Goal: Task Accomplishment & Management: Use online tool/utility

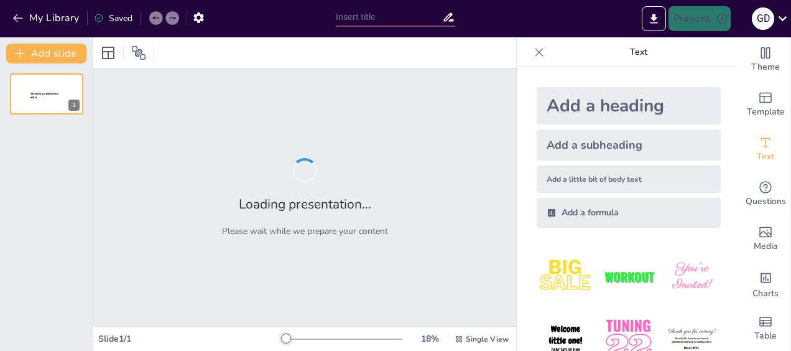
type input "New Sendsteps"
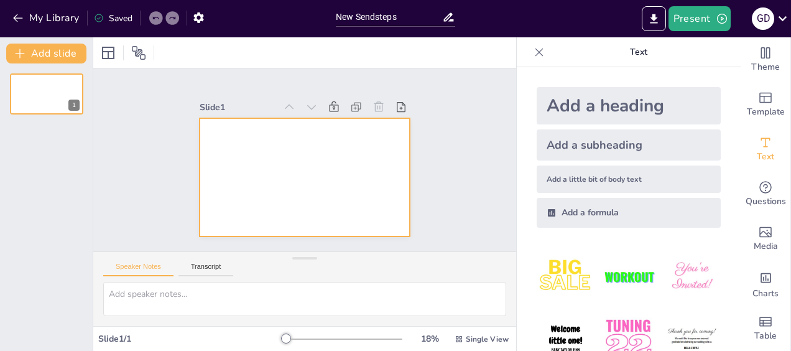
click at [261, 148] on div at bounding box center [299, 176] width 236 height 177
click at [566, 107] on div "Add a heading" at bounding box center [629, 105] width 184 height 37
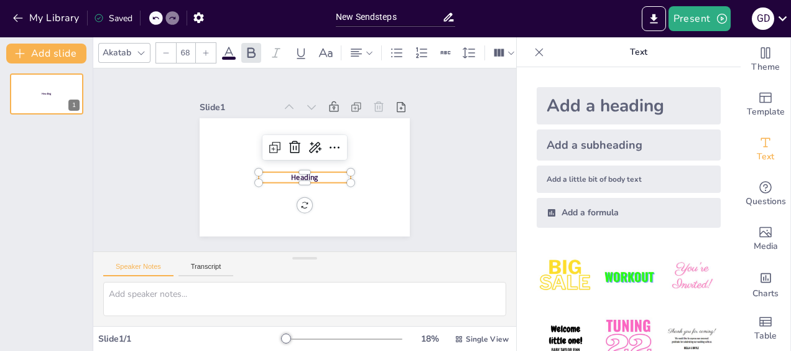
click at [568, 106] on div "Add a heading" at bounding box center [629, 105] width 184 height 37
click at [598, 143] on div "Add a subheading" at bounding box center [629, 144] width 184 height 31
click at [578, 109] on div "Add a heading" at bounding box center [629, 105] width 184 height 37
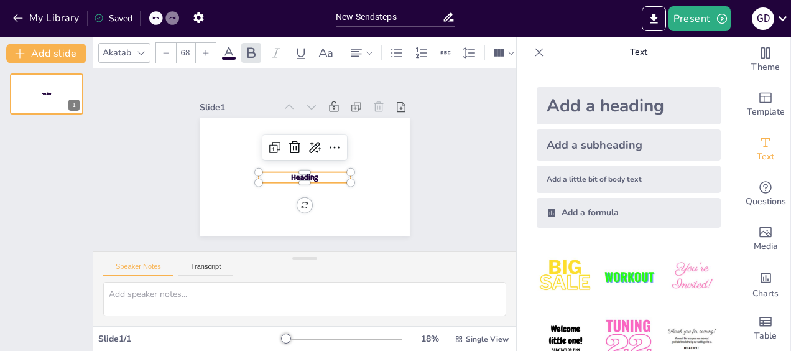
click at [578, 108] on div "Add a heading" at bounding box center [629, 105] width 184 height 37
click at [578, 107] on div "Add a heading" at bounding box center [629, 105] width 184 height 37
type input "68"
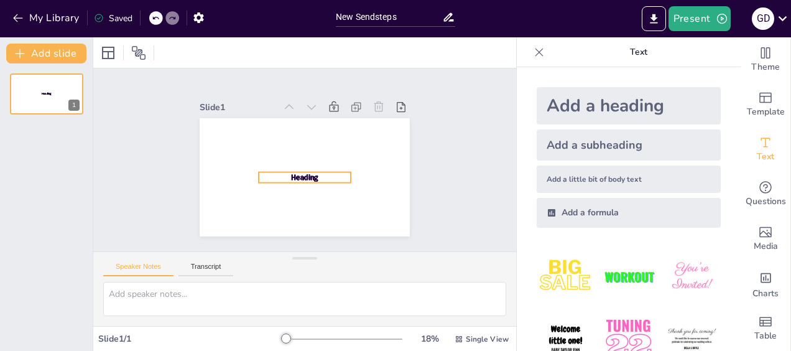
click at [292, 176] on span "Heading" at bounding box center [298, 175] width 29 height 20
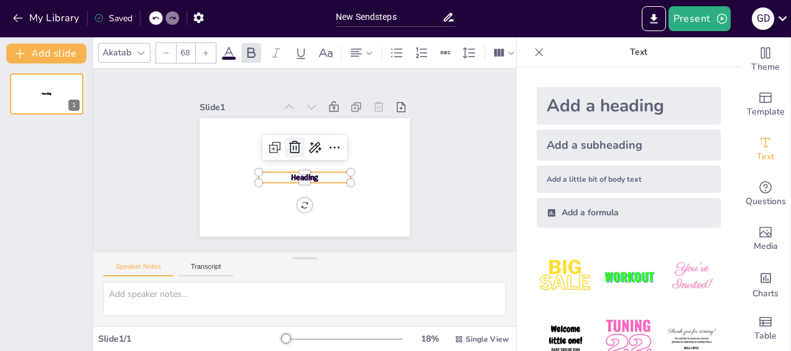
click at [291, 146] on icon at bounding box center [296, 146] width 16 height 16
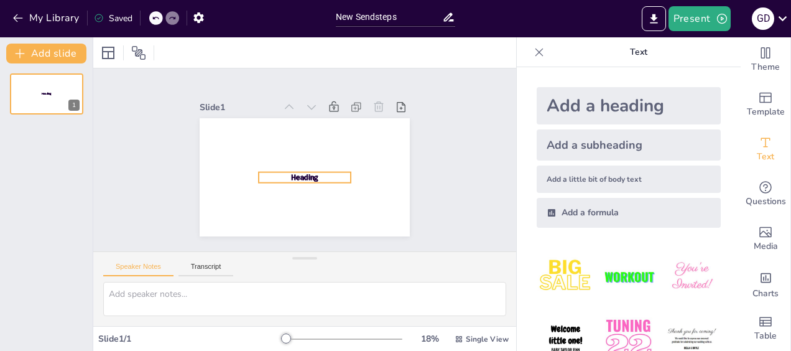
click at [292, 170] on span "Heading" at bounding box center [298, 175] width 29 height 20
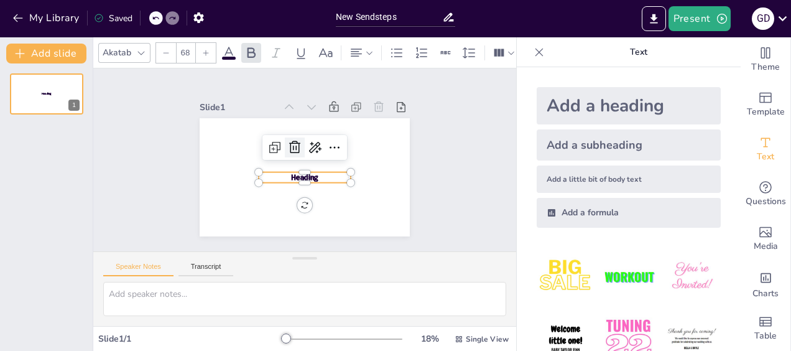
click at [290, 139] on icon at bounding box center [299, 145] width 19 height 19
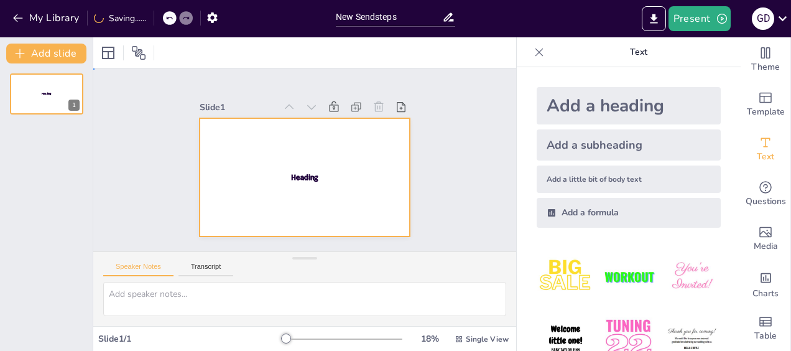
click at [293, 166] on div at bounding box center [298, 175] width 240 height 193
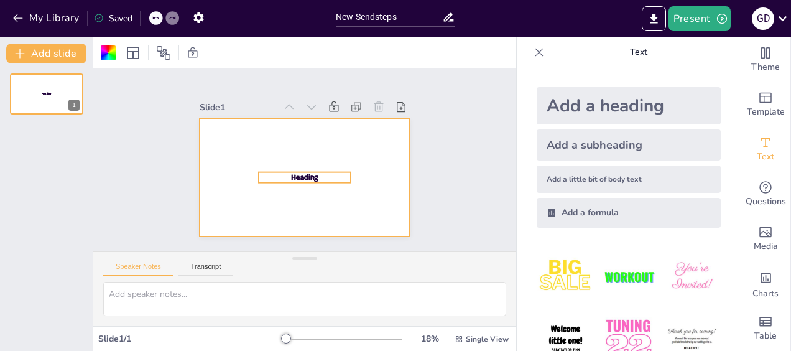
click at [293, 169] on span "Heading" at bounding box center [298, 175] width 29 height 20
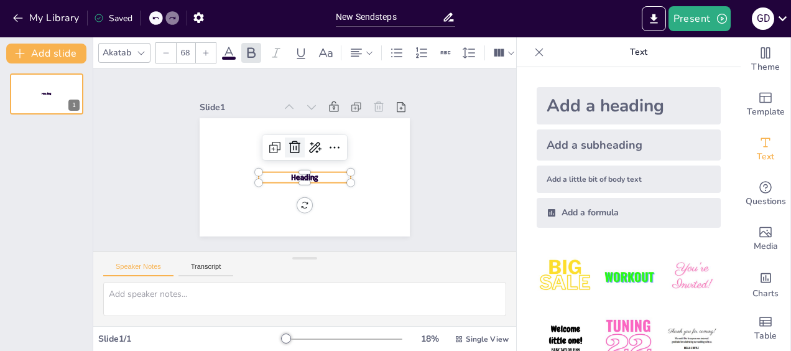
click at [291, 142] on icon at bounding box center [298, 145] width 14 height 14
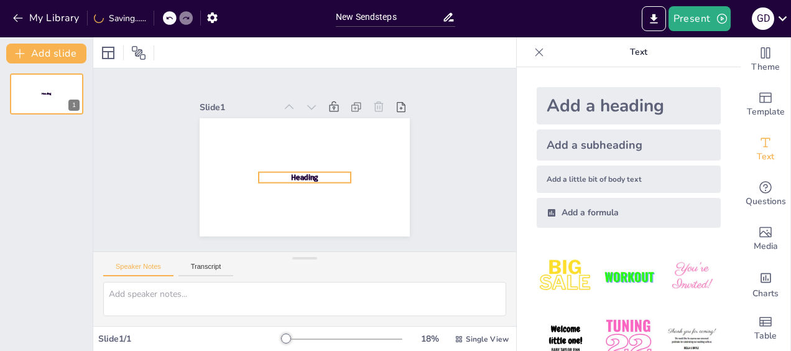
click at [296, 172] on span "Heading" at bounding box center [291, 169] width 24 height 27
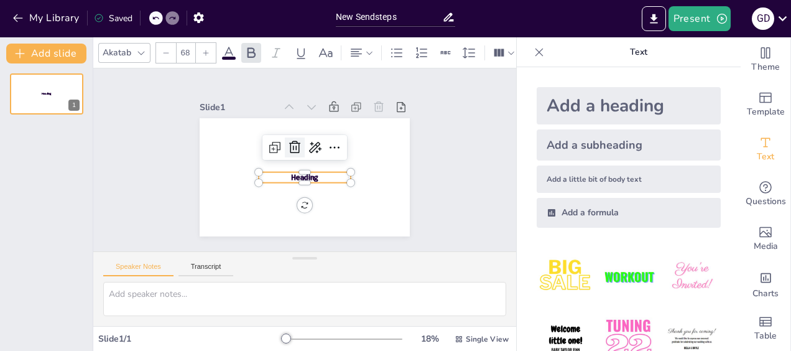
click at [291, 134] on icon at bounding box center [301, 144] width 20 height 20
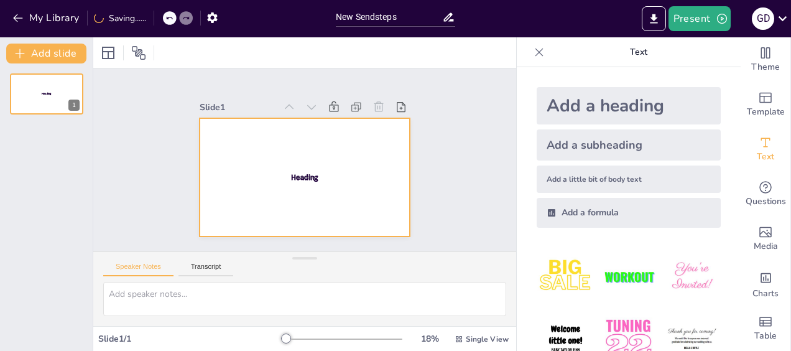
click at [293, 170] on span "Subheading" at bounding box center [299, 176] width 22 height 12
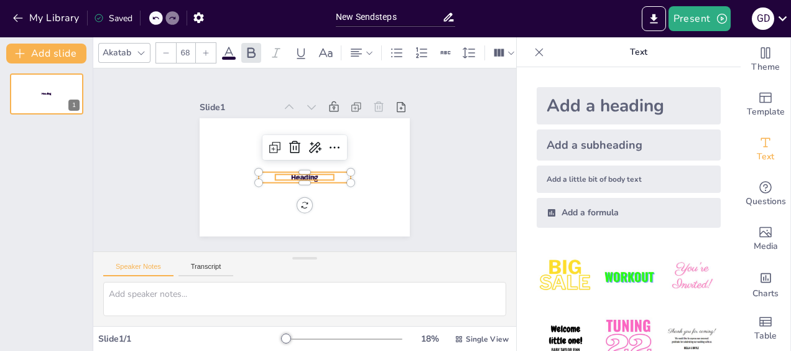
type input "38"
click at [293, 169] on div "Heading Heading Heading Heading Subheading" at bounding box center [290, 169] width 219 height 239
click at [298, 170] on span "Heading" at bounding box center [296, 175] width 29 height 22
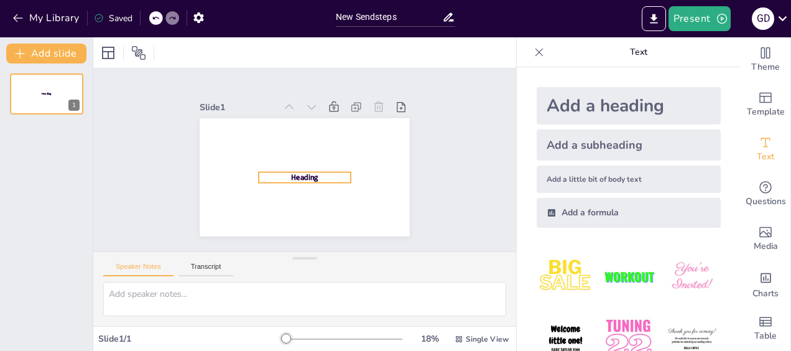
click at [298, 170] on span "Heading" at bounding box center [301, 177] width 29 height 16
type input "120.9"
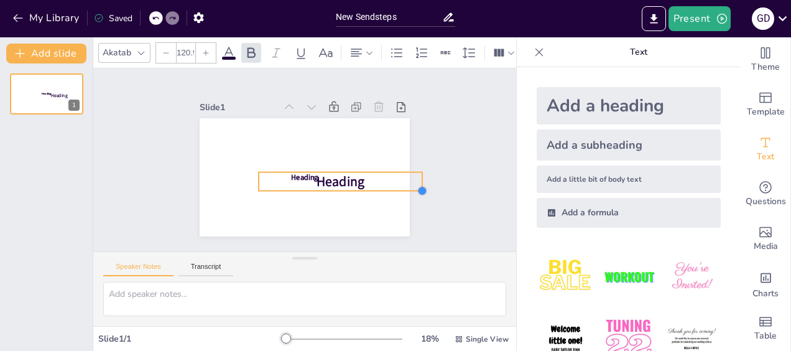
drag, startPoint x: 340, startPoint y: 182, endPoint x: 345, endPoint y: 190, distance: 9.5
click at [345, 190] on div "Heading Heading Heading" at bounding box center [292, 171] width 228 height 235
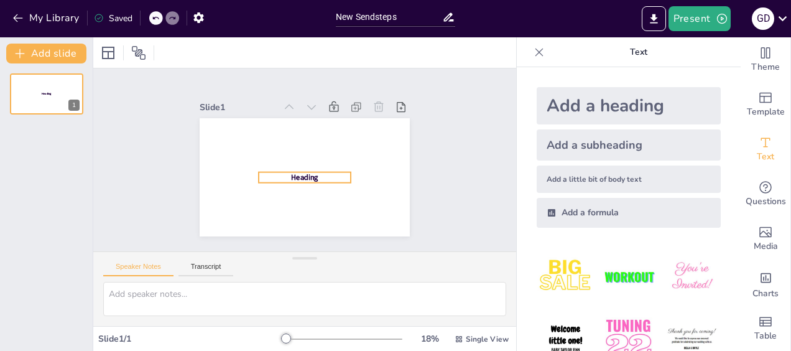
click at [301, 174] on span "Heading" at bounding box center [291, 169] width 24 height 27
click at [308, 168] on p "Heading" at bounding box center [288, 154] width 39 height 91
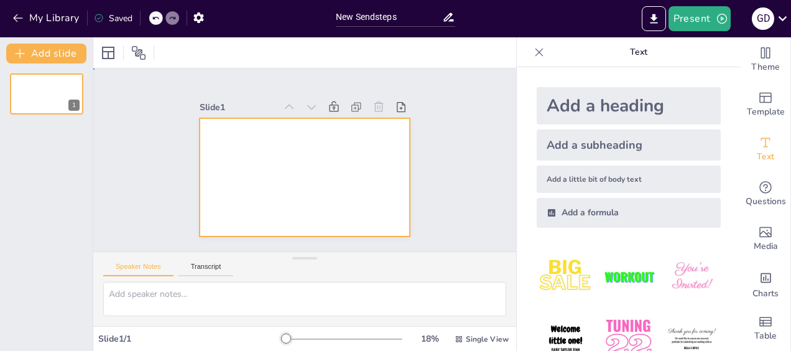
click at [310, 168] on div at bounding box center [299, 176] width 236 height 177
click at [608, 102] on div "Add a heading" at bounding box center [629, 105] width 184 height 37
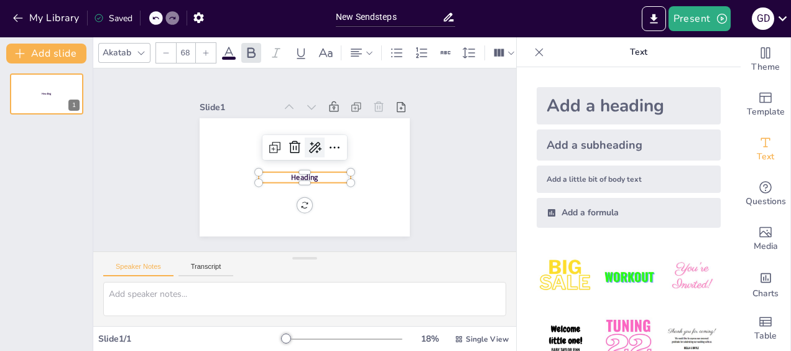
click at [309, 142] on icon at bounding box center [319, 152] width 20 height 20
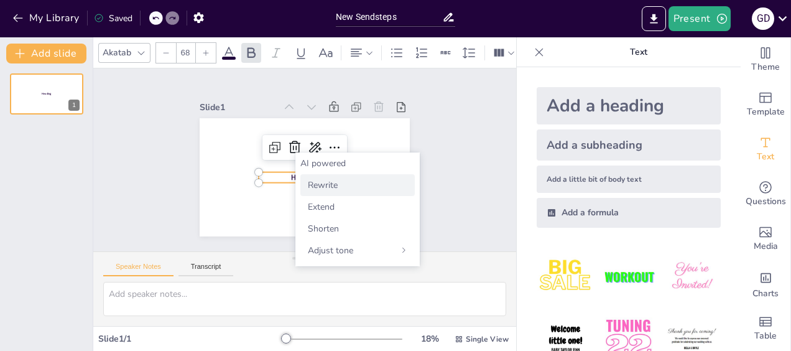
click at [323, 180] on span "Rewrite" at bounding box center [323, 185] width 30 height 12
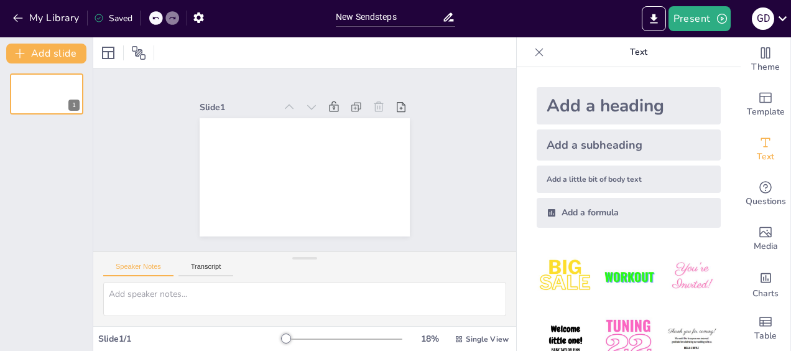
click at [640, 104] on div "Add a heading" at bounding box center [629, 105] width 184 height 37
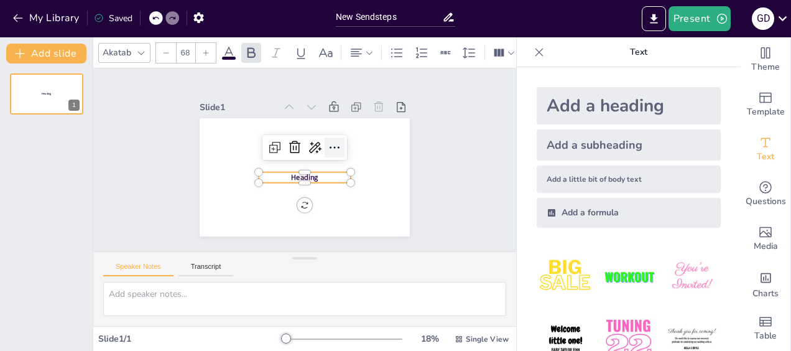
click at [327, 150] on icon at bounding box center [337, 160] width 20 height 20
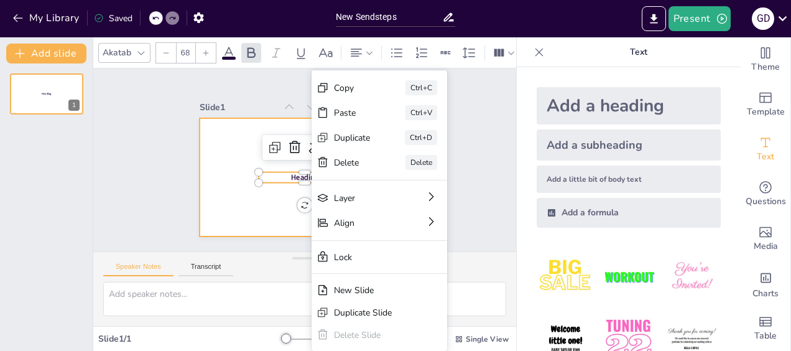
click at [261, 190] on div at bounding box center [301, 176] width 230 height 159
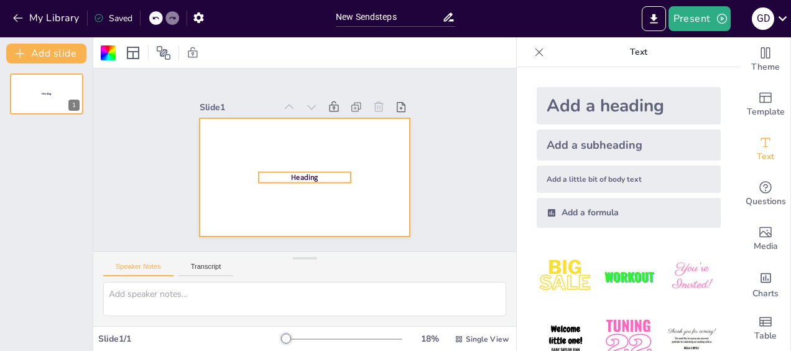
click at [287, 175] on span "Heading" at bounding box center [299, 176] width 29 height 18
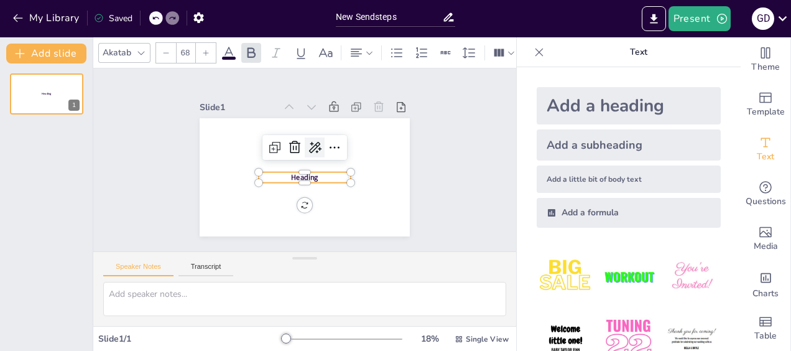
click at [312, 146] on icon at bounding box center [320, 153] width 16 height 16
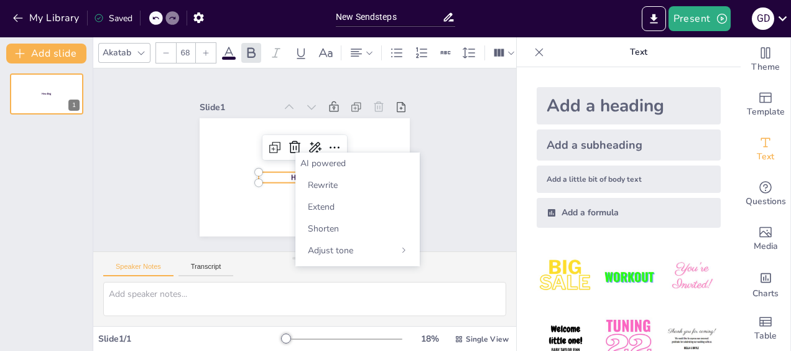
drag, startPoint x: 285, startPoint y: 182, endPoint x: 292, endPoint y: 177, distance: 8.5
click at [285, 182] on div at bounding box center [296, 186] width 90 height 38
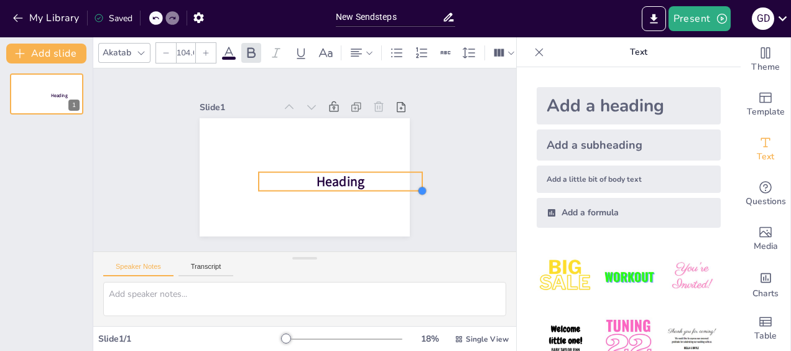
type input "96.5"
drag, startPoint x: 344, startPoint y: 194, endPoint x: 329, endPoint y: 183, distance: 19.2
click at [329, 183] on div "Heading" at bounding box center [299, 176] width 236 height 177
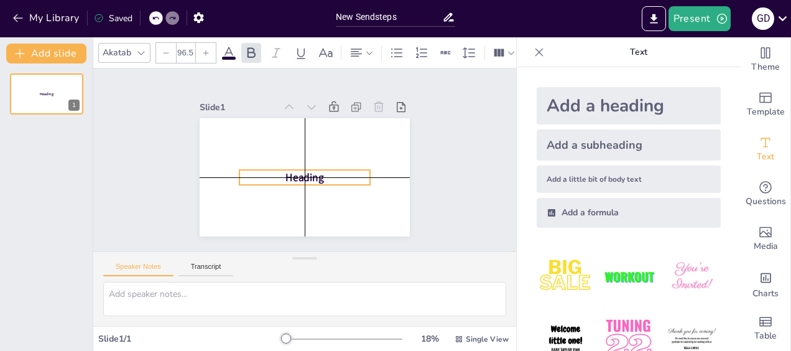
drag, startPoint x: 336, startPoint y: 173, endPoint x: 316, endPoint y: 173, distance: 19.9
click at [315, 173] on p "Heading" at bounding box center [297, 175] width 125 height 67
click at [316, 172] on p "Heading" at bounding box center [299, 176] width 129 height 54
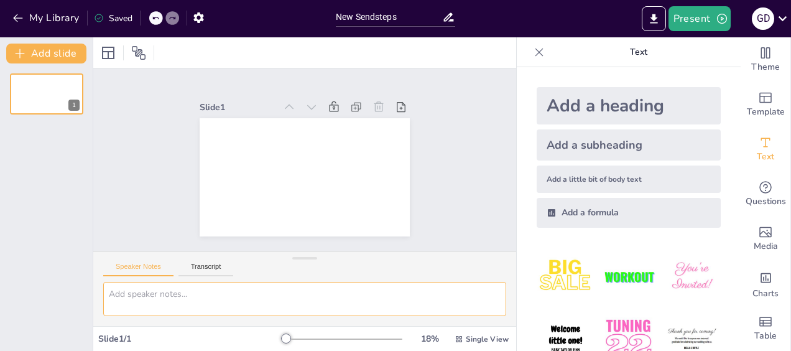
click at [228, 295] on textarea at bounding box center [304, 299] width 403 height 34
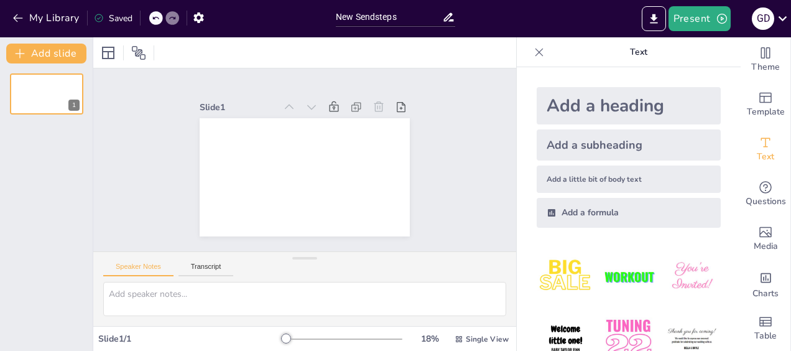
click at [643, 106] on div "Add a heading" at bounding box center [629, 105] width 184 height 37
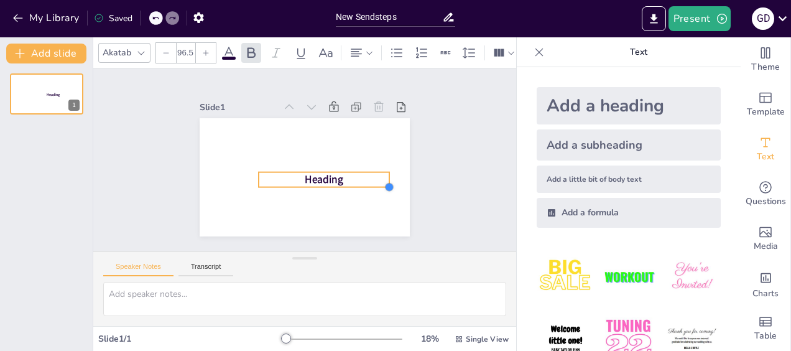
type input "88.3"
click at [343, 182] on div "Heading" at bounding box center [295, 175] width 241 height 208
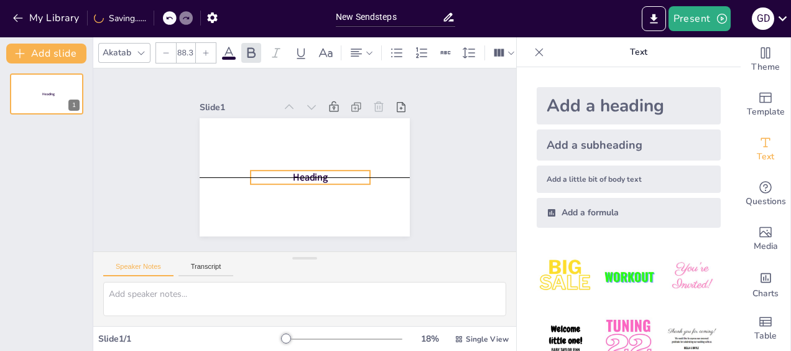
drag, startPoint x: 334, startPoint y: 173, endPoint x: 326, endPoint y: 170, distance: 8.5
click at [326, 170] on p "Heading" at bounding box center [293, 174] width 81 height 104
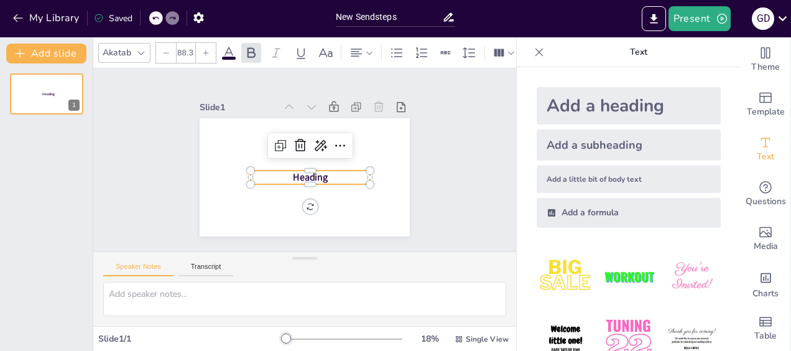
click at [323, 172] on p "Heading" at bounding box center [303, 177] width 114 height 61
click at [315, 142] on icon at bounding box center [324, 151] width 19 height 19
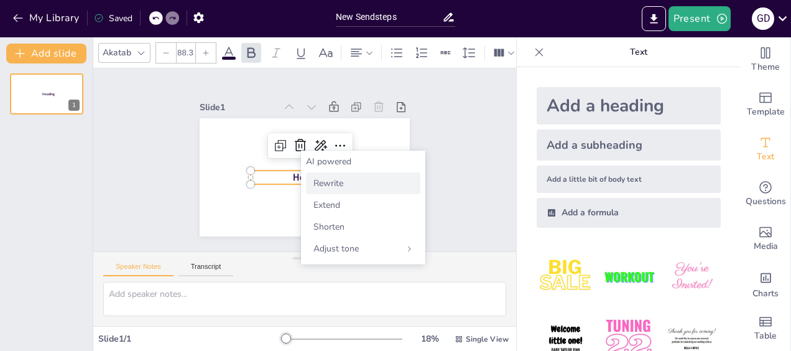
click at [330, 181] on span "Rewrite" at bounding box center [328, 183] width 30 height 12
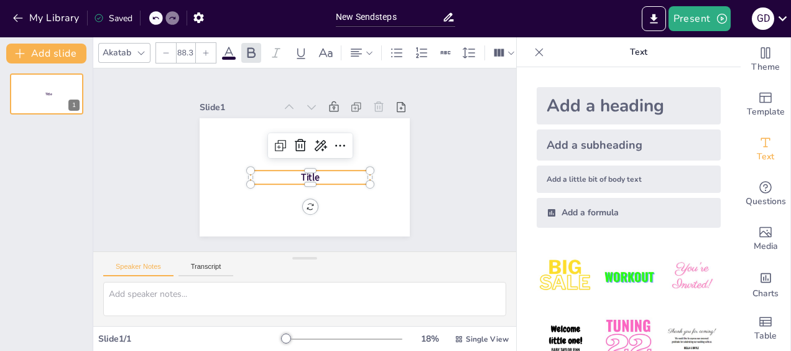
click at [321, 172] on p "Title" at bounding box center [305, 178] width 118 height 50
click at [333, 151] on icon at bounding box center [343, 161] width 20 height 20
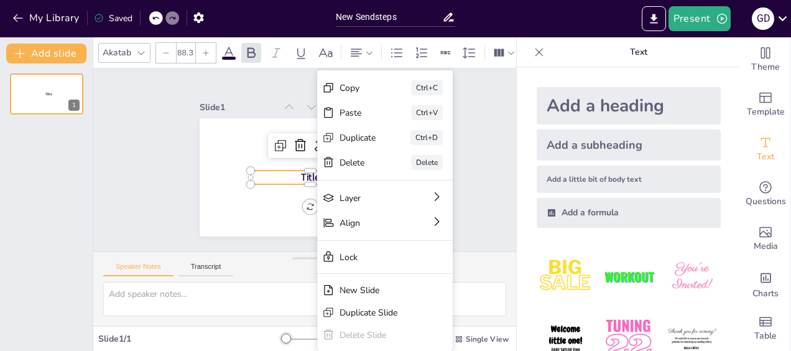
click at [302, 196] on div "Title" at bounding box center [299, 176] width 236 height 177
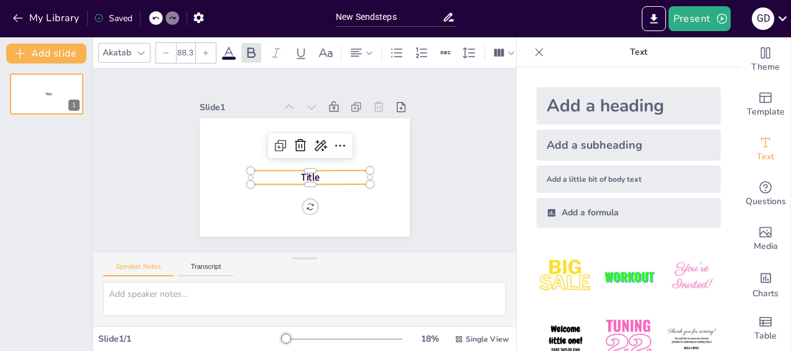
click at [308, 172] on span "Title" at bounding box center [303, 178] width 22 height 19
click at [311, 172] on p "Title" at bounding box center [301, 178] width 110 height 72
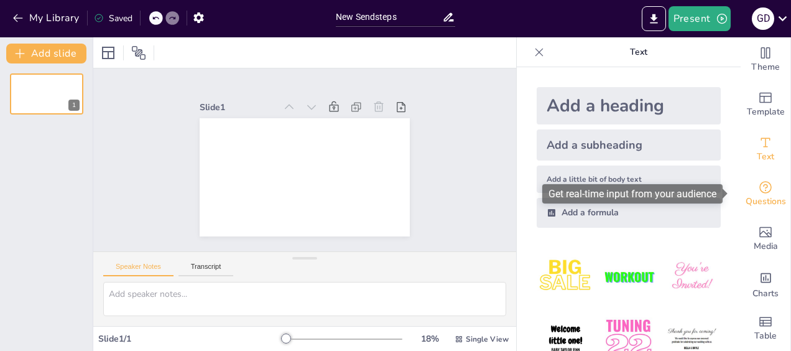
click at [769, 182] on div "Questions" at bounding box center [766, 194] width 50 height 45
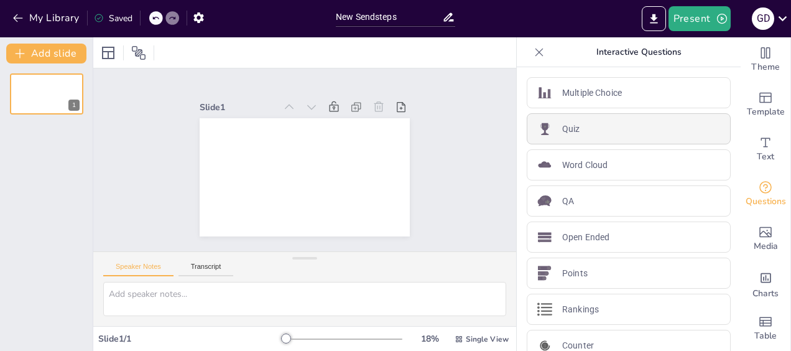
click at [607, 121] on div "Quiz" at bounding box center [629, 128] width 204 height 31
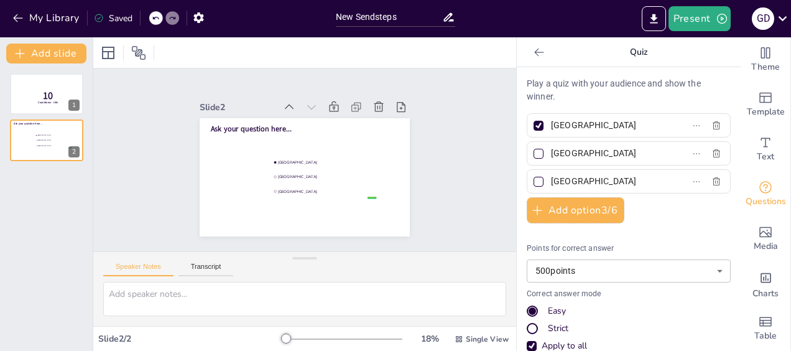
click at [626, 94] on p "Play a quiz with your audience and show the winner." at bounding box center [629, 90] width 204 height 26
click at [713, 126] on icon "button" at bounding box center [716, 125] width 7 height 8
checkbox input "false"
type input "[GEOGRAPHIC_DATA]"
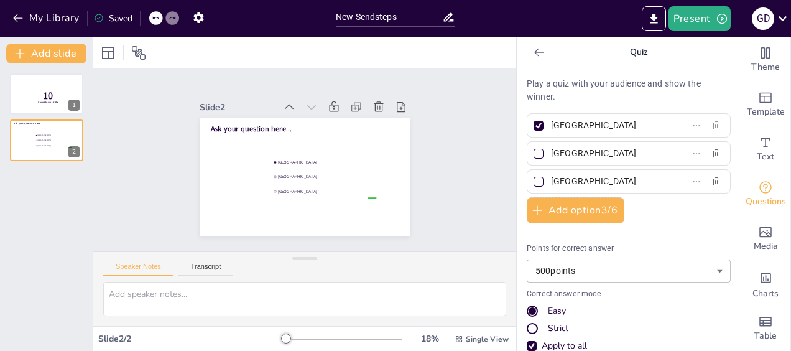
checkbox input "false"
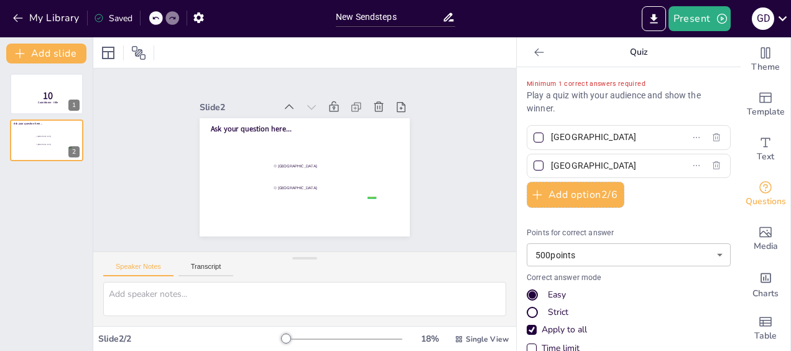
drag, startPoint x: 586, startPoint y: 135, endPoint x: 513, endPoint y: 144, distance: 73.9
click at [517, 144] on div "Minimum 1 correct answers required Play a quiz with your audience and show the …" at bounding box center [629, 209] width 224 height 284
drag, startPoint x: 592, startPoint y: 162, endPoint x: 522, endPoint y: 165, distance: 69.7
click at [531, 165] on label "[GEOGRAPHIC_DATA]" at bounding box center [608, 166] width 155 height 18
click at [551, 165] on input "[GEOGRAPHIC_DATA]" at bounding box center [609, 166] width 116 height 18
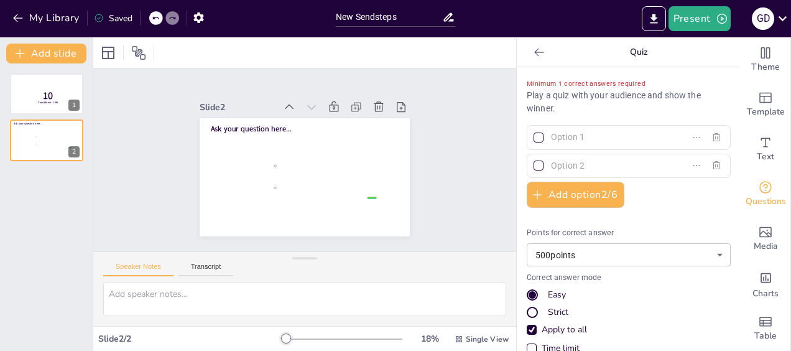
click at [567, 85] on span "Minimum 1 correct answers required" at bounding box center [586, 84] width 119 height 8
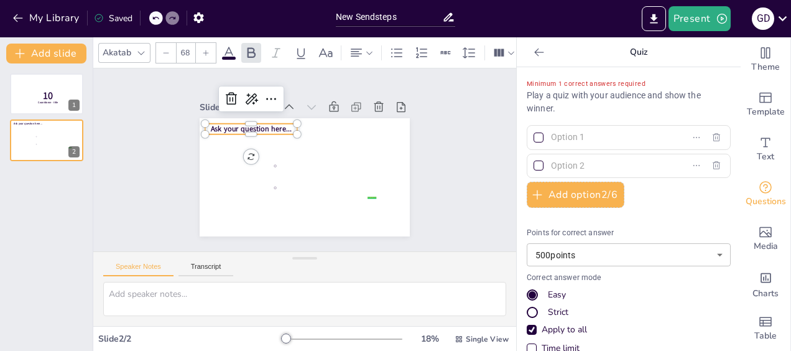
click at [280, 121] on span "Ask your question here..." at bounding box center [304, 97] width 49 height 75
click at [384, 124] on icon at bounding box center [392, 132] width 16 height 16
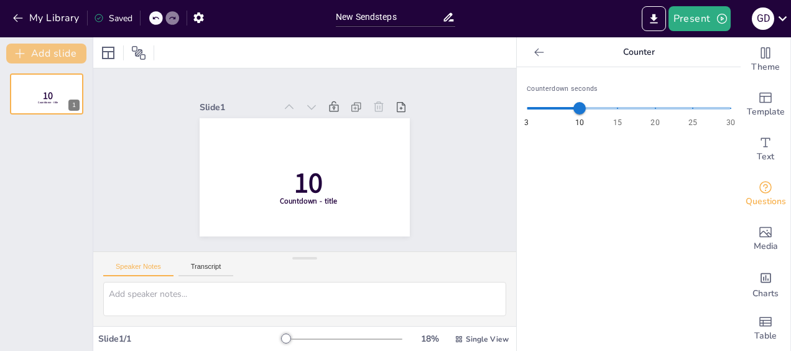
click at [48, 55] on button "Add slide" at bounding box center [46, 54] width 80 height 20
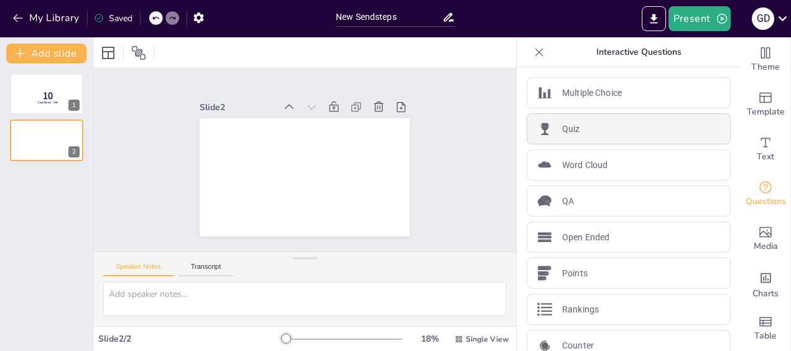
click at [629, 130] on div "Quiz" at bounding box center [629, 128] width 204 height 31
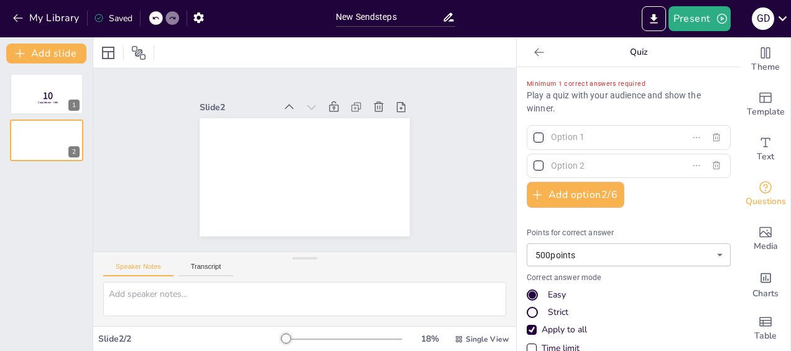
click at [584, 98] on p "Play a quiz with your audience and show the winner." at bounding box center [629, 102] width 204 height 26
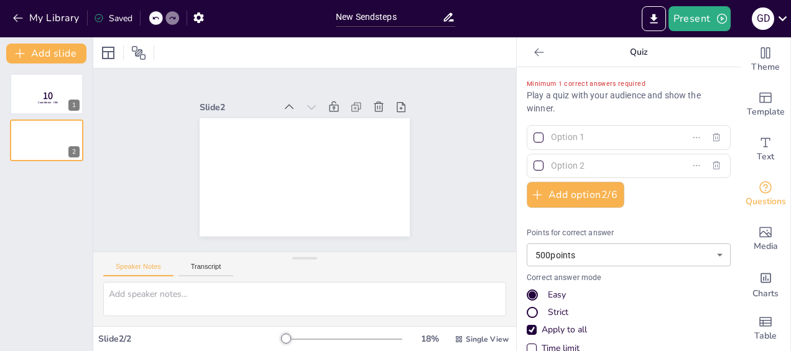
click at [584, 98] on p "Play a quiz with your audience and show the winner." at bounding box center [629, 102] width 204 height 26
click at [557, 138] on input "text" at bounding box center [609, 137] width 116 height 18
click at [566, 82] on span "Minimum 1 correct answers required" at bounding box center [586, 84] width 119 height 8
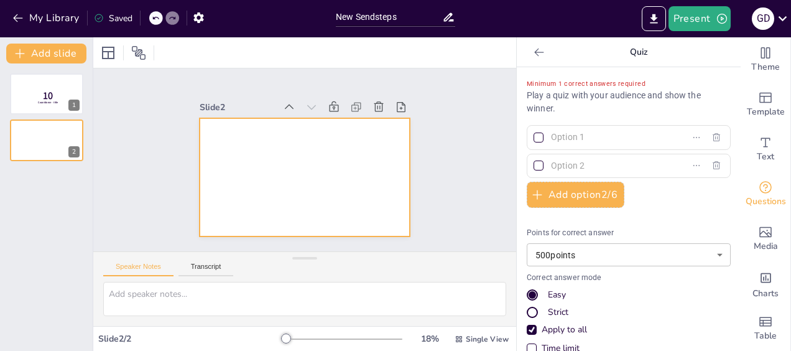
click at [231, 123] on div at bounding box center [292, 172] width 235 height 228
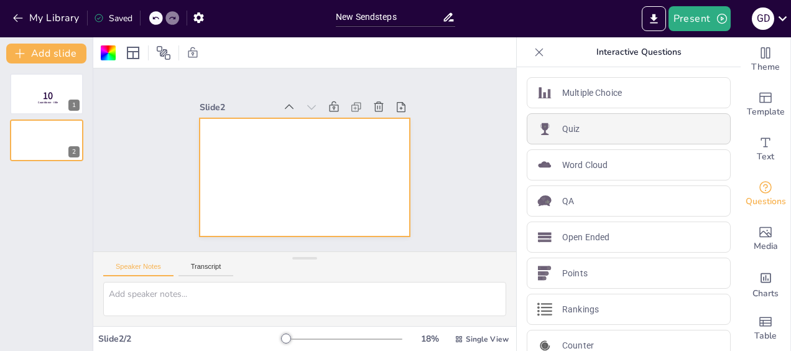
click at [616, 126] on div "Quiz" at bounding box center [629, 128] width 204 height 31
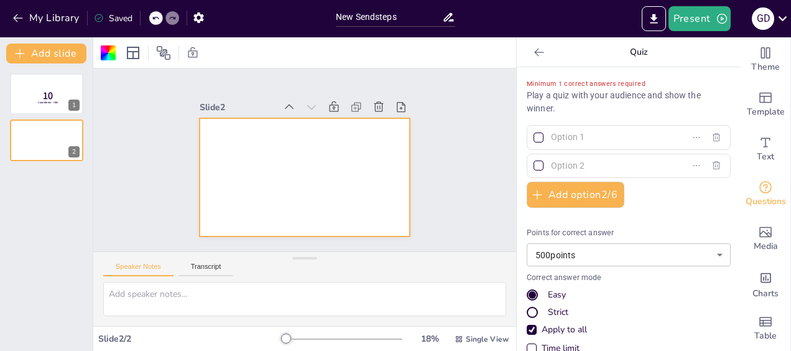
click at [621, 139] on input "text" at bounding box center [609, 137] width 116 height 18
type input "hg"
click at [602, 166] on input "text" at bounding box center [609, 166] width 116 height 18
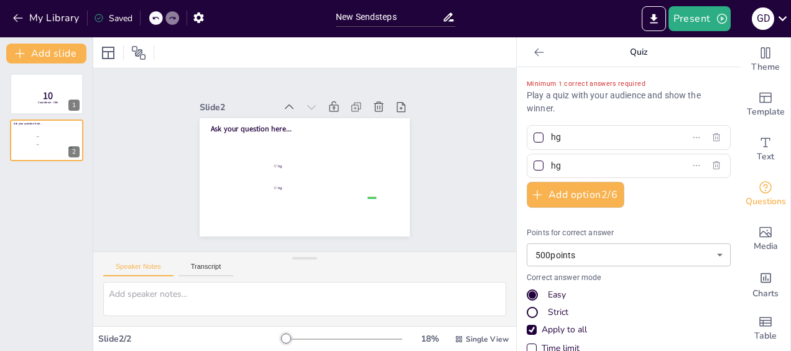
type input "hg"
click at [632, 214] on div "Minimum 1 correct answers required Play a quiz with your audience and show the …" at bounding box center [629, 260] width 204 height 366
click at [77, 48] on button "Add slide" at bounding box center [46, 54] width 80 height 20
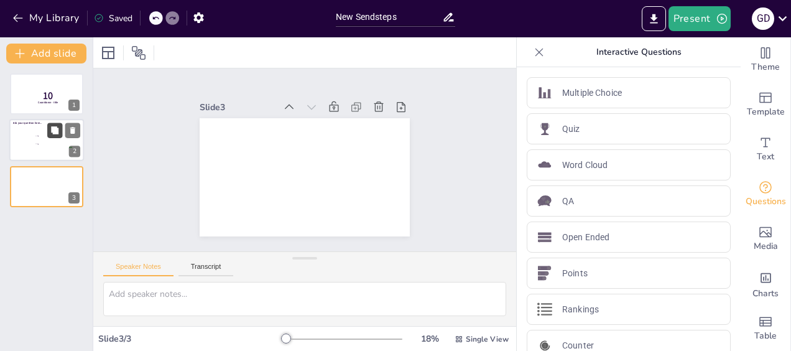
click at [53, 125] on button at bounding box center [54, 130] width 15 height 15
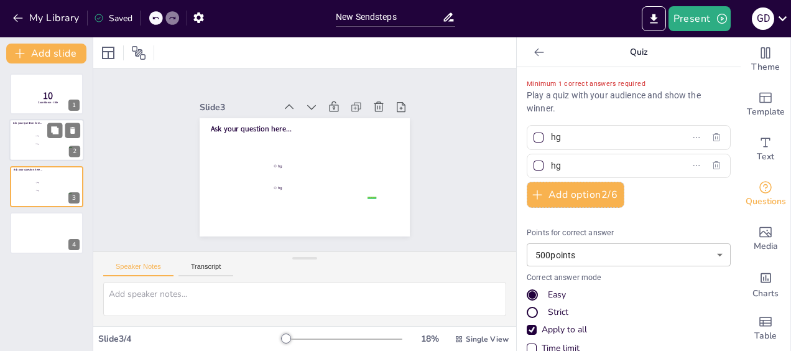
click at [60, 142] on li "hg" at bounding box center [53, 144] width 37 height 7
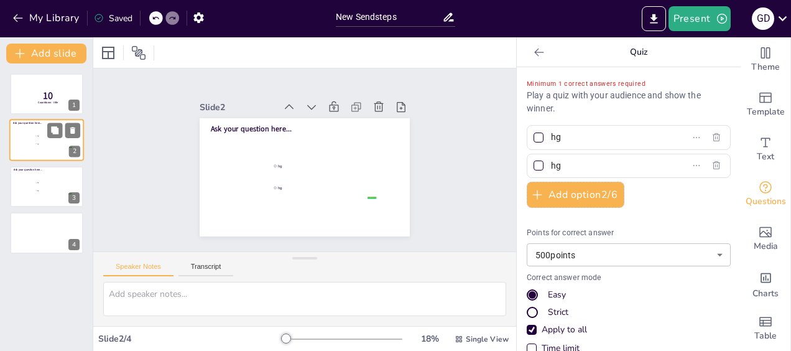
click at [76, 120] on div "Ask your question here... false | editor hg hg 2" at bounding box center [46, 140] width 75 height 42
click at [73, 132] on icon at bounding box center [72, 130] width 5 height 7
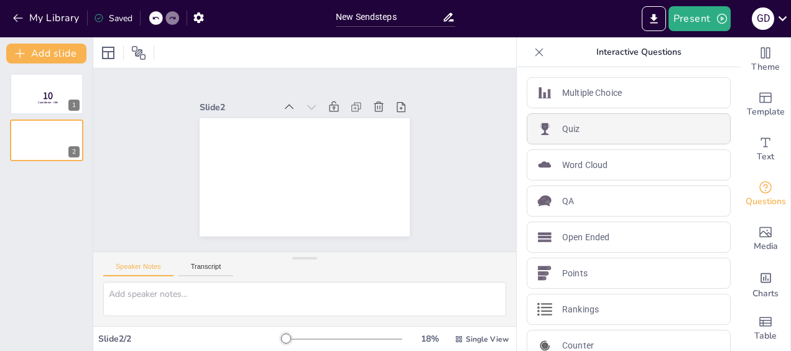
click at [609, 134] on div "Quiz" at bounding box center [629, 128] width 204 height 31
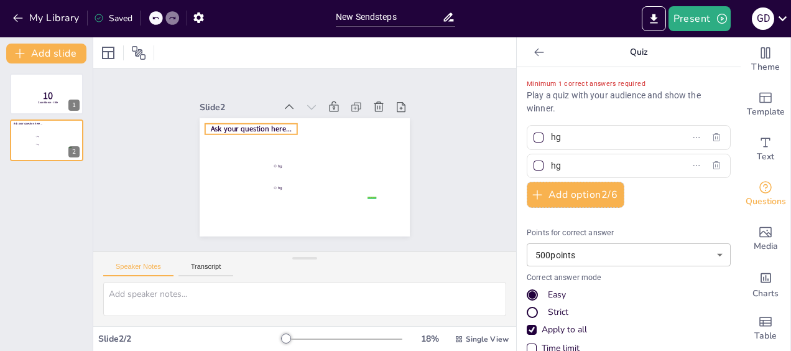
click at [247, 126] on span "Ask your question here..." at bounding box center [263, 113] width 80 height 35
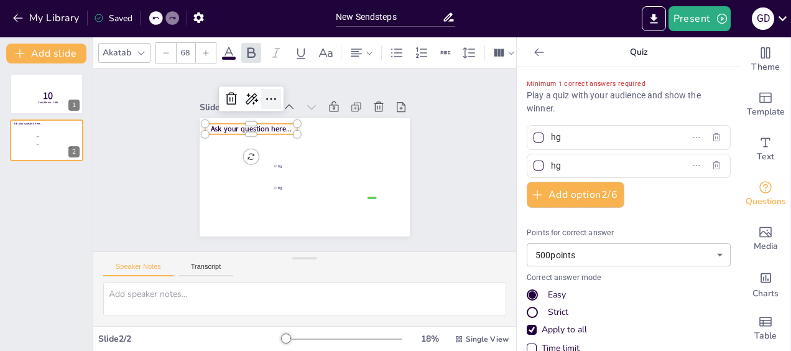
click at [289, 91] on icon at bounding box center [299, 90] width 20 height 20
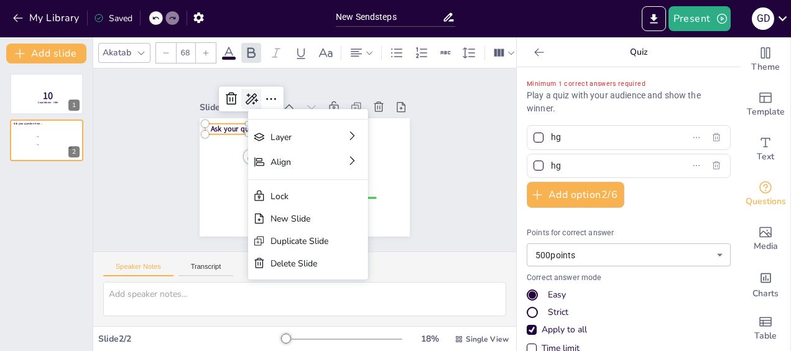
click at [270, 91] on icon at bounding box center [280, 82] width 20 height 20
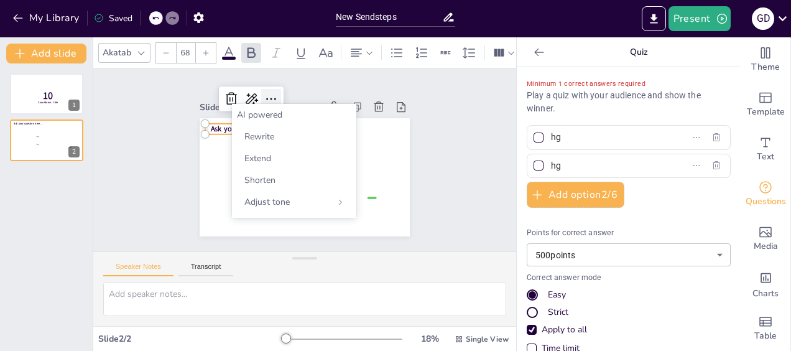
click at [337, 95] on icon at bounding box center [347, 105] width 20 height 20
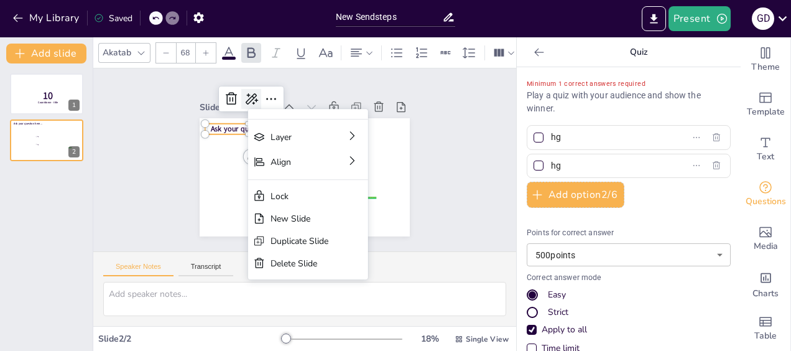
click at [256, 87] on icon at bounding box center [264, 88] width 17 height 17
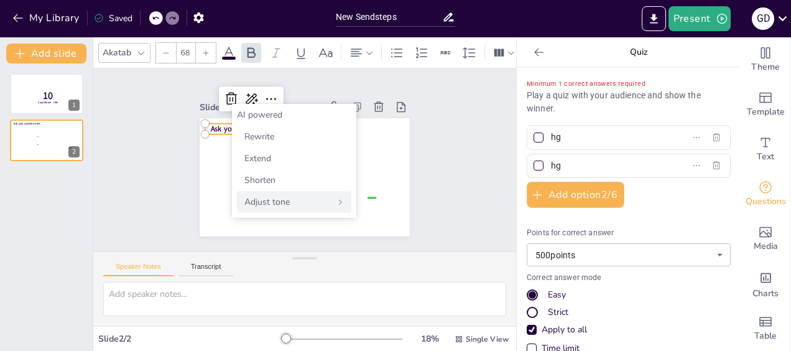
click at [290, 201] on div "Adjust tone" at bounding box center [294, 202] width 114 height 22
click at [267, 117] on div "Back" at bounding box center [294, 115] width 114 height 12
click at [264, 114] on div "AI powered" at bounding box center [294, 115] width 114 height 12
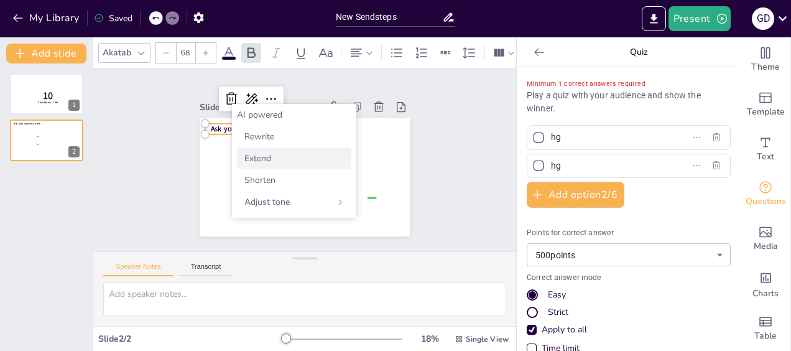
click at [267, 152] on span "Extend" at bounding box center [257, 158] width 27 height 12
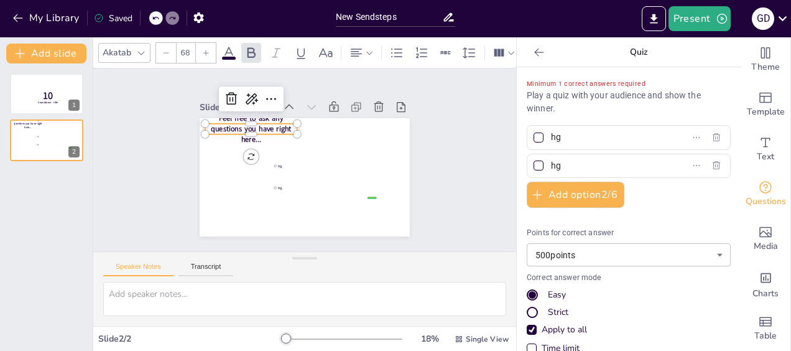
click at [272, 124] on p "Feel free to ask any questions you have right here..." at bounding box center [268, 109] width 96 height 66
click at [310, 93] on div at bounding box center [324, 88] width 28 height 28
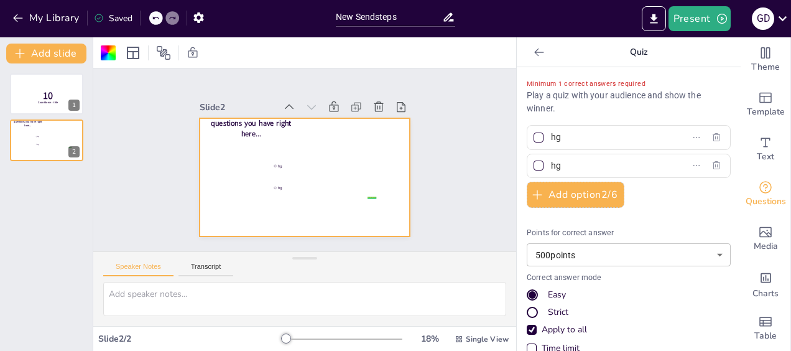
click at [246, 126] on span "Feel free to ask any questions you have right here..." at bounding box center [265, 105] width 80 height 42
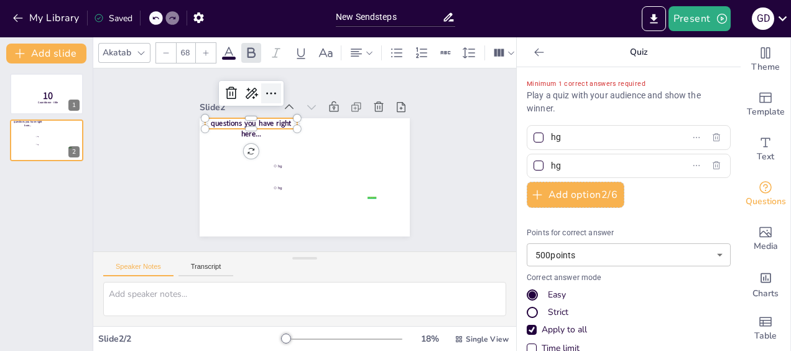
click at [298, 95] on icon at bounding box center [308, 85] width 21 height 21
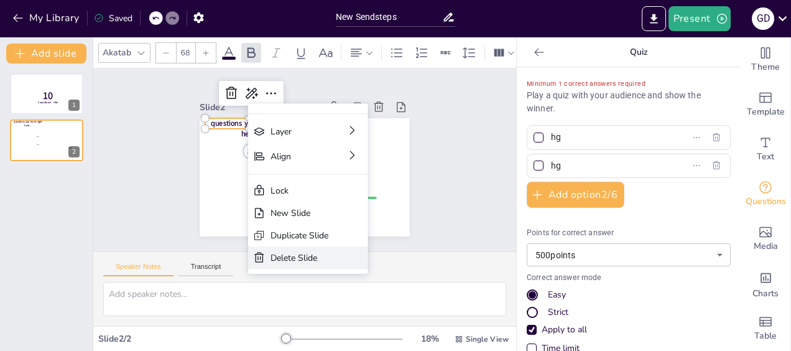
click at [292, 330] on div "Delete Slide" at bounding box center [318, 347] width 58 height 34
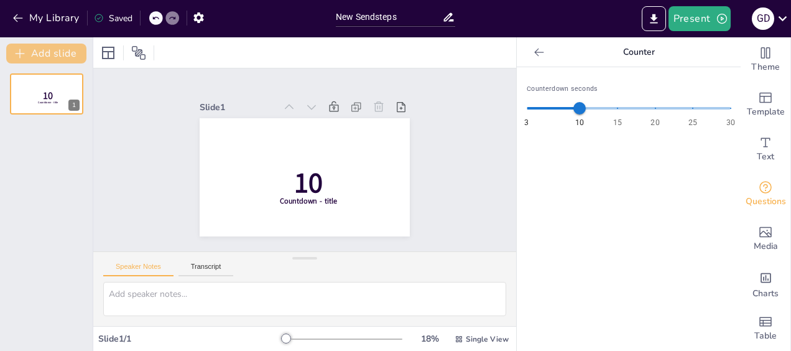
click at [40, 52] on button "Add slide" at bounding box center [46, 54] width 80 height 20
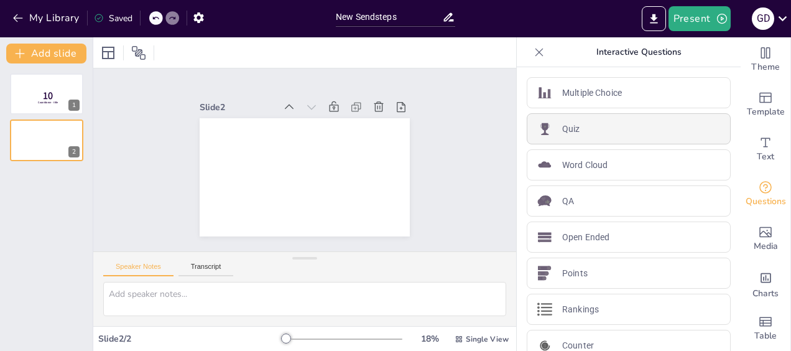
click at [622, 132] on div "Quiz" at bounding box center [629, 128] width 204 height 31
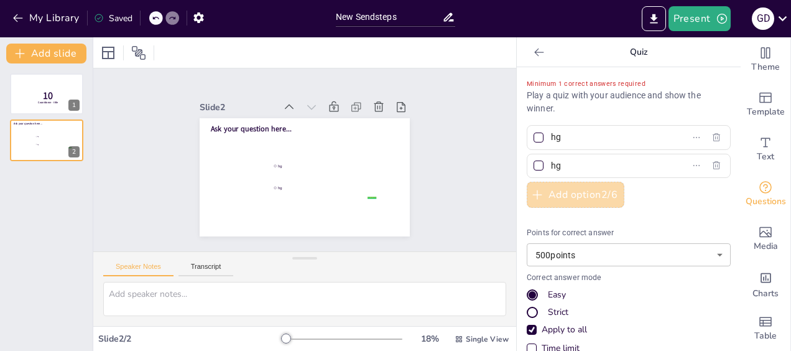
click at [589, 193] on button "Add option 2 / 6" at bounding box center [576, 195] width 98 height 26
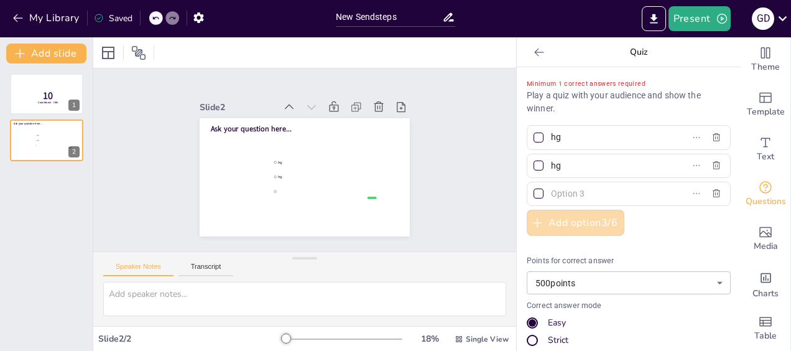
click at [585, 229] on button "Add option 3 / 6" at bounding box center [576, 223] width 98 height 26
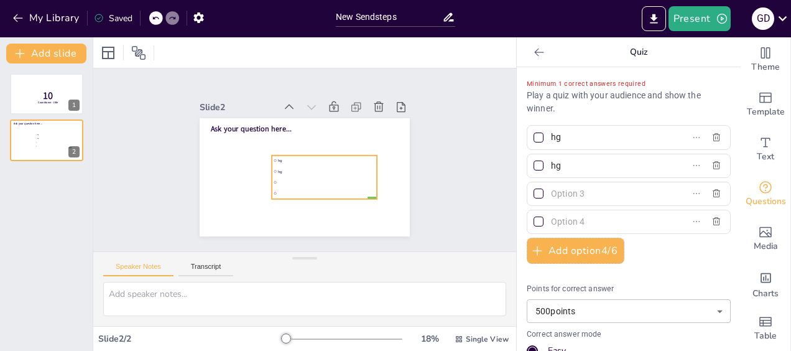
click at [304, 173] on li at bounding box center [314, 188] width 100 height 52
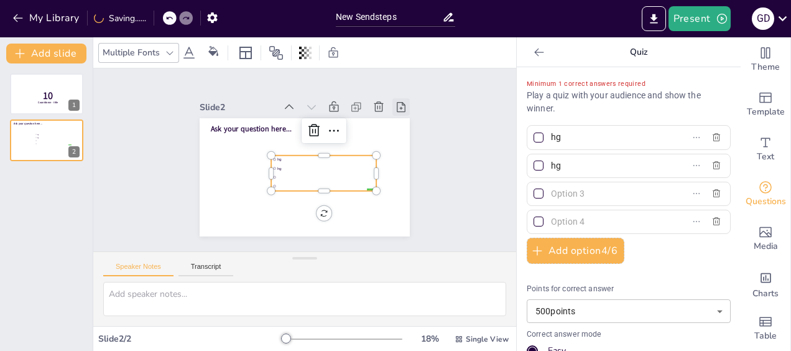
click at [405, 131] on icon at bounding box center [413, 139] width 16 height 16
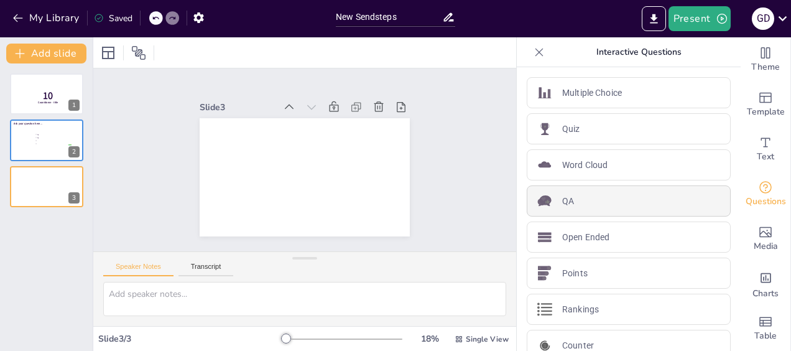
click at [563, 197] on p "QA" at bounding box center [568, 201] width 12 height 13
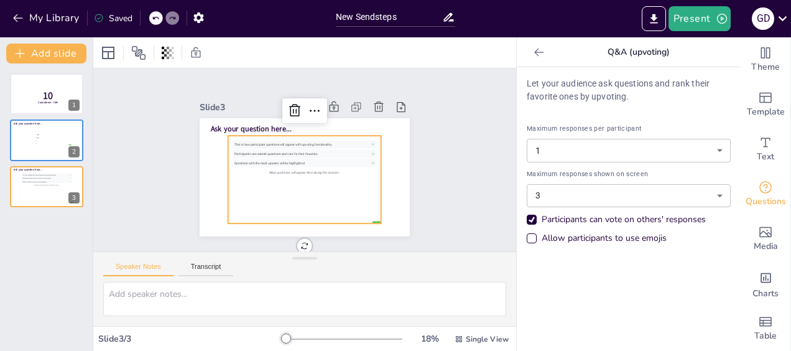
click at [315, 104] on icon at bounding box center [325, 114] width 21 height 21
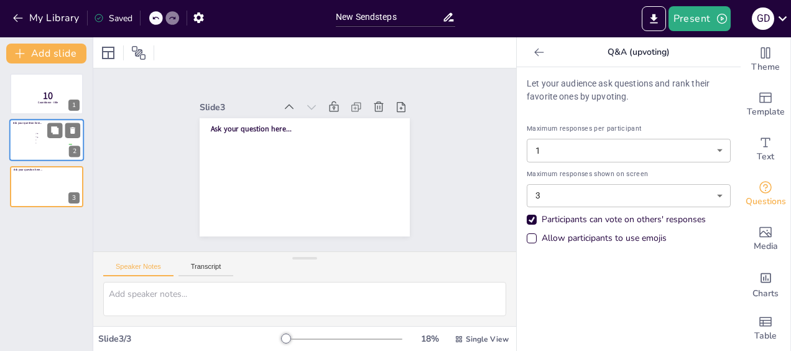
click at [74, 141] on div at bounding box center [46, 140] width 75 height 42
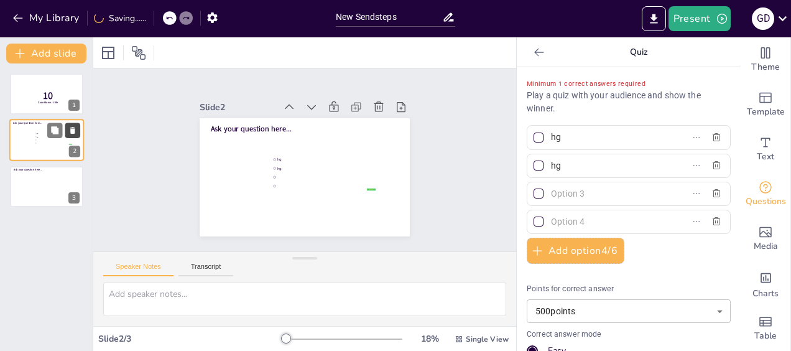
click at [73, 135] on button at bounding box center [72, 130] width 15 height 15
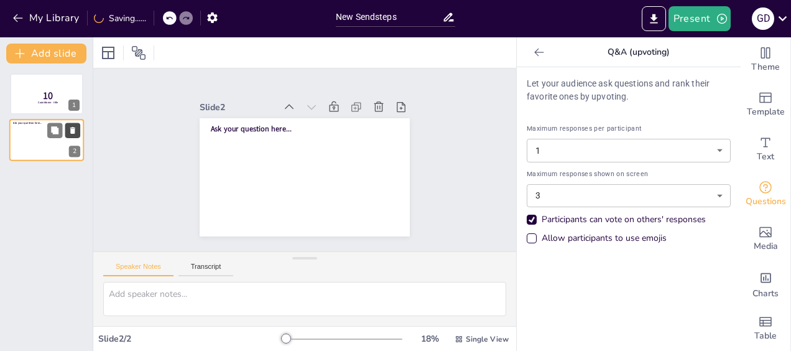
click at [73, 132] on icon at bounding box center [72, 130] width 5 height 7
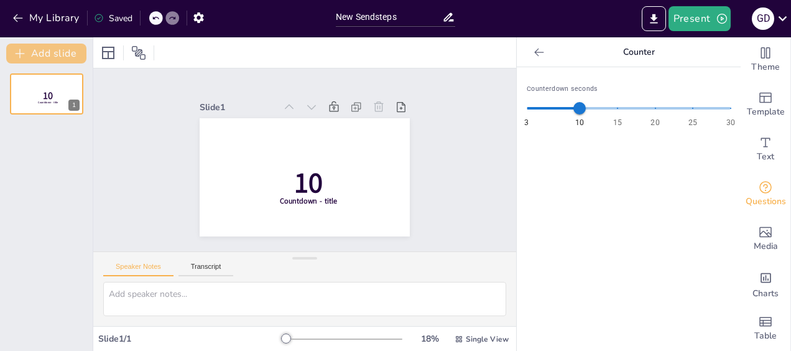
click at [40, 46] on button "Add slide" at bounding box center [46, 54] width 80 height 20
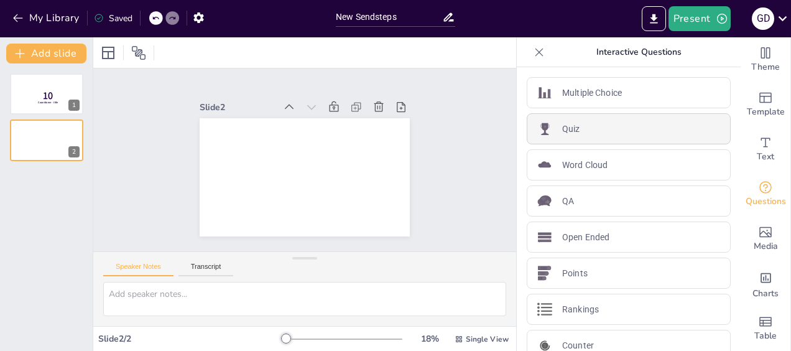
click at [598, 131] on div "Quiz" at bounding box center [629, 128] width 204 height 31
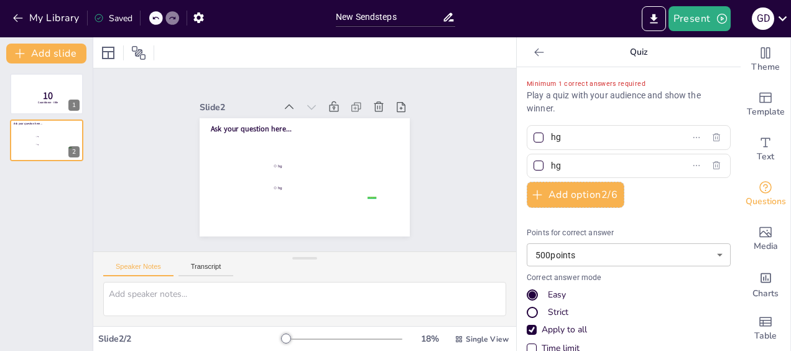
drag, startPoint x: 556, startPoint y: 138, endPoint x: 533, endPoint y: 138, distance: 23.6
click at [533, 138] on label "hg" at bounding box center [608, 137] width 155 height 18
click at [551, 138] on input "hg" at bounding box center [609, 137] width 116 height 18
type input "affectie"
drag, startPoint x: 565, startPoint y: 158, endPoint x: 524, endPoint y: 159, distance: 41.1
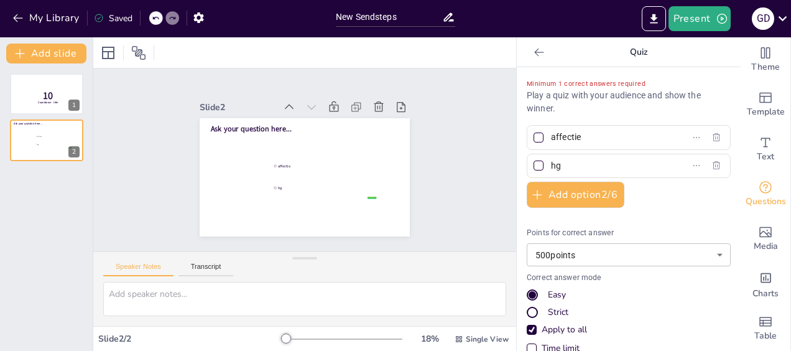
click at [533, 160] on label "hg" at bounding box center [608, 166] width 155 height 18
click at [551, 160] on input "hg" at bounding box center [609, 166] width 116 height 18
type input "tegen in gaan"
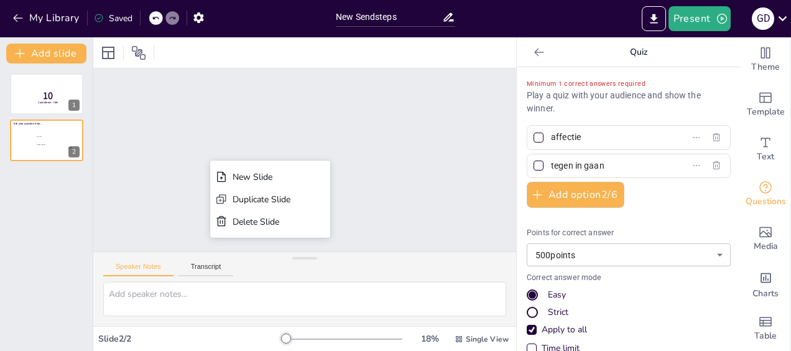
click at [307, 99] on div "Slide 1 10 Countdown - title Slide 2 Ask your question here... false | editor a…" at bounding box center [305, 160] width 370 height 458
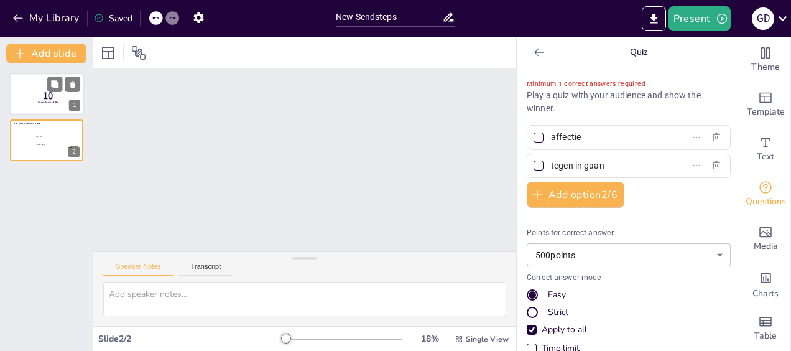
click at [60, 99] on p "10" at bounding box center [48, 96] width 33 height 14
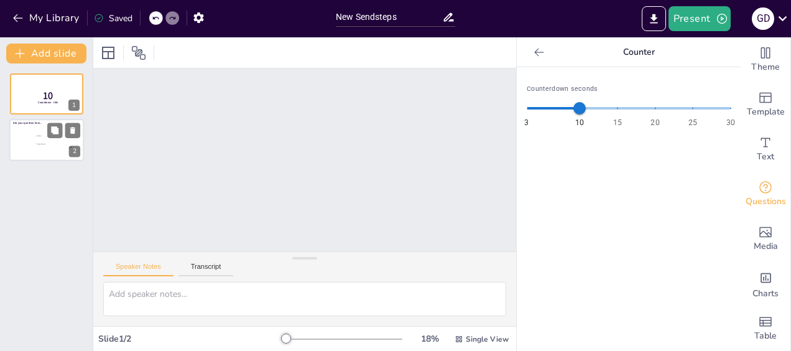
click at [47, 141] on li "tegen in gaan" at bounding box center [53, 144] width 37 height 7
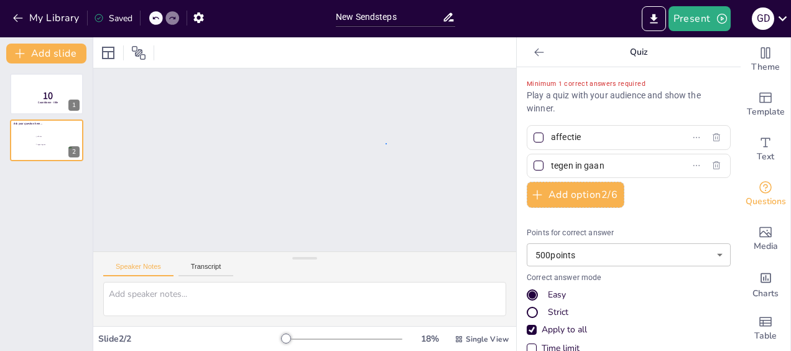
drag, startPoint x: 386, startPoint y: 143, endPoint x: 392, endPoint y: 145, distance: 7.1
click at [338, 179] on div "Slide 1 10 Countdown - title Slide 2 Ask your question here... false | editor a…" at bounding box center [305, 159] width 450 height 397
drag, startPoint x: 279, startPoint y: 343, endPoint x: 208, endPoint y: 338, distance: 71.7
click at [209, 338] on div "Slide 2 / 2 10 % Single View" at bounding box center [304, 339] width 423 height 20
drag, startPoint x: 95, startPoint y: 241, endPoint x: 103, endPoint y: 246, distance: 10.0
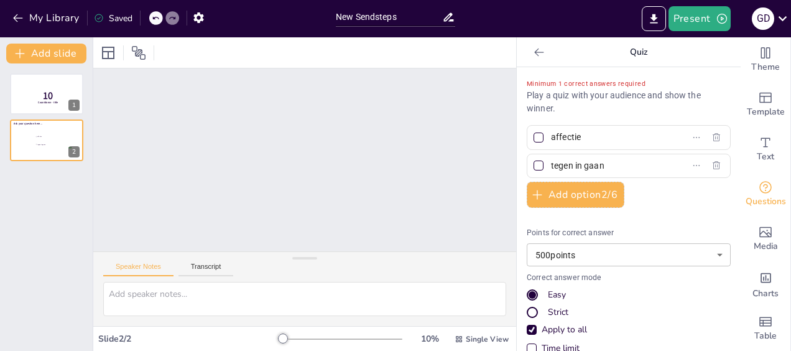
click at [106, 241] on div "Slide 1 10 Countdown - title Slide 2 Ask your question here... false | editor a…" at bounding box center [304, 160] width 397 height 450
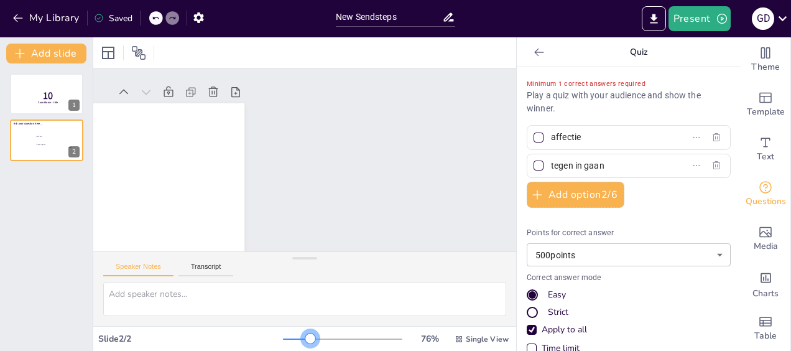
drag, startPoint x: 274, startPoint y: 337, endPoint x: 274, endPoint y: 303, distance: 33.6
click at [305, 339] on div at bounding box center [310, 338] width 10 height 10
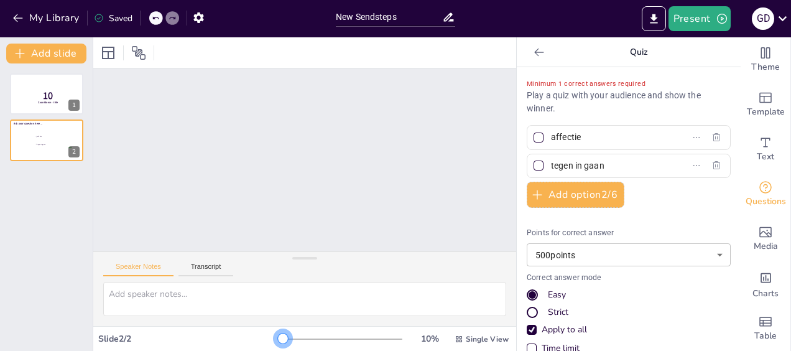
drag, startPoint x: 302, startPoint y: 341, endPoint x: 226, endPoint y: 336, distance: 76.6
click at [226, 336] on div "Slide 2 / 2 10 % Single View" at bounding box center [304, 339] width 423 height 20
click at [465, 348] on div "Single View" at bounding box center [481, 339] width 59 height 20
click at [468, 310] on span "List View" at bounding box center [464, 311] width 65 height 12
click at [56, 108] on div at bounding box center [46, 94] width 75 height 42
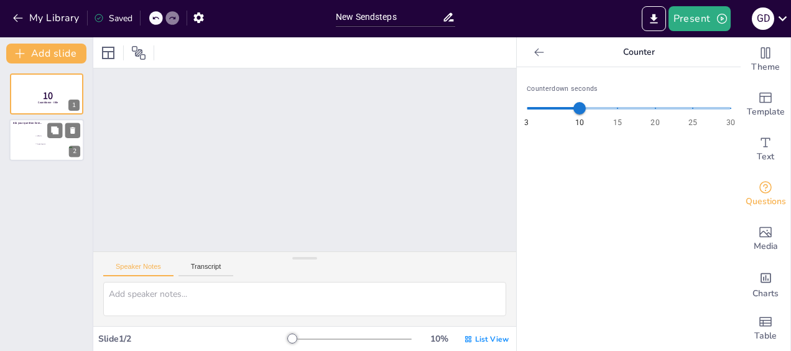
click at [48, 145] on li "tegen in gaan" at bounding box center [53, 144] width 37 height 7
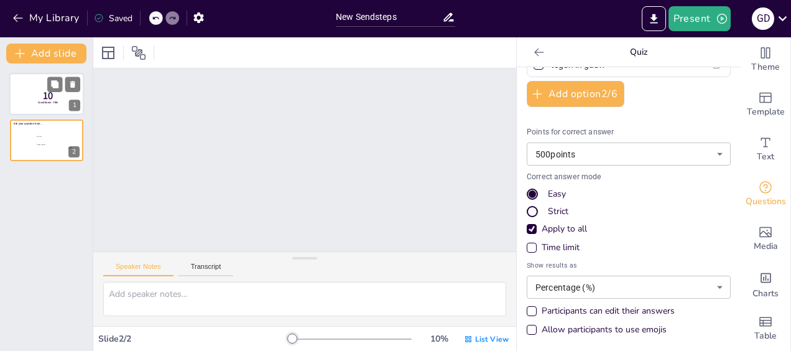
drag, startPoint x: 44, startPoint y: 91, endPoint x: 48, endPoint y: 96, distance: 6.6
click at [44, 93] on span "10" at bounding box center [48, 96] width 10 height 14
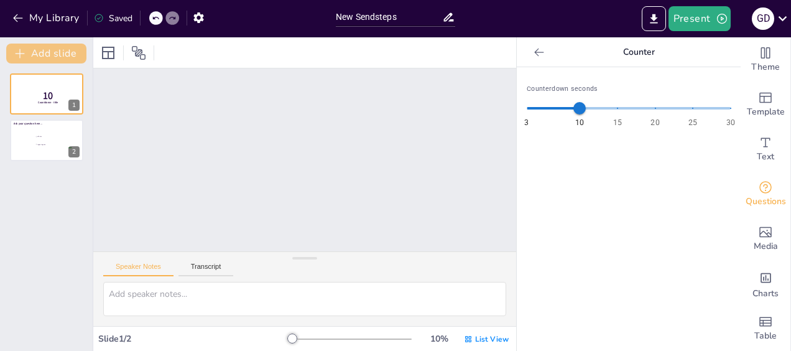
click at [55, 53] on button "Add slide" at bounding box center [46, 54] width 80 height 20
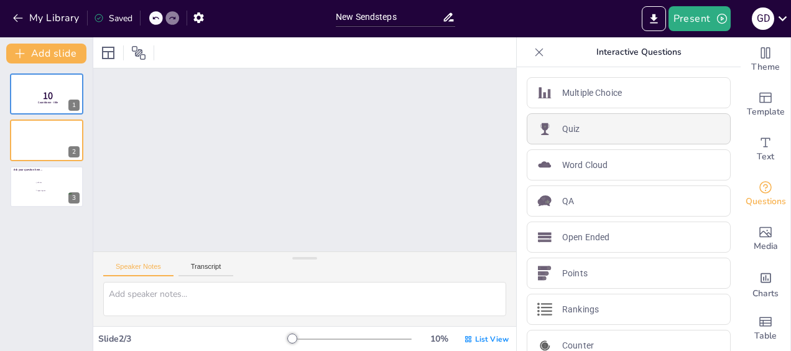
click at [653, 131] on div "Quiz" at bounding box center [629, 128] width 204 height 31
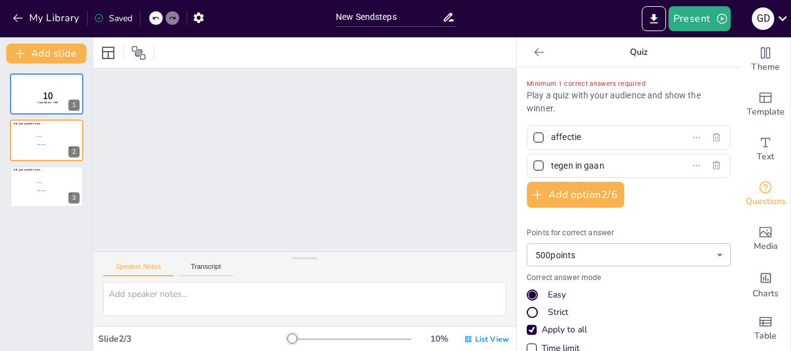
drag, startPoint x: 272, startPoint y: 139, endPoint x: 265, endPoint y: 140, distance: 6.9
click at [266, 141] on div "Slide 1 10 Countdown - title Slide 2 Ask your question here... false | editor a…" at bounding box center [279, 215] width 510 height 451
click at [265, 140] on div "Slide 1 10 Countdown - title Slide 2 Ask your question here... false | editor a…" at bounding box center [268, 209] width 522 height 496
drag, startPoint x: 265, startPoint y: 140, endPoint x: 0, endPoint y: 191, distance: 269.7
click at [259, 142] on div "Slide 1 10 Countdown - title Slide 2 Ask your question here... false | editor a…" at bounding box center [285, 218] width 497 height 422
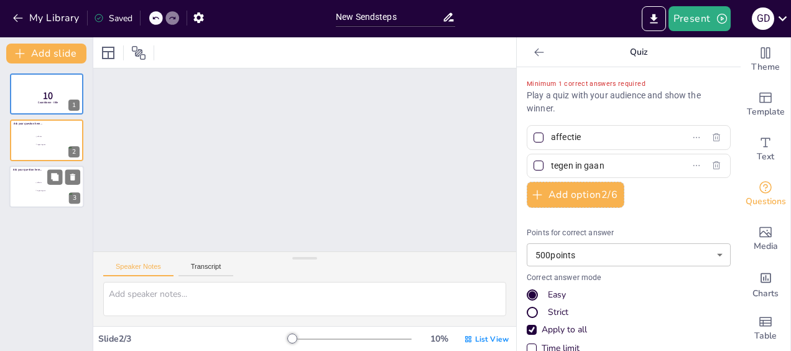
click at [37, 185] on li "affectie" at bounding box center [53, 181] width 37 height 7
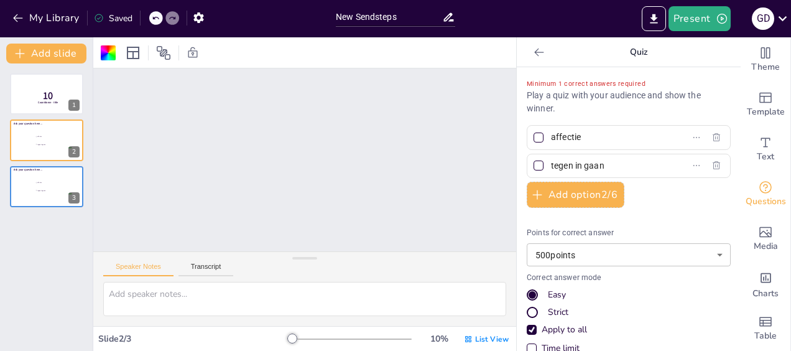
scroll to position [132, 0]
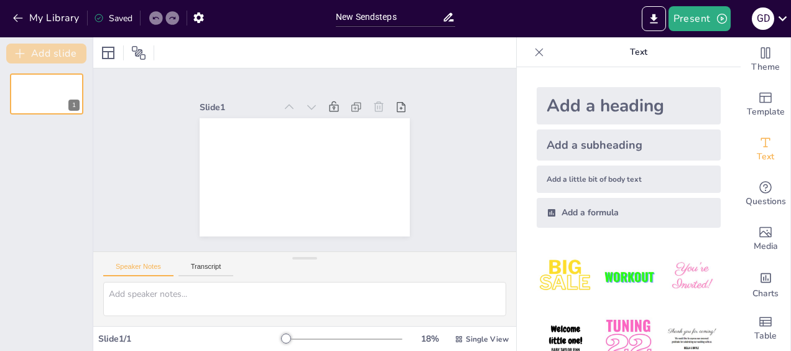
click at [68, 55] on button "Add slide" at bounding box center [46, 54] width 80 height 20
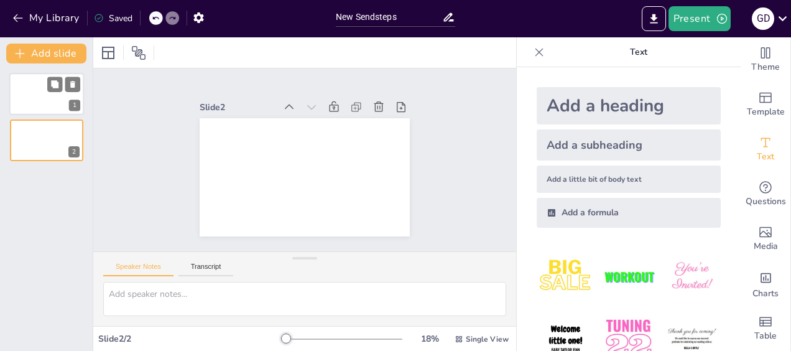
click at [44, 106] on div at bounding box center [46, 94] width 75 height 42
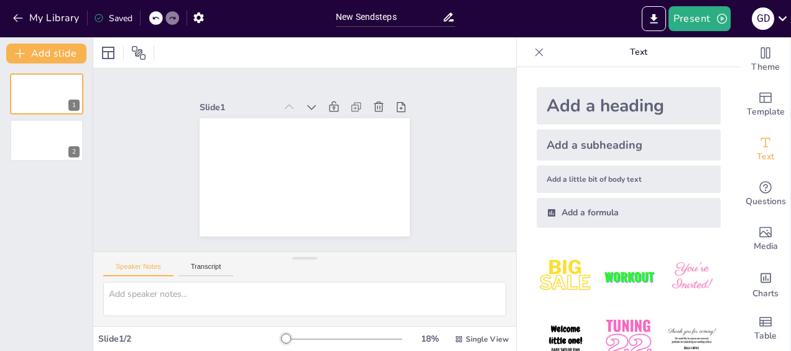
click at [535, 55] on icon at bounding box center [539, 52] width 8 height 8
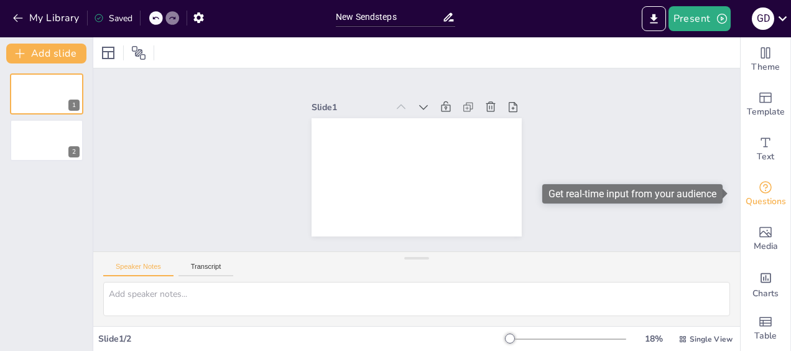
click at [755, 203] on span "Questions" at bounding box center [766, 202] width 40 height 14
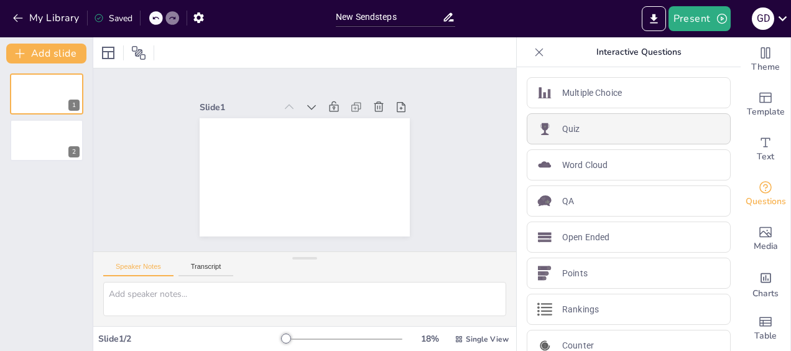
click at [615, 123] on div "Quiz" at bounding box center [629, 128] width 204 height 31
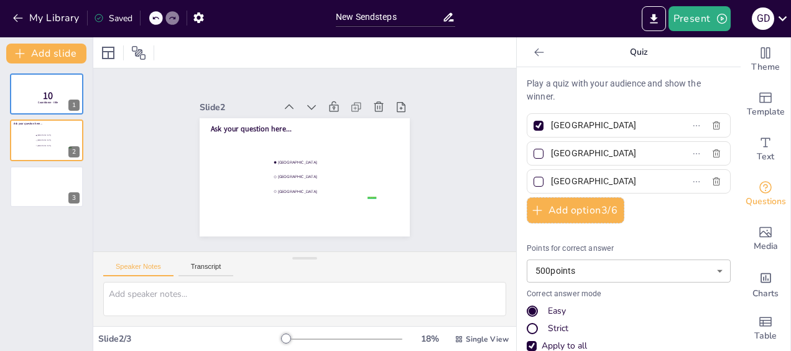
click at [533, 157] on div at bounding box center [538, 154] width 10 height 10
click at [551, 157] on input "[GEOGRAPHIC_DATA]" at bounding box center [609, 153] width 116 height 18
checkbox input "true"
click at [531, 185] on div at bounding box center [538, 181] width 15 height 15
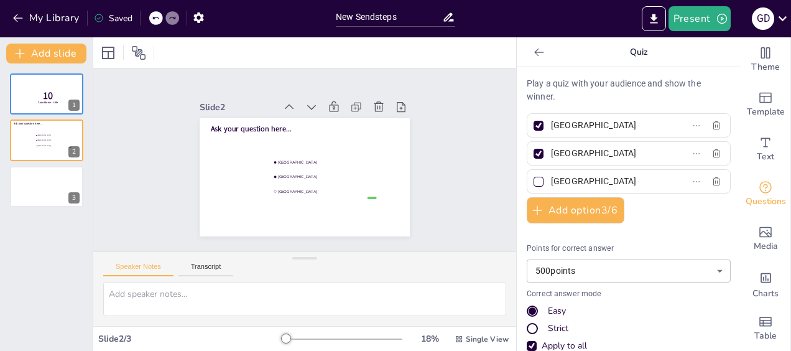
click at [551, 185] on input "[GEOGRAPHIC_DATA]" at bounding box center [609, 181] width 116 height 18
checkbox input "true"
click at [532, 147] on div at bounding box center [538, 153] width 15 height 15
click at [551, 147] on input "[GEOGRAPHIC_DATA]" at bounding box center [609, 153] width 116 height 18
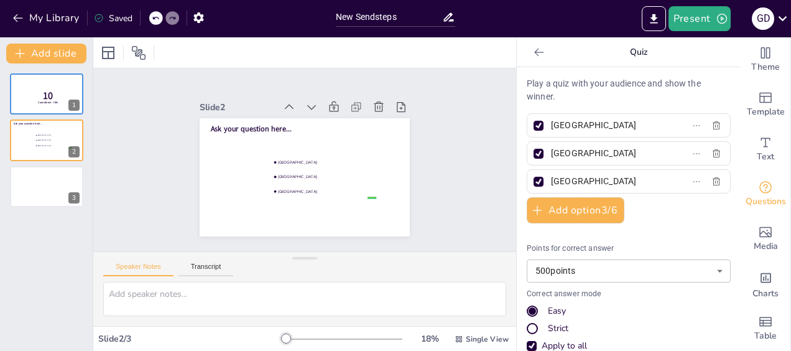
checkbox input "false"
click at [533, 177] on div at bounding box center [538, 182] width 10 height 10
click at [551, 175] on input "[GEOGRAPHIC_DATA]" at bounding box center [609, 181] width 116 height 18
checkbox input "false"
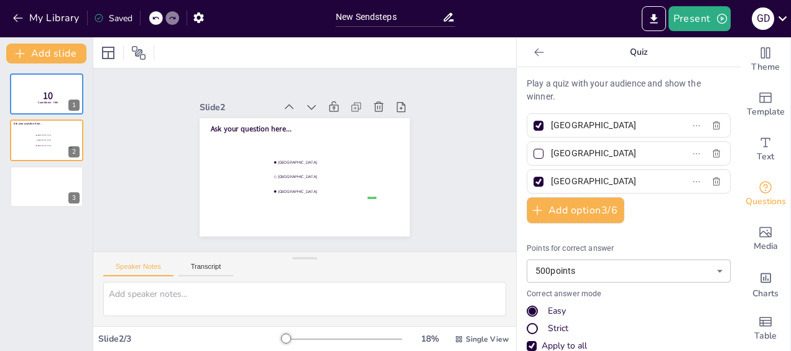
checkbox input "false"
click at [638, 75] on div "Play a quiz with your audience and show the winner. [GEOGRAPHIC_DATA] [GEOGRAPH…" at bounding box center [629, 209] width 224 height 284
click at [638, 76] on div "Play a quiz with your audience and show the winner. [GEOGRAPHIC_DATA] [GEOGRAPH…" at bounding box center [629, 209] width 224 height 284
click at [640, 78] on p "Play a quiz with your audience and show the winner." at bounding box center [629, 90] width 204 height 26
click at [576, 93] on p "Play a quiz with your audience and show the winner." at bounding box center [629, 90] width 204 height 26
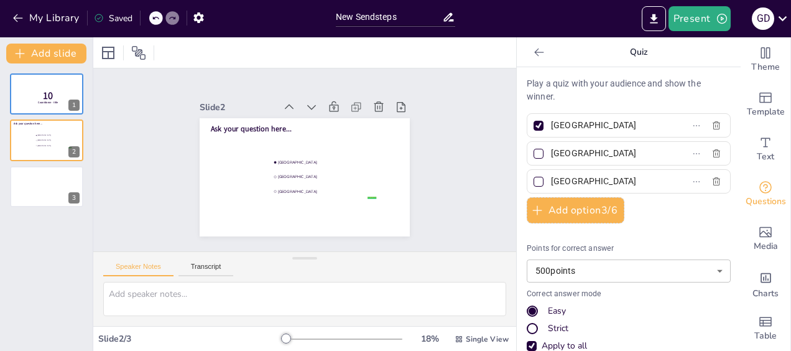
click at [575, 92] on p "Play a quiz with your audience and show the winner." at bounding box center [629, 90] width 204 height 26
click at [589, 88] on p "Play a quiz with your audience and show the winner." at bounding box center [629, 90] width 204 height 26
click at [612, 85] on p "Play a quiz with your audience and show the winner." at bounding box center [629, 90] width 204 height 26
click at [614, 85] on p "Play a quiz with your audience and show the winner." at bounding box center [629, 90] width 204 height 26
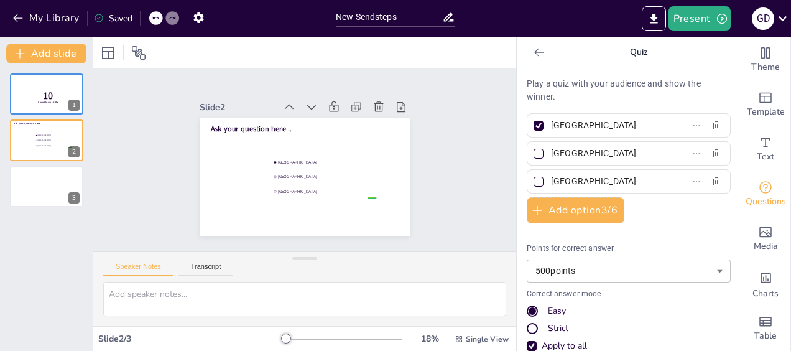
drag, startPoint x: 613, startPoint y: 84, endPoint x: 601, endPoint y: 85, distance: 12.5
click at [609, 81] on p "Play a quiz with your audience and show the winner." at bounding box center [629, 90] width 204 height 26
click at [234, 126] on span "Ask your question here..." at bounding box center [251, 129] width 81 height 10
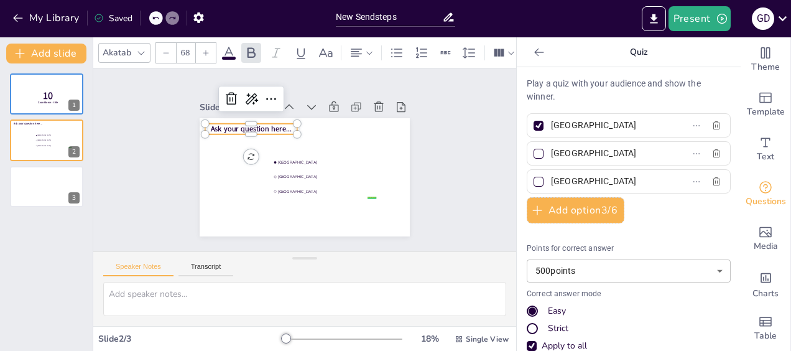
click at [234, 50] on icon at bounding box center [228, 52] width 15 height 15
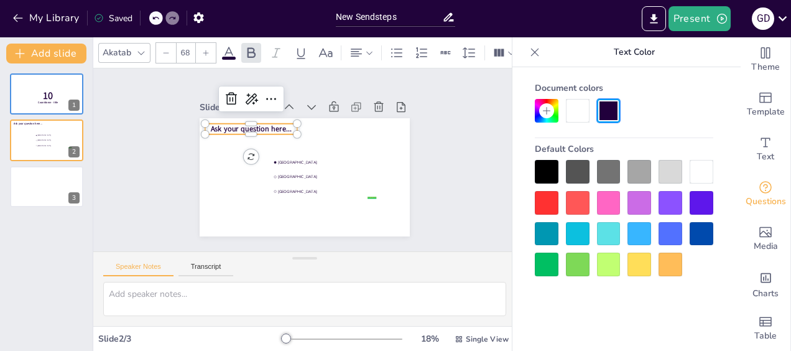
click at [274, 48] on icon at bounding box center [276, 52] width 9 height 9
click at [251, 47] on icon at bounding box center [251, 52] width 8 height 11
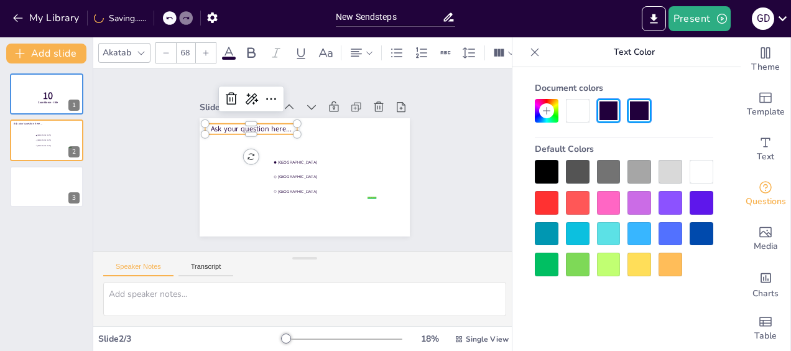
click at [260, 124] on span "Ask your question here..." at bounding box center [251, 129] width 81 height 10
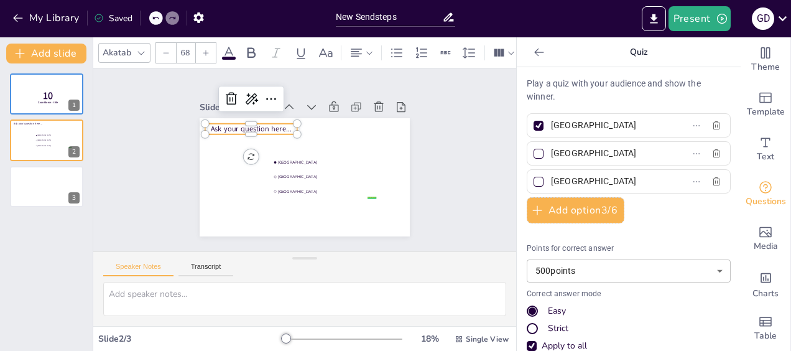
click at [260, 124] on span "Ask your question here..." at bounding box center [251, 129] width 81 height 10
click at [230, 127] on p at bounding box center [251, 129] width 92 height 11
click at [230, 127] on div "false | editor [GEOGRAPHIC_DATA] [GEOGRAPHIC_DATA] [GEOGRAPHIC_DATA]" at bounding box center [305, 177] width 210 height 118
click at [238, 121] on p at bounding box center [251, 123] width 92 height 11
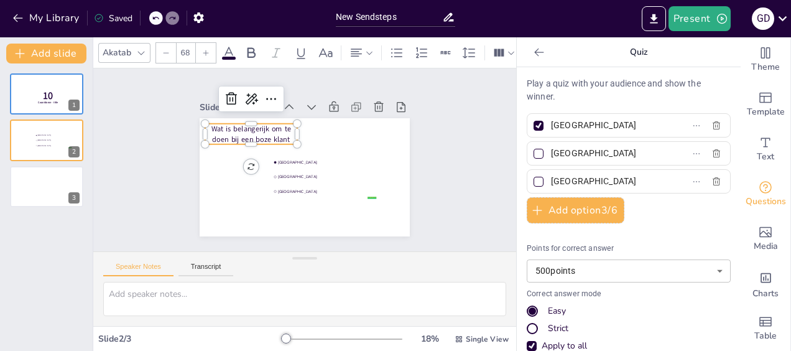
click at [629, 124] on input "[GEOGRAPHIC_DATA]" at bounding box center [609, 125] width 116 height 18
type input "A"
type input "Affectie tonen"
drag, startPoint x: 547, startPoint y: 159, endPoint x: 617, endPoint y: 172, distance: 71.0
click at [617, 172] on input "[GEOGRAPHIC_DATA]" at bounding box center [609, 181] width 116 height 18
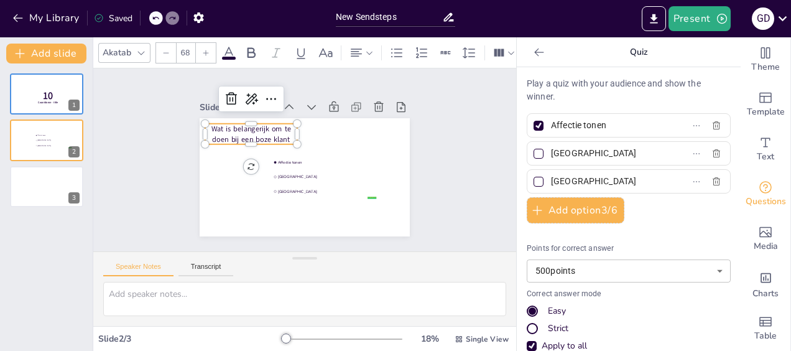
click at [608, 152] on input "[GEOGRAPHIC_DATA]" at bounding box center [609, 153] width 116 height 18
type input "R"
type input "Er tegen in gaan"
click at [607, 175] on input "[GEOGRAPHIC_DATA]" at bounding box center [609, 181] width 116 height 18
type input "T"
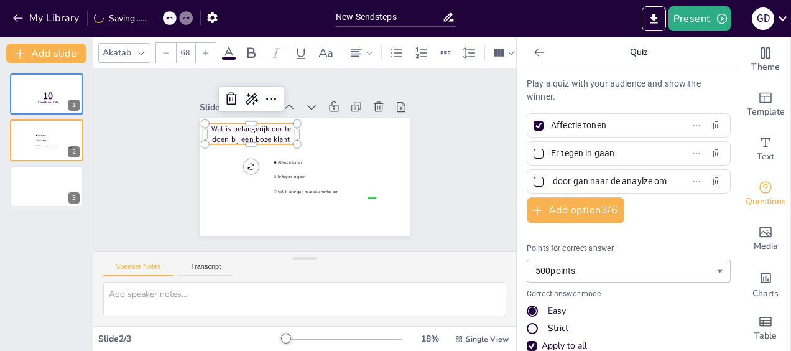
scroll to position [0, 34]
click at [558, 183] on input "Gelijk door gan naar de anaylze om" at bounding box center [609, 181] width 116 height 18
click at [647, 178] on label "Gelijk door gaan naar de anaylze om" at bounding box center [608, 181] width 155 height 18
click at [647, 178] on input "Gelijk door gaan naar de anaylze om" at bounding box center [609, 181] width 116 height 18
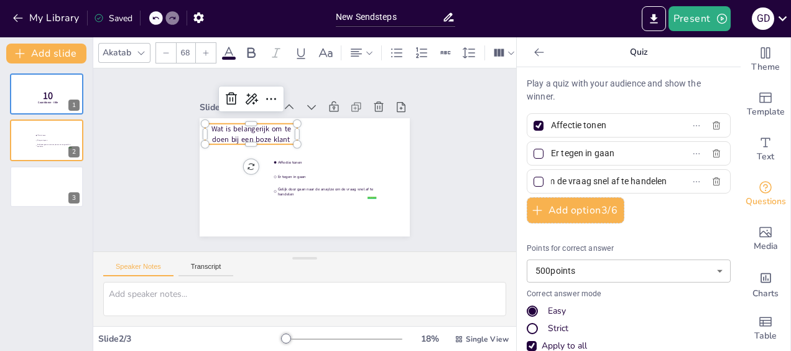
type input "Gelijk door gaan naar de anaylze om de vraag snel af te handelen"
click at [45, 182] on div at bounding box center [46, 186] width 75 height 42
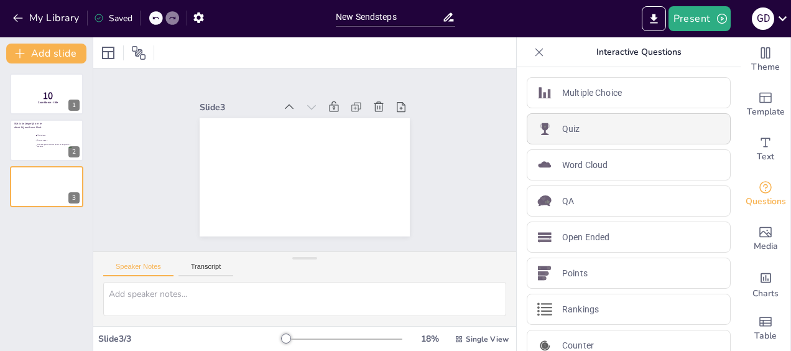
click at [617, 132] on div "Quiz" at bounding box center [629, 128] width 204 height 31
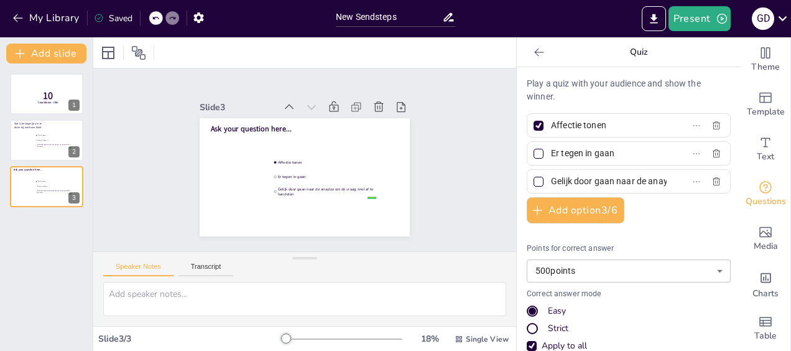
click at [652, 178] on label "Gelijk door gaan naar de anaylze om de vraag snel af te handelen" at bounding box center [608, 181] width 155 height 18
click at [652, 178] on input "Gelijk door gaan naar de anaylze om de vraag snel af te handelen" at bounding box center [609, 181] width 116 height 18
drag, startPoint x: 652, startPoint y: 177, endPoint x: 660, endPoint y: 176, distance: 7.6
click at [571, 180] on label "Gelijk door gaan naar de anaylze om de vraag snel af te handelen" at bounding box center [608, 181] width 155 height 18
click at [571, 180] on input "Gelijk door gaan naar de anaylze om de vraag snel af te handelen" at bounding box center [609, 181] width 116 height 18
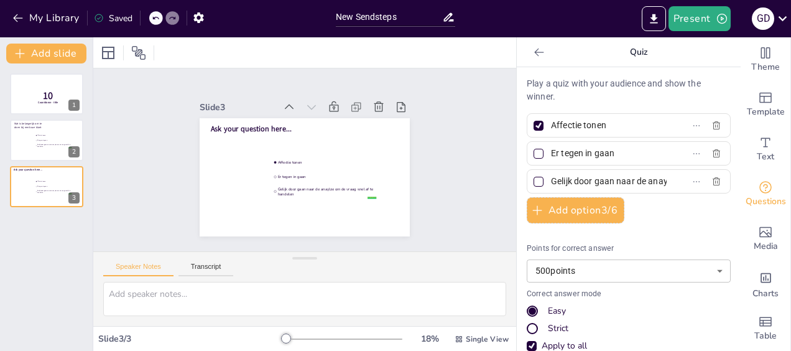
drag, startPoint x: 645, startPoint y: 178, endPoint x: 601, endPoint y: 177, distance: 44.8
click at [553, 181] on label "Gelijk door gaan naar de anaylze om de vraag snel af te handelen" at bounding box center [608, 181] width 155 height 18
click at [553, 181] on input "Gelijk door gaan naar de anaylze om de vraag snel af te handelen" at bounding box center [609, 181] width 116 height 18
drag, startPoint x: 618, startPoint y: 179, endPoint x: 514, endPoint y: 185, distance: 104.6
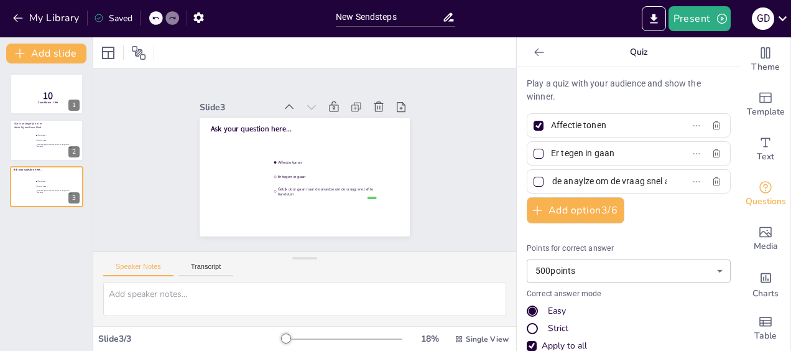
click at [517, 185] on div "Play a quiz with your audience and show the winner. Affectie tonen Er tegen in …" at bounding box center [629, 209] width 224 height 284
type input "delen"
drag, startPoint x: 560, startPoint y: 179, endPoint x: 543, endPoint y: 180, distance: 16.2
click at [533, 182] on label "delen" at bounding box center [608, 181] width 155 height 18
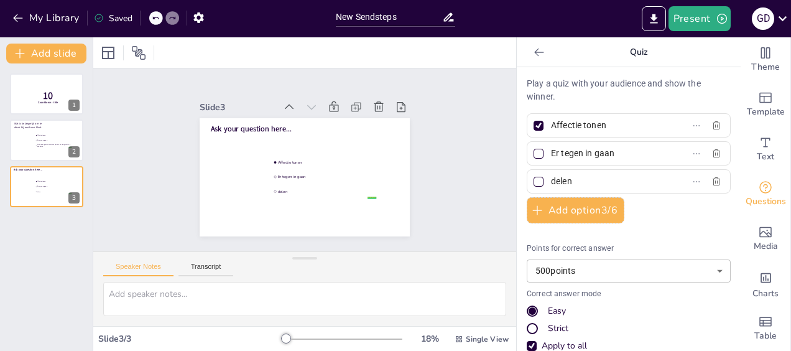
click at [551, 182] on input "delen" at bounding box center [609, 181] width 116 height 18
drag, startPoint x: 616, startPoint y: 153, endPoint x: 538, endPoint y: 152, distance: 78.4
click at [546, 152] on span "Er tegen in gaan" at bounding box center [604, 153] width 116 height 18
click at [551, 152] on input "Er tegen in gaan" at bounding box center [609, 153] width 116 height 18
drag, startPoint x: 614, startPoint y: 123, endPoint x: 533, endPoint y: 126, distance: 80.2
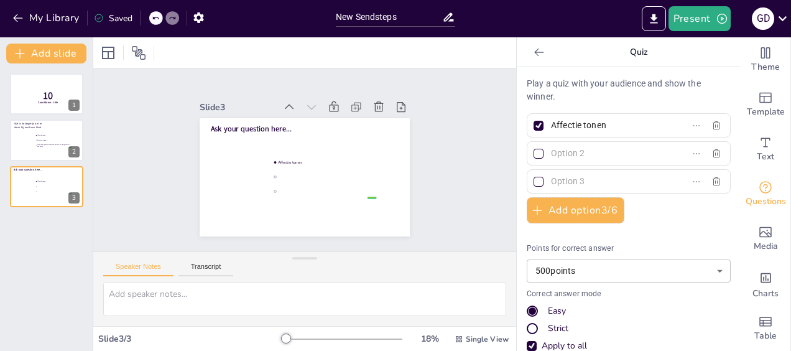
click at [533, 126] on label "Affectie tonen" at bounding box center [608, 125] width 155 height 18
click at [551, 126] on input "Affectie tonen" at bounding box center [609, 125] width 116 height 18
click at [535, 154] on div at bounding box center [538, 153] width 6 height 6
click at [551, 154] on input "text" at bounding box center [609, 153] width 116 height 18
checkbox input "true"
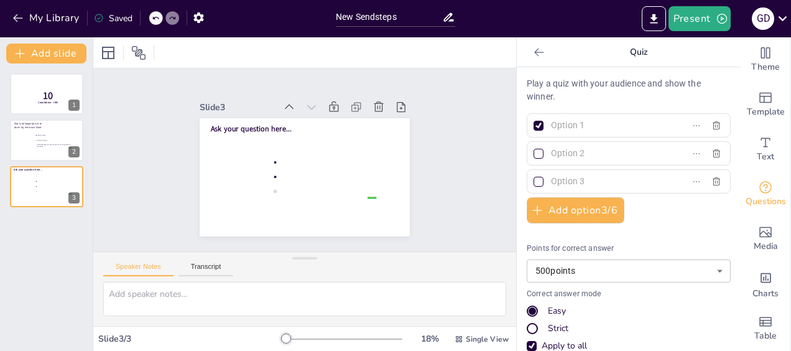
checkbox input "true"
click at [533, 129] on div at bounding box center [538, 126] width 10 height 10
click at [551, 129] on input "text" at bounding box center [609, 125] width 116 height 18
checkbox input "false"
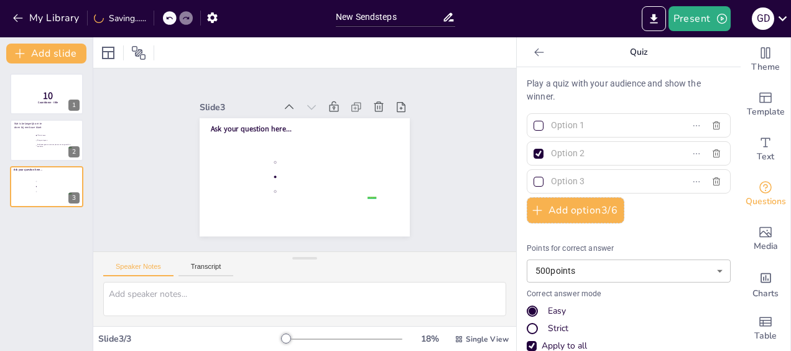
click at [574, 131] on input "text" at bounding box center [609, 125] width 116 height 18
click at [239, 124] on span "Ask your question here..." at bounding box center [251, 129] width 81 height 10
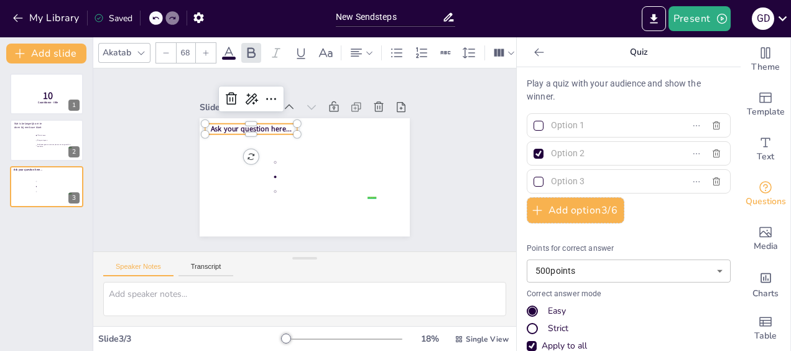
click at [239, 124] on span "Ask your question here..." at bounding box center [251, 129] width 81 height 10
click at [270, 122] on span "Ask your question here..." at bounding box center [251, 123] width 81 height 10
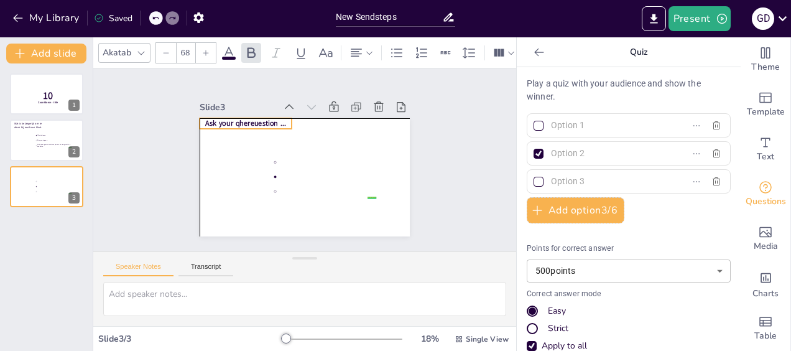
drag, startPoint x: 244, startPoint y: 118, endPoint x: 275, endPoint y: 120, distance: 31.2
click at [275, 120] on span "Ask your qhereuestion ..." at bounding box center [245, 123] width 81 height 10
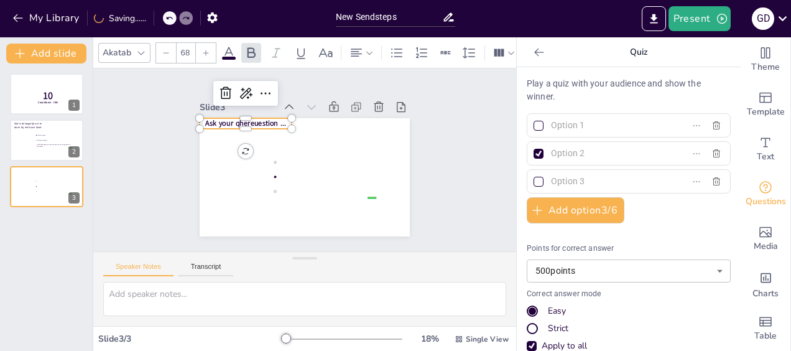
click at [269, 118] on span "Ask your qhereuestion ..." at bounding box center [245, 123] width 81 height 10
click at [266, 129] on div at bounding box center [251, 134] width 92 height 10
click at [267, 120] on p at bounding box center [251, 123] width 92 height 11
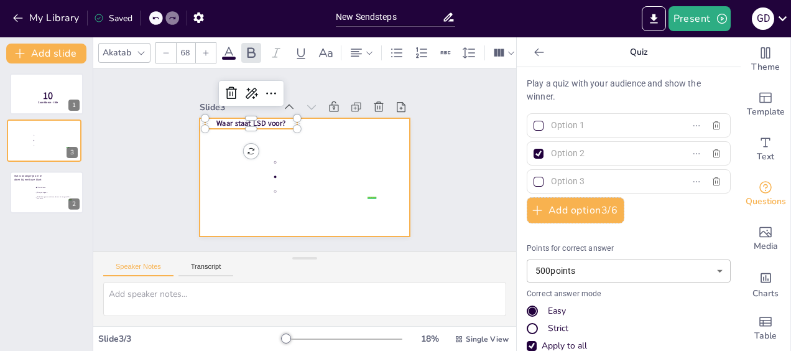
drag, startPoint x: 25, startPoint y: 188, endPoint x: 131, endPoint y: 146, distance: 113.6
click at [24, 134] on div at bounding box center [43, 140] width 73 height 41
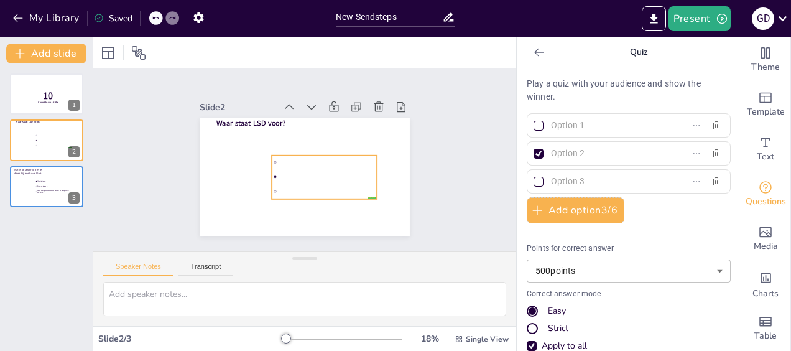
click at [301, 170] on li at bounding box center [324, 177] width 105 height 14
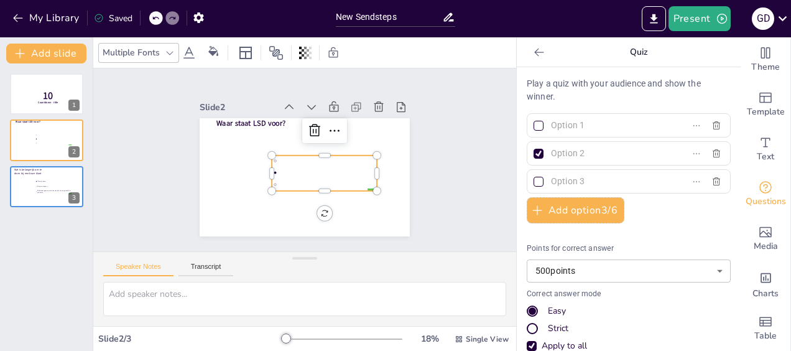
click at [598, 126] on input "text" at bounding box center [609, 125] width 116 height 18
click at [613, 113] on div at bounding box center [629, 125] width 204 height 24
click at [607, 120] on input "text" at bounding box center [609, 125] width 116 height 18
click at [581, 126] on input "Luisteren" at bounding box center [609, 125] width 116 height 18
drag, startPoint x: 581, startPoint y: 126, endPoint x: 542, endPoint y: 127, distance: 38.6
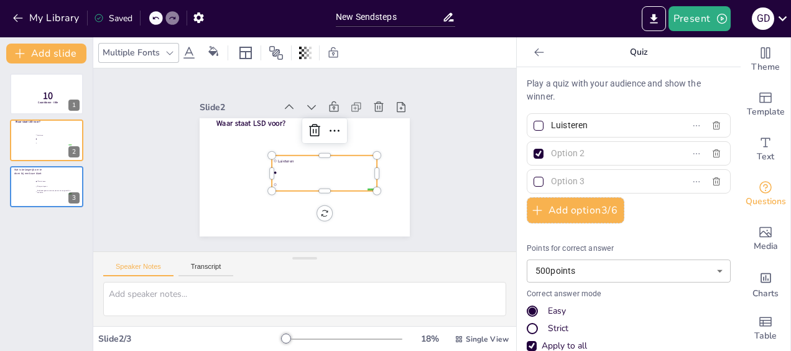
click at [551, 127] on input "Luisteren" at bounding box center [609, 125] width 116 height 18
paste input ", Samenvatten, Doorvragen"
click at [551, 127] on input "Luisteren, Samenvatten, Doorvragen" at bounding box center [609, 125] width 116 height 18
type input "Luisteren, [PERSON_NAME], Doorvragen"
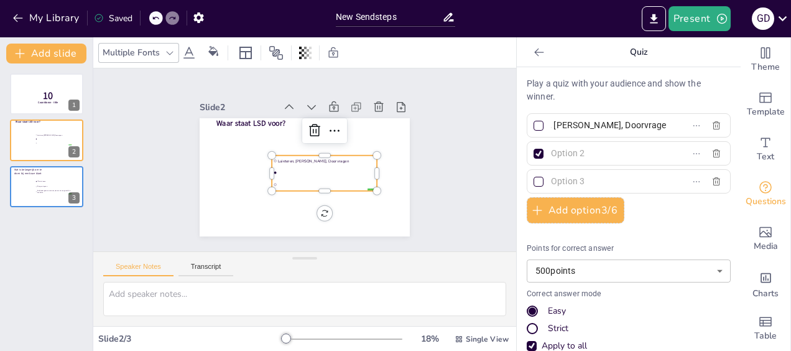
click at [584, 154] on input "text" at bounding box center [609, 153] width 116 height 18
paste input "Luisteren, Samenvatten, Doorvragen"
click at [576, 152] on input "Luisteren, Samenvatten, Doorvragen" at bounding box center [609, 153] width 116 height 18
drag, startPoint x: 632, startPoint y: 152, endPoint x: 548, endPoint y: 148, distance: 84.0
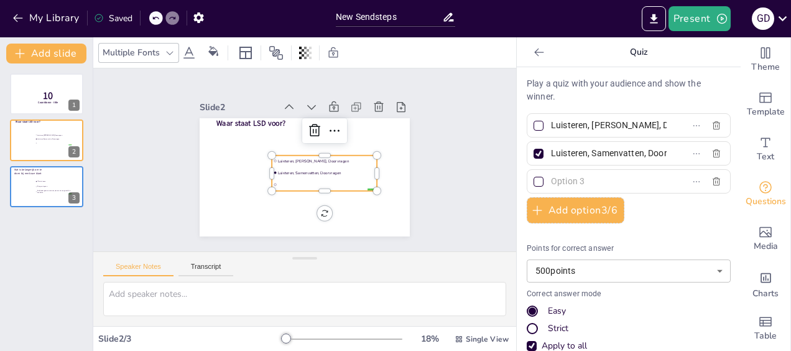
click at [551, 150] on input "Luisteren, Samenvatten, Doorvragen" at bounding box center [609, 153] width 116 height 18
type input "L, Doorvragen"
drag, startPoint x: 596, startPoint y: 153, endPoint x: 538, endPoint y: 154, distance: 57.8
click at [546, 154] on span "L, Doorvragen" at bounding box center [604, 153] width 116 height 18
click at [551, 154] on input "L, Doorvragen" at bounding box center [609, 153] width 116 height 18
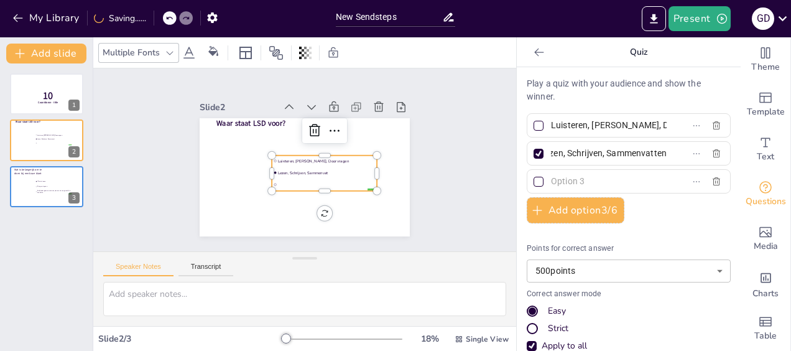
scroll to position [0, 23]
type input "Lezen, Schrijven, Sammenvatten"
click at [568, 180] on input "text" at bounding box center [609, 181] width 116 height 18
type input "Luisteren,"
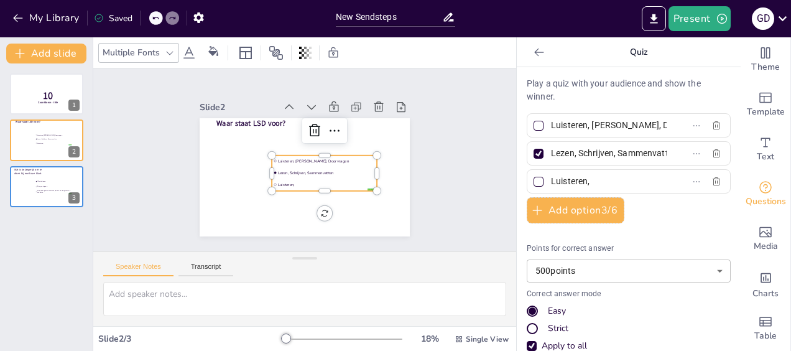
drag, startPoint x: 568, startPoint y: 125, endPoint x: 533, endPoint y: 127, distance: 34.2
click at [533, 127] on label "Luisteren, [PERSON_NAME], Doorvragen" at bounding box center [608, 125] width 155 height 18
click at [551, 127] on input "Luisteren, [PERSON_NAME], Doorvragen" at bounding box center [609, 125] width 116 height 18
click at [575, 122] on input "Luisteren Samenvatten, Doorvragen" at bounding box center [609, 125] width 116 height 18
type input "Luisteren, Samenvatten, Doorvragen"
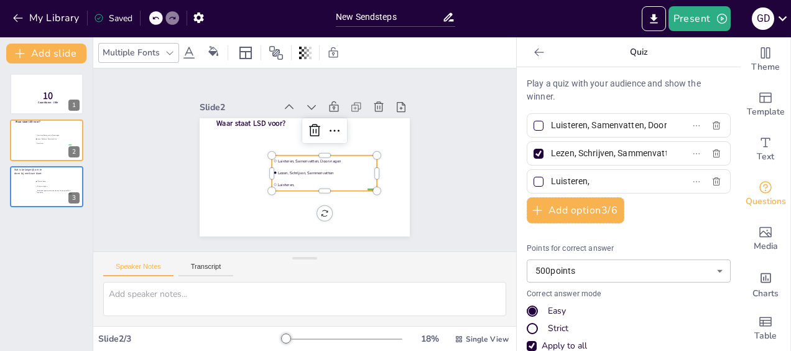
click at [614, 180] on input "Luisteren," at bounding box center [609, 181] width 116 height 18
click at [625, 153] on input "Lezen, Schrijven, Sammenvatten" at bounding box center [609, 153] width 116 height 18
type input "Lezen, Schrijven,"
drag, startPoint x: 583, startPoint y: 170, endPoint x: 591, endPoint y: 175, distance: 9.5
click at [585, 172] on div "Luisteren," at bounding box center [629, 181] width 204 height 24
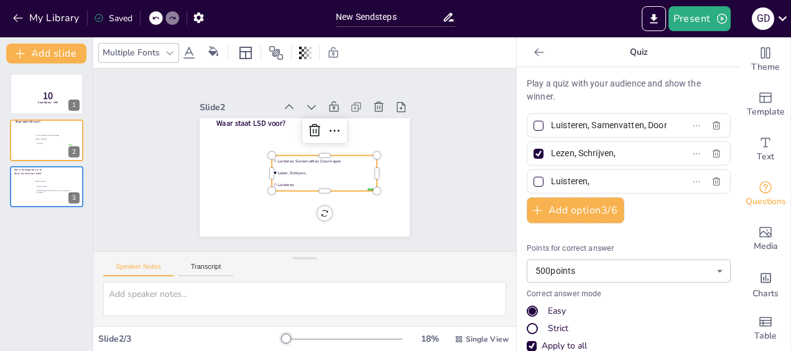
click at [592, 177] on input "Luisteren," at bounding box center [609, 181] width 116 height 18
type input "Luisteren, Sammenvatten"
click at [612, 154] on input "Lezen, Schrijven," at bounding box center [609, 153] width 116 height 18
type input "Lezen, Schrijven, Doen"
click at [642, 179] on input "Luisteren, Sammenvatten" at bounding box center [609, 181] width 116 height 18
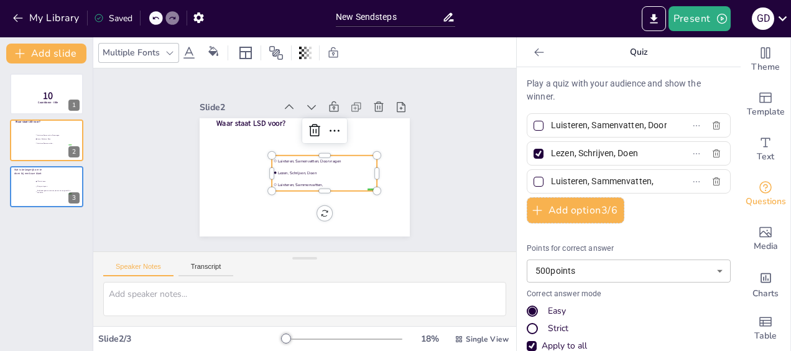
click at [593, 185] on input "Luisteren, Sammenvatten," at bounding box center [609, 181] width 116 height 18
click at [638, 184] on input "Luisteren, Samenvatten," at bounding box center [609, 181] width 116 height 18
type input "Luisteren, Samenvatten,"
click at [535, 124] on div at bounding box center [538, 125] width 6 height 6
click at [551, 124] on input "Luisteren, Samenvatten, Doorvragen" at bounding box center [609, 125] width 116 height 18
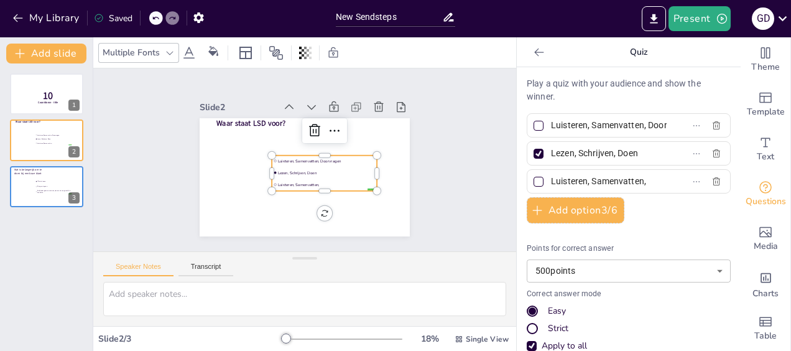
checkbox input "true"
click at [533, 154] on div at bounding box center [538, 154] width 10 height 10
click at [551, 154] on input "Lezen, Schrijven, Doen" at bounding box center [609, 153] width 116 height 18
checkbox input "false"
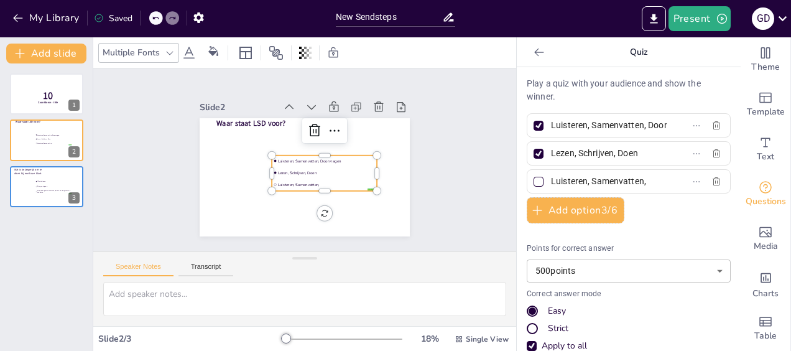
checkbox input "false"
click at [645, 182] on label "Luisteren, Samenvatten," at bounding box center [608, 181] width 155 height 18
click at [645, 182] on input "Luisteren, Samenvatten," at bounding box center [609, 181] width 116 height 18
click at [551, 185] on input "Luisteren, Samenvatten, Doorvragen" at bounding box center [609, 181] width 116 height 18
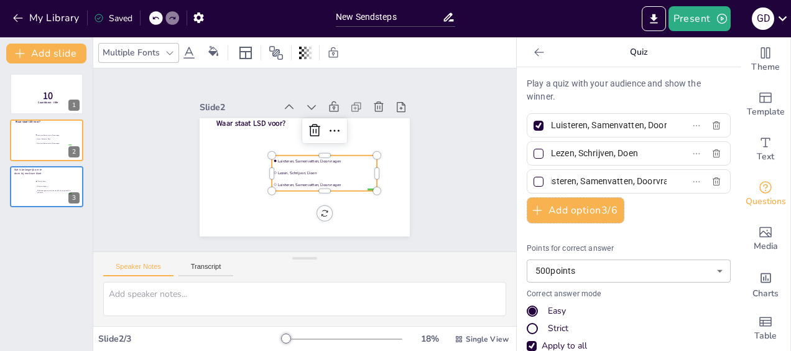
scroll to position [0, 0]
type input "Luisteren, Schrijven, Doorvragen"
click at [48, 52] on button "Add slide" at bounding box center [46, 54] width 80 height 20
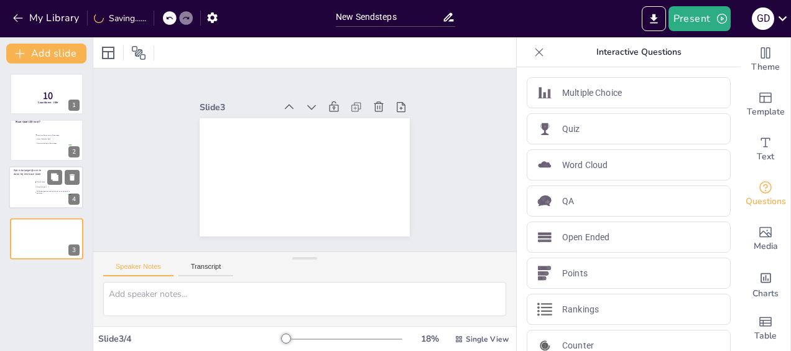
drag, startPoint x: 25, startPoint y: 194, endPoint x: 39, endPoint y: 194, distance: 14.3
click at [34, 167] on div "Wat is belangerijk om te doen bij een boze klant false | editor Affectie tonen …" at bounding box center [45, 167] width 73 height 0
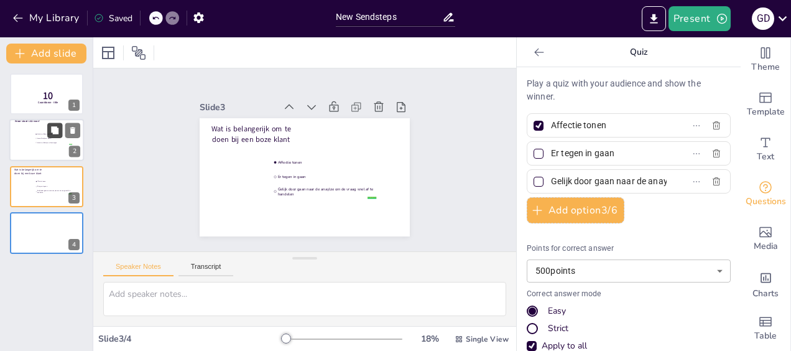
click at [51, 136] on button at bounding box center [54, 130] width 15 height 15
type input "Luisteren, Samenvatten, Doorvragen"
type input "Lezen, Schrijven, Doen"
type input "Luisteren, Schrijven, Doorvragen"
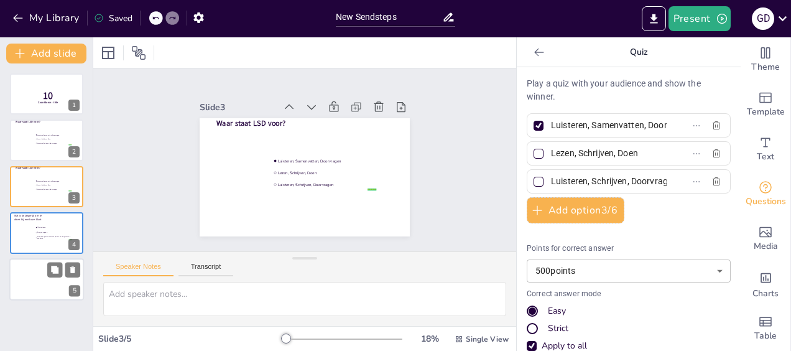
click at [45, 273] on div at bounding box center [46, 279] width 75 height 42
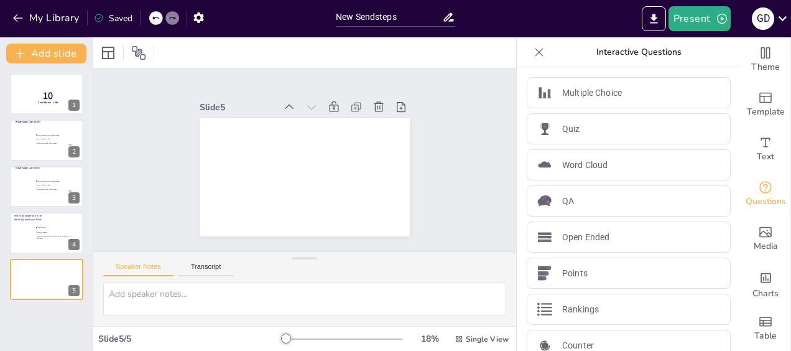
drag, startPoint x: 566, startPoint y: 132, endPoint x: 486, endPoint y: 139, distance: 79.9
click at [566, 131] on p "Quiz" at bounding box center [571, 128] width 18 height 13
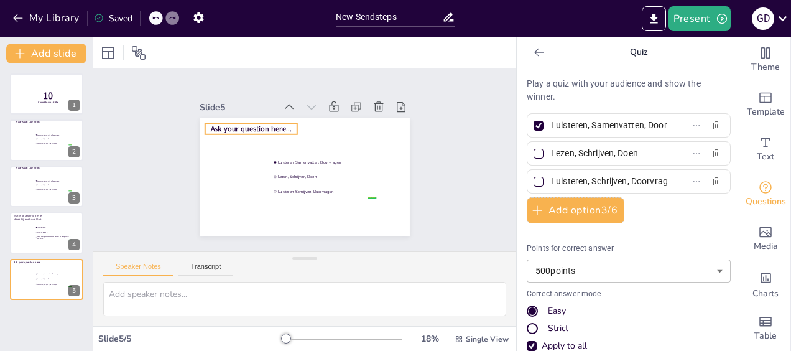
click at [266, 126] on span "Ask your question here..." at bounding box center [251, 129] width 81 height 10
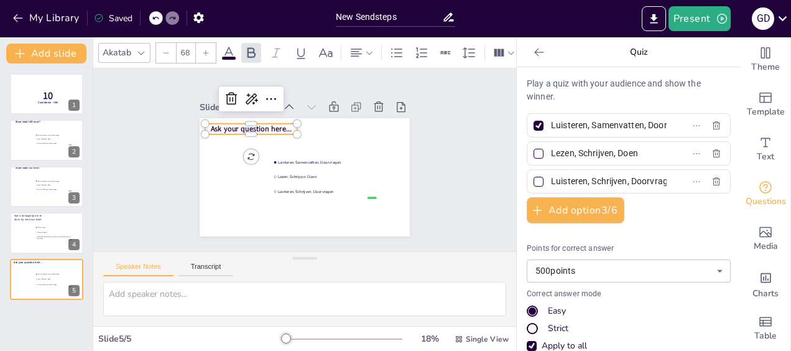
click at [282, 126] on span "Ask your question here..." at bounding box center [251, 129] width 81 height 10
click at [281, 124] on span "Ask your question here..." at bounding box center [251, 129] width 81 height 10
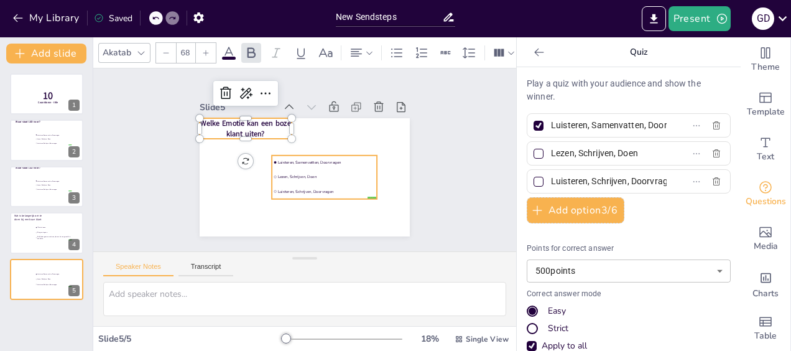
click at [312, 170] on li "Lezen, Schrijven, Doen" at bounding box center [324, 177] width 105 height 14
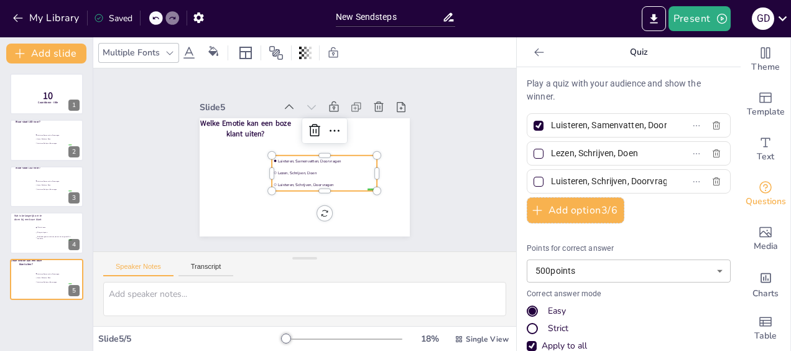
click at [644, 124] on label "Luisteren, Samenvatten, Doorvragen" at bounding box center [608, 125] width 155 height 18
click at [644, 124] on input "Luisteren, Samenvatten, Doorvragen" at bounding box center [609, 125] width 116 height 18
drag, startPoint x: 644, startPoint y: 124, endPoint x: 524, endPoint y: 157, distance: 124.9
click at [531, 127] on label "Luisteren, Samenvatten, Doorvragen" at bounding box center [608, 125] width 155 height 18
click at [551, 127] on input "Luisteren, Samenvatten, Doorvragen" at bounding box center [609, 125] width 116 height 18
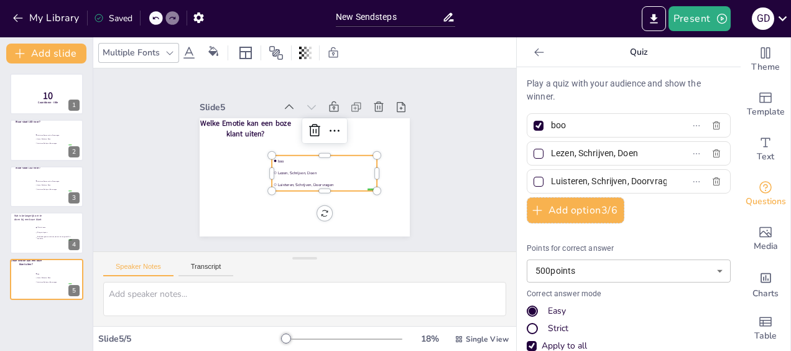
type input "boo"
click at [649, 182] on label "Luisteren, Schrijven, Doorvragen" at bounding box center [608, 181] width 155 height 18
click at [649, 182] on input "Luisteren, Schrijven, Doorvragen" at bounding box center [609, 181] width 116 height 18
click at [647, 180] on label "Luisteren, Schrijven, Doorvragen" at bounding box center [608, 181] width 155 height 18
click at [647, 180] on input "Luisteren, Schrijven, Doorvragen" at bounding box center [609, 181] width 116 height 18
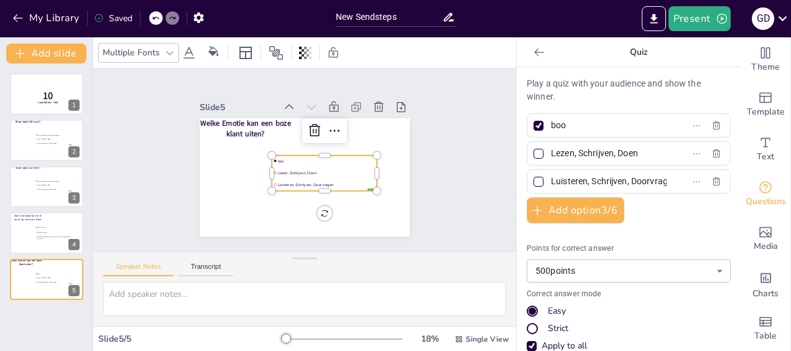
drag, startPoint x: 568, startPoint y: 178, endPoint x: 529, endPoint y: 180, distance: 39.9
click at [517, 180] on div "Play a quiz with your audience and show the winner. [PERSON_NAME], Schrijven, D…" at bounding box center [629, 209] width 224 height 284
drag, startPoint x: 630, startPoint y: 179, endPoint x: 516, endPoint y: 183, distance: 114.5
click at [517, 183] on div "Play a quiz with your audience and show the winner. [PERSON_NAME], Schrijven, D…" at bounding box center [629, 209] width 224 height 284
type input "n"
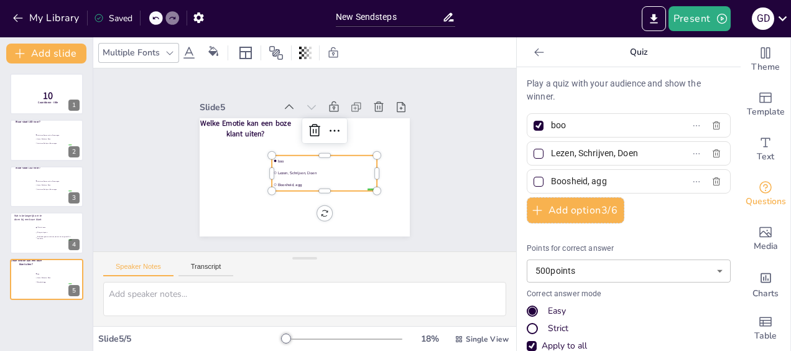
click at [599, 180] on input "Boosheid, agg" at bounding box center [609, 181] width 116 height 18
type input "Boosheid"
drag, startPoint x: 637, startPoint y: 152, endPoint x: 509, endPoint y: 156, distance: 128.1
click at [517, 156] on div "Play a quiz with your audience and show the winner. [PERSON_NAME], Schrijven, D…" at bounding box center [629, 209] width 224 height 284
type input "frustratie"
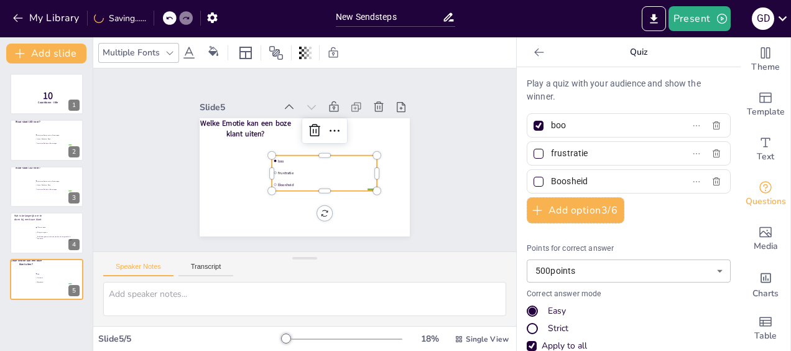
drag, startPoint x: 531, startPoint y: 155, endPoint x: 537, endPoint y: 164, distance: 10.7
click at [533, 155] on div at bounding box center [538, 154] width 10 height 10
click at [551, 155] on input "frustratie" at bounding box center [609, 153] width 116 height 18
checkbox input "true"
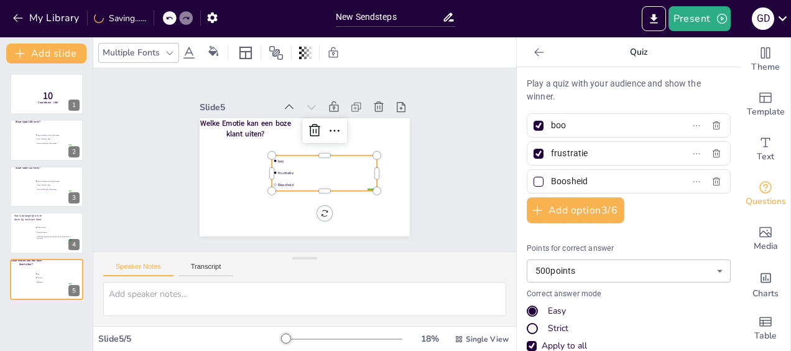
click at [533, 183] on div at bounding box center [538, 182] width 10 height 10
click at [551, 183] on input "Boosheid" at bounding box center [609, 181] width 116 height 18
checkbox input "true"
click at [560, 131] on input "boo" at bounding box center [609, 125] width 116 height 18
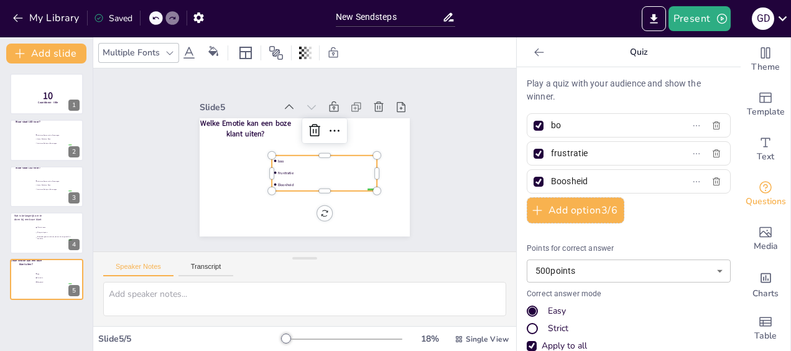
type input "b"
type input "Aggresie"
click at [587, 263] on body "My Library Saved New Sendsteps Present G D Document fonts Akatab Popular fonts …" at bounding box center [395, 175] width 791 height 351
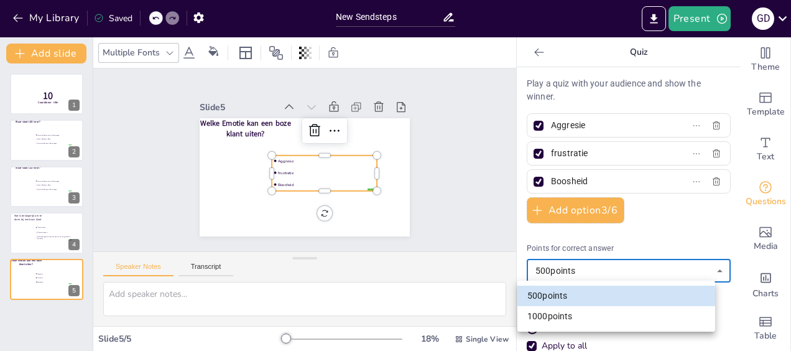
click at [566, 320] on li "1000 points" at bounding box center [616, 316] width 198 height 21
type input "1000"
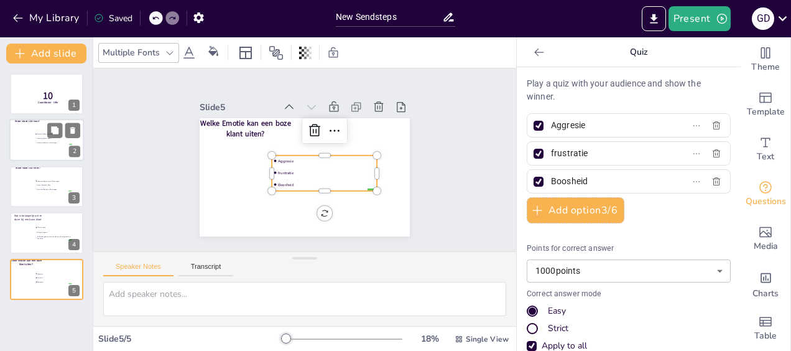
click at [40, 144] on li "Luisteren, Schrijven, Doorvragen" at bounding box center [53, 143] width 37 height 4
type input "Luisteren, Samenvatten, Doorvragen"
type input "Lezen, Schrijven, Doen"
type input "Luisteren, Schrijven, Doorvragen"
type input "500"
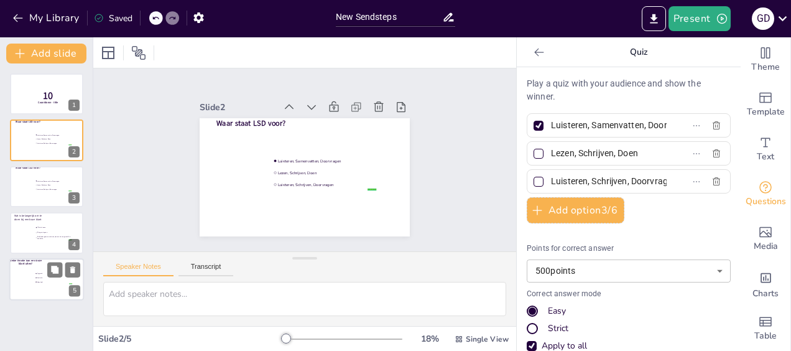
click at [42, 272] on span "Aggresie" at bounding box center [54, 273] width 35 height 2
type input "Aggresie"
type input "frustratie"
type input "Boosheid"
type input "1000"
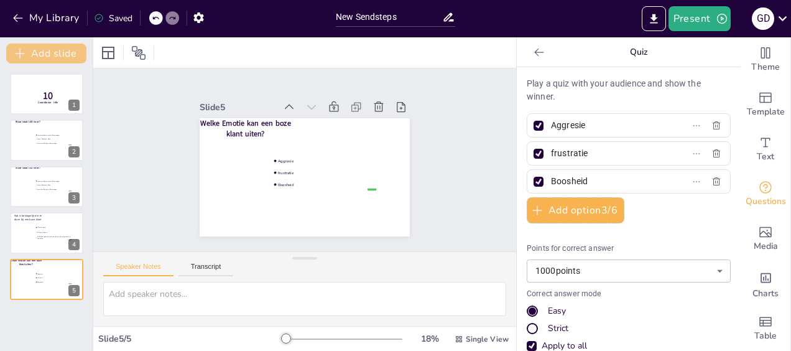
click at [41, 56] on button "Add slide" at bounding box center [46, 54] width 80 height 20
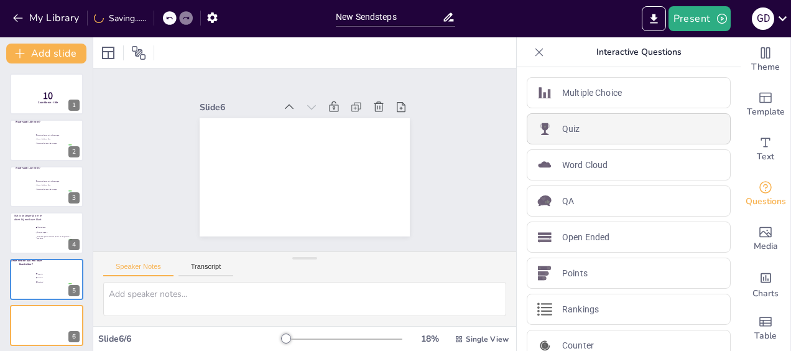
click at [584, 134] on div "Quiz" at bounding box center [629, 128] width 204 height 31
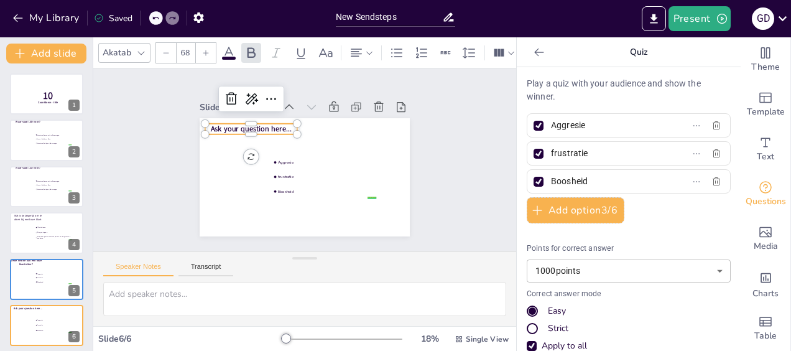
click at [252, 124] on span "Ask your question here..." at bounding box center [251, 129] width 81 height 10
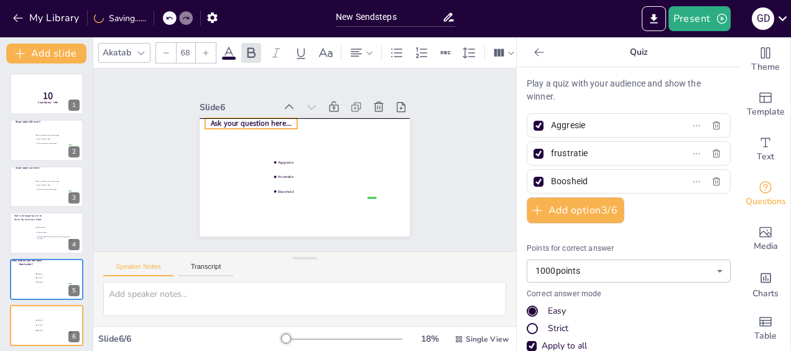
click at [280, 122] on span "Ask your question here..." at bounding box center [251, 123] width 81 height 10
click at [277, 119] on span "Ask your question here..." at bounding box center [251, 123] width 81 height 10
click at [277, 118] on span "Ask your question here..." at bounding box center [251, 123] width 81 height 10
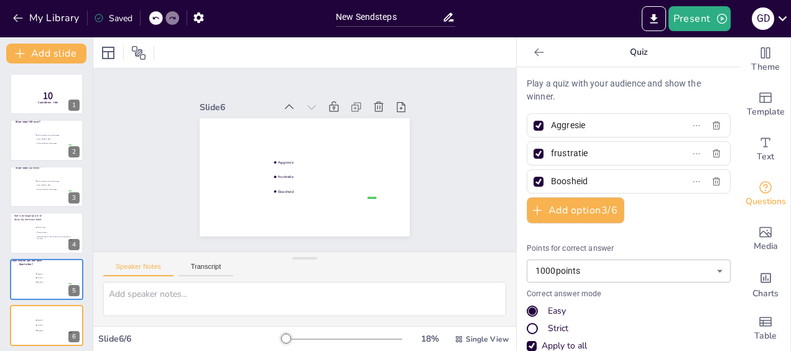
drag, startPoint x: 369, startPoint y: 104, endPoint x: 351, endPoint y: 117, distance: 21.9
click at [372, 104] on icon at bounding box center [378, 107] width 12 height 12
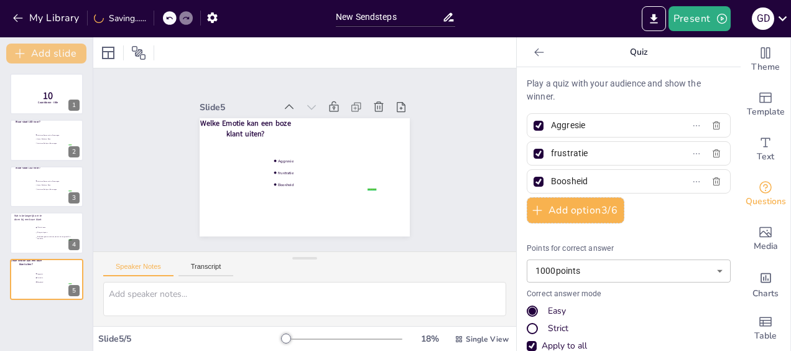
click at [53, 50] on button "Add slide" at bounding box center [46, 54] width 80 height 20
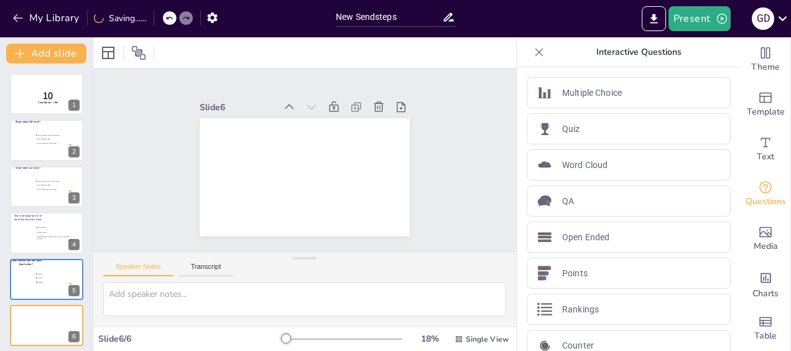
drag, startPoint x: 558, startPoint y: 126, endPoint x: 502, endPoint y: 134, distance: 56.5
click at [562, 125] on p "Quiz" at bounding box center [571, 128] width 18 height 13
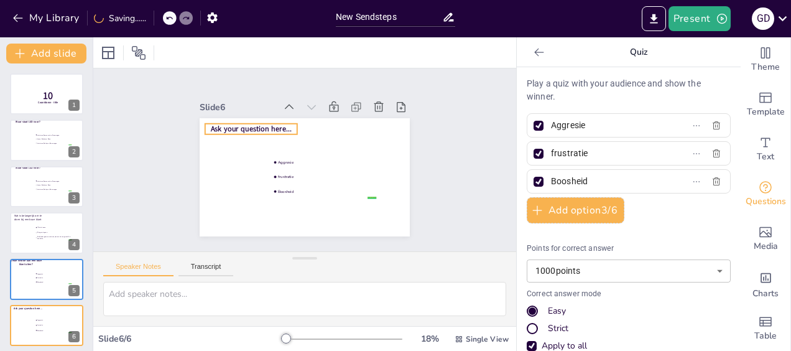
click at [276, 124] on span "Ask your question here..." at bounding box center [251, 129] width 81 height 10
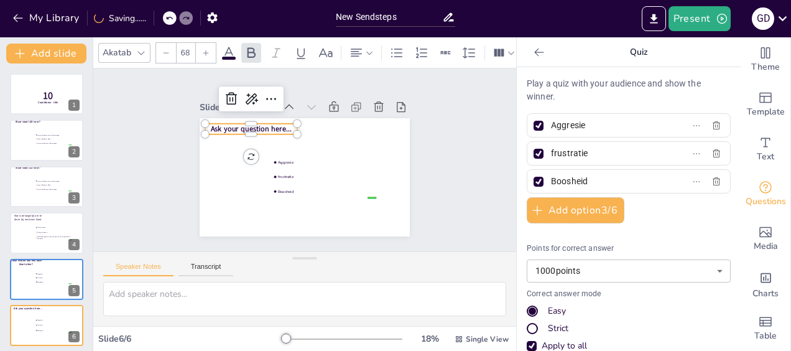
click at [276, 124] on span "Ask your question here..." at bounding box center [251, 129] width 81 height 10
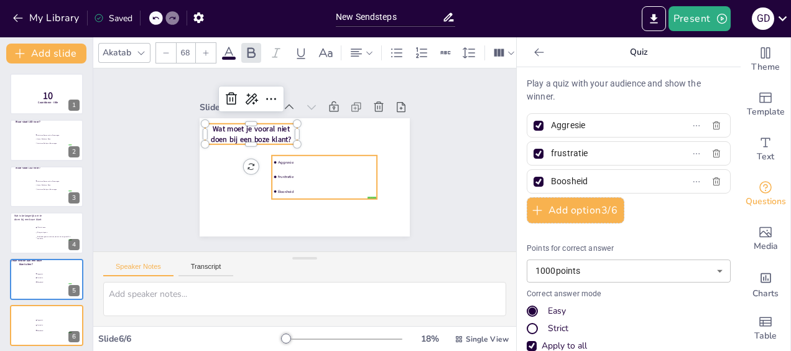
click at [284, 170] on li "frustratie" at bounding box center [324, 177] width 105 height 14
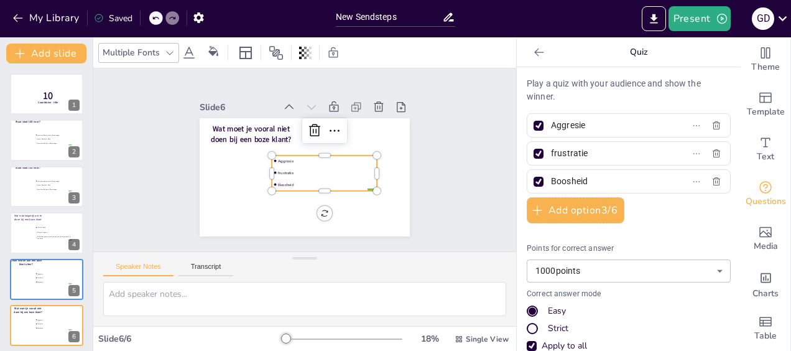
drag, startPoint x: 572, startPoint y: 126, endPoint x: 537, endPoint y: 128, distance: 35.5
click at [546, 128] on span "Aggresie" at bounding box center [604, 125] width 116 height 18
click at [551, 128] on input "Aggresie" at bounding box center [609, 125] width 116 height 18
type input "t"
click at [533, 180] on div at bounding box center [538, 182] width 10 height 10
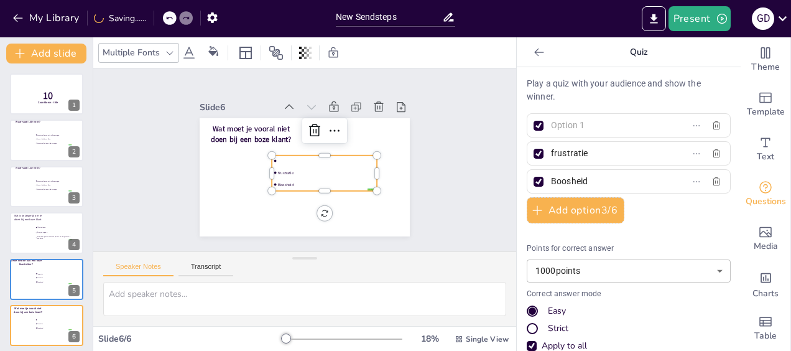
click at [551, 180] on input "Boosheid" at bounding box center [609, 181] width 116 height 18
checkbox input "false"
drag, startPoint x: 530, startPoint y: 154, endPoint x: 529, endPoint y: 136, distance: 18.0
click at [533, 154] on div at bounding box center [538, 154] width 10 height 10
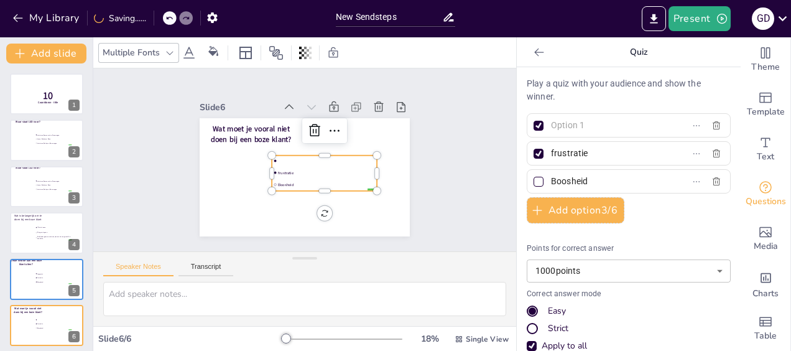
click at [551, 154] on input "frustratie" at bounding box center [609, 153] width 116 height 18
checkbox input "false"
click at [535, 126] on div at bounding box center [538, 125] width 6 height 6
click at [551, 126] on input "text" at bounding box center [609, 125] width 116 height 18
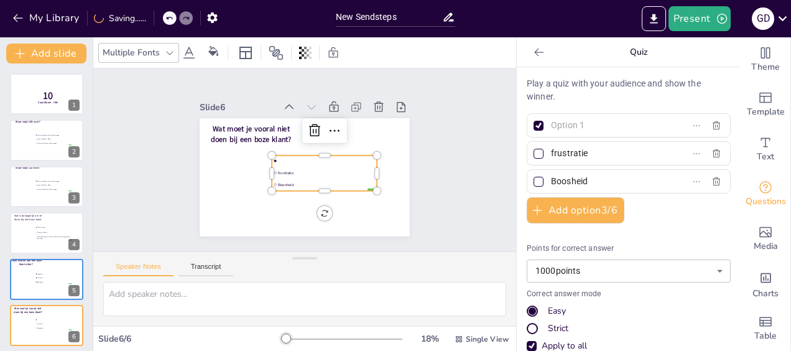
checkbox input "false"
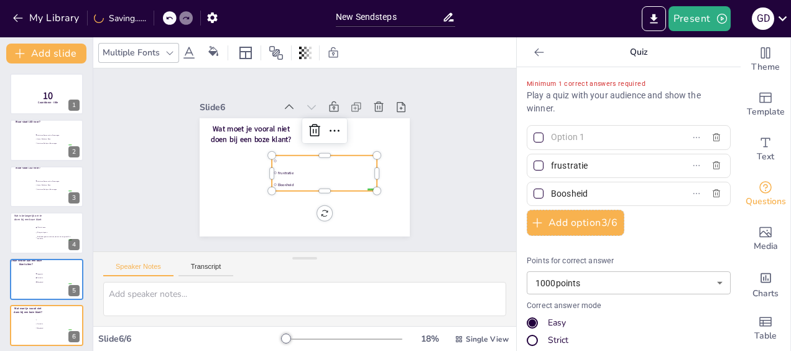
click at [572, 123] on div "Minimum 1 correct answers required Play a quiz with your audience and show the …" at bounding box center [629, 274] width 204 height 394
click at [566, 139] on input "text" at bounding box center [609, 137] width 116 height 18
type input "onbegrip tonen"
drag, startPoint x: 589, startPoint y: 168, endPoint x: 548, endPoint y: 173, distance: 41.3
click at [540, 174] on div "frustratie" at bounding box center [629, 166] width 204 height 24
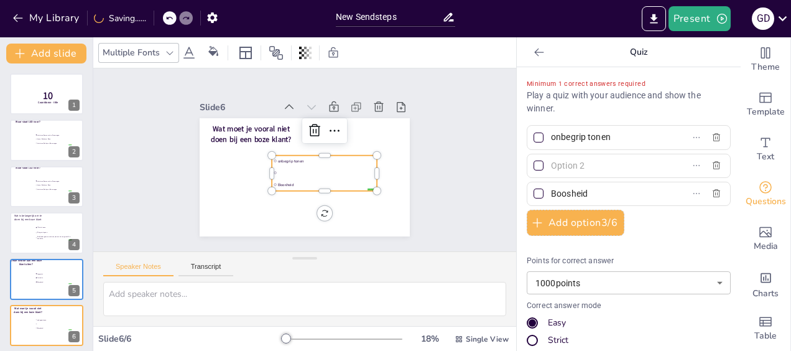
drag, startPoint x: 586, startPoint y: 192, endPoint x: 542, endPoint y: 193, distance: 44.2
click at [551, 193] on input "Boosheid" at bounding box center [609, 194] width 116 height 18
click at [563, 160] on input "text" at bounding box center [609, 166] width 116 height 18
drag, startPoint x: 583, startPoint y: 198, endPoint x: 540, endPoint y: 198, distance: 42.3
click at [546, 198] on span "Medeleven tonen" at bounding box center [604, 194] width 116 height 18
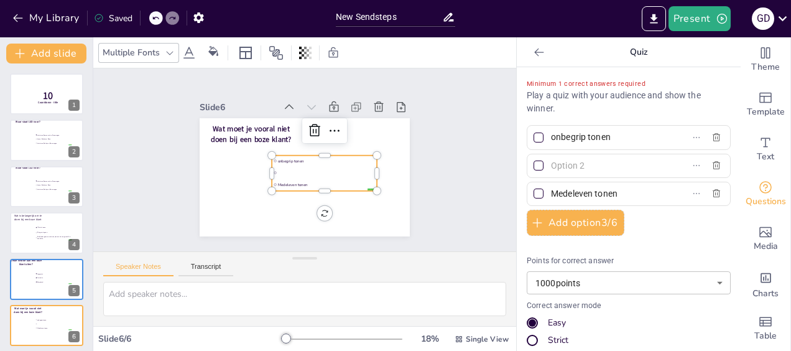
click at [551, 198] on input "Medeleven tonen" at bounding box center [609, 194] width 116 height 18
type input "Luisteren"
click at [577, 165] on input "text" at bounding box center [609, 166] width 116 height 18
type input "t"
type input "schreeuwen naar de klant"
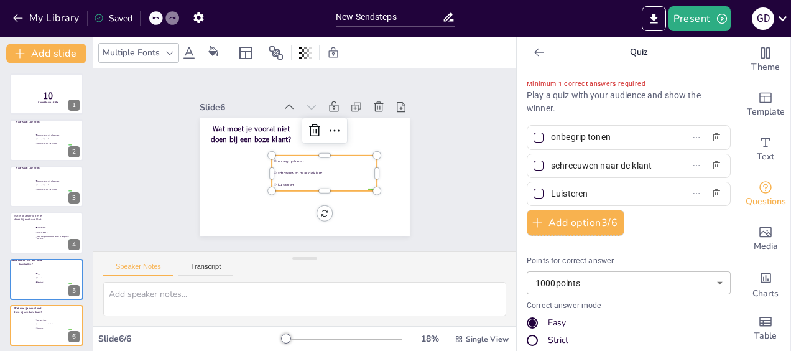
drag, startPoint x: 532, startPoint y: 167, endPoint x: 532, endPoint y: 160, distance: 6.9
click at [533, 166] on div at bounding box center [538, 165] width 10 height 10
click at [551, 166] on input "schreeuwen naar de klant" at bounding box center [609, 166] width 116 height 18
checkbox input "true"
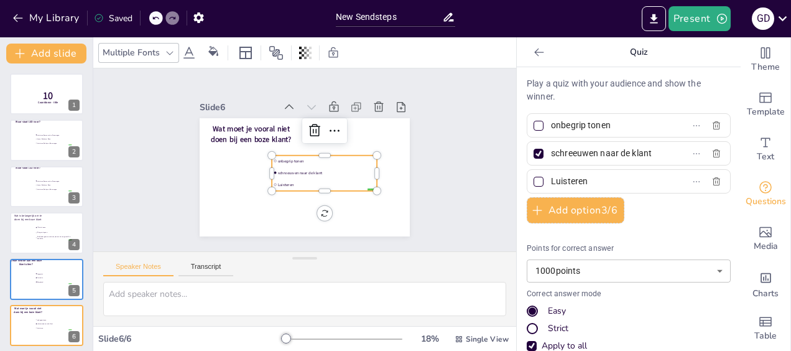
click at [531, 131] on div at bounding box center [538, 125] width 15 height 15
click at [551, 131] on input "onbegrip tonen" at bounding box center [609, 125] width 116 height 18
checkbox input "true"
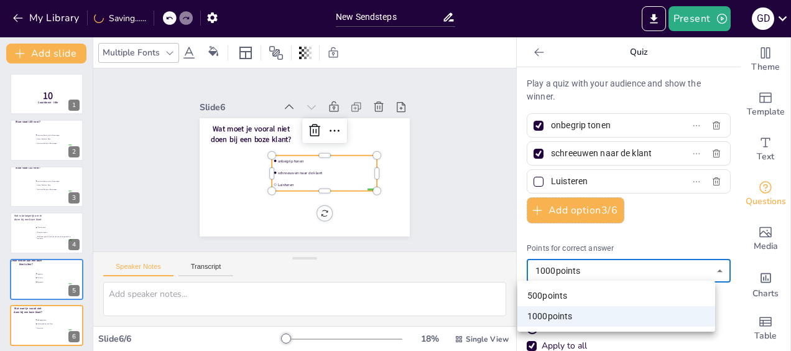
click at [694, 268] on body "My Library Saving...... New Sendsteps Present G D Document fonts Akatab Popular…" at bounding box center [395, 175] width 791 height 351
click at [574, 300] on li "500 points" at bounding box center [616, 295] width 198 height 21
type input "500"
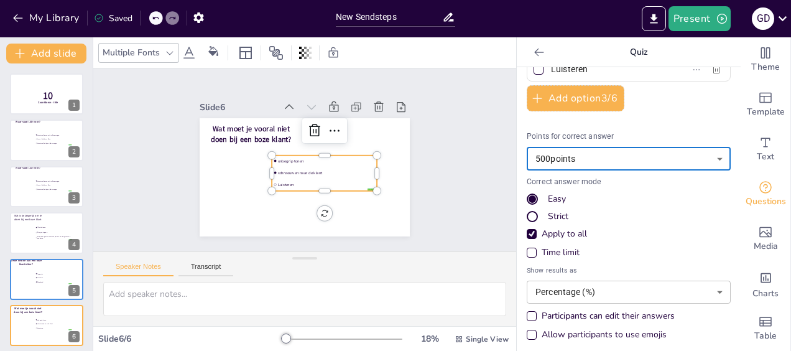
scroll to position [116, 0]
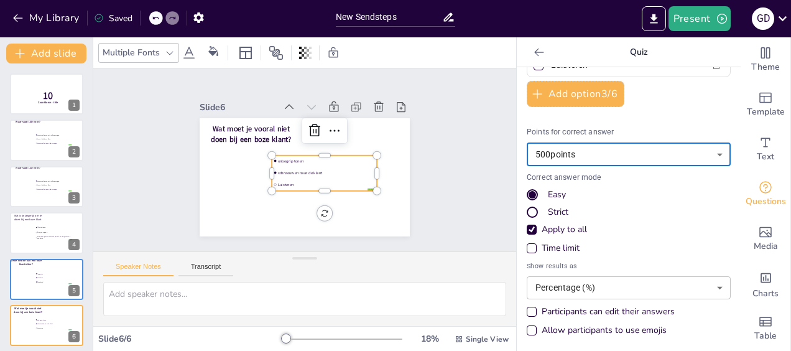
click at [529, 330] on div "Allow participants to use emojis" at bounding box center [597, 330] width 140 height 12
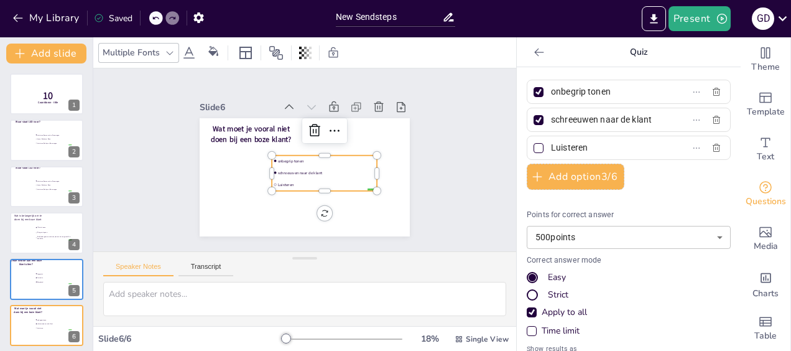
scroll to position [0, 0]
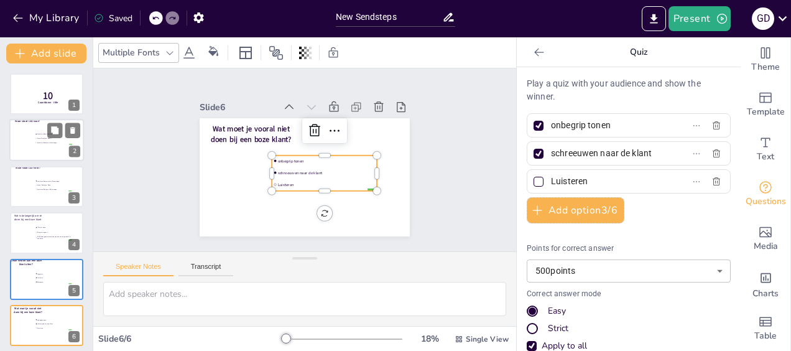
click at [39, 147] on div at bounding box center [46, 140] width 75 height 42
type input "Luisteren, Samenvatten, Doorvragen"
type input "Lezen, Schrijven, Doen"
type input "Luisteren, Schrijven, Doorvragen"
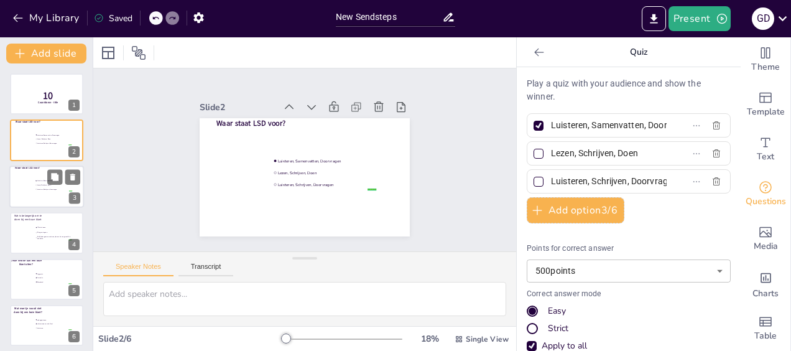
click at [35, 180] on li "Luisteren, Samenvatten, Doorvragen" at bounding box center [53, 180] width 37 height 4
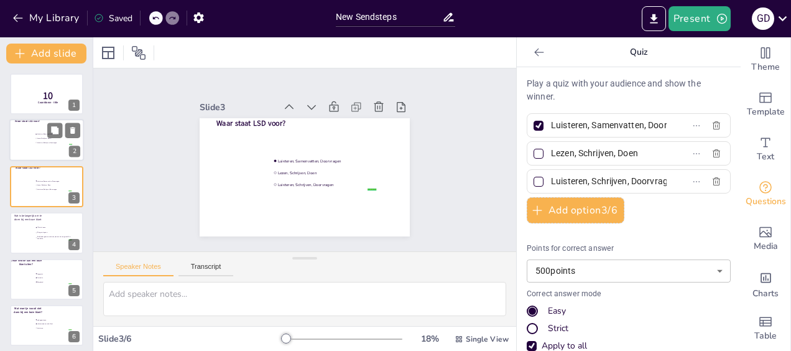
click at [40, 143] on span "Luisteren, Schrijven, Doorvragen" at bounding box center [54, 143] width 35 height 2
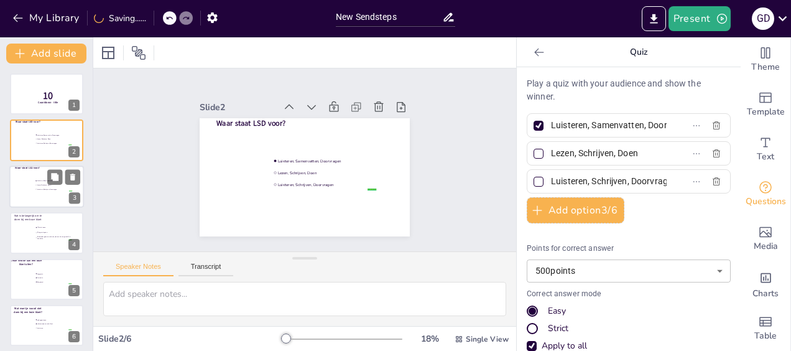
click at [36, 192] on div at bounding box center [46, 186] width 75 height 42
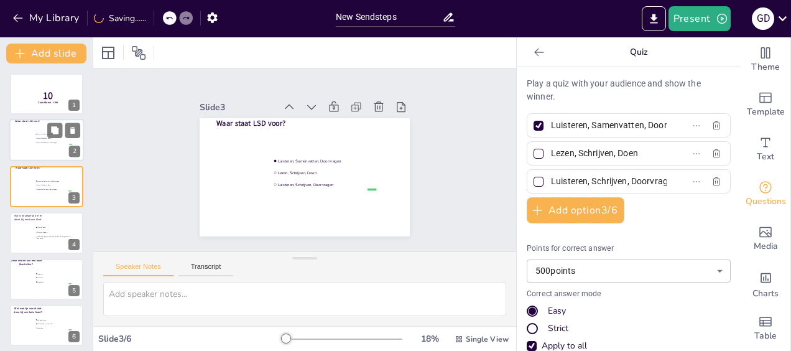
click at [38, 141] on li "Luisteren, Schrijven, Doorvragen" at bounding box center [53, 143] width 37 height 4
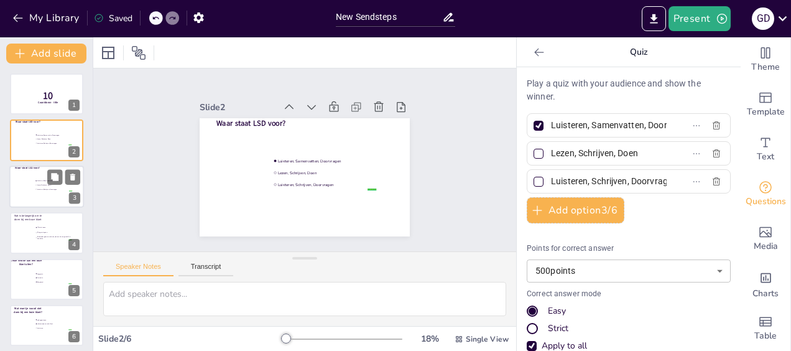
click at [44, 182] on li "Luisteren, Samenvatten, Doorvragen" at bounding box center [53, 180] width 37 height 4
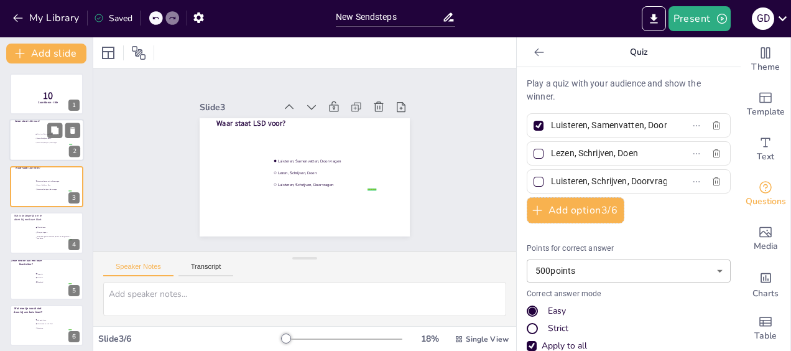
click at [39, 139] on span "Lezen, Schrijven, Doen" at bounding box center [54, 138] width 35 height 2
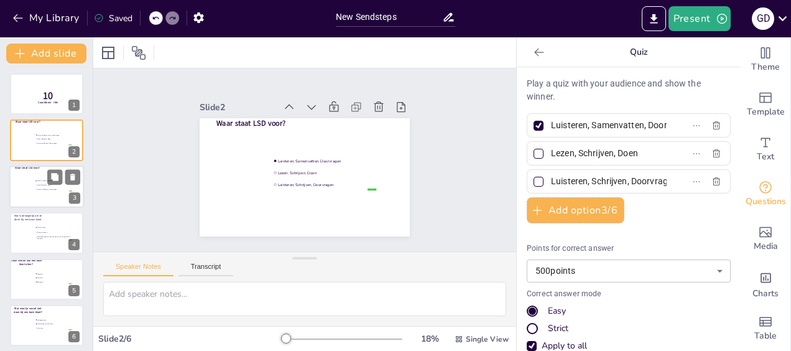
click at [34, 187] on div at bounding box center [46, 186] width 75 height 42
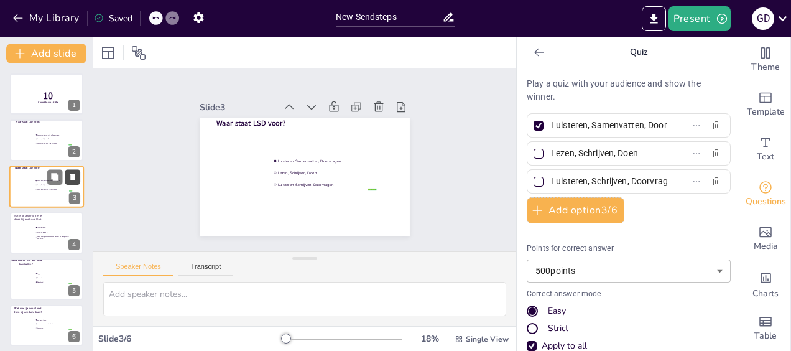
click at [72, 178] on icon at bounding box center [72, 176] width 5 height 7
type input "Affectie tonen"
type input "Er tegen in gaan"
type input "Gelijk door gaan naar de anaylze om de vraag snel af te handelen"
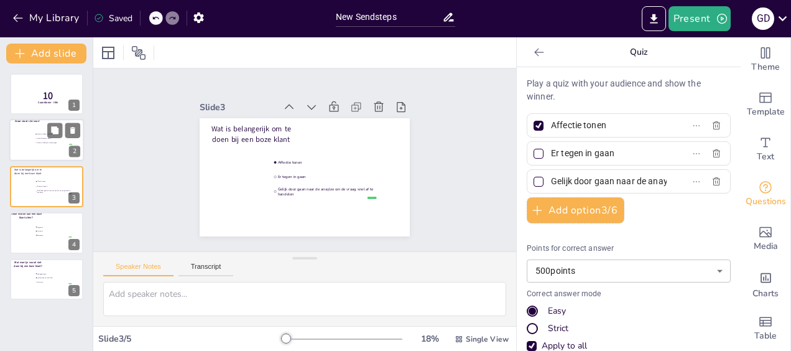
click at [44, 142] on span "Luisteren, Schrijven, Doorvragen" at bounding box center [54, 143] width 35 height 2
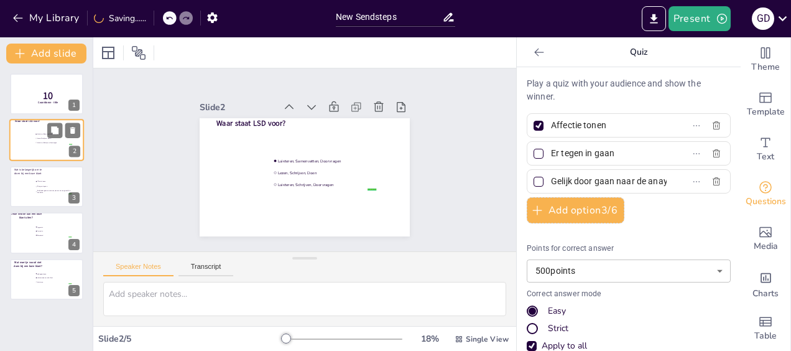
type input "Luisteren, Samenvatten, Doorvragen"
type input "Lezen, Schrijven, Doen"
type input "Luisteren, Schrijven, Doorvragen"
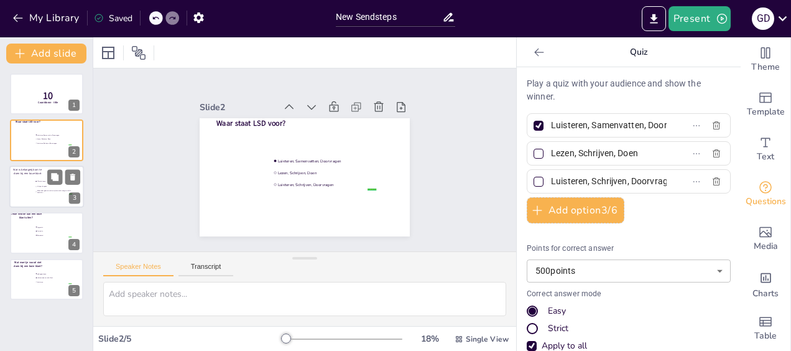
click at [30, 180] on div at bounding box center [46, 186] width 75 height 42
type input "Affectie tonen"
type input "Er tegen in gaan"
type input "Gelijk door gaan naar de anaylze om de vraag snel af te handelen"
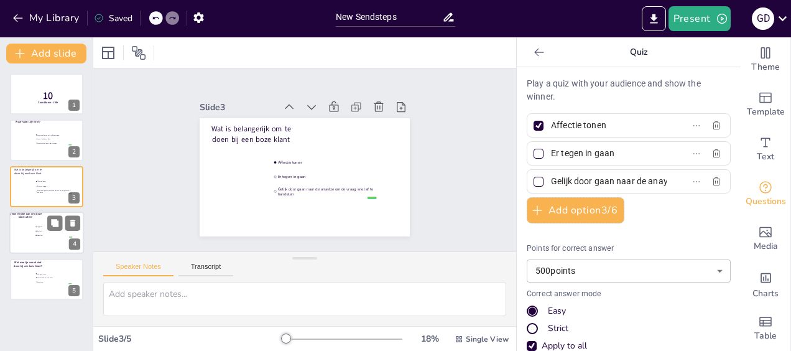
click at [35, 228] on li "Aggresie" at bounding box center [53, 227] width 37 height 4
type input "Aggresie"
type input "frustratie"
type input "Boosheid"
type input "1000"
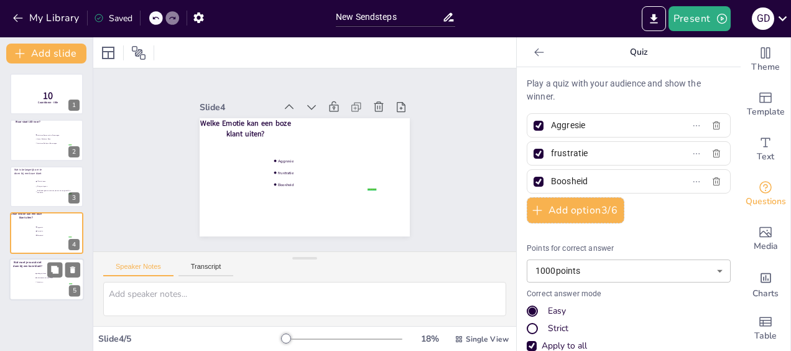
click at [37, 275] on li "schreeuwen naar de klant" at bounding box center [53, 277] width 37 height 4
type input "onbegrip tonen"
type input "schreeuwen naar de klant"
type input "Luisteren"
type input "500"
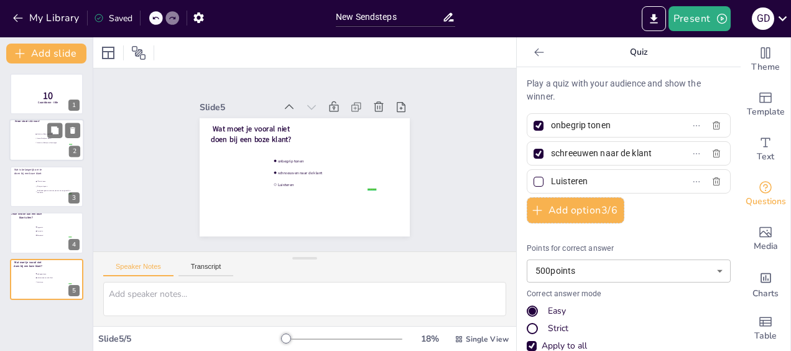
click at [44, 144] on li "Luisteren, Schrijven, Doorvragen" at bounding box center [53, 143] width 37 height 4
type input "Luisteren, Samenvatten, Doorvragen"
type input "Lezen, Schrijven, Doen"
type input "Luisteren, Schrijven, Doorvragen"
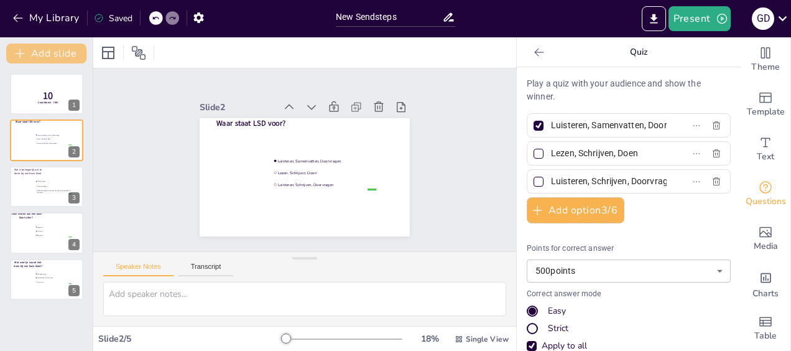
click at [56, 56] on button "Add slide" at bounding box center [46, 54] width 80 height 20
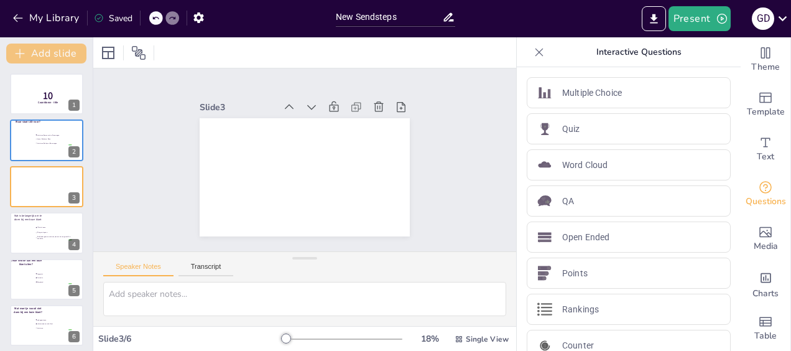
click at [56, 55] on button "Add slide" at bounding box center [46, 54] width 80 height 20
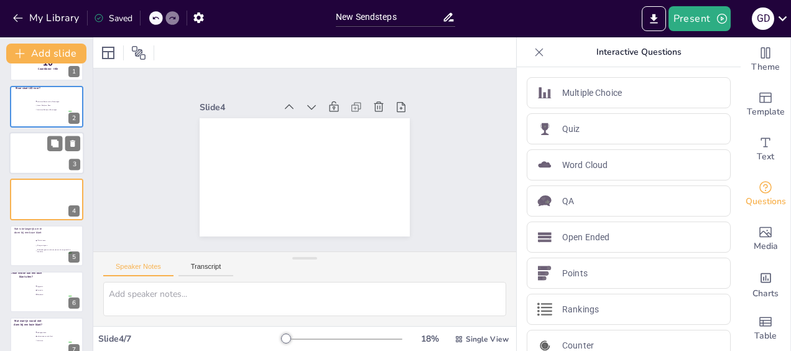
scroll to position [51, 0]
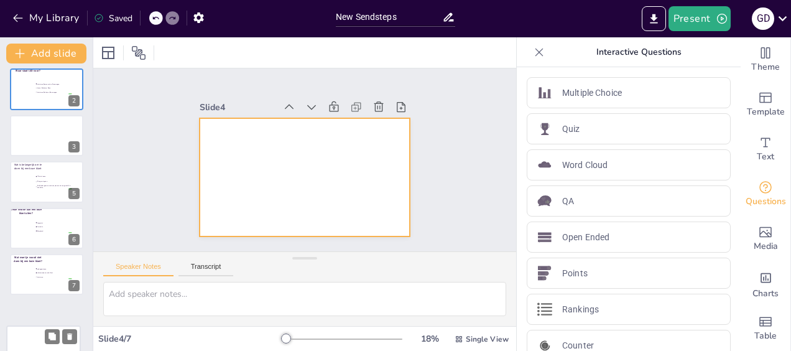
drag, startPoint x: 29, startPoint y: 180, endPoint x: 29, endPoint y: 343, distance: 162.9
click at [27, 349] on div at bounding box center [43, 345] width 73 height 41
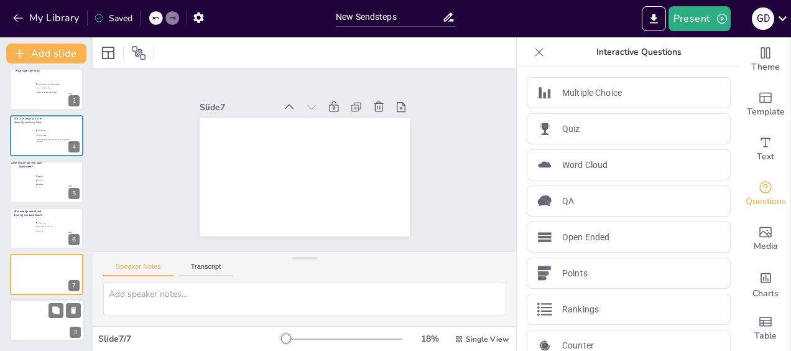
drag, startPoint x: 42, startPoint y: 137, endPoint x: 43, endPoint y: 328, distance: 191.5
click at [44, 333] on div at bounding box center [47, 320] width 73 height 41
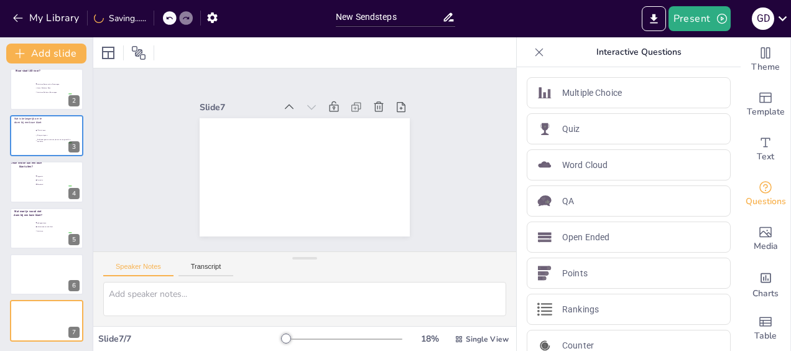
drag, startPoint x: 553, startPoint y: 126, endPoint x: 463, endPoint y: 137, distance: 91.5
click at [562, 124] on p "Quiz" at bounding box center [571, 128] width 18 height 13
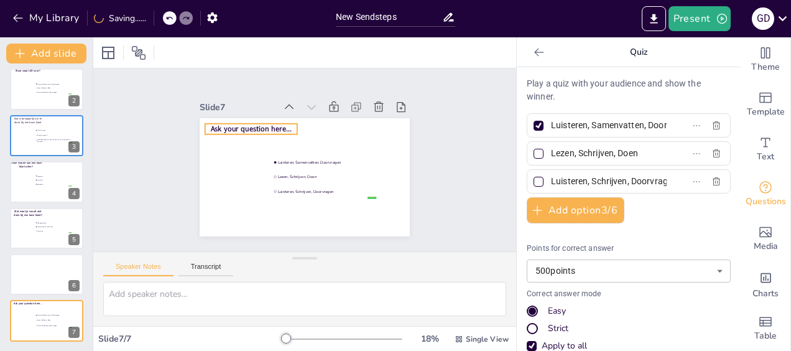
click at [268, 124] on span "Ask your question here..." at bounding box center [251, 129] width 81 height 10
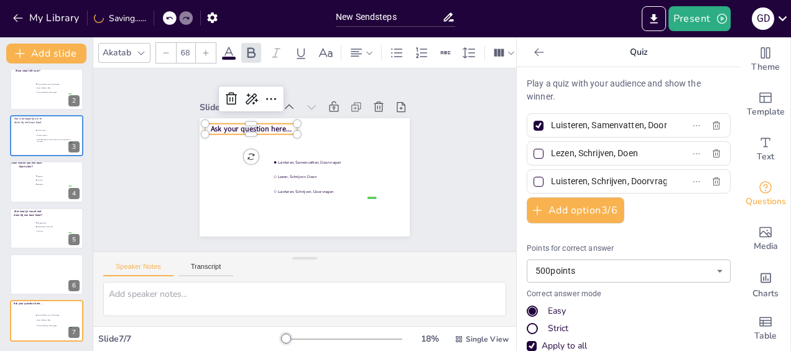
click at [268, 124] on span "Ask your question here..." at bounding box center [251, 129] width 81 height 10
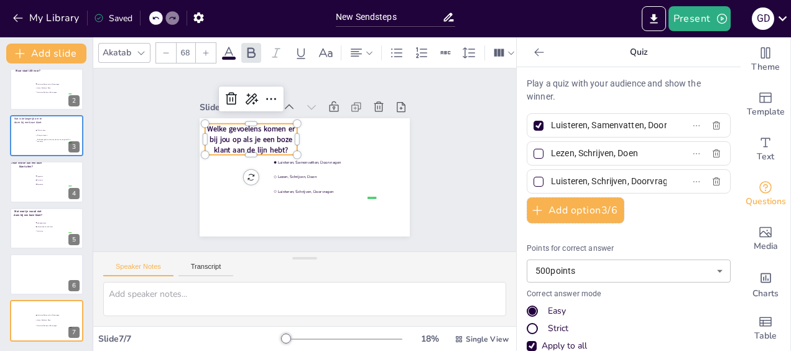
click at [280, 149] on p "Welke gevoelens komen er bij jou op als je een boze klant aan de lijn hebt?" at bounding box center [251, 139] width 92 height 31
drag, startPoint x: 616, startPoint y: 128, endPoint x: 587, endPoint y: 129, distance: 29.3
click at [577, 129] on label "Luisteren, Samenvatten, Doorvragen" at bounding box center [608, 125] width 155 height 18
click at [577, 129] on input "Luisteren, Samenvatten, Doorvragen" at bounding box center [609, 125] width 116 height 18
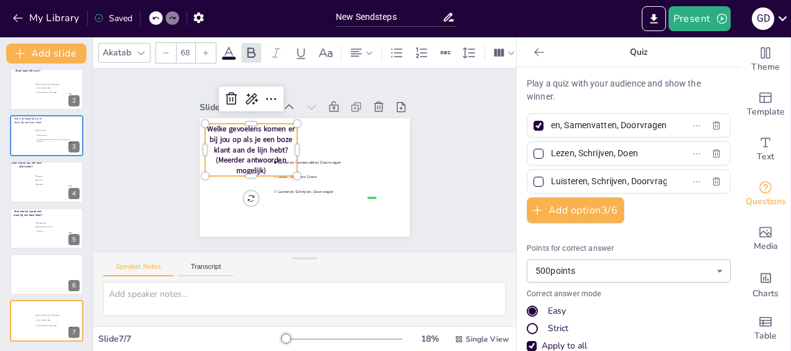
click at [598, 128] on input "Luisteren, Samenvatten, Doorvragen" at bounding box center [609, 125] width 116 height 18
click at [599, 129] on input "Luisteren, Samenvatten, Doorvragen" at bounding box center [609, 125] width 116 height 18
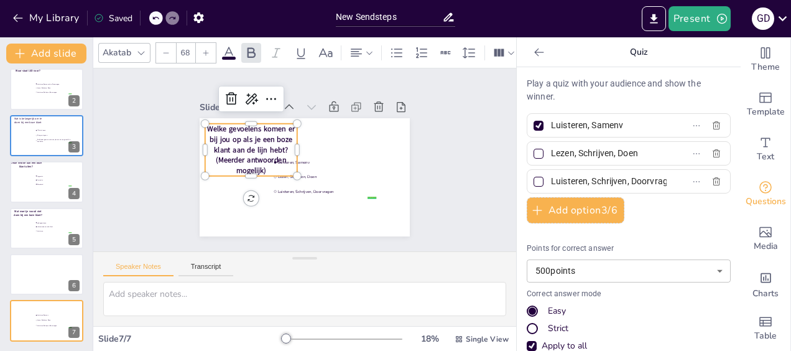
drag, startPoint x: 622, startPoint y: 124, endPoint x: 547, endPoint y: 127, distance: 74.7
click at [551, 127] on input "Luisteren, Samenv" at bounding box center [609, 125] width 116 height 18
type input "L"
drag, startPoint x: 622, startPoint y: 154, endPoint x: 537, endPoint y: 154, distance: 85.2
click at [546, 154] on span "Lezen, Schrijven, Doen" at bounding box center [604, 153] width 116 height 18
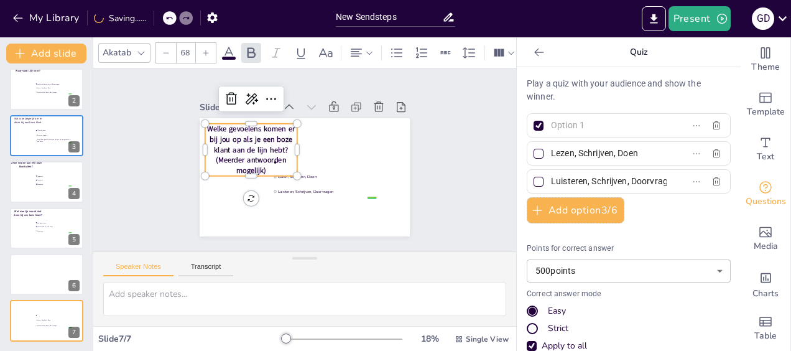
click at [551, 154] on input "Lezen, Schrijven, Doen" at bounding box center [609, 153] width 116 height 18
type input "n"
drag, startPoint x: 553, startPoint y: 151, endPoint x: 546, endPoint y: 152, distance: 6.9
click at [551, 152] on input "n" at bounding box center [609, 153] width 116 height 18
drag, startPoint x: 633, startPoint y: 176, endPoint x: 536, endPoint y: 183, distance: 97.2
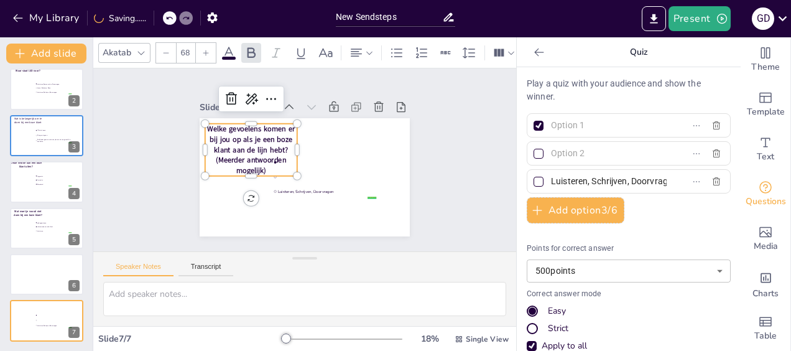
click at [536, 182] on label "Luisteren, Schrijven, Doorvragen" at bounding box center [608, 181] width 155 height 18
click at [551, 182] on input "Luisteren, Schrijven, Doorvragen" at bounding box center [609, 181] width 116 height 18
type input "orvragen"
drag, startPoint x: 545, startPoint y: 179, endPoint x: 527, endPoint y: 179, distance: 18.0
click at [531, 179] on label "orvragen" at bounding box center [608, 181] width 155 height 18
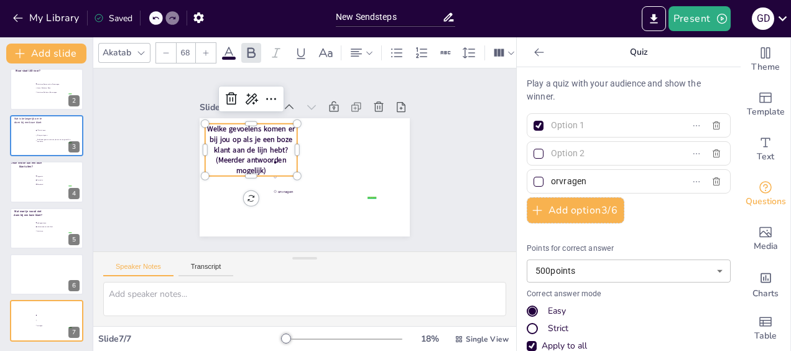
click at [551, 179] on input "orvragen" at bounding box center [609, 181] width 116 height 18
click at [533, 150] on div at bounding box center [538, 154] width 10 height 10
click at [551, 150] on input "text" at bounding box center [609, 153] width 116 height 18
checkbox input "true"
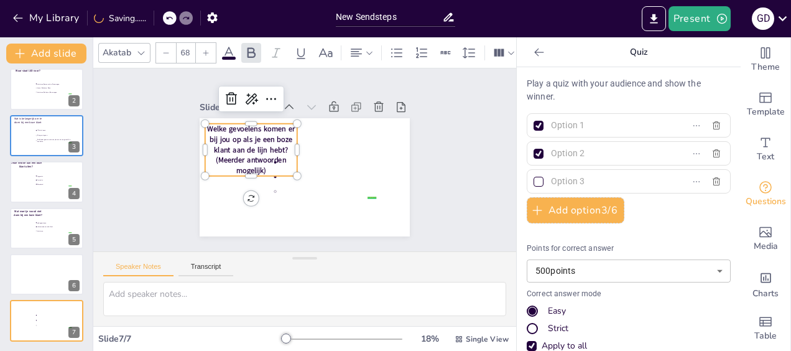
click at [531, 174] on div at bounding box center [538, 181] width 15 height 15
click at [551, 173] on input "text" at bounding box center [609, 181] width 116 height 18
checkbox input "true"
click at [542, 208] on button "Add option 3 / 6" at bounding box center [576, 210] width 98 height 26
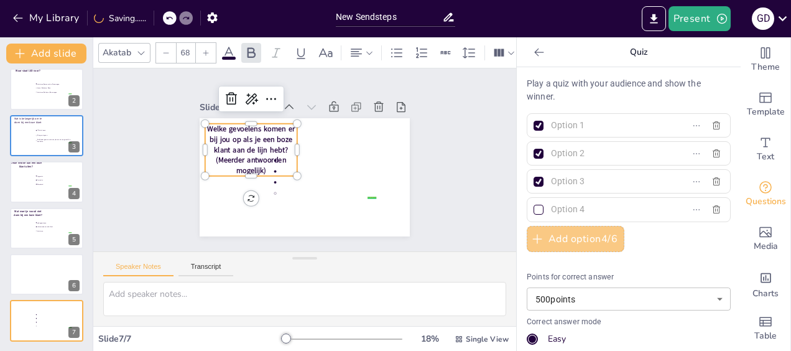
drag, startPoint x: 555, startPoint y: 233, endPoint x: 555, endPoint y: 218, distance: 14.9
click at [555, 233] on button "Add option 4 / 6" at bounding box center [576, 239] width 98 height 26
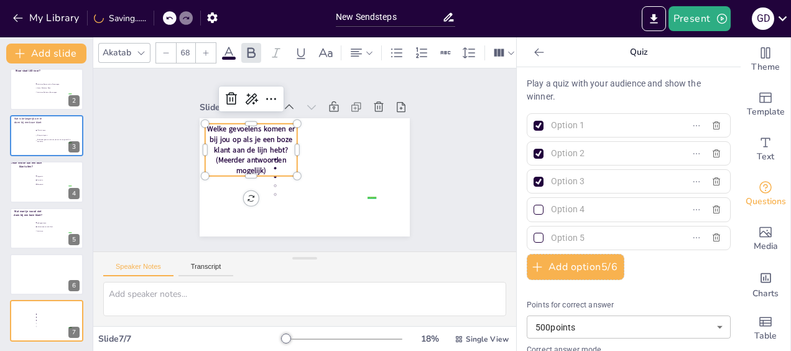
click at [567, 122] on input "text" at bounding box center [609, 125] width 116 height 18
type input "Boosheid"
click at [606, 145] on input "text" at bounding box center [609, 153] width 116 height 18
type input "Onzekerheid"
click at [601, 167] on div "Play a quiz with your audience and show the winner. Boosheid Onzekerheid Add op…" at bounding box center [629, 296] width 204 height 438
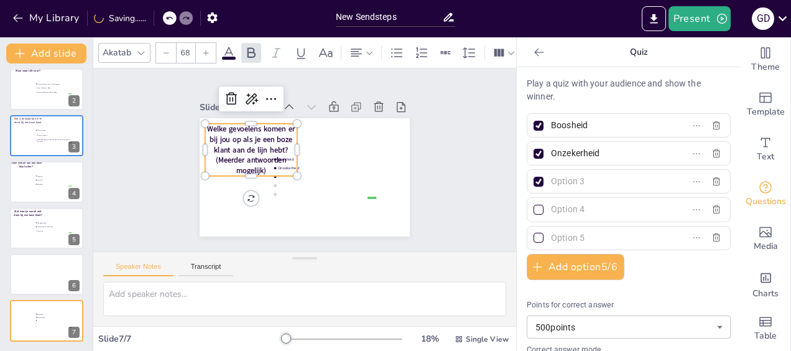
click at [598, 173] on input "text" at bounding box center [609, 181] width 116 height 18
click at [581, 180] on input "aggresie" at bounding box center [609, 181] width 116 height 18
type input "a"
type input "Woede"
drag, startPoint x: 529, startPoint y: 239, endPoint x: 527, endPoint y: 221, distance: 17.5
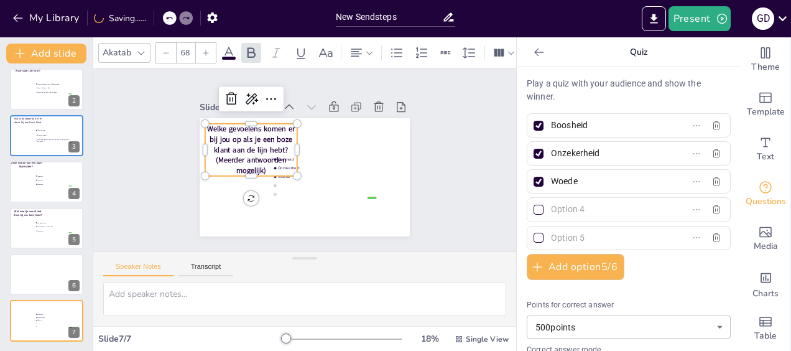
click at [533, 237] on div at bounding box center [538, 238] width 10 height 10
click at [551, 237] on input "text" at bounding box center [609, 238] width 116 height 18
checkbox input "true"
drag, startPoint x: 527, startPoint y: 211, endPoint x: 553, endPoint y: 205, distance: 26.4
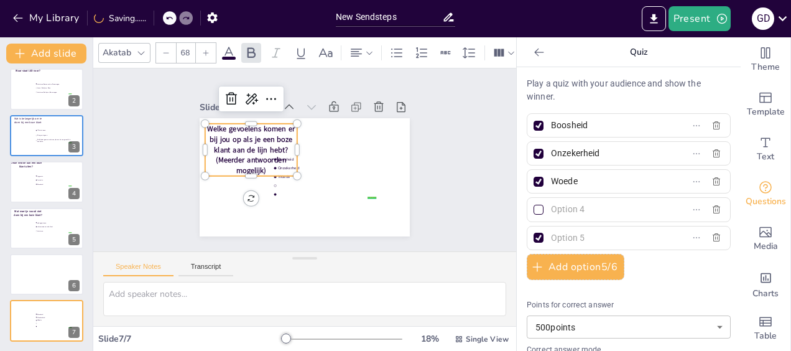
click at [533, 211] on div at bounding box center [538, 210] width 10 height 10
click at [551, 211] on input "text" at bounding box center [609, 209] width 116 height 18
checkbox input "true"
click at [553, 205] on input "text" at bounding box center [609, 209] width 116 height 18
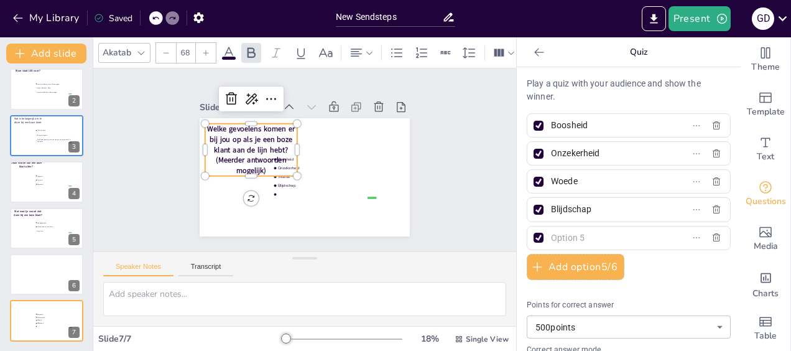
type input "Blijdschap"
click at [573, 234] on input "text" at bounding box center [609, 238] width 116 height 18
drag, startPoint x: 632, startPoint y: 237, endPoint x: 625, endPoint y: 141, distance: 96.0
click at [625, 141] on div "Play a quiz with your audience and show the winner. Boosheid Onzekerheid Woede …" at bounding box center [629, 296] width 204 height 438
type input "Stress"
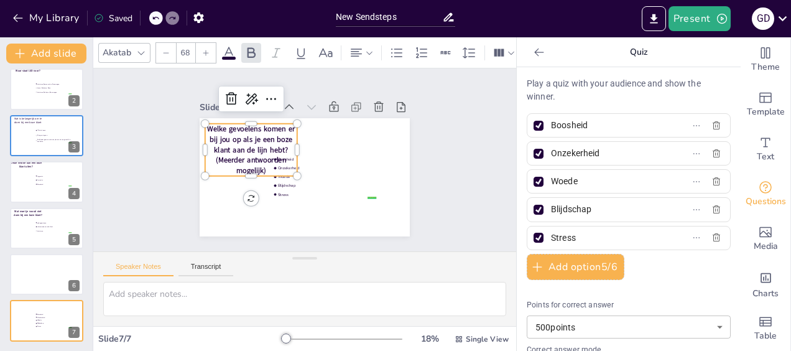
click at [676, 208] on div "Play a quiz with your audience and show the winner. Boosheid Onzekerheid Woede …" at bounding box center [629, 296] width 204 height 438
click at [541, 262] on button "Add option 5 / 6" at bounding box center [576, 267] width 98 height 26
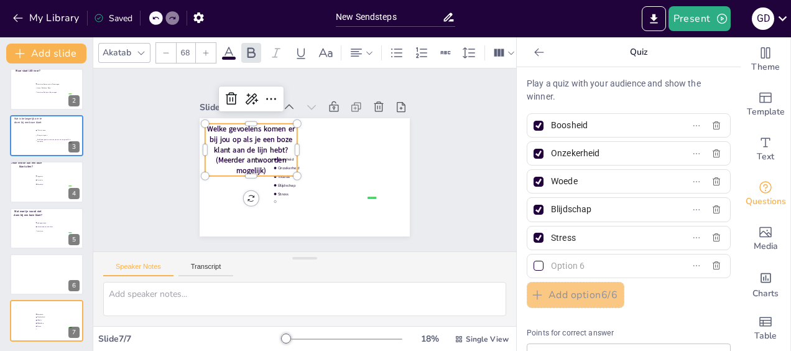
click at [555, 264] on input "text" at bounding box center [609, 266] width 116 height 18
type input "D"
type input "Doet me helemaal niks!!"
drag, startPoint x: 694, startPoint y: 299, endPoint x: 674, endPoint y: 290, distance: 22.0
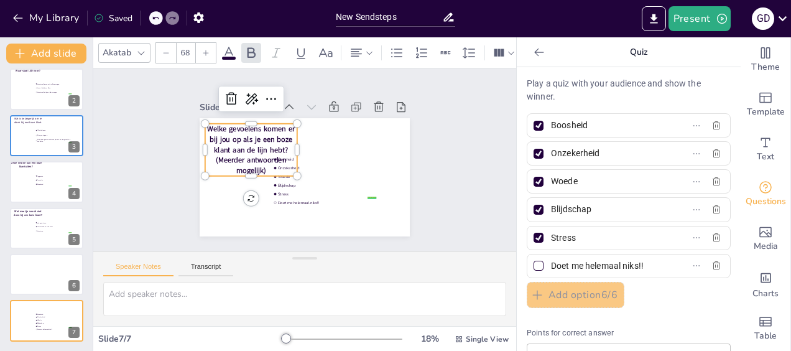
drag, startPoint x: 674, startPoint y: 290, endPoint x: 532, endPoint y: 265, distance: 144.5
click at [533, 265] on div at bounding box center [538, 266] width 10 height 10
click at [551, 265] on input "Doet me helemaal niks!!" at bounding box center [609, 266] width 116 height 18
checkbox input "true"
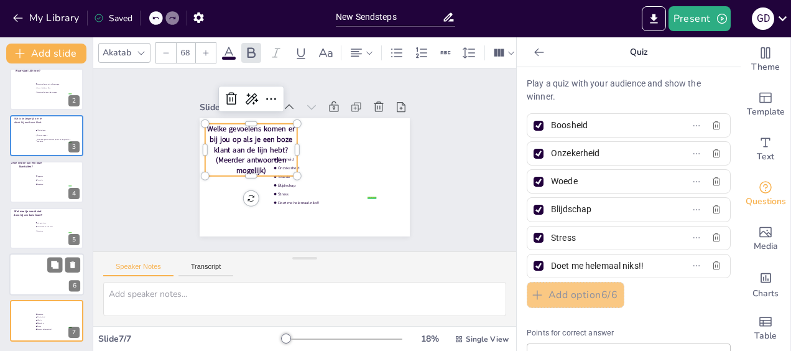
click at [47, 272] on div at bounding box center [46, 274] width 75 height 42
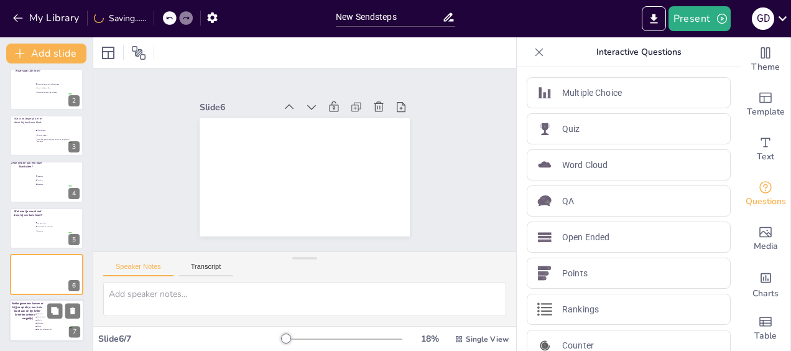
click at [36, 317] on li "Onzekerheid" at bounding box center [53, 317] width 37 height 2
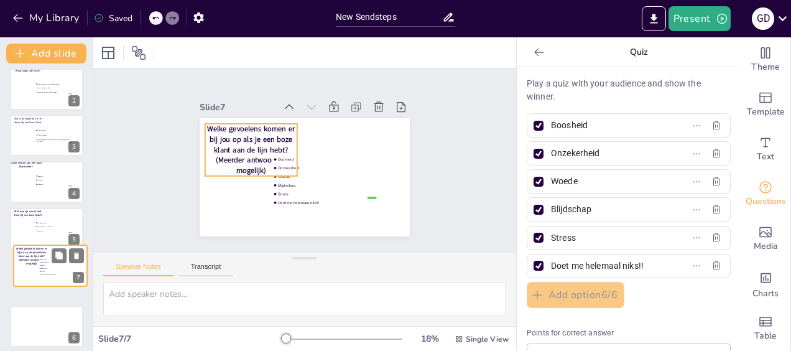
drag, startPoint x: 31, startPoint y: 300, endPoint x: 35, endPoint y: 261, distance: 38.7
click at [35, 245] on div "Welke gevoelens komen er bij jou op als je een boze klant aan de lijn hebt? ([P…" at bounding box center [50, 245] width 73 height 0
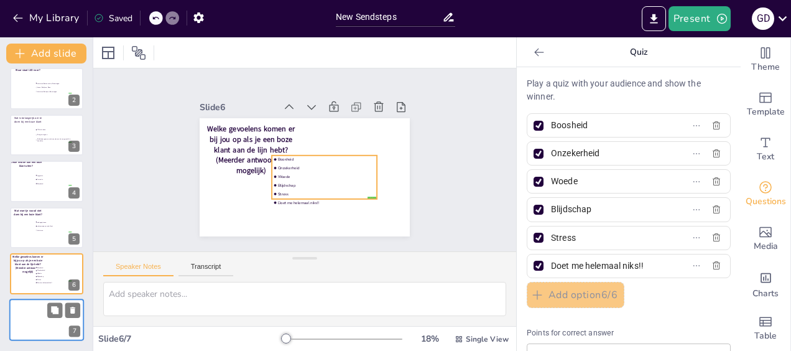
click at [36, 321] on div "10 Countdown - title 1 Waar staat LSD voor? false | editor Luisteren, Samenvatt…" at bounding box center [46, 181] width 93 height 319
click at [57, 319] on div at bounding box center [46, 321] width 75 height 42
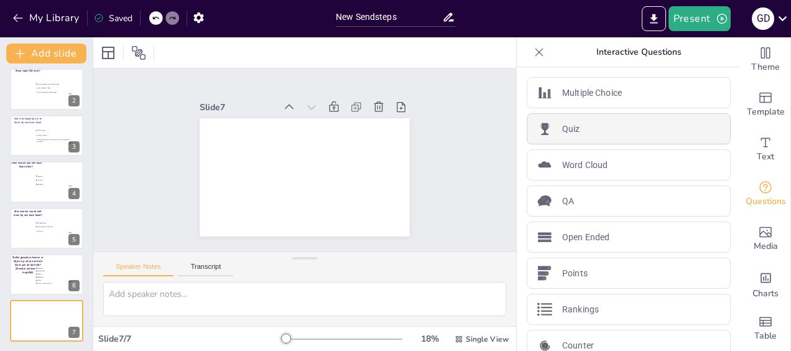
click at [603, 132] on div "Quiz" at bounding box center [629, 128] width 204 height 31
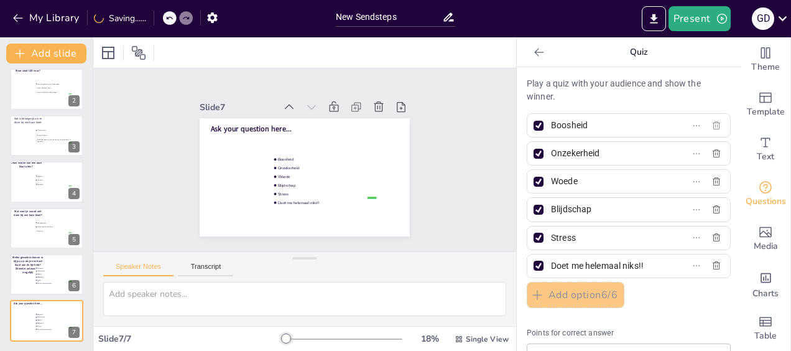
click at [711, 127] on icon "button" at bounding box center [716, 126] width 10 height 10
type input "Onzekerheid"
type input "Woede"
type input "Blijdschap"
type input "Stress"
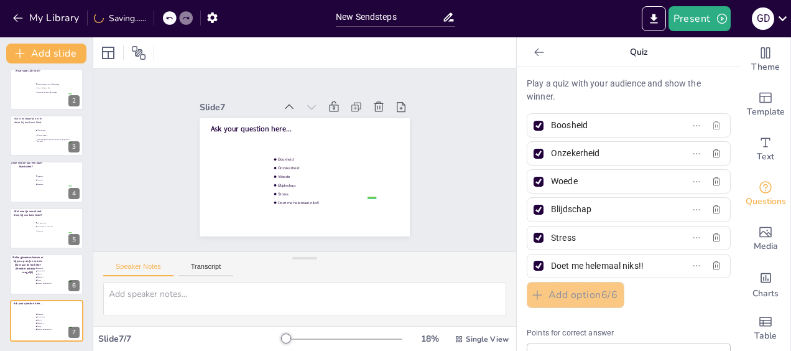
type input "Doet me helemaal niks!!"
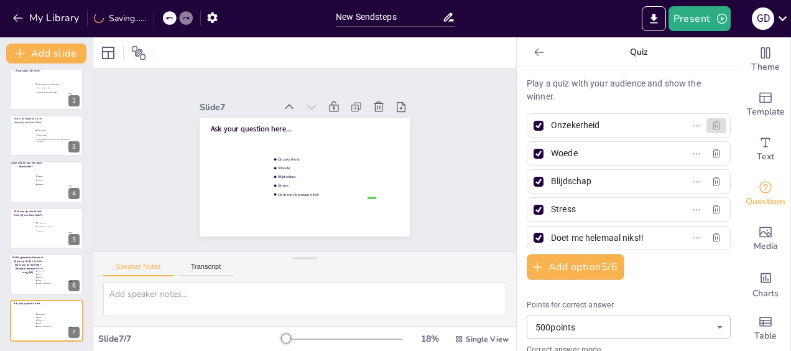
click at [711, 126] on icon "button" at bounding box center [716, 126] width 10 height 10
type input "Woede"
type input "Blijdschap"
type input "Stress"
type input "Doet me helemaal niks!!"
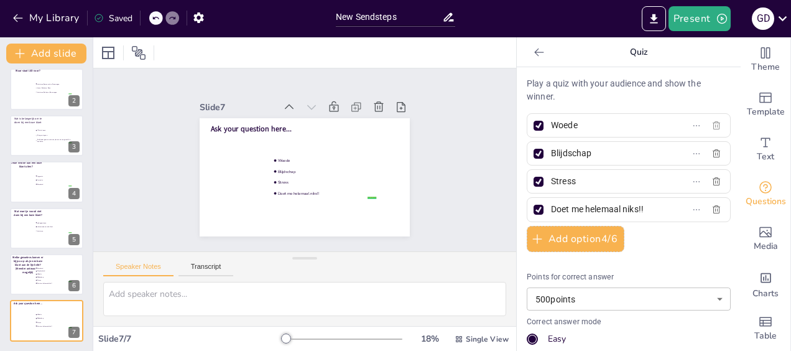
click at [713, 126] on icon "button" at bounding box center [716, 125] width 7 height 8
type input "Blijdschap"
type input "Stress"
type input "Doet me helemaal niks!!"
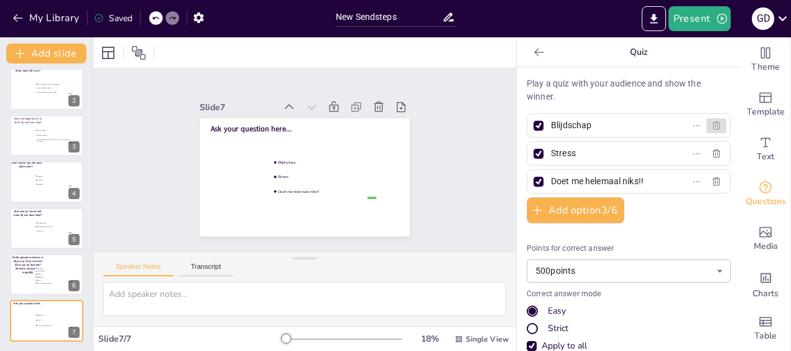
click at [713, 126] on icon "button" at bounding box center [716, 125] width 7 height 8
type input "Stress"
type input "Doet me helemaal niks!!"
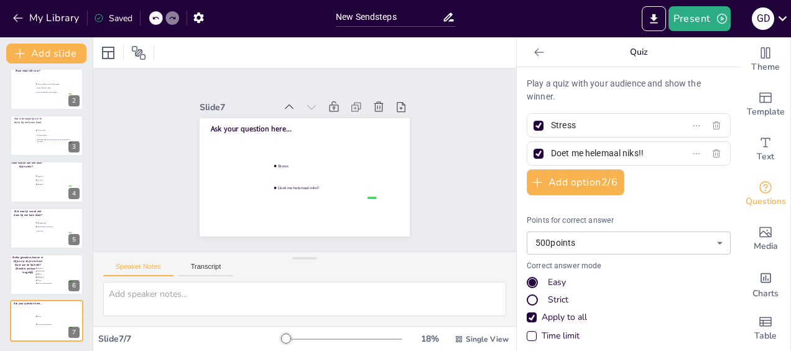
drag, startPoint x: 583, startPoint y: 126, endPoint x: 519, endPoint y: 124, distance: 64.7
click at [527, 126] on div "Stress" at bounding box center [629, 125] width 204 height 24
drag, startPoint x: 638, startPoint y: 152, endPoint x: 543, endPoint y: 149, distance: 94.6
click at [551, 149] on input "Doet me helemaal niks!!" at bounding box center [609, 153] width 116 height 18
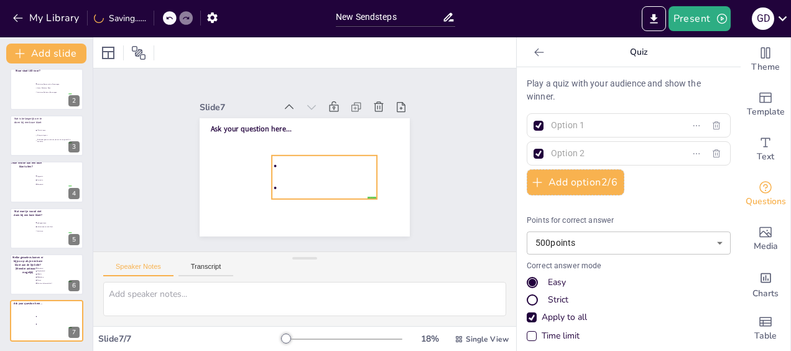
click at [320, 160] on li at bounding box center [324, 165] width 105 height 21
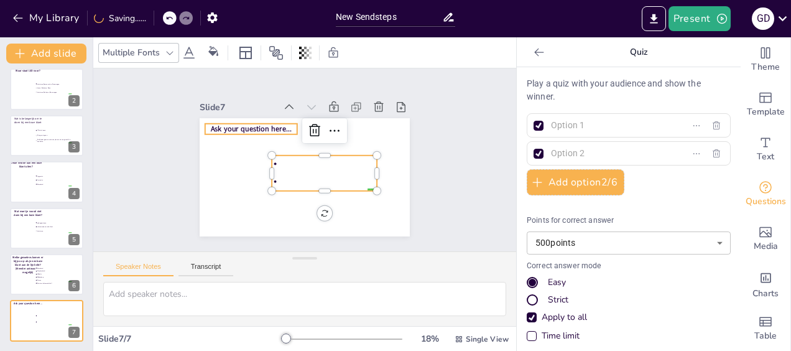
click at [259, 124] on span "Ask your question here..." at bounding box center [251, 129] width 81 height 10
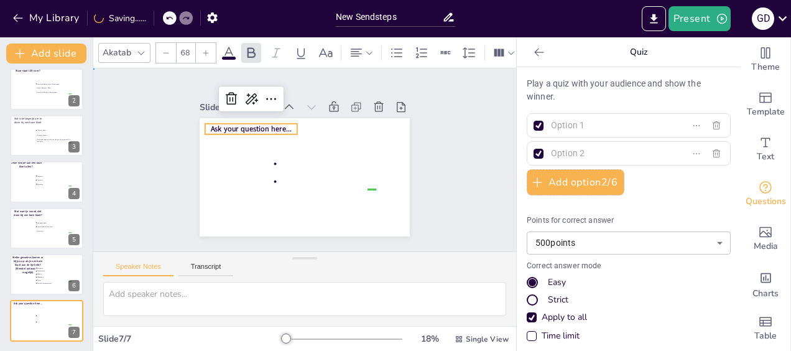
click at [259, 124] on span "Ask your question here..." at bounding box center [251, 129] width 81 height 10
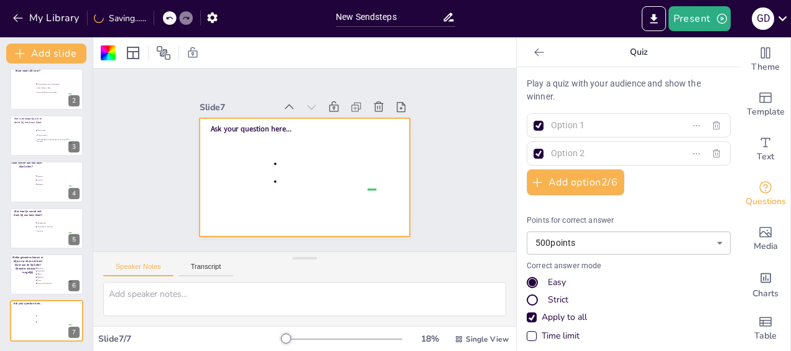
click at [267, 124] on span "Ask your question here..." at bounding box center [251, 129] width 81 height 10
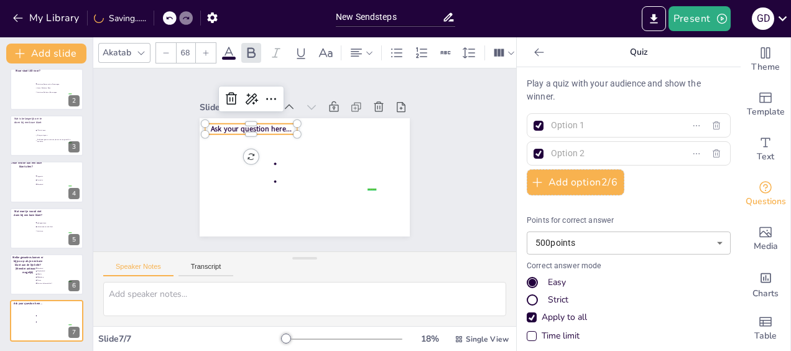
click at [267, 124] on span "Ask your question here..." at bounding box center [251, 129] width 81 height 10
click at [254, 127] on p at bounding box center [251, 129] width 92 height 11
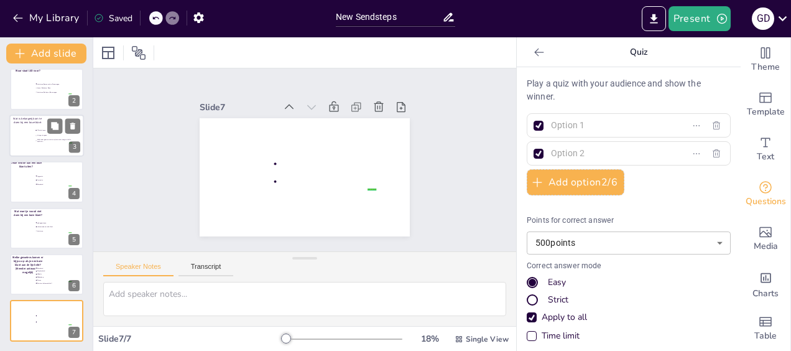
click at [35, 129] on li "Affectie tonen" at bounding box center [53, 129] width 37 height 5
type input "Affectie tonen"
type input "Er tegen in gaan"
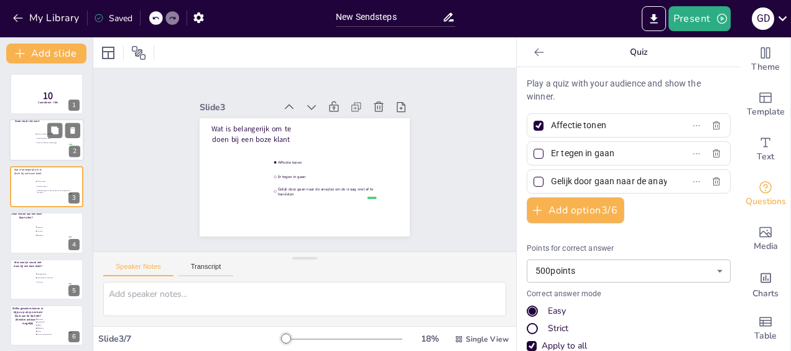
click at [47, 150] on div at bounding box center [46, 140] width 75 height 42
type input "Luisteren, Samenvatten, Doorvragen"
type input "Lezen, Schrijven, Doen"
type input "Luisteren, Schrijven, Doorvragen"
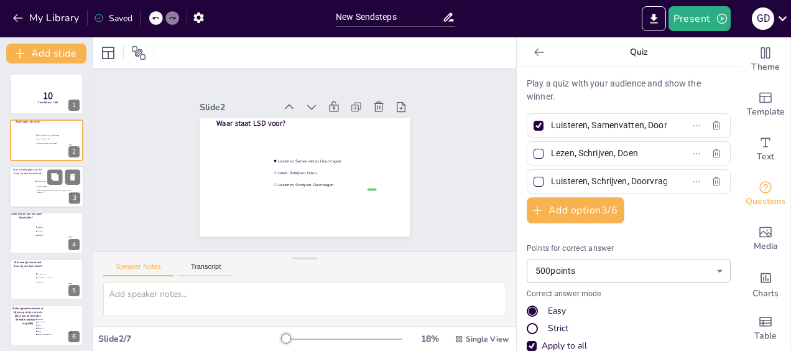
click at [49, 193] on li "Gelijk door gaan naar de anaylze om de vraag snel af te handelen" at bounding box center [53, 191] width 37 height 5
type input "Affectie tonen"
type input "Er tegen in gaan"
type input "Gelijk door gaan naar de anaylze om de vraag snel af te handelen"
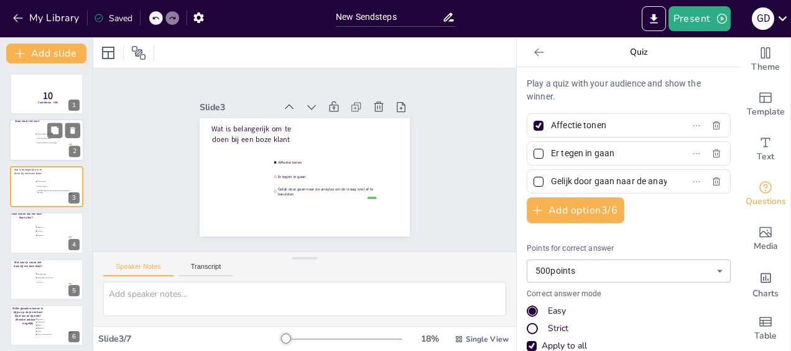
click at [53, 154] on div at bounding box center [46, 140] width 75 height 42
type input "Luisteren, Samenvatten, Doorvragen"
type input "Lezen, Schrijven, Doen"
type input "Luisteren, Schrijven, Doorvragen"
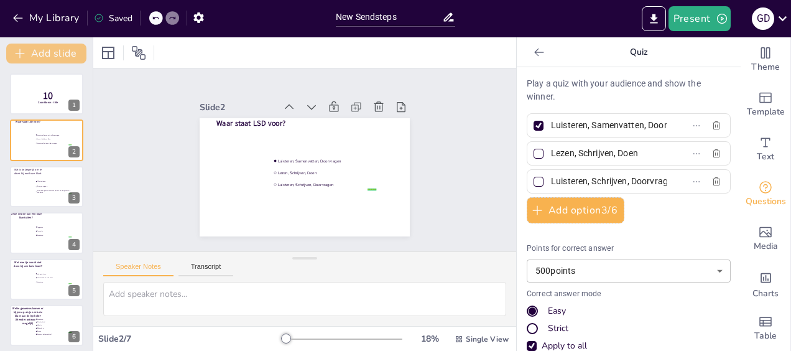
click at [59, 60] on button "Add slide" at bounding box center [46, 54] width 80 height 20
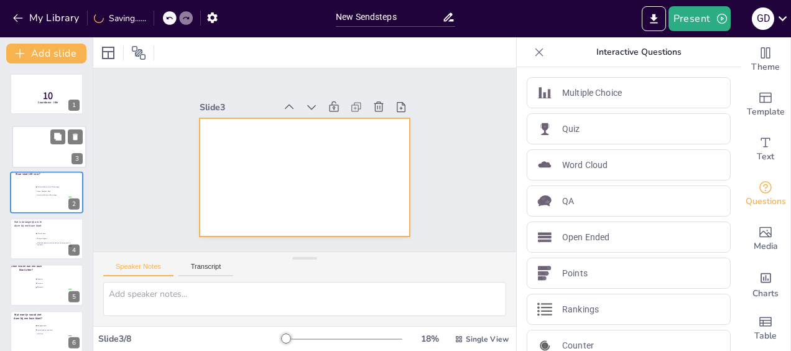
drag, startPoint x: 43, startPoint y: 182, endPoint x: 45, endPoint y: 138, distance: 44.2
click at [45, 138] on div at bounding box center [48, 146] width 73 height 41
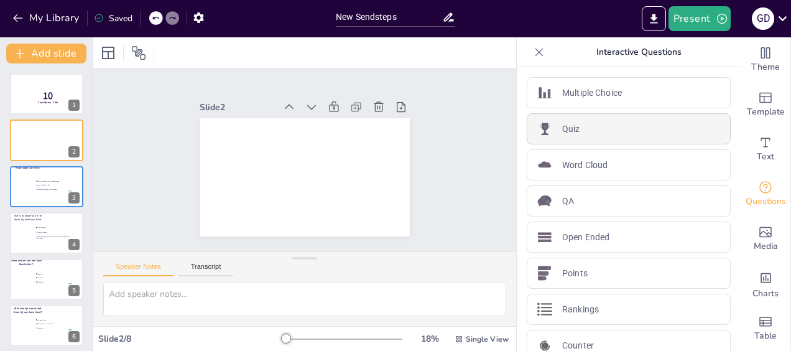
click at [578, 126] on div "Quiz" at bounding box center [629, 128] width 204 height 31
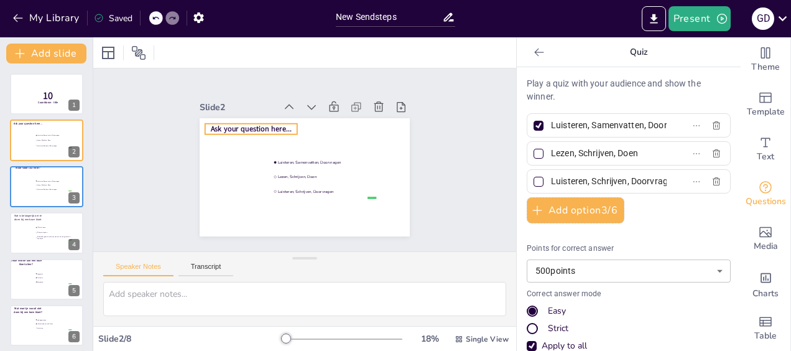
click at [269, 129] on span "Ask your question here..." at bounding box center [251, 129] width 81 height 10
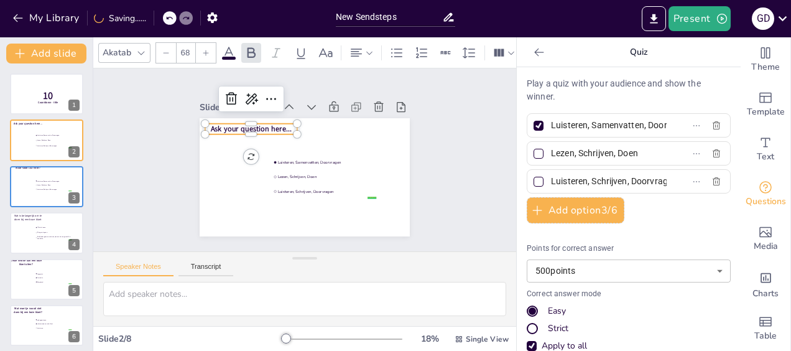
click at [269, 128] on span "Ask your question here..." at bounding box center [251, 129] width 81 height 10
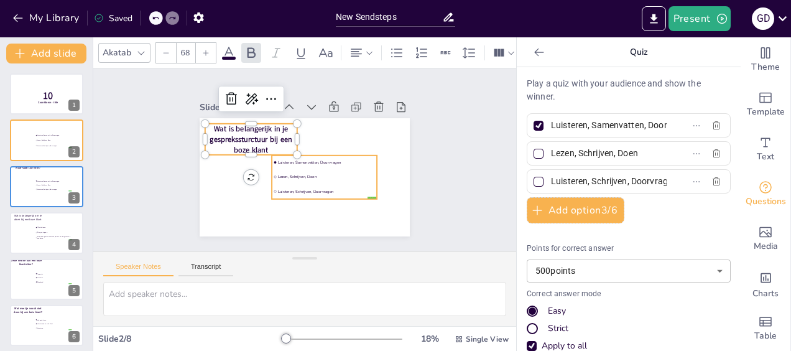
click at [287, 174] on span "Lezen, Schrijven, Doen" at bounding box center [327, 176] width 98 height 5
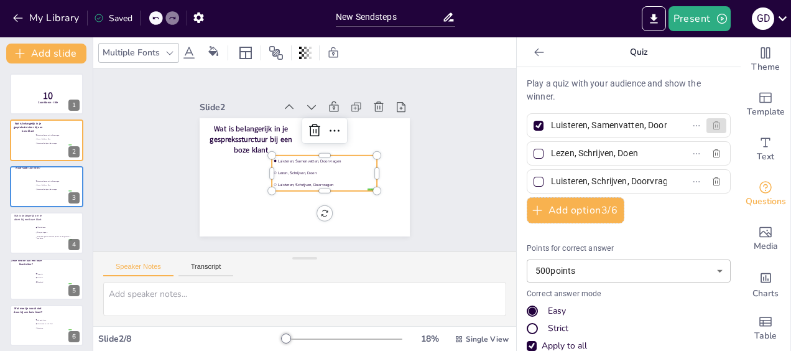
click at [711, 123] on icon "button" at bounding box center [716, 126] width 10 height 10
checkbox input "false"
type input "Lezen, Schrijven, Doen"
type input "Luisteren, Schrijven, Doorvragen"
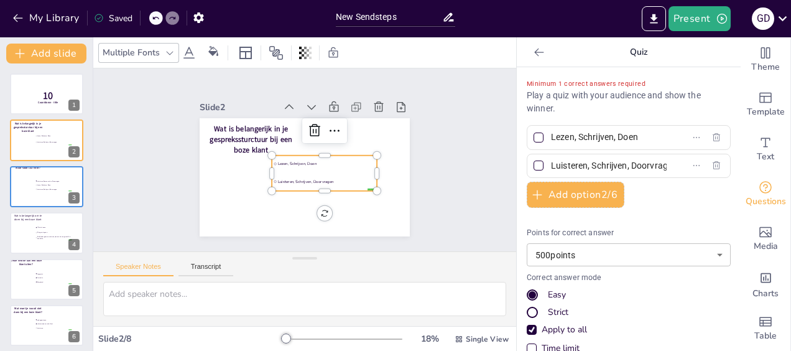
click at [700, 123] on div "Minimum 1 correct answers required Play a quiz with your audience and show the …" at bounding box center [629, 260] width 204 height 366
click at [639, 139] on input "Lezen, Schrijven, Doen" at bounding box center [609, 137] width 116 height 18
type input "Lezen, Schrijven,"
drag, startPoint x: 630, startPoint y: 137, endPoint x: 533, endPoint y: 144, distance: 97.9
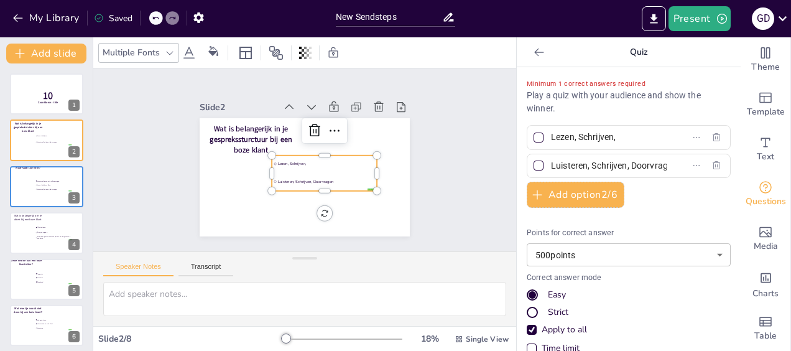
click at [533, 144] on label "Lezen, Schrijven," at bounding box center [608, 137] width 155 height 18
click at [551, 144] on input "Lezen, Schrijven," at bounding box center [609, 137] width 116 height 18
drag, startPoint x: 643, startPoint y: 160, endPoint x: 561, endPoint y: 167, distance: 82.4
click at [561, 165] on label "Luisteren, Schrijven, Doorvragen" at bounding box center [608, 166] width 155 height 18
click at [561, 165] on input "Luisteren, Schrijven, Doorvragen" at bounding box center [609, 166] width 116 height 18
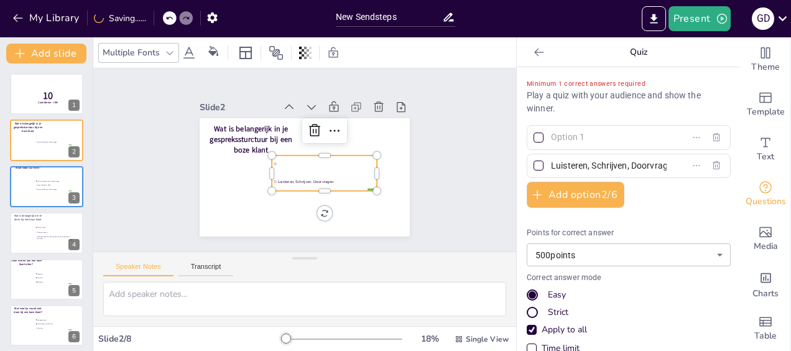
drag, startPoint x: 612, startPoint y: 163, endPoint x: 528, endPoint y: 165, distance: 84.6
click at [531, 164] on label "Luisteren, Schrijven, Doorvragen" at bounding box center [608, 166] width 155 height 18
click at [551, 164] on input "Luisteren, Schrijven, Doorvragen" at bounding box center [609, 166] width 116 height 18
type input "gen"
drag, startPoint x: 570, startPoint y: 158, endPoint x: 540, endPoint y: 160, distance: 29.9
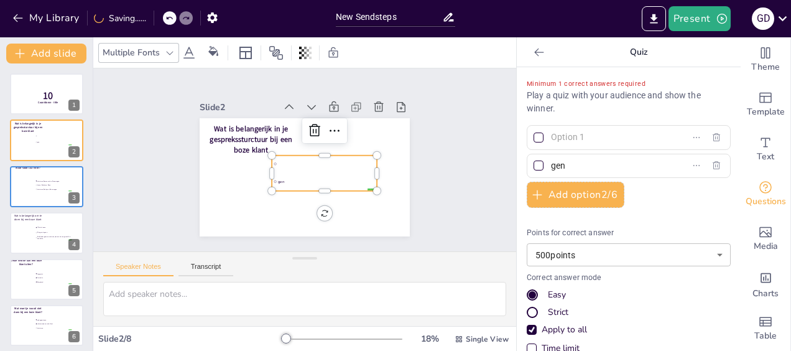
click at [546, 159] on span "gen" at bounding box center [604, 166] width 116 height 18
click at [551, 159] on input "gen" at bounding box center [609, 166] width 116 height 18
click at [582, 140] on input "text" at bounding box center [609, 137] width 116 height 18
type input "LSD"
click at [593, 167] on input "text" at bounding box center [609, 166] width 116 height 18
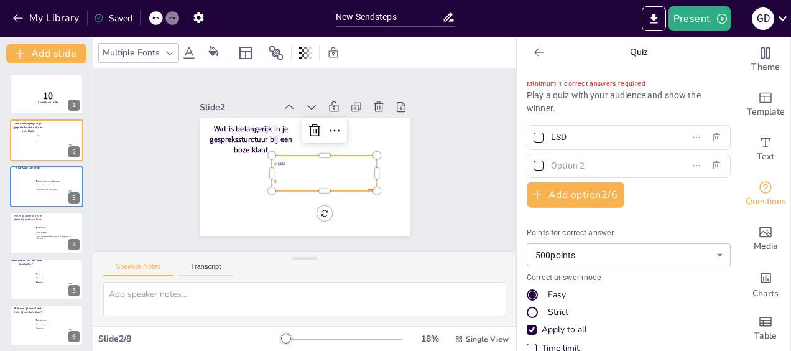
click at [533, 137] on div at bounding box center [538, 137] width 10 height 10
click at [551, 137] on input "LSD" at bounding box center [609, 137] width 116 height 18
checkbox input "true"
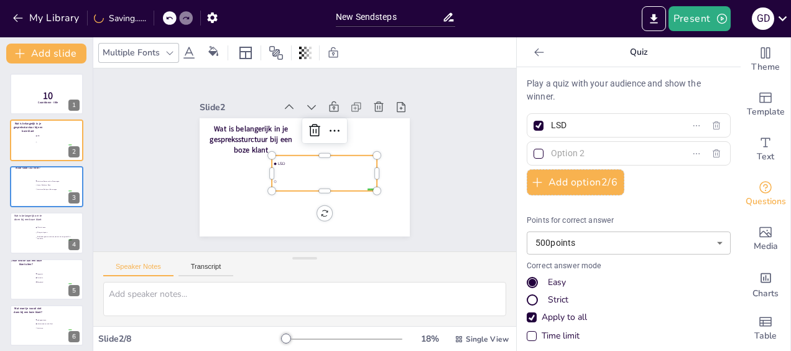
click at [570, 150] on input "text" at bounding box center [609, 153] width 116 height 18
click at [583, 129] on input "LSD" at bounding box center [609, 125] width 116 height 18
type input "LSD"
click at [240, 135] on span "Wat is belangerijk in je gesprekssturctuur bij een boze klant" at bounding box center [251, 139] width 83 height 31
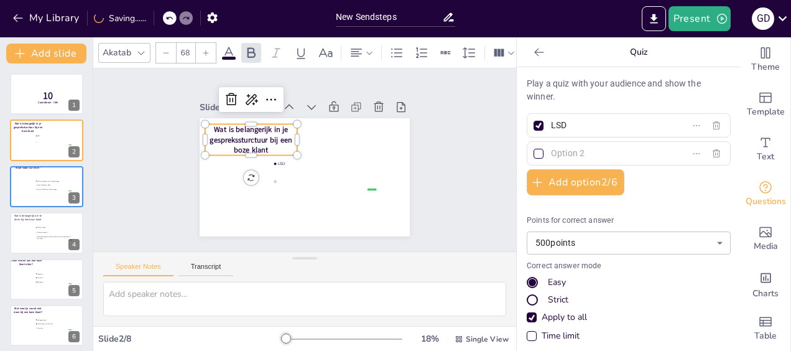
click at [263, 132] on span "Wat is belangerijk in je gesprekssturctuur bij een boze klant" at bounding box center [251, 139] width 83 height 31
click at [262, 132] on span "Wat is belangerijk in je gesprekssturctuur bij een boze klant" at bounding box center [251, 139] width 83 height 31
click at [218, 128] on span "Wat is belangerijk in je gesprekssturctuur bij een boze klant" at bounding box center [246, 139] width 83 height 31
click at [583, 150] on input "text" at bounding box center [609, 153] width 116 height 18
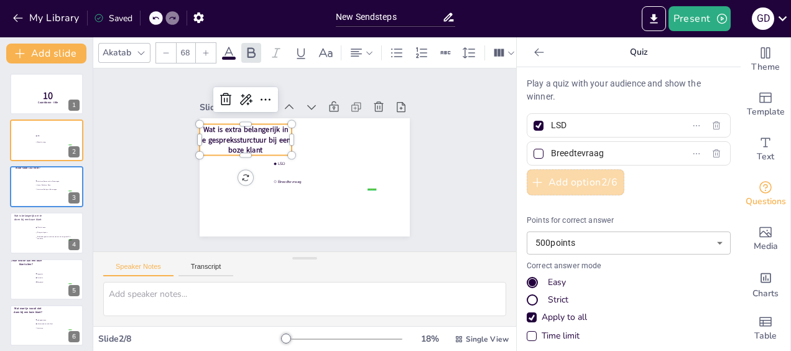
click at [597, 185] on button "Add option 2 / 6" at bounding box center [576, 182] width 98 height 26
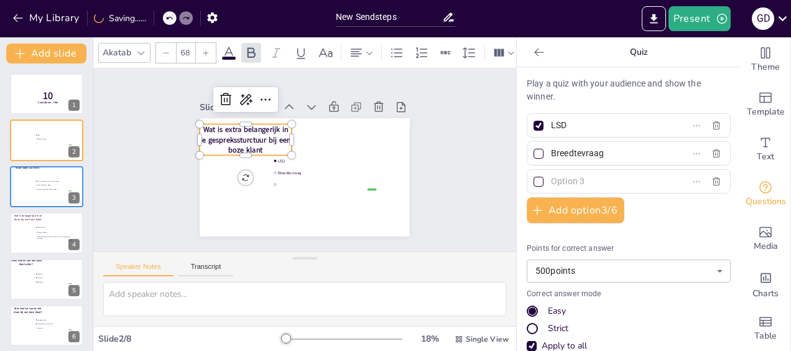
click at [596, 177] on input "text" at bounding box center [609, 181] width 116 height 18
click at [604, 158] on input "Breedtevraag" at bounding box center [609, 153] width 116 height 18
type input "B"
type input "zaadje planten"
click at [607, 172] on input "text" at bounding box center [609, 181] width 116 height 18
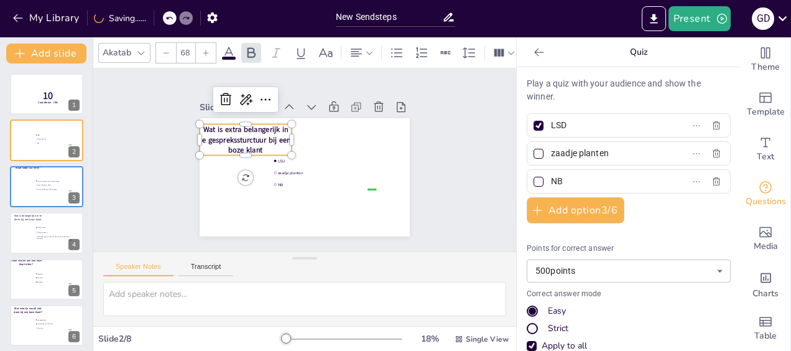
type input "N"
type input "NBA aan het einde van het gesprek"
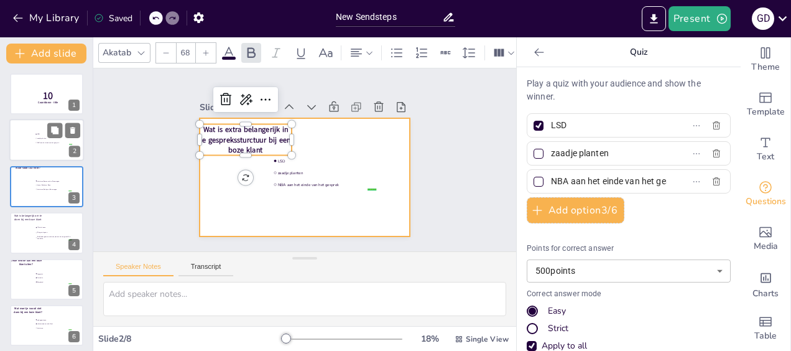
click at [34, 143] on div at bounding box center [46, 140] width 75 height 42
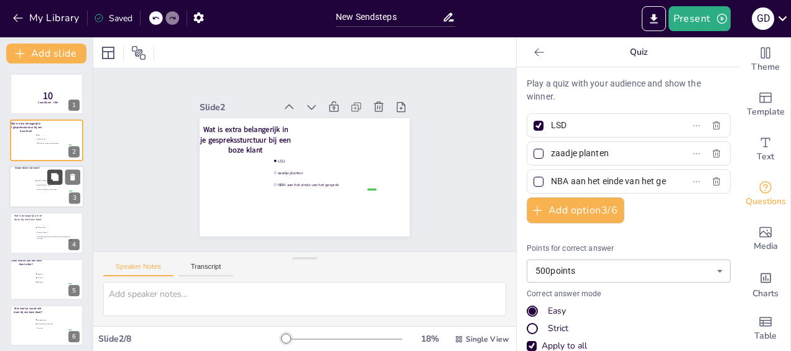
click at [53, 180] on icon at bounding box center [54, 176] width 9 height 9
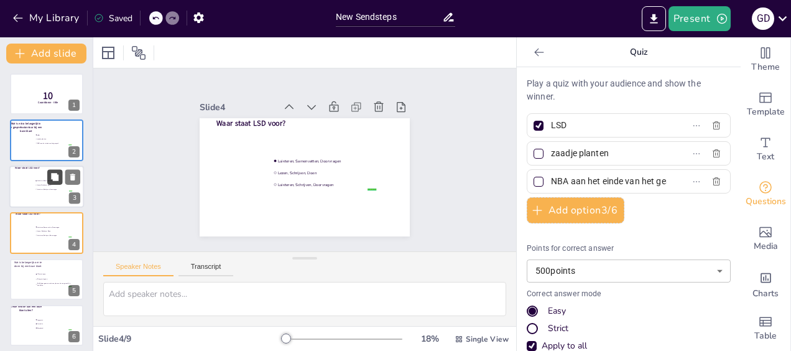
type input "Luisteren, Samenvatten, Doorvragen"
type input "Lezen, Schrijven, Doen"
type input "Luisteren, Schrijven, Doorvragen"
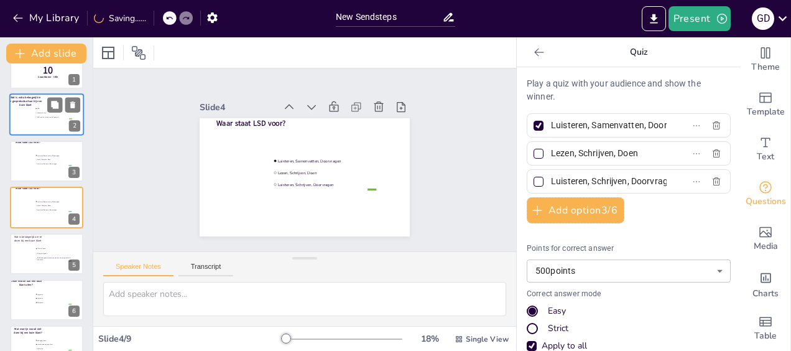
click at [59, 124] on div at bounding box center [46, 115] width 75 height 42
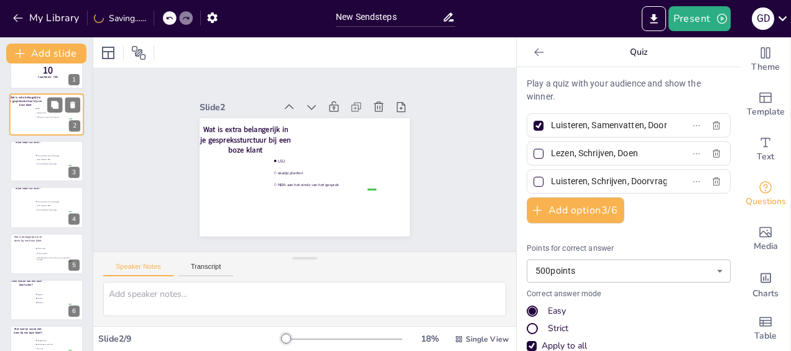
type input "LSD"
type input "zaadje planten"
type input "NBA aan het einde van het gesprek"
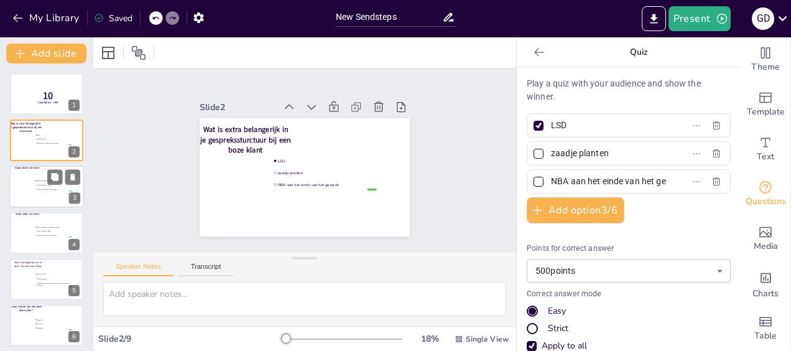
click at [37, 193] on div at bounding box center [46, 186] width 75 height 42
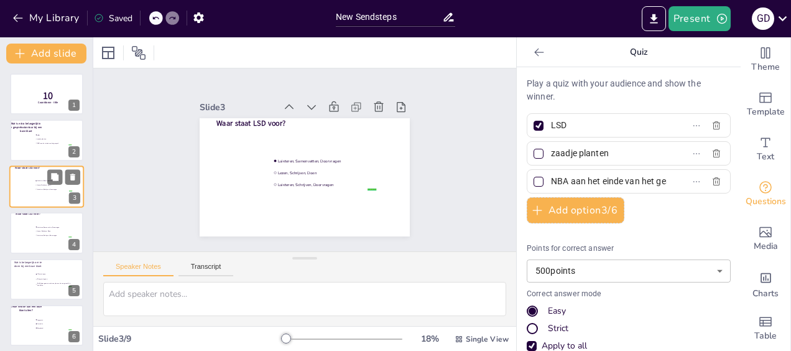
type input "Luisteren, Samenvatten, Doorvragen"
type input "Lezen, Schrijven, Doen"
type input "Luisteren, Schrijven, Doorvragen"
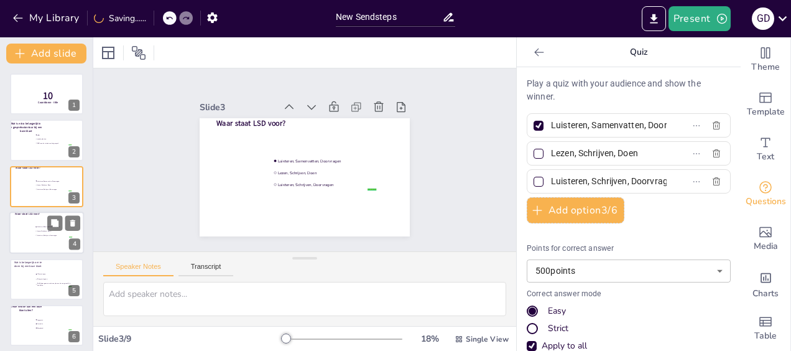
click at [46, 237] on li "Luisteren, Schrijven, Doorvragen" at bounding box center [53, 235] width 37 height 4
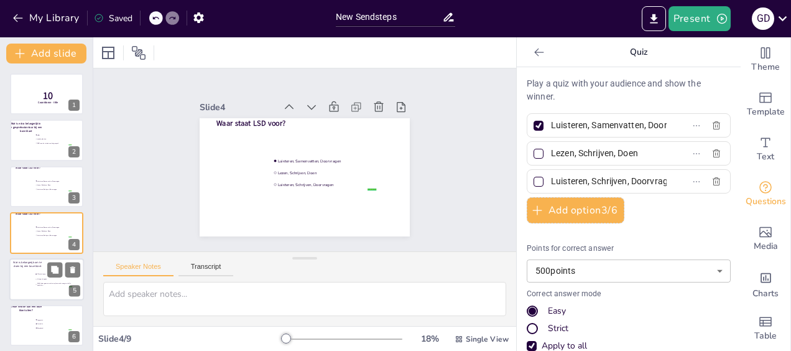
scroll to position [25, 0]
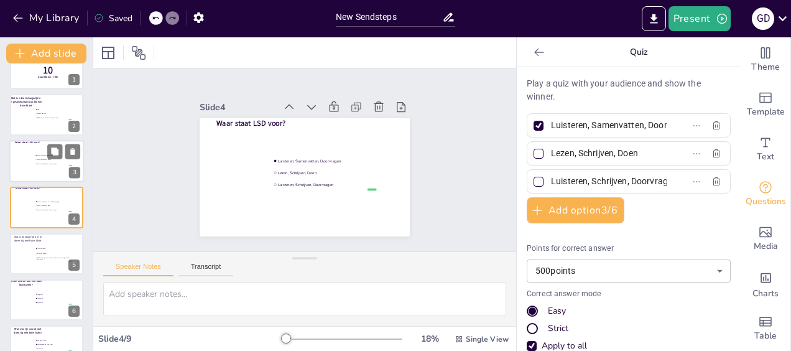
click at [45, 175] on div at bounding box center [46, 161] width 75 height 42
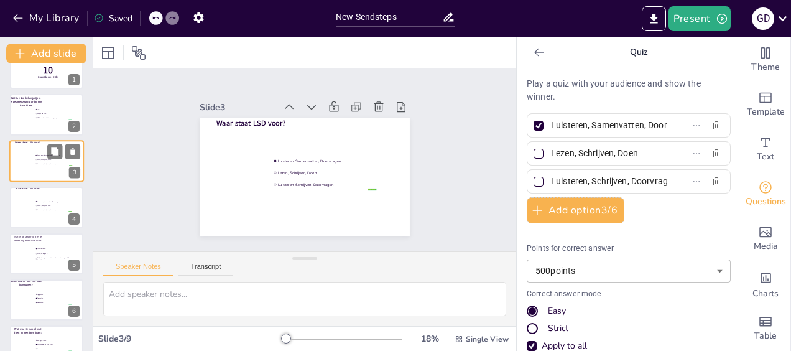
scroll to position [0, 0]
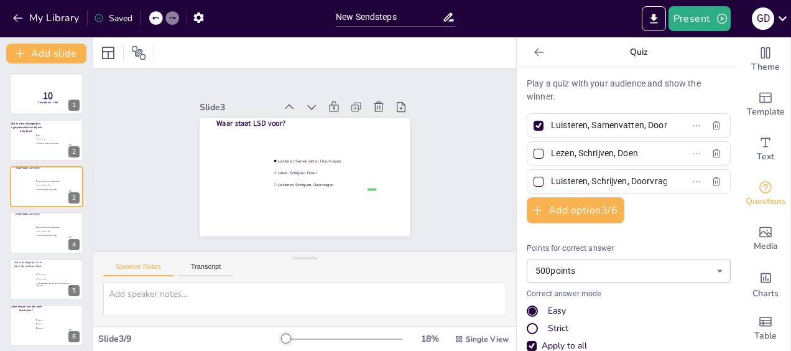
click at [43, 228] on li "Luisteren, Samenvatten, Doorvragen" at bounding box center [53, 227] width 37 height 4
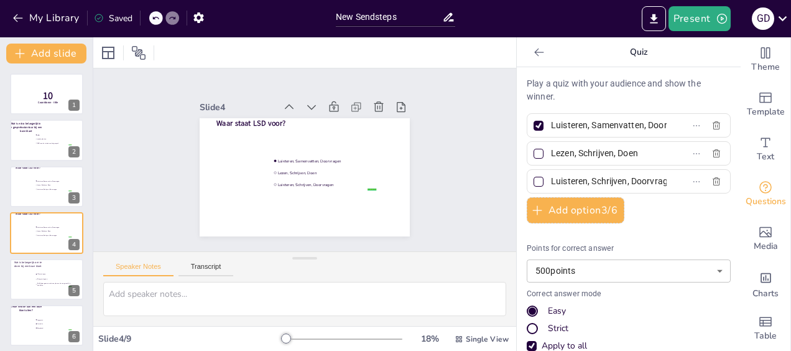
scroll to position [25, 0]
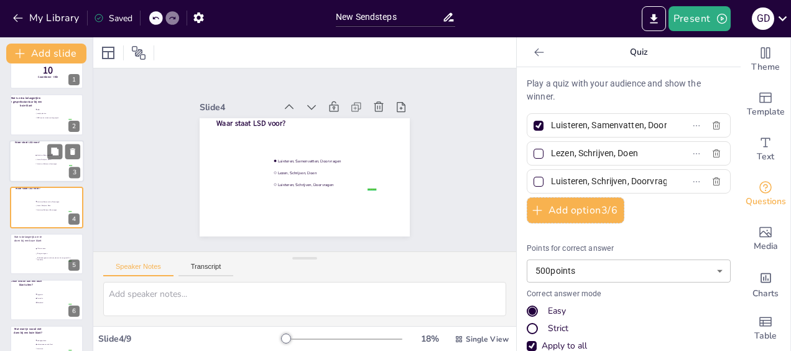
click at [44, 170] on div at bounding box center [46, 161] width 75 height 42
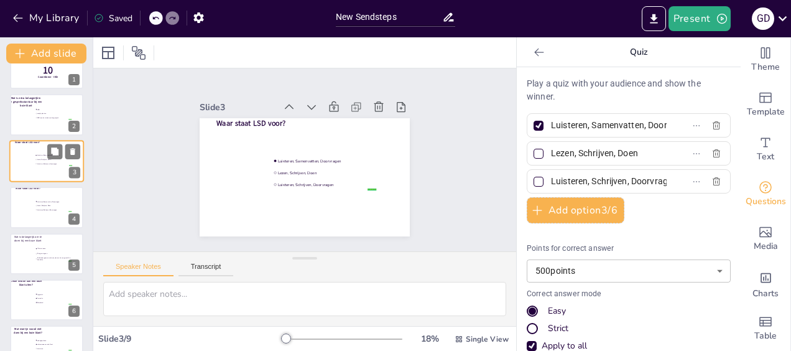
scroll to position [0, 0]
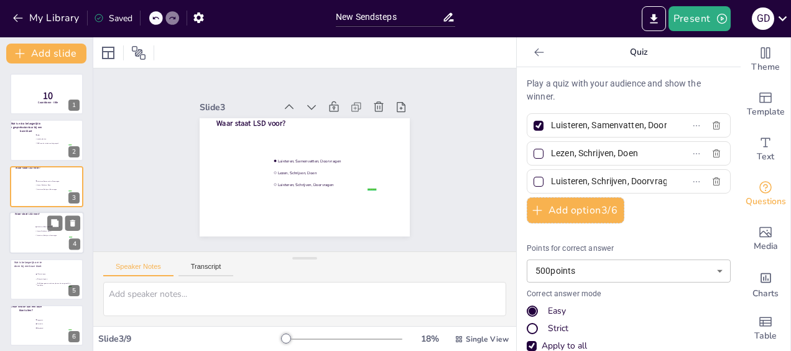
click at [46, 228] on span "Luisteren, Samenvatten, Doorvragen" at bounding box center [54, 227] width 35 height 2
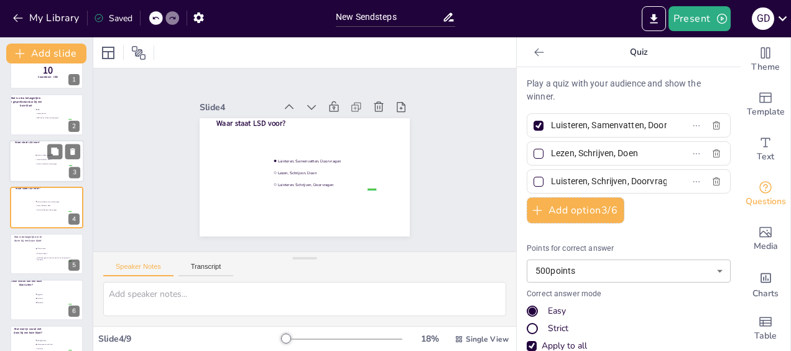
click at [42, 170] on div at bounding box center [46, 161] width 75 height 42
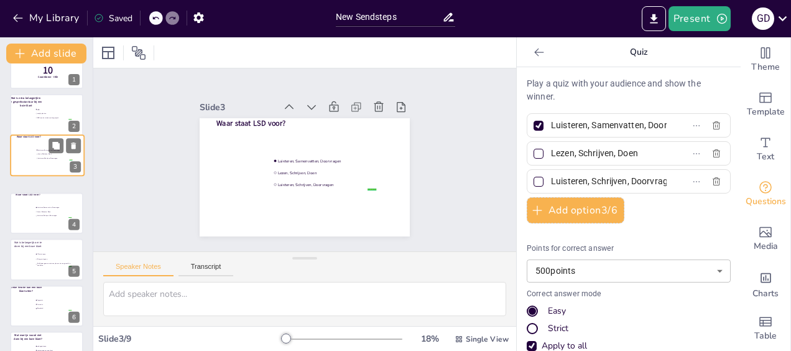
scroll to position [0, 0]
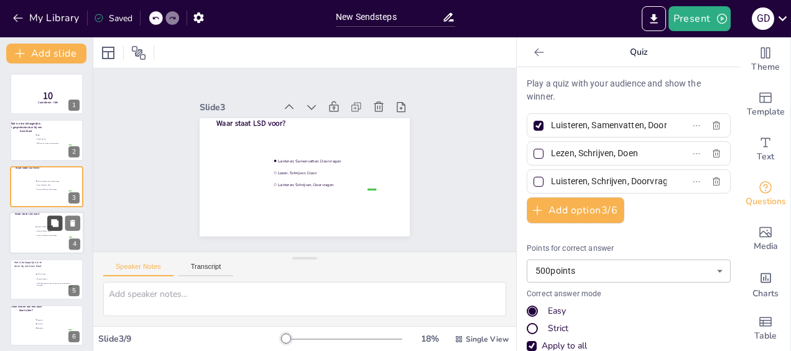
click at [50, 224] on button at bounding box center [54, 223] width 15 height 15
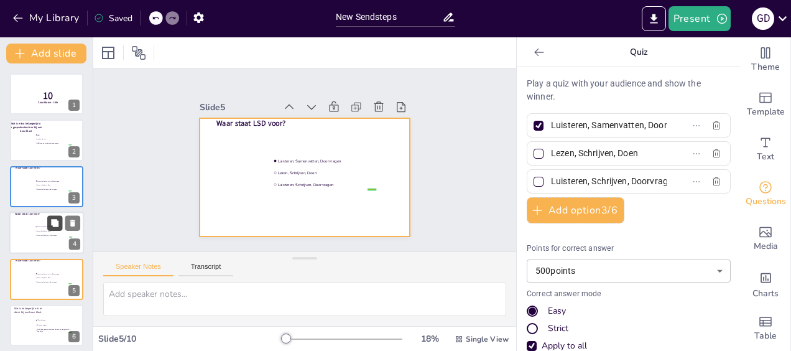
scroll to position [72, 0]
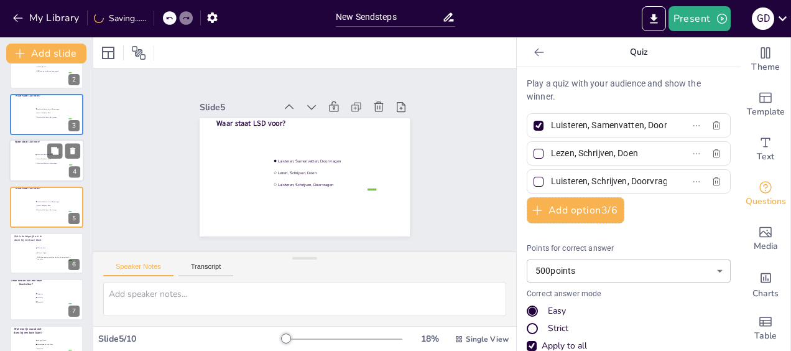
click at [36, 168] on div at bounding box center [46, 160] width 75 height 42
click at [36, 169] on div at bounding box center [46, 161] width 75 height 42
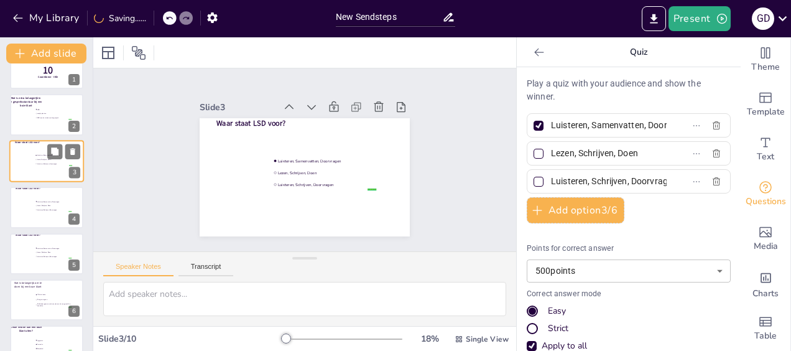
scroll to position [0, 0]
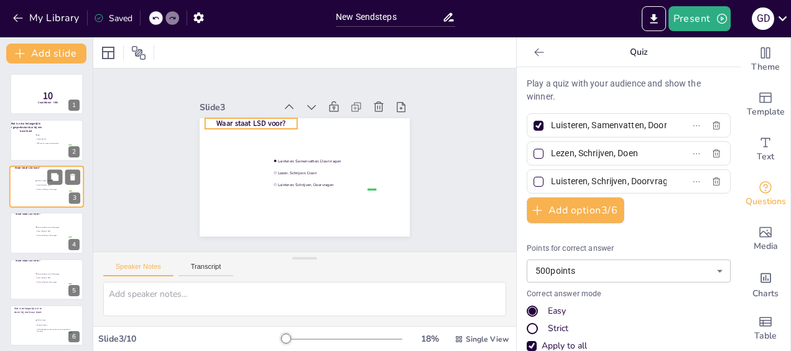
click at [36, 169] on span "Waar staat LSD voor?" at bounding box center [27, 167] width 25 height 4
click at [52, 223] on icon at bounding box center [54, 222] width 7 height 7
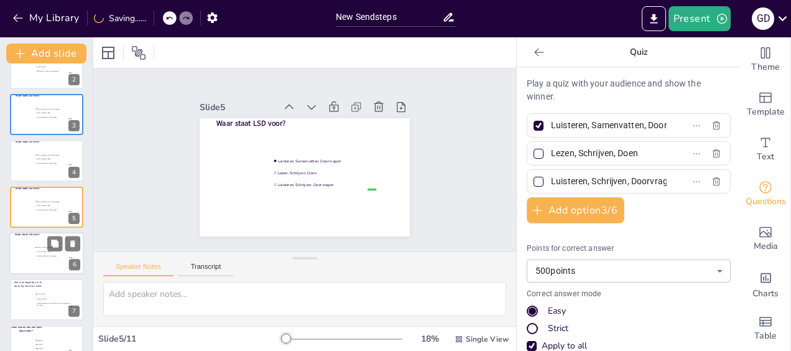
click at [47, 251] on span "Lezen, Schrijven, Doen" at bounding box center [54, 252] width 35 height 2
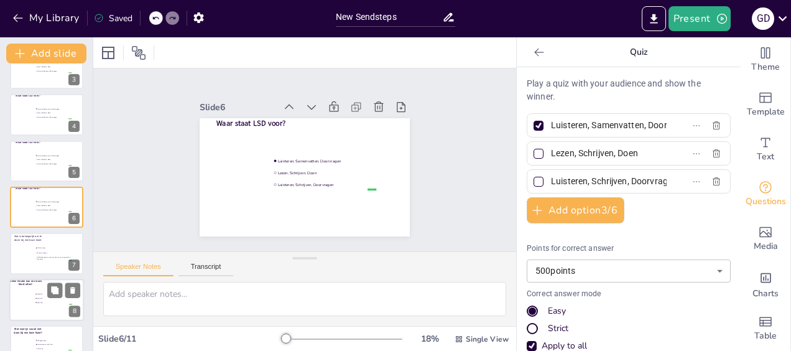
click at [46, 297] on span "frustratie" at bounding box center [54, 298] width 35 height 2
type input "Aggresie"
type input "frustratie"
type input "1000"
type input "Boosheid"
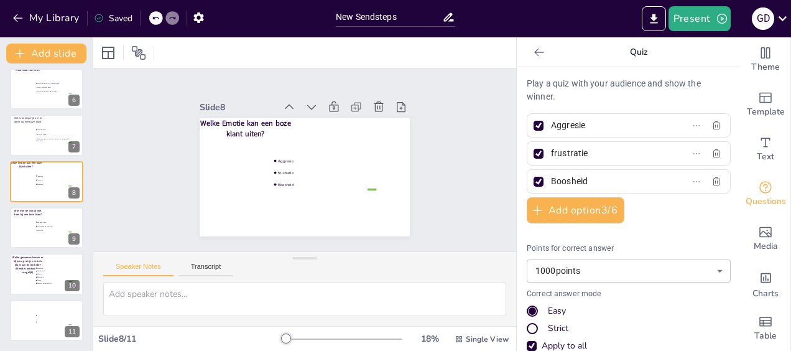
scroll to position [50, 0]
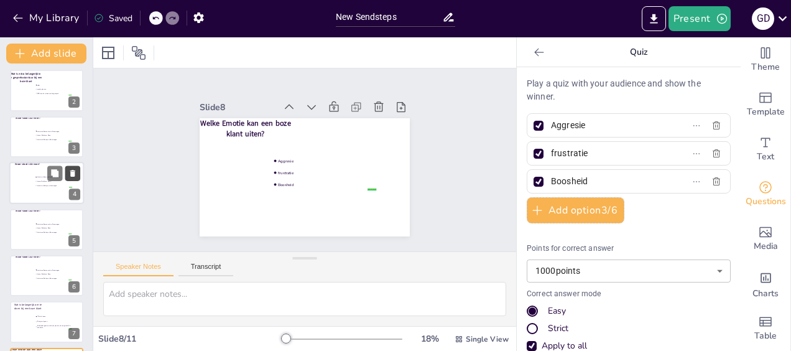
click at [71, 173] on icon at bounding box center [72, 173] width 5 height 7
type input "onbegrip tonen"
type input "schreeuwen naar de klant"
type input "500"
type input "Luisteren"
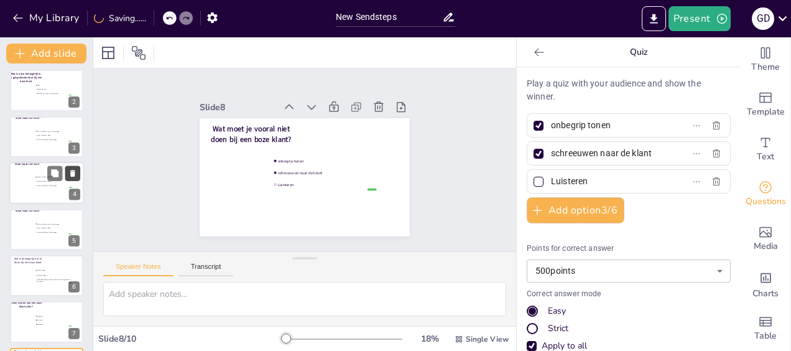
click at [74, 178] on button at bounding box center [72, 173] width 15 height 15
type input "Boosheid"
type input "Onzekerheid"
type input "Woede"
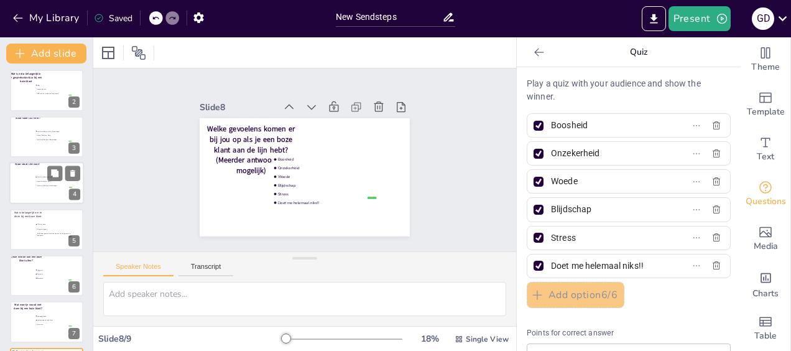
click at [37, 179] on li "Luisteren, Samenvatten, Doorvragen" at bounding box center [53, 177] width 37 height 4
type input "Luisteren, Samenvatten, Doorvragen"
type input "Lezen, Schrijven, Doen"
type input "Luisteren, Schrijven, Doorvragen"
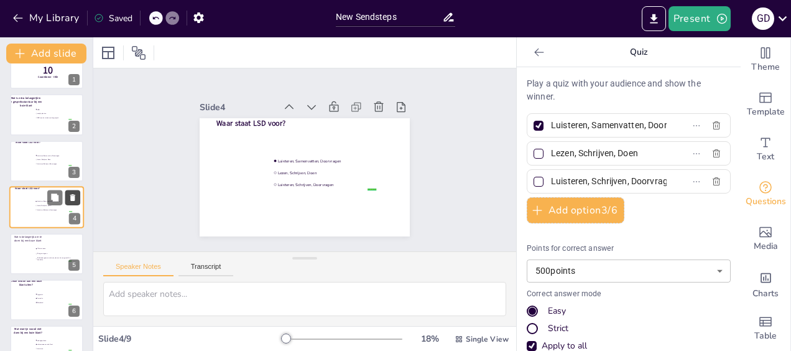
click at [76, 198] on icon at bounding box center [72, 197] width 9 height 9
type input "Affectie tonen"
type input "Er tegen in gaan"
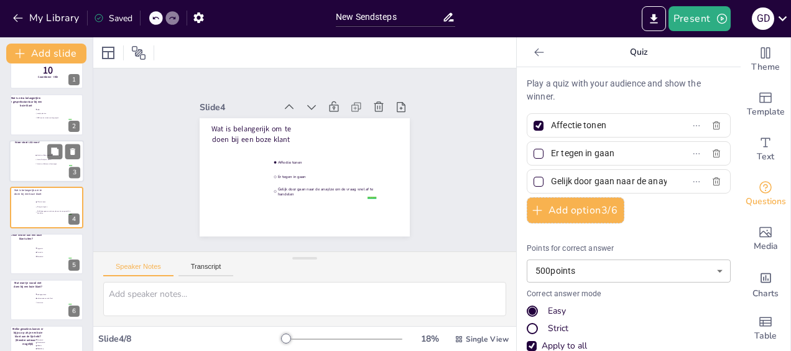
click at [52, 165] on ul "Luisteren, Samenvatten, Doorvragen Lezen, Schrijven, Doen Luisteren, Schrijven,…" at bounding box center [53, 159] width 37 height 12
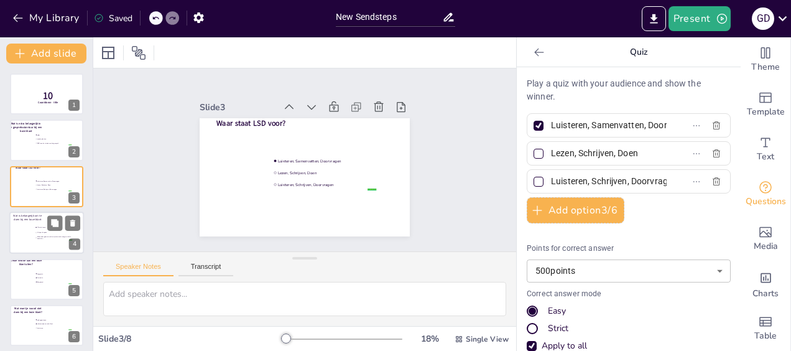
click at [42, 226] on span "Affectie tonen" at bounding box center [54, 227] width 35 height 2
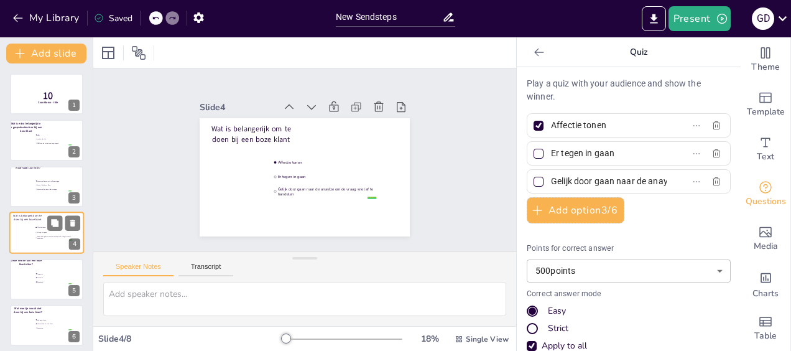
scroll to position [25, 0]
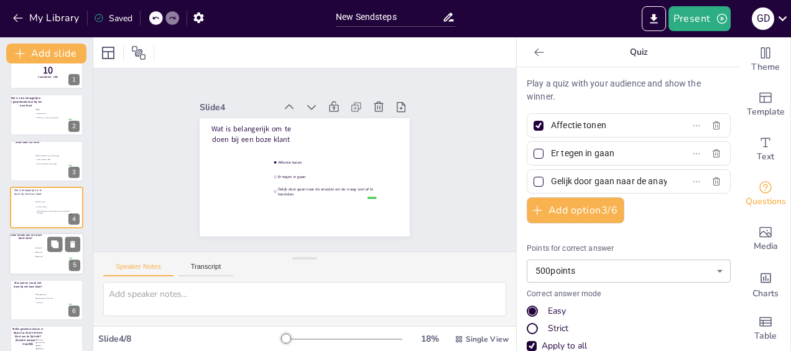
click at [47, 266] on div at bounding box center [46, 254] width 75 height 42
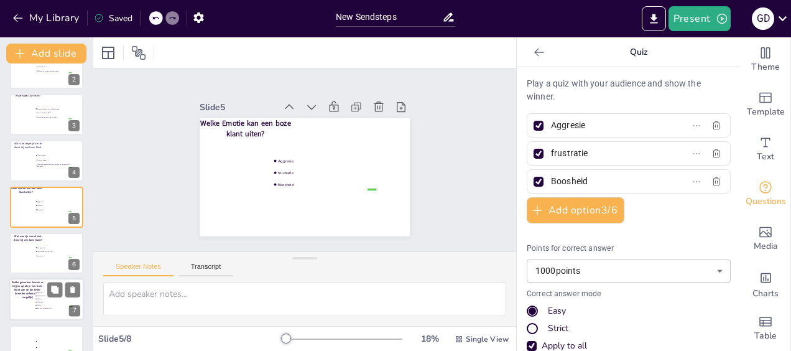
click at [45, 308] on span "Doet me helemaal niks!!" at bounding box center [54, 308] width 35 height 2
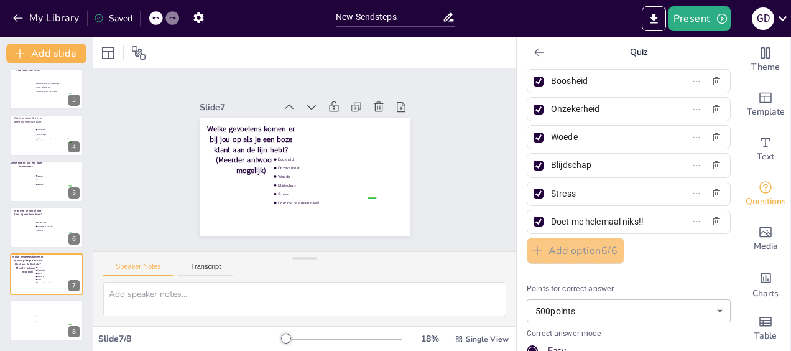
scroll to position [62, 0]
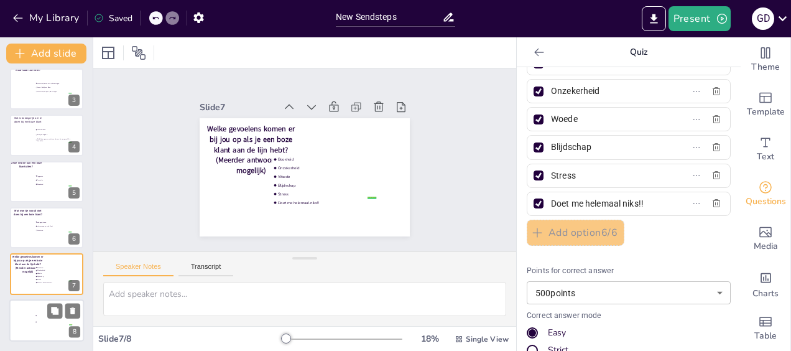
click at [39, 330] on div at bounding box center [46, 320] width 75 height 42
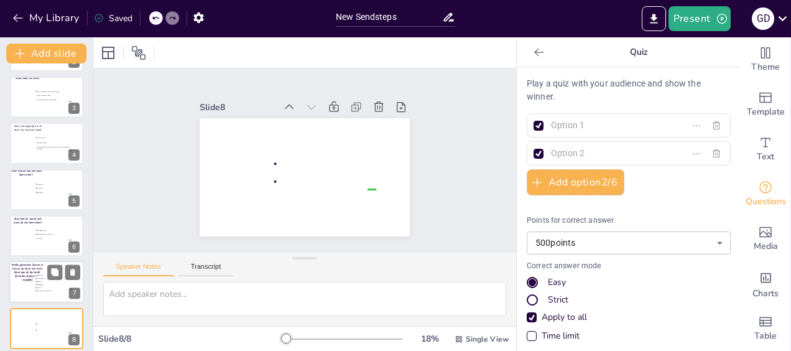
scroll to position [98, 0]
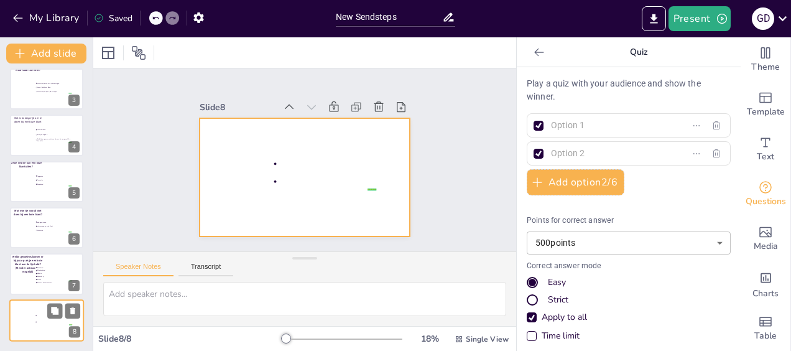
click at [17, 327] on div at bounding box center [46, 320] width 75 height 42
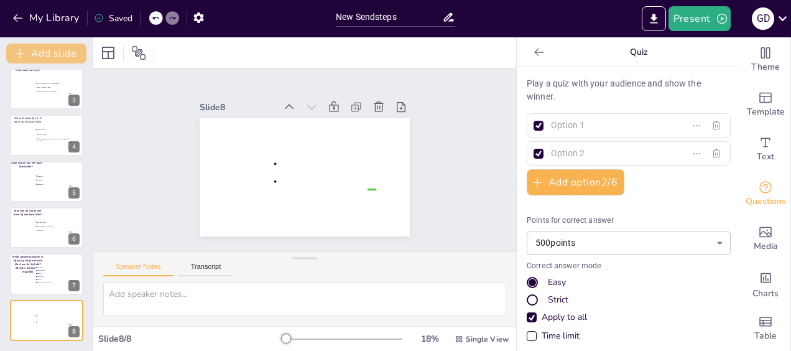
click at [62, 52] on button "Add slide" at bounding box center [46, 54] width 80 height 20
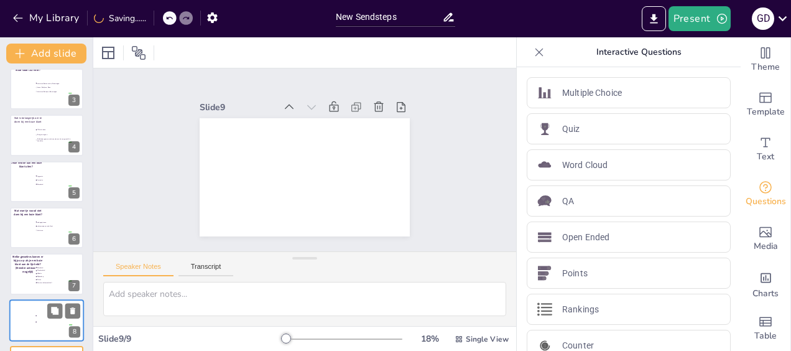
click at [48, 322] on li at bounding box center [53, 321] width 37 height 6
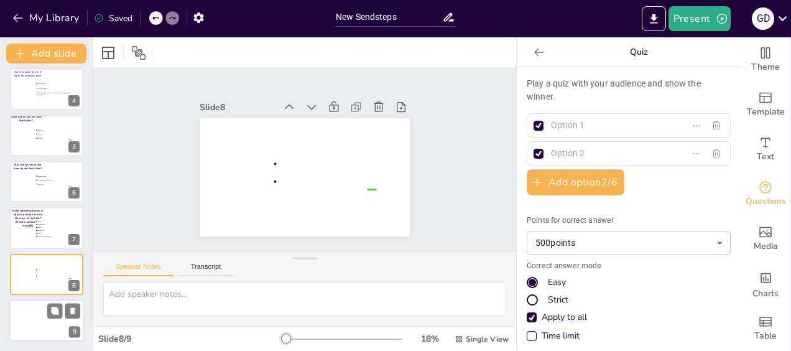
click at [44, 323] on div at bounding box center [46, 320] width 75 height 42
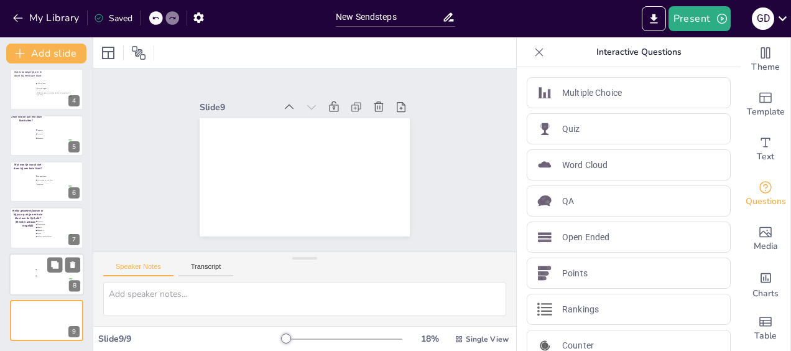
click at [46, 281] on div at bounding box center [46, 274] width 75 height 42
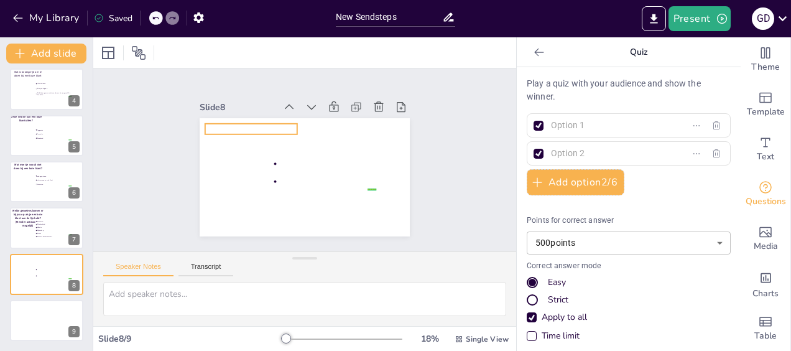
click at [235, 128] on p at bounding box center [251, 129] width 92 height 11
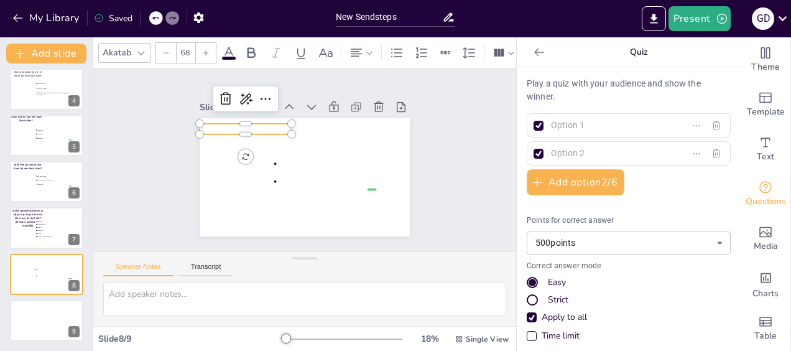
click at [247, 124] on p at bounding box center [246, 129] width 92 height 11
click at [247, 123] on div "false | editor" at bounding box center [305, 177] width 210 height 118
click at [249, 118] on p at bounding box center [246, 123] width 92 height 11
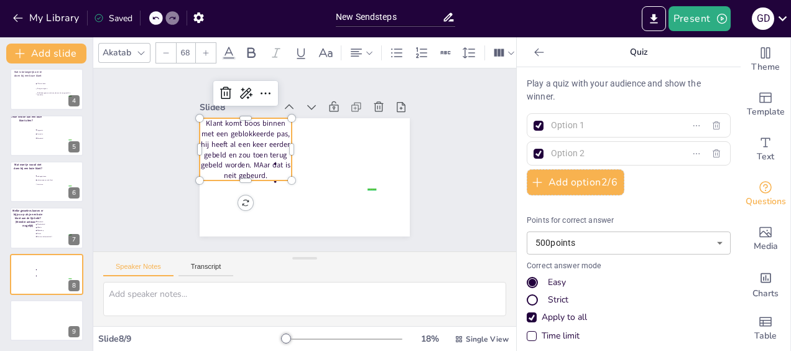
click at [255, 163] on p "Klant komt boos binnen met een geblokkeerde pas, hij heeft al een keer eerder g…" at bounding box center [246, 149] width 92 height 62
click at [266, 170] on p "Klant komt boos binnen met een geblokkeerde pas, hij heeft al een keer eerder g…" at bounding box center [246, 149] width 92 height 62
click at [224, 173] on p "Klant komt boos binnen met een geblokkeerde pas, hij heeft al een keer eerder g…" at bounding box center [246, 149] width 92 height 62
click at [269, 172] on p "Klant komt boos binnen met een geblokkeerde pas, hij heeft al een keer eerder g…" at bounding box center [246, 149] width 92 height 62
click at [266, 169] on p "Klant komt boos binnen met een geblokkeerde pas, hij heeft al een keer eerder g…" at bounding box center [246, 149] width 92 height 62
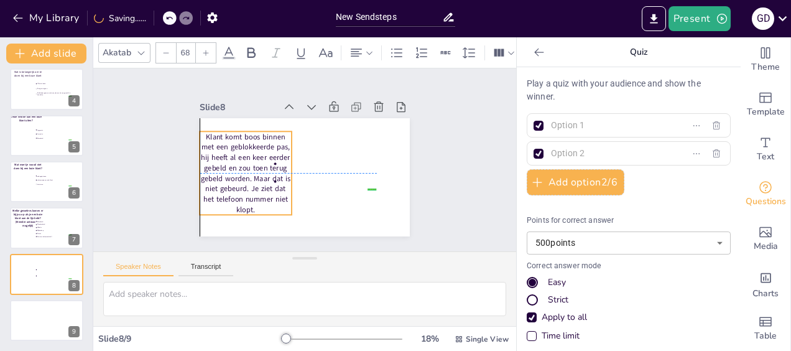
drag, startPoint x: 197, startPoint y: 121, endPoint x: 201, endPoint y: 132, distance: 12.0
click at [200, 131] on p "Klant komt boos binnen met een geblokkeerde pas, hij heeft al een keer eerder g…" at bounding box center [246, 172] width 92 height 83
click at [203, 133] on p "Klant komt boos binnen met een geblokkeerde pas, hij heeft al een keer eerder g…" at bounding box center [246, 172] width 92 height 83
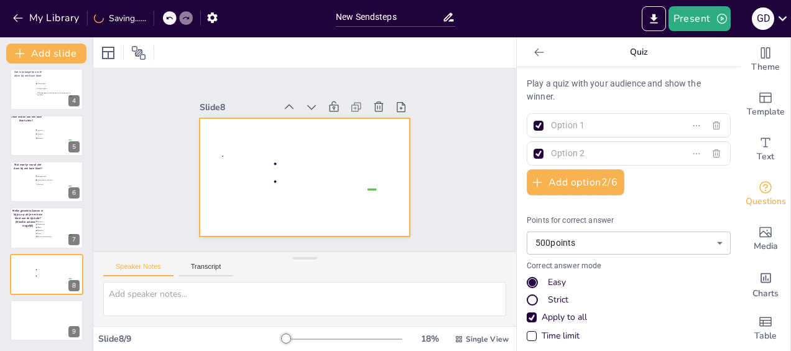
click at [224, 157] on div at bounding box center [305, 177] width 210 height 118
click at [231, 164] on div at bounding box center [305, 177] width 210 height 118
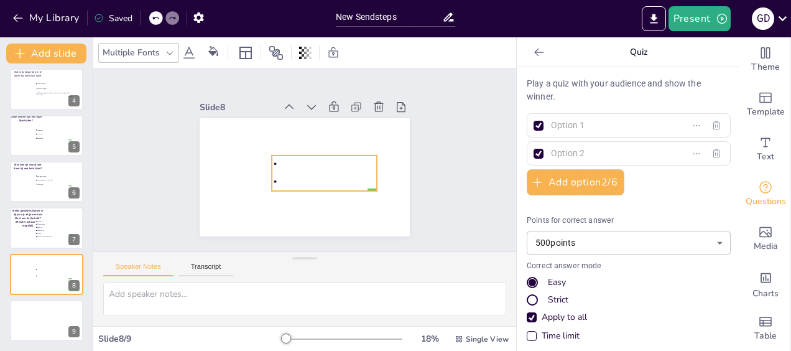
click at [315, 162] on li at bounding box center [324, 163] width 105 height 17
click at [75, 261] on icon at bounding box center [72, 264] width 9 height 9
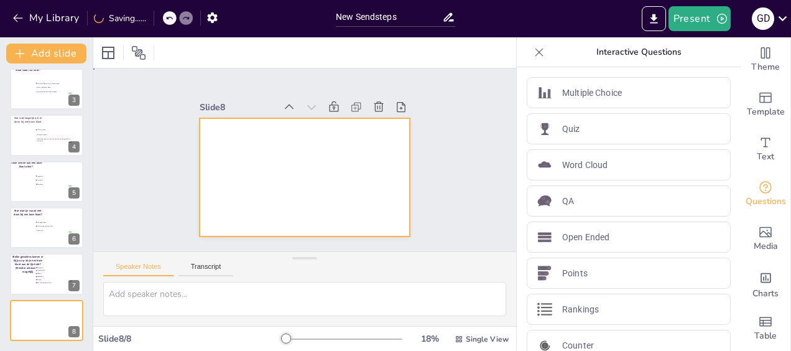
click at [318, 166] on div at bounding box center [305, 177] width 210 height 118
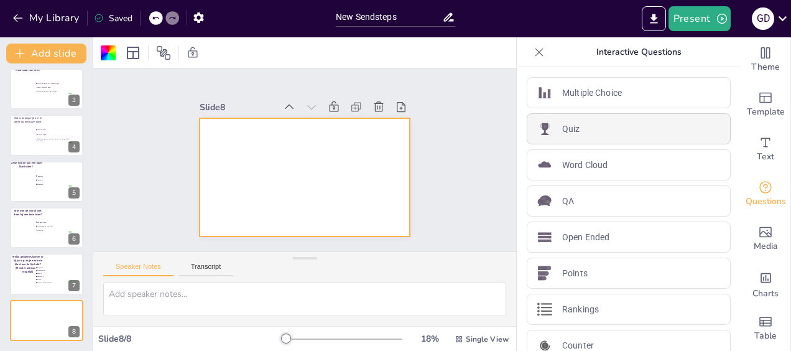
click at [563, 128] on p "Quiz" at bounding box center [571, 128] width 18 height 13
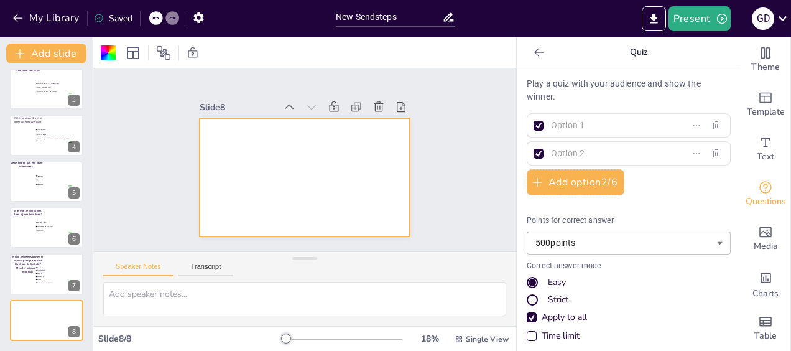
click at [266, 139] on div at bounding box center [305, 177] width 210 height 118
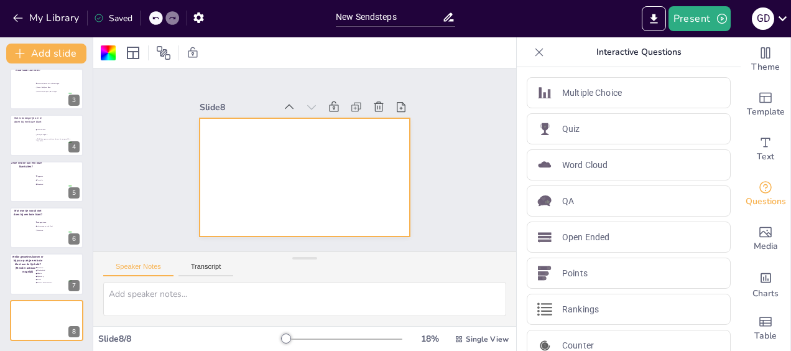
click at [223, 131] on div at bounding box center [305, 177] width 210 height 118
drag, startPoint x: 223, startPoint y: 131, endPoint x: 280, endPoint y: 129, distance: 57.9
click at [226, 131] on div at bounding box center [305, 177] width 210 height 118
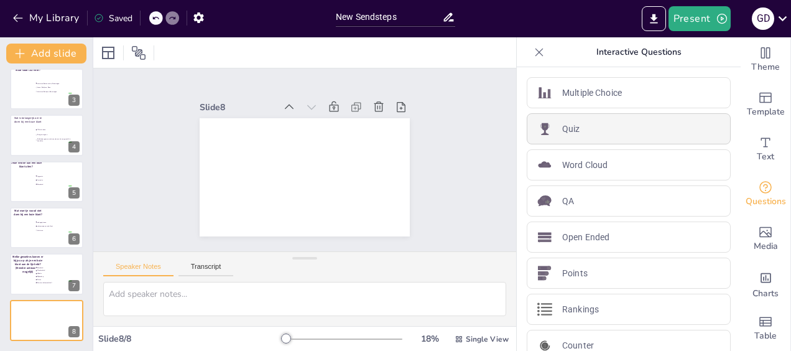
click at [553, 120] on div "Quiz" at bounding box center [629, 128] width 204 height 31
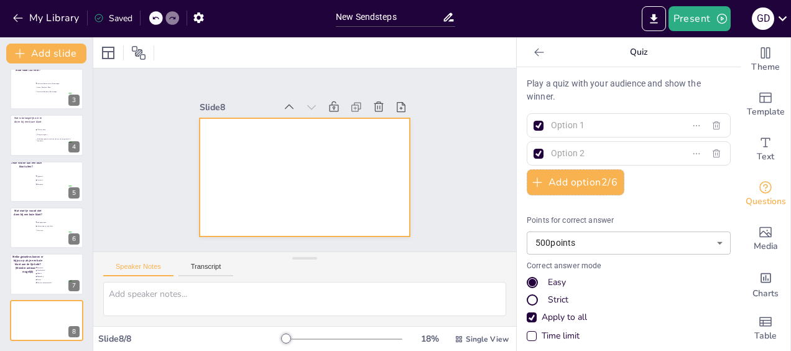
click at [230, 137] on div at bounding box center [305, 177] width 210 height 118
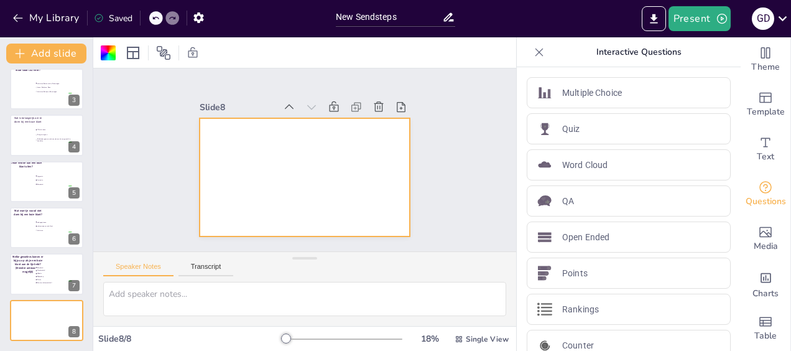
click at [221, 126] on div at bounding box center [305, 177] width 210 height 118
click at [229, 127] on div at bounding box center [305, 177] width 210 height 118
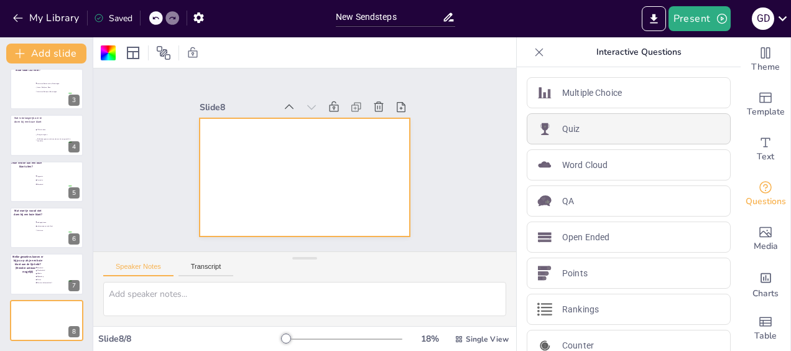
click at [576, 125] on div "Quiz" at bounding box center [629, 128] width 204 height 31
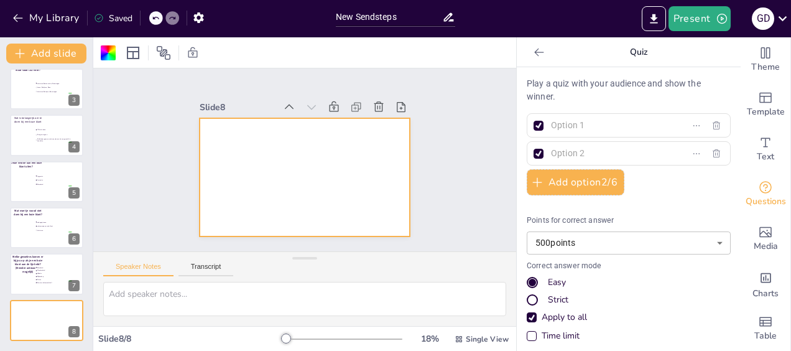
click at [584, 118] on input "text" at bounding box center [609, 125] width 116 height 18
click at [589, 149] on input "text" at bounding box center [609, 153] width 116 height 18
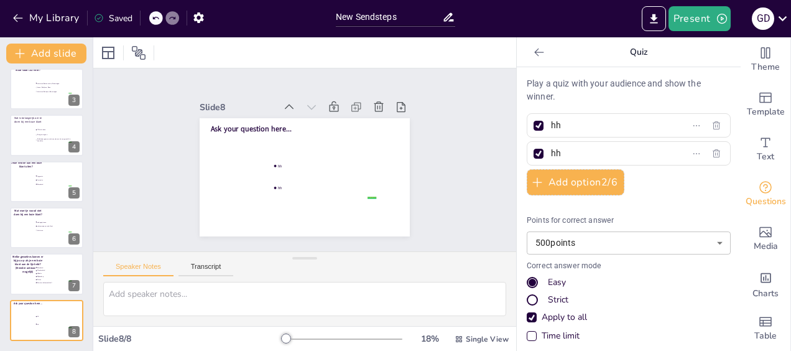
click at [579, 154] on input "hh" at bounding box center [609, 153] width 116 height 18
click at [598, 181] on button "Add option 2 / 6" at bounding box center [576, 182] width 98 height 26
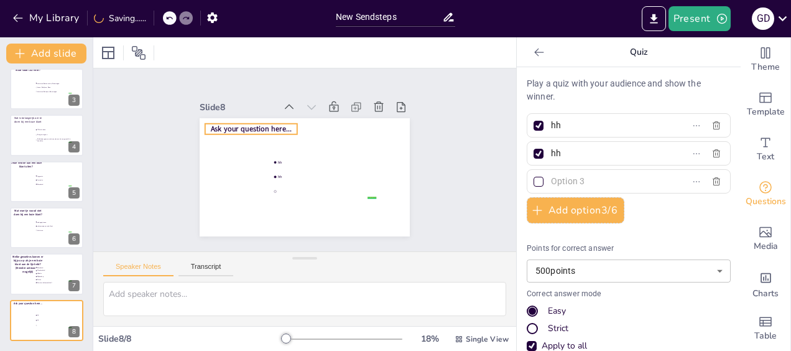
click at [247, 126] on span "Ask your question here..." at bounding box center [251, 129] width 81 height 10
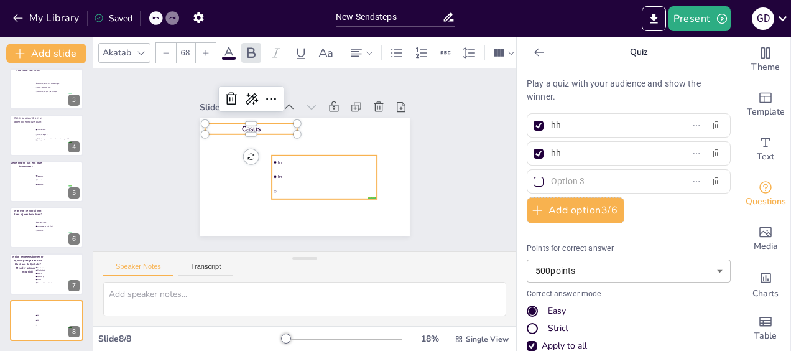
click at [310, 174] on span "hh" at bounding box center [327, 176] width 98 height 5
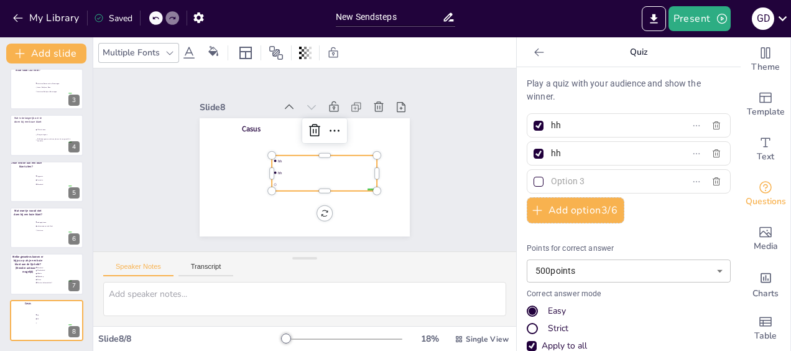
click at [589, 121] on input "hh" at bounding box center [609, 125] width 116 height 18
click at [570, 162] on div "hh" at bounding box center [629, 153] width 204 height 24
click at [585, 162] on input "hh" at bounding box center [609, 153] width 116 height 18
click at [568, 127] on input "text" at bounding box center [609, 125] width 116 height 18
click at [532, 149] on div at bounding box center [538, 153] width 15 height 15
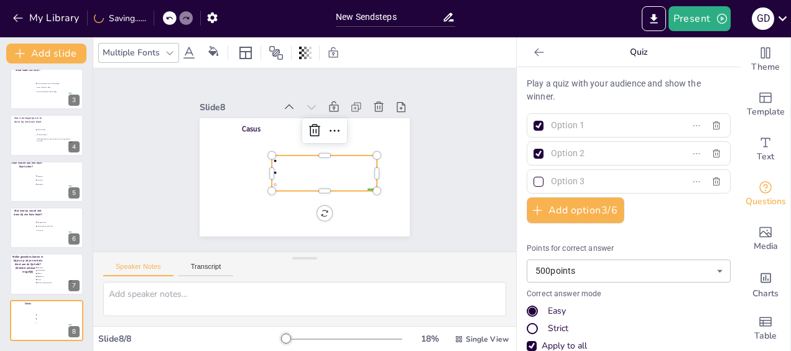
click at [551, 149] on input "text" at bounding box center [609, 153] width 116 height 18
click at [533, 123] on div at bounding box center [538, 126] width 10 height 10
click at [551, 123] on input "text" at bounding box center [609, 125] width 116 height 18
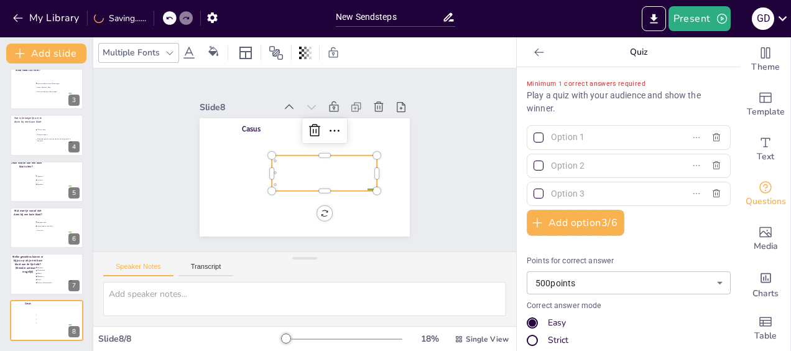
click at [607, 131] on input "text" at bounding box center [609, 137] width 116 height 18
click at [652, 142] on label "Geen van de bovenstaand" at bounding box center [608, 137] width 155 height 18
click at [652, 142] on input "Geen van de bovenstaand" at bounding box center [609, 137] width 116 height 18
click at [675, 202] on div "Minimum 1 correct answers required Play a quiz with your audience and show the …" at bounding box center [629, 274] width 204 height 394
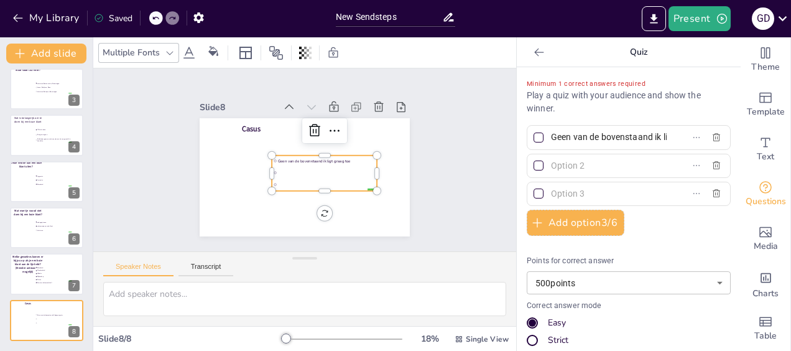
drag, startPoint x: 538, startPoint y: 131, endPoint x: 540, endPoint y: 144, distance: 13.7
click at [540, 182] on div "Minimum 1 correct answers required Play a quiz with your audience and show the …" at bounding box center [629, 274] width 204 height 394
drag, startPoint x: 540, startPoint y: 134, endPoint x: 566, endPoint y: 136, distance: 26.8
click at [538, 170] on div "Minimum 1 correct answers required Play a quiz with your audience and show the …" at bounding box center [629, 274] width 204 height 394
drag, startPoint x: 624, startPoint y: 142, endPoint x: 628, endPoint y: 153, distance: 11.2
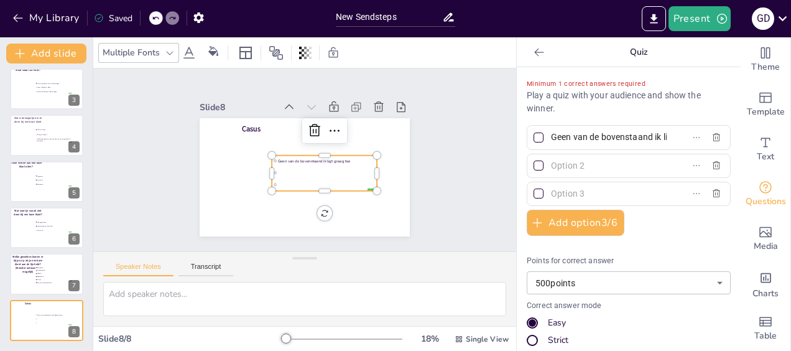
click at [624, 157] on div "Minimum 1 correct answers required Play a quiz with your audience and show the …" at bounding box center [629, 274] width 204 height 394
drag, startPoint x: 642, startPoint y: 136, endPoint x: 519, endPoint y: 133, distance: 123.1
click at [527, 133] on div "Geen van de bovenstaand ik ligt graag toe" at bounding box center [629, 137] width 204 height 24
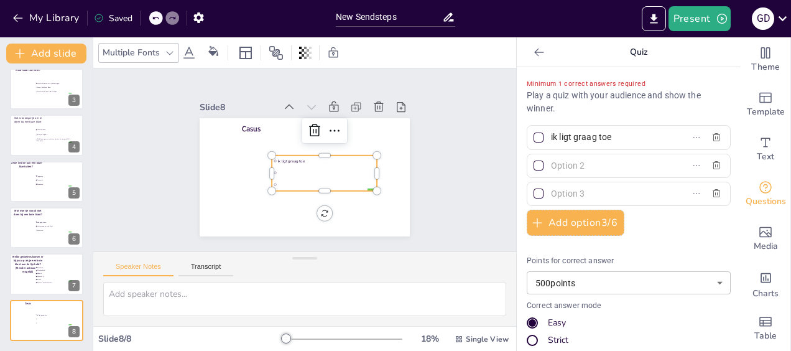
drag, startPoint x: 556, startPoint y: 142, endPoint x: 538, endPoint y: 142, distance: 17.4
click at [546, 142] on span "ik ligt graag toe" at bounding box center [604, 137] width 116 height 18
click at [551, 142] on input "ik ligt graag toe" at bounding box center [609, 137] width 116 height 18
drag, startPoint x: 598, startPoint y: 136, endPoint x: 542, endPoint y: 142, distance: 55.7
click at [531, 139] on label "aag toe" at bounding box center [608, 137] width 155 height 18
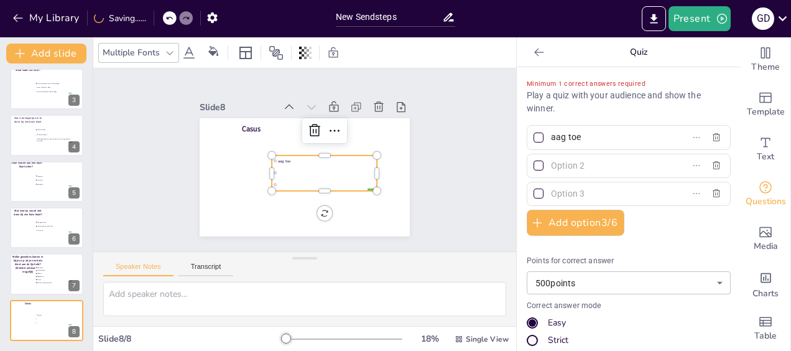
click at [551, 139] on input "aag toe" at bounding box center [609, 137] width 116 height 18
click at [568, 190] on input "text" at bounding box center [609, 194] width 116 height 18
click at [580, 164] on input "text" at bounding box center [609, 166] width 116 height 18
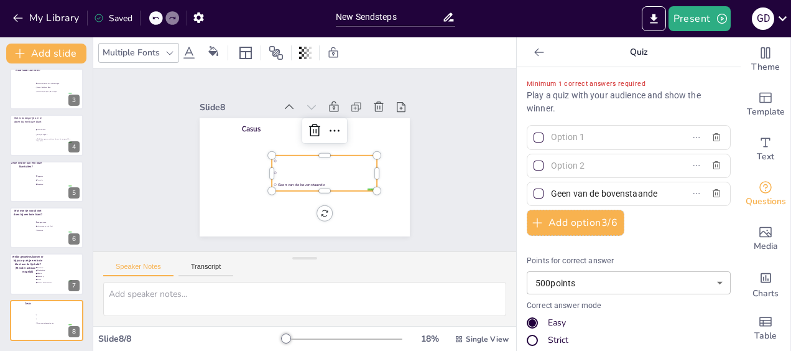
click at [596, 169] on input "text" at bounding box center [609, 166] width 116 height 18
click at [584, 161] on input "text" at bounding box center [609, 166] width 116 height 18
click at [557, 168] on input "text" at bounding box center [609, 166] width 116 height 18
click at [581, 138] on input "text" at bounding box center [609, 137] width 116 height 18
drag, startPoint x: 638, startPoint y: 168, endPoint x: 597, endPoint y: 170, distance: 41.1
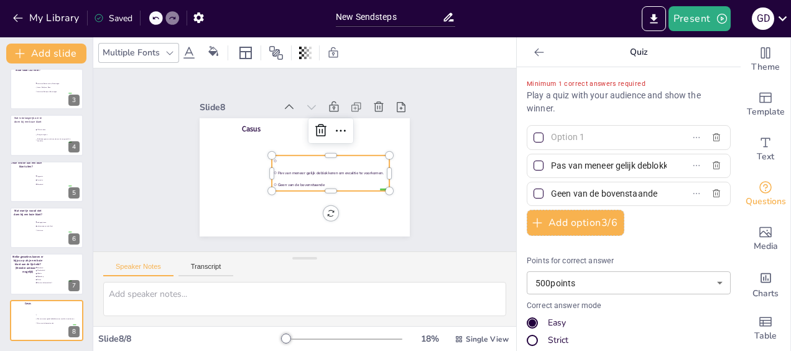
click at [597, 170] on input "Pas van meneer gelijk deblokkeren om escaltie te voorkomen." at bounding box center [609, 166] width 116 height 18
click at [561, 139] on input "text" at bounding box center [609, 137] width 116 height 18
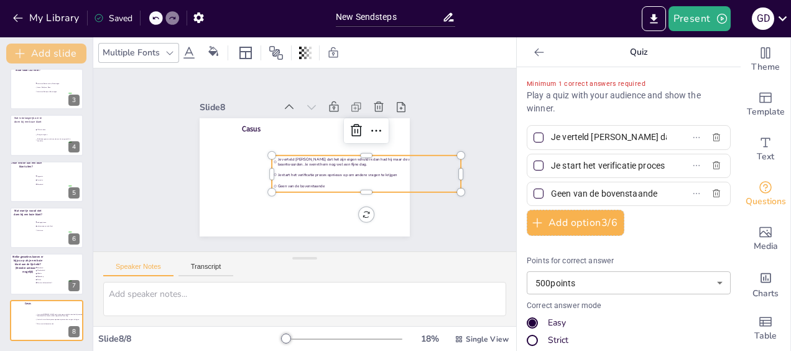
click at [55, 45] on button "Add slide" at bounding box center [46, 54] width 80 height 20
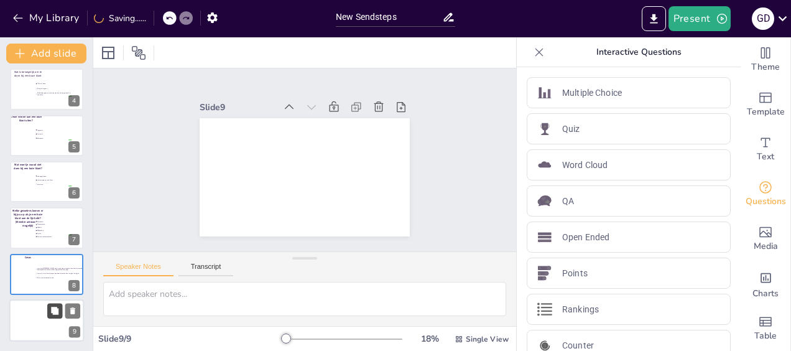
click at [51, 316] on button at bounding box center [54, 310] width 15 height 15
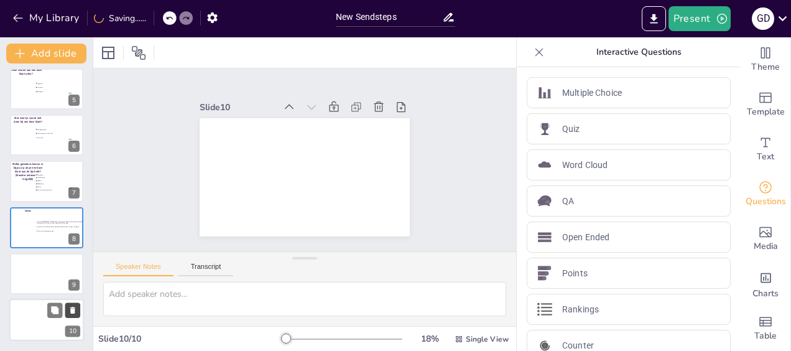
click at [73, 307] on icon at bounding box center [72, 310] width 5 height 7
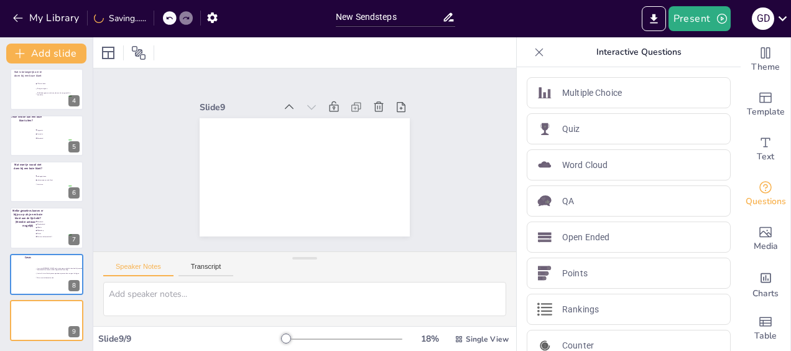
scroll to position [144, 0]
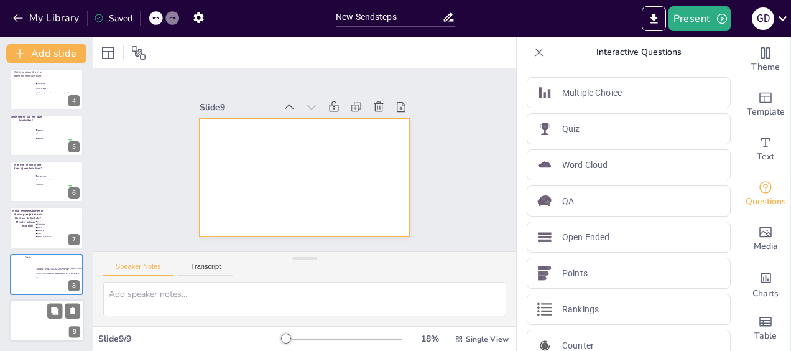
click at [44, 328] on div at bounding box center [46, 320] width 75 height 42
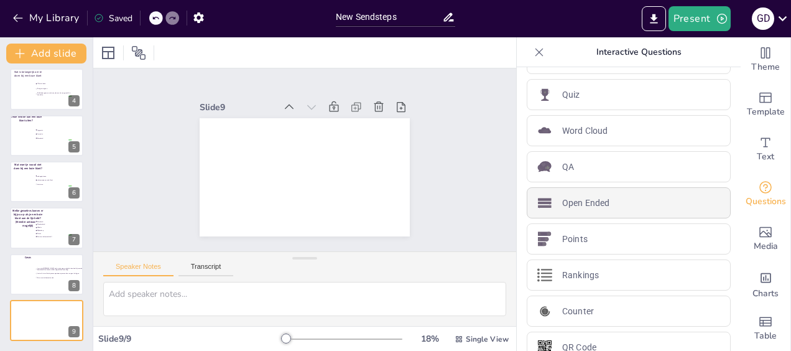
scroll to position [52, 0]
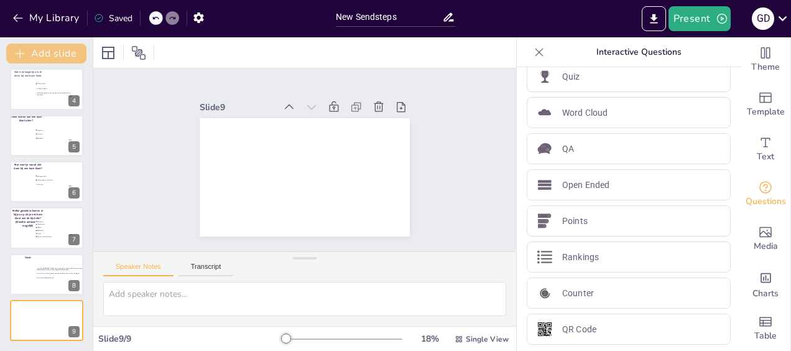
click at [52, 48] on button "Add slide" at bounding box center [46, 54] width 80 height 20
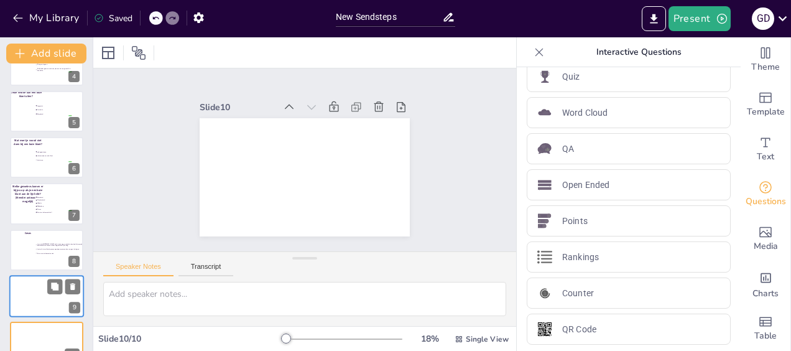
scroll to position [190, 0]
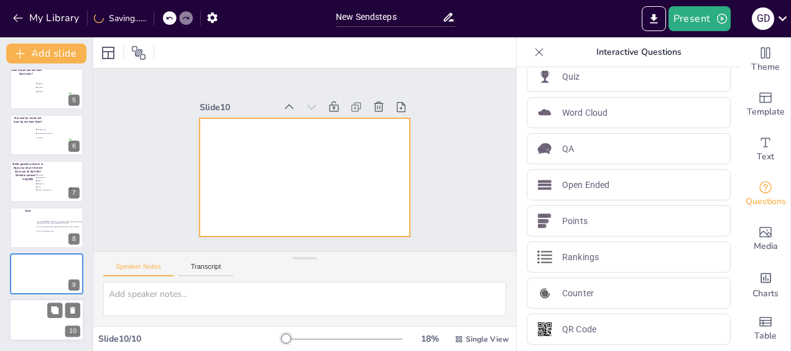
click at [40, 317] on div at bounding box center [46, 320] width 75 height 42
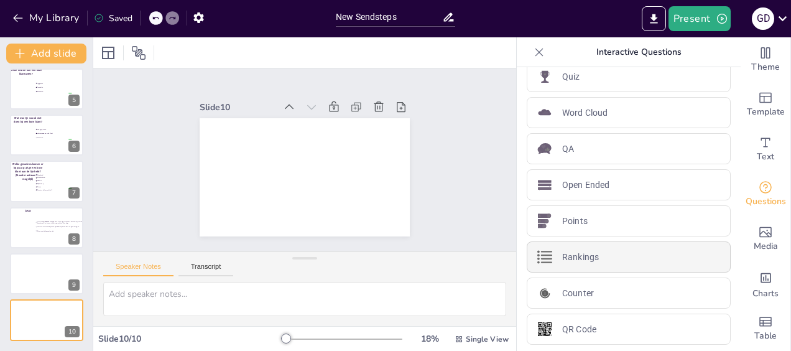
click at [596, 254] on div "Rankings" at bounding box center [629, 256] width 204 height 31
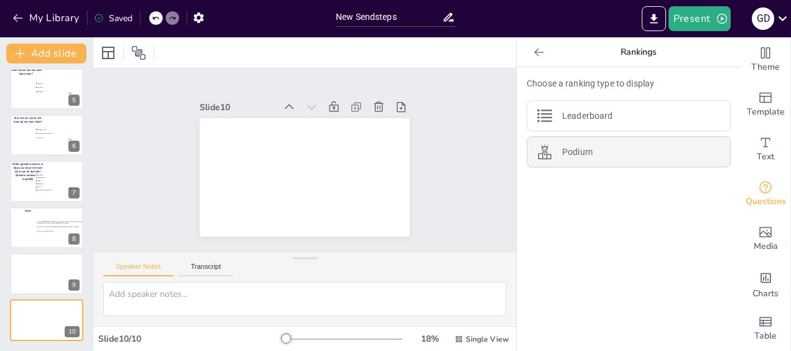
click at [612, 162] on div "Podium" at bounding box center [629, 151] width 204 height 31
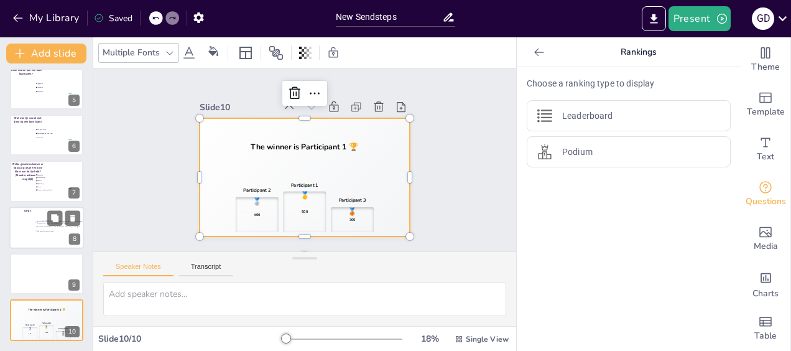
click at [35, 234] on div at bounding box center [46, 227] width 75 height 42
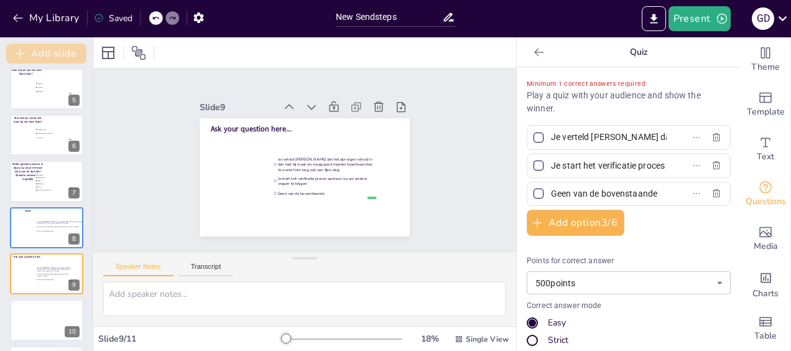
click at [60, 55] on button "Add slide" at bounding box center [46, 54] width 80 height 20
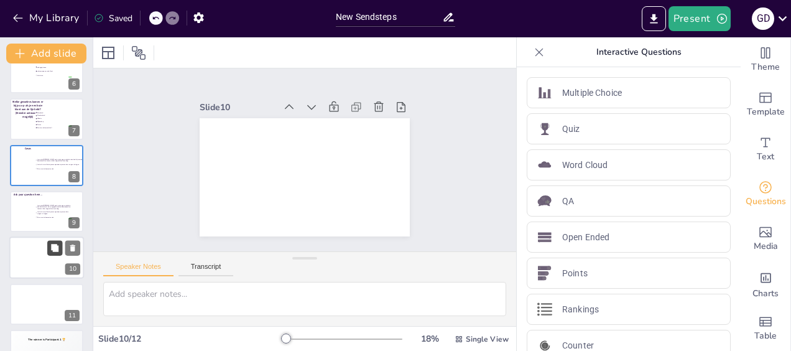
scroll to position [282, 0]
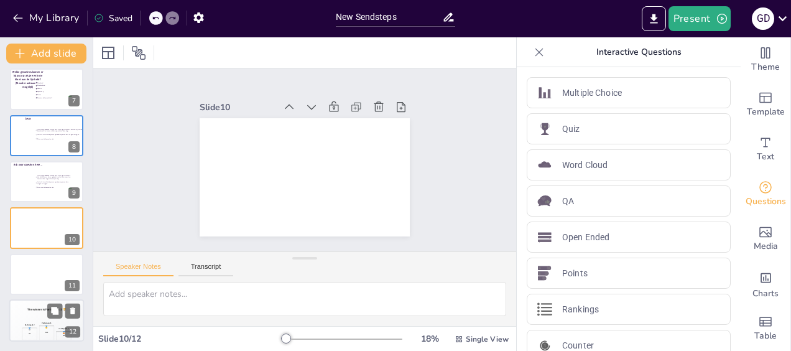
click at [44, 332] on div "🥇 500" at bounding box center [47, 332] width 16 height 14
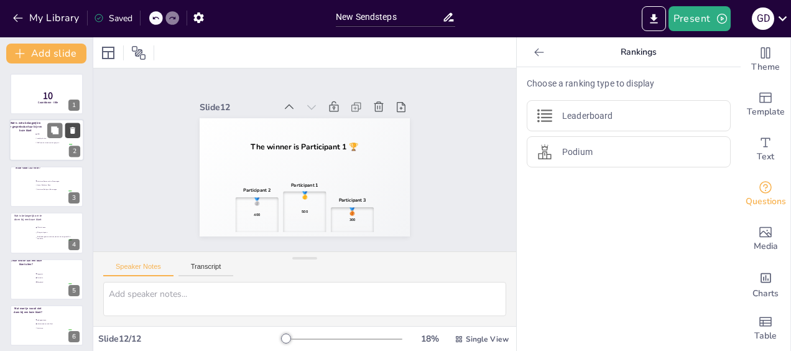
scroll to position [62, 0]
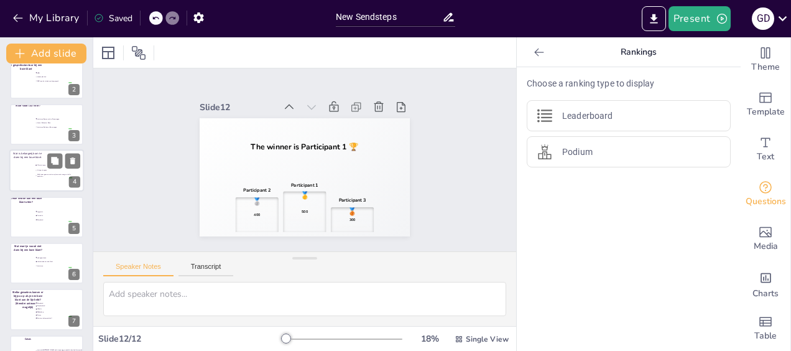
click at [53, 178] on li "Gelijk door gaan naar de anaylze om de vraag snel af te handelen" at bounding box center [53, 175] width 37 height 5
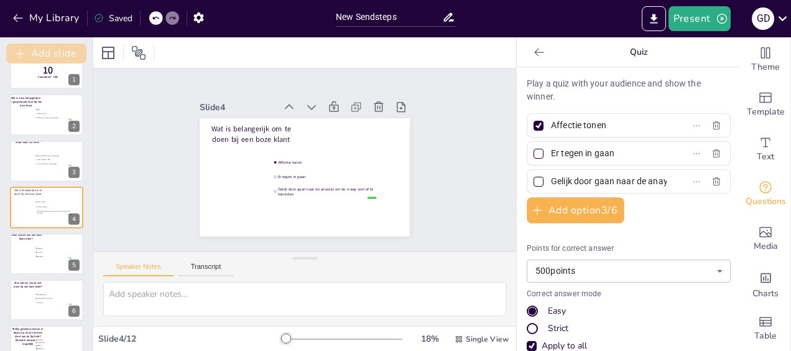
click at [62, 57] on button "Add slide" at bounding box center [46, 54] width 80 height 20
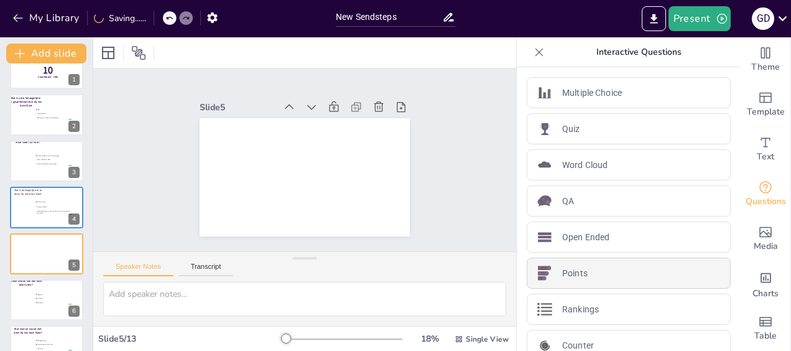
click at [625, 265] on div "Points" at bounding box center [629, 272] width 204 height 31
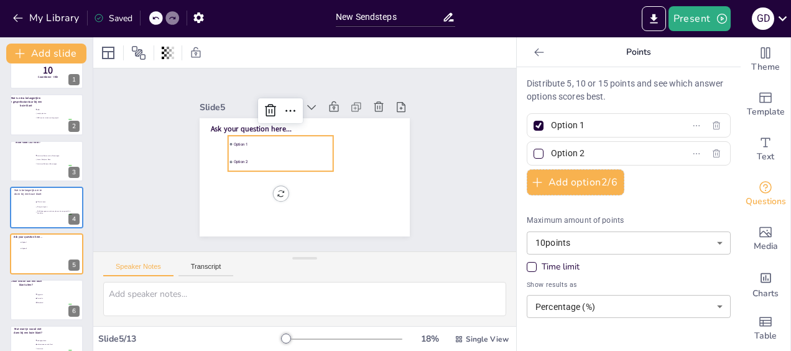
click at [758, 192] on icon "Get real-time input from your audience" at bounding box center [765, 187] width 15 height 15
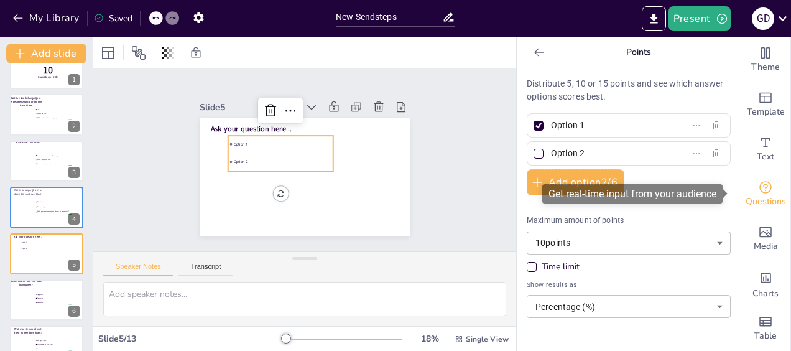
click at [758, 192] on icon "Get real-time input from your audience" at bounding box center [765, 187] width 15 height 15
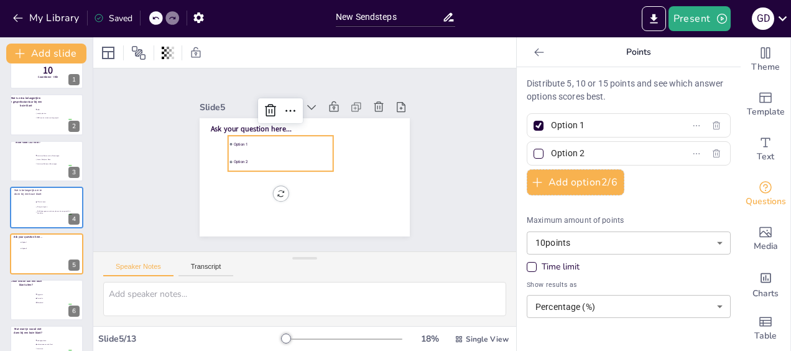
click at [533, 49] on icon at bounding box center [539, 52] width 12 height 12
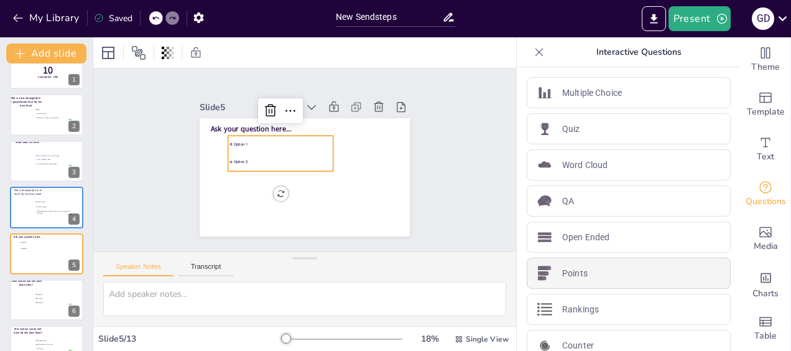
click at [588, 273] on div "Points" at bounding box center [629, 272] width 204 height 31
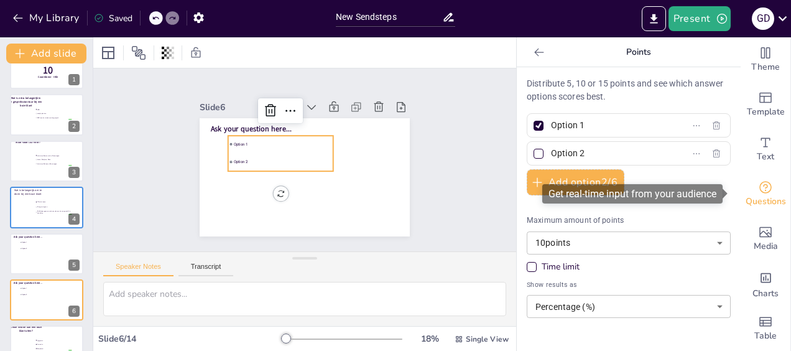
click at [759, 201] on span "Questions" at bounding box center [766, 202] width 40 height 14
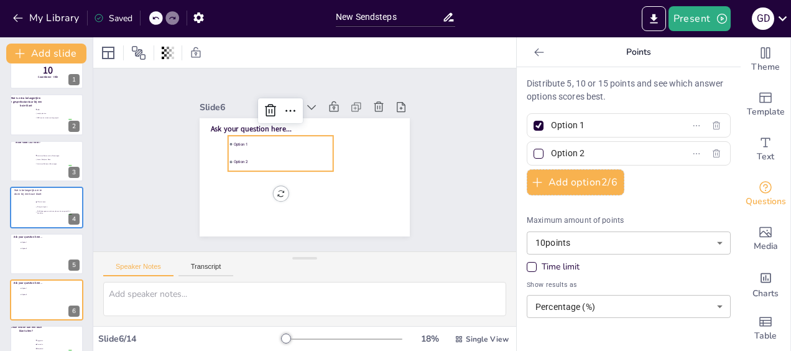
click at [533, 53] on icon at bounding box center [539, 52] width 12 height 12
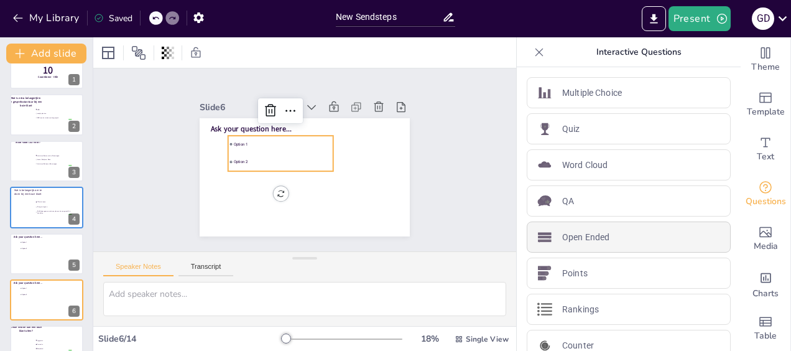
scroll to position [52, 0]
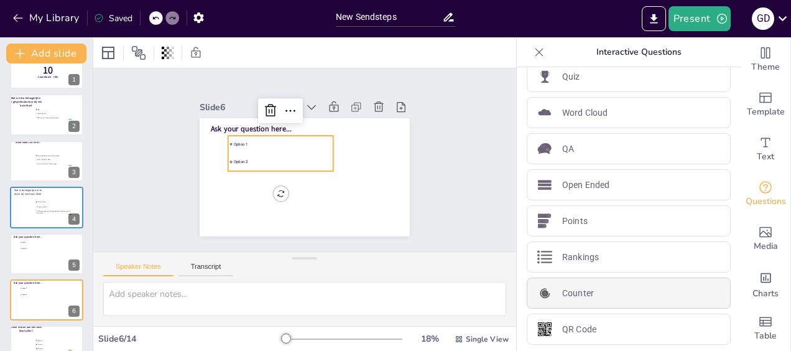
click at [627, 294] on div "Counter" at bounding box center [629, 292] width 204 height 31
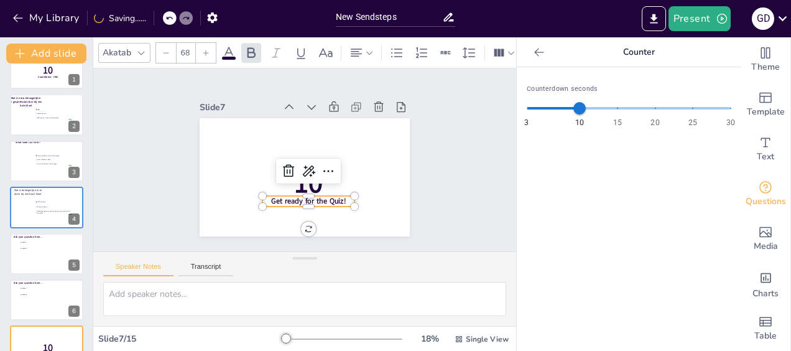
click at [533, 54] on icon at bounding box center [539, 52] width 12 height 12
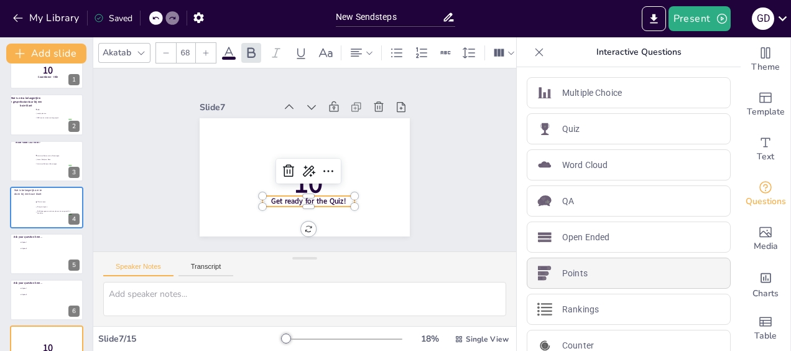
click at [630, 267] on div "Points" at bounding box center [629, 272] width 204 height 31
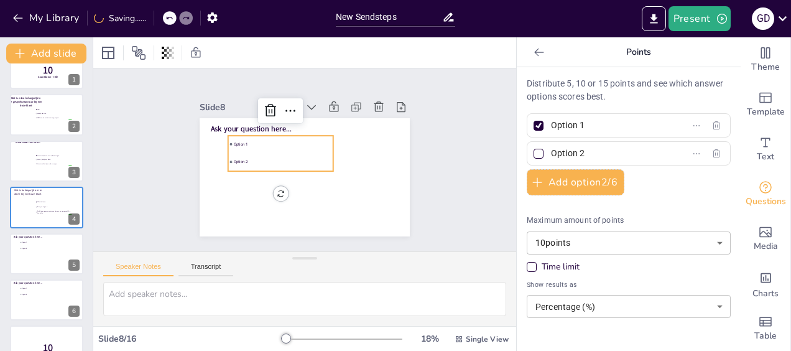
click at [533, 53] on icon at bounding box center [539, 52] width 12 height 12
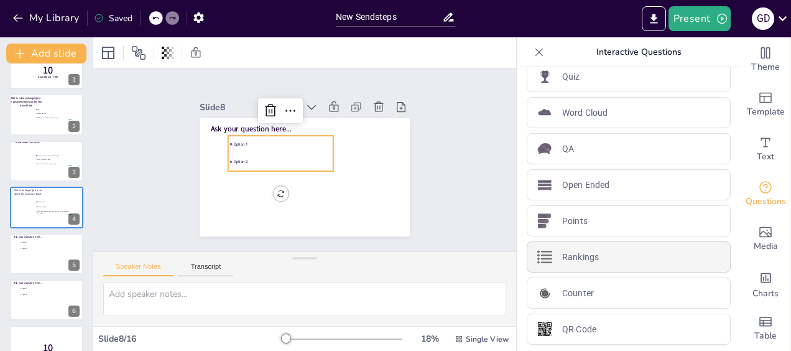
click at [638, 252] on div "Rankings" at bounding box center [629, 256] width 204 height 31
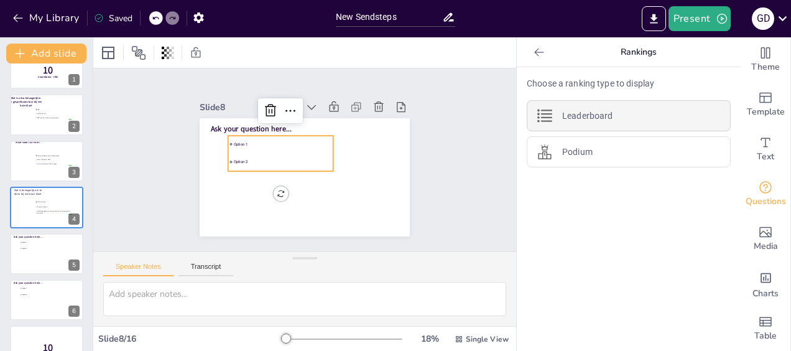
click at [630, 116] on div "Leaderboard" at bounding box center [629, 115] width 204 height 31
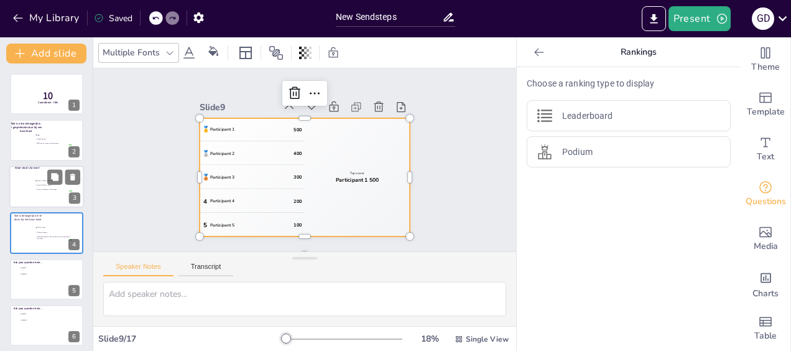
scroll to position [62, 0]
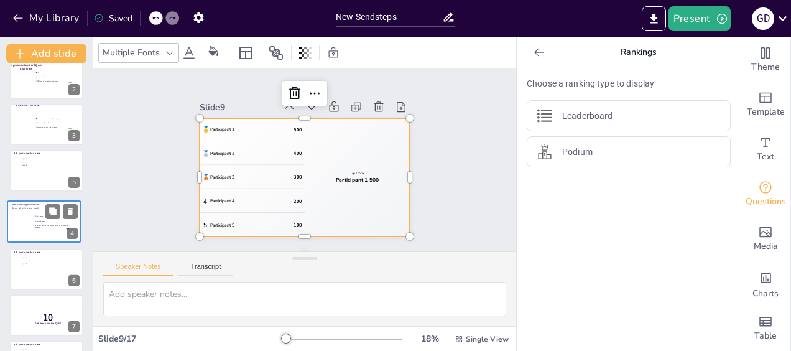
drag, startPoint x: 31, startPoint y: 175, endPoint x: 30, endPoint y: 219, distance: 44.2
click at [27, 229] on div at bounding box center [43, 221] width 73 height 41
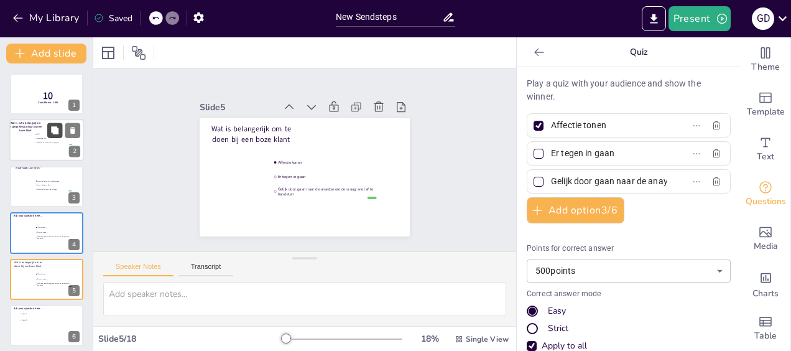
scroll to position [0, 0]
click at [52, 140] on li "zaadje planten" at bounding box center [53, 139] width 37 height 4
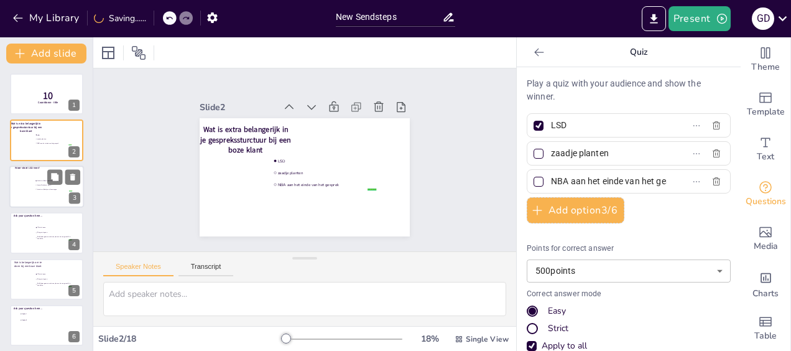
click at [48, 196] on div at bounding box center [46, 186] width 75 height 42
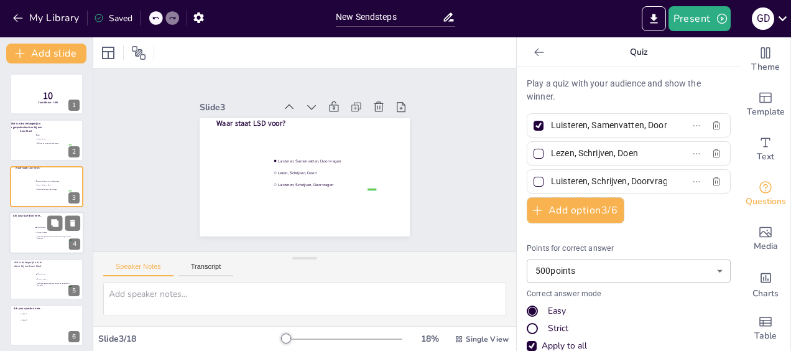
click at [55, 240] on li "Gelijk door gaan naar de anaylze om de vraag snel af te handelen" at bounding box center [53, 237] width 37 height 5
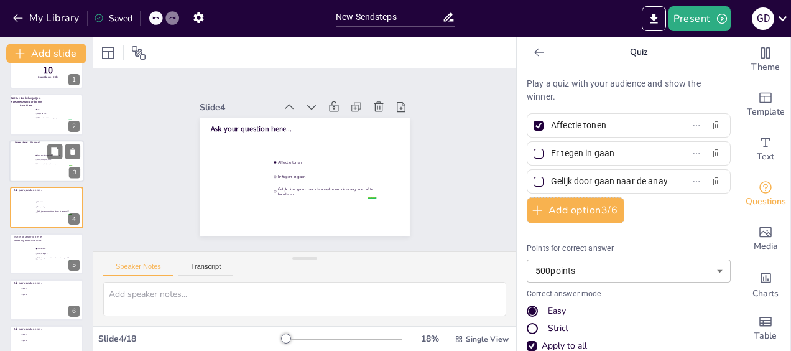
click at [35, 167] on div at bounding box center [46, 161] width 75 height 42
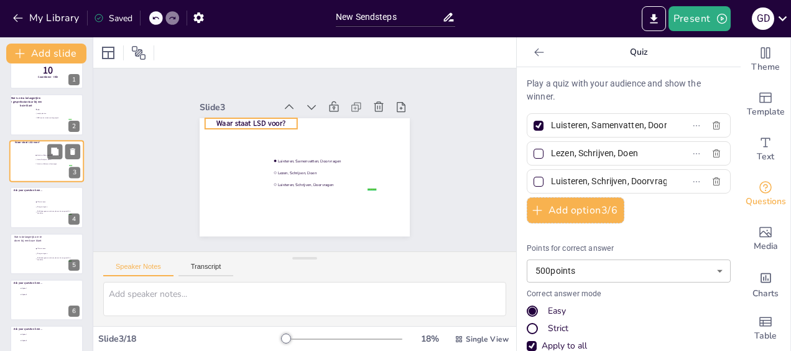
scroll to position [0, 0]
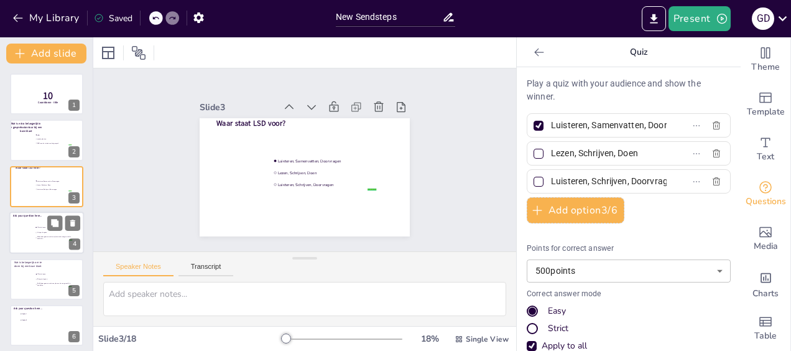
click at [40, 234] on li "Er tegen in gaan" at bounding box center [53, 232] width 37 height 5
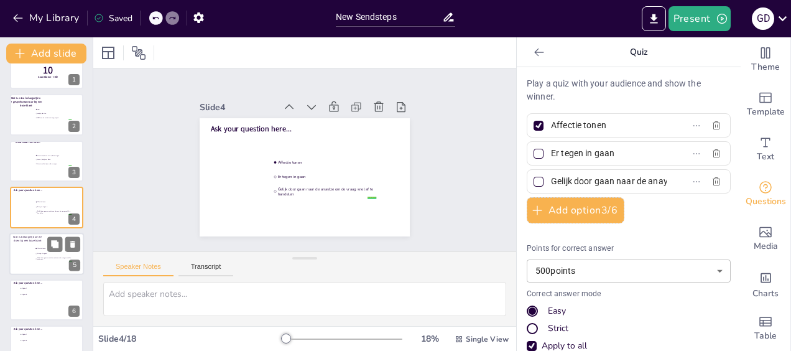
click at [36, 257] on li "Gelijk door gaan naar de anaylze om de vraag snel af te handelen" at bounding box center [53, 258] width 37 height 5
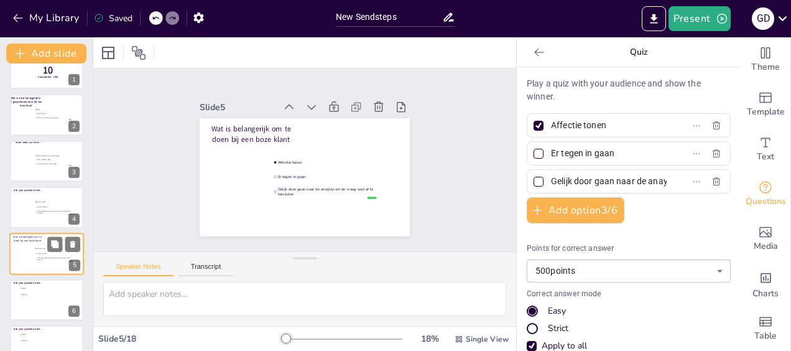
scroll to position [72, 0]
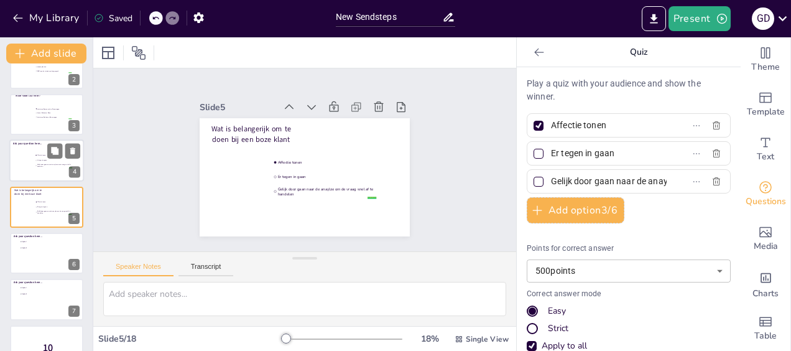
click at [36, 170] on div at bounding box center [46, 160] width 75 height 42
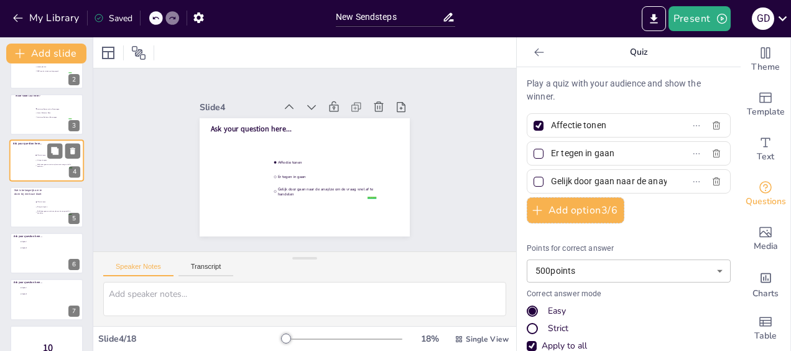
scroll to position [25, 0]
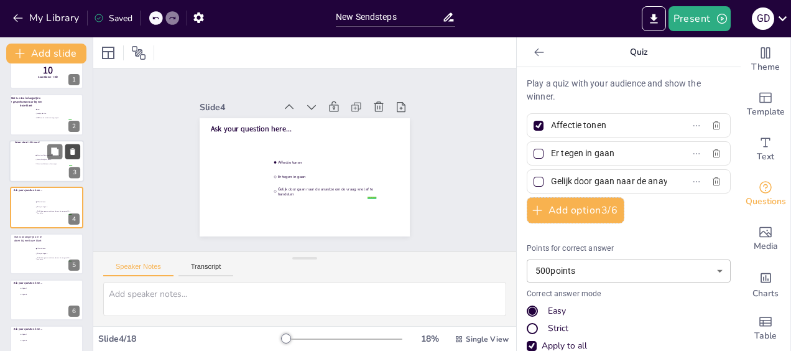
click at [72, 152] on icon at bounding box center [72, 151] width 5 height 7
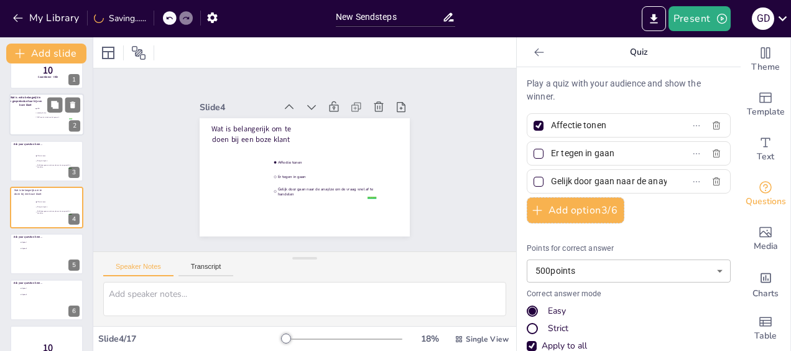
click at [40, 122] on div at bounding box center [46, 115] width 75 height 42
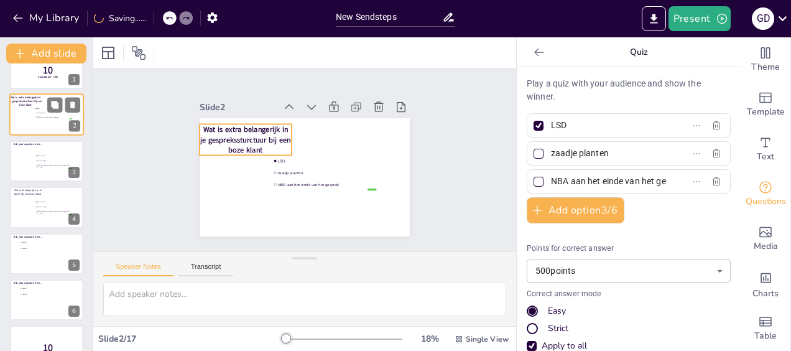
scroll to position [0, 0]
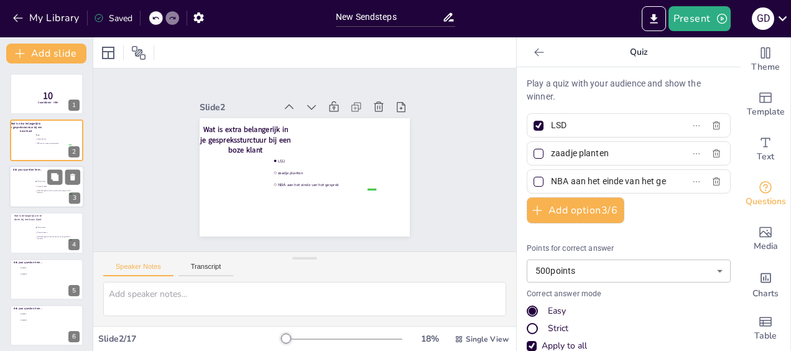
click at [45, 193] on span "Gelijk door gaan naar de anaylze om de vraag snel af te handelen" at bounding box center [54, 192] width 35 height 4
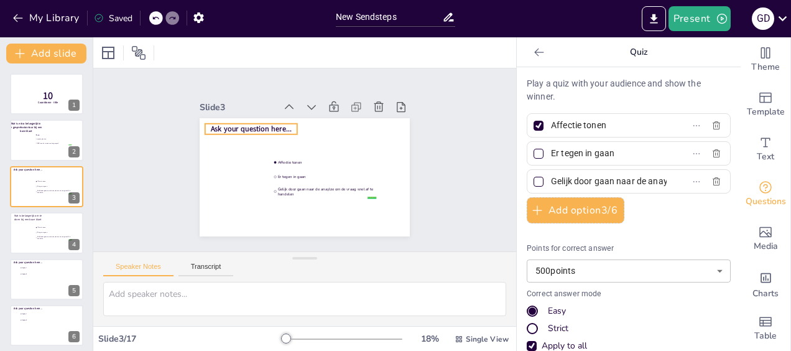
click at [266, 124] on span "Ask your question here..." at bounding box center [251, 129] width 81 height 10
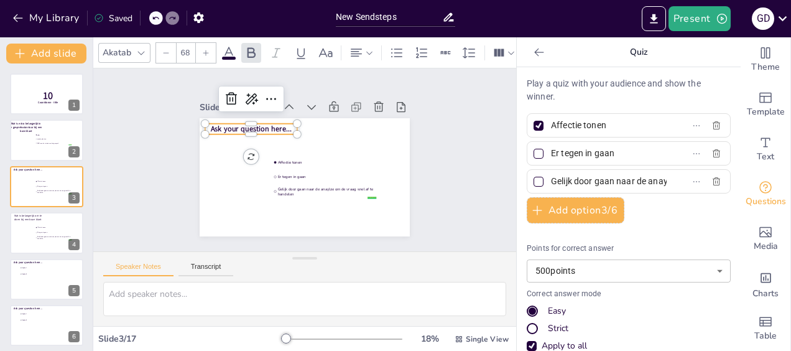
click at [274, 124] on span "Ask your question here..." at bounding box center [251, 129] width 81 height 10
click at [50, 239] on span "Gelijk door gaan naar de anaylze om de vraag snel af te handelen" at bounding box center [54, 238] width 34 height 4
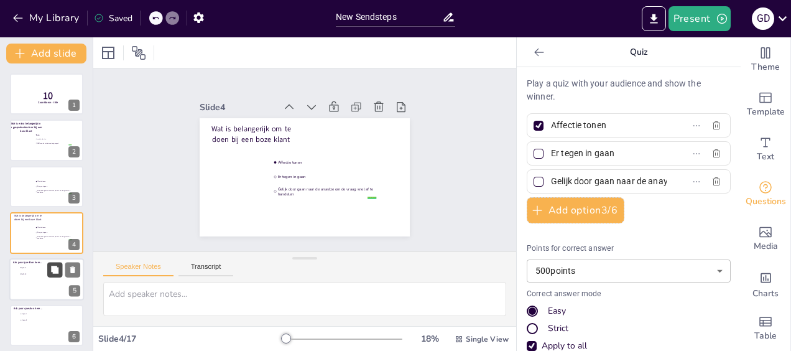
scroll to position [25, 0]
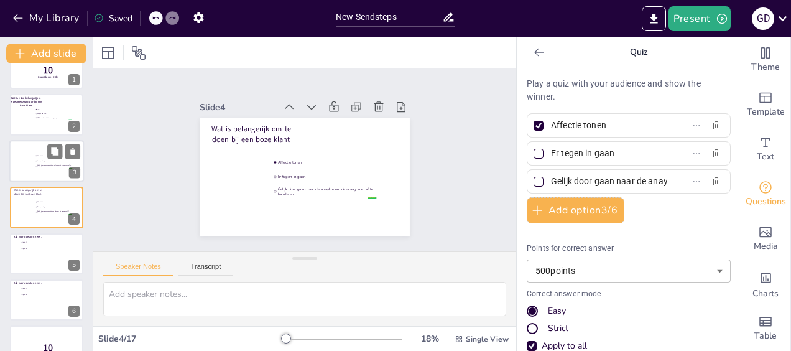
click at [40, 168] on li "Gelijk door gaan naar de anaylze om de vraag snel af te handelen" at bounding box center [53, 166] width 37 height 5
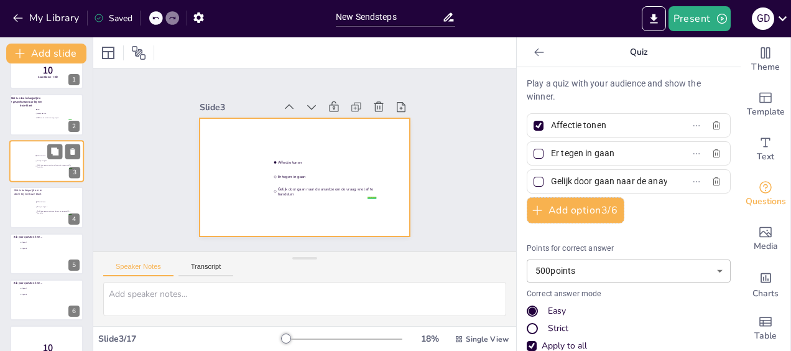
scroll to position [0, 0]
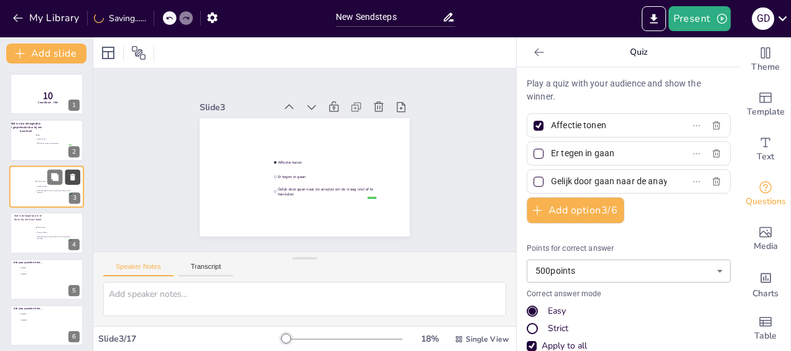
click at [72, 173] on icon at bounding box center [72, 176] width 9 height 9
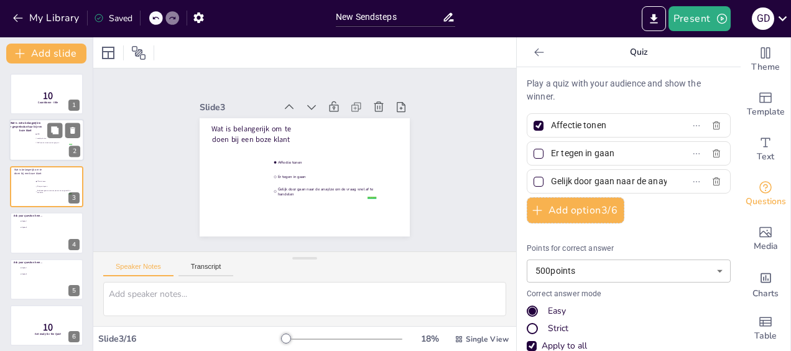
drag, startPoint x: 49, startPoint y: 155, endPoint x: 48, endPoint y: 163, distance: 8.1
click at [49, 155] on div at bounding box center [46, 140] width 75 height 42
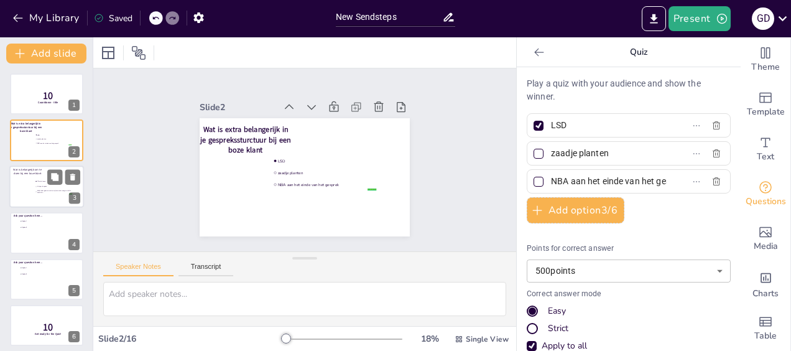
click at [45, 198] on div at bounding box center [46, 186] width 75 height 42
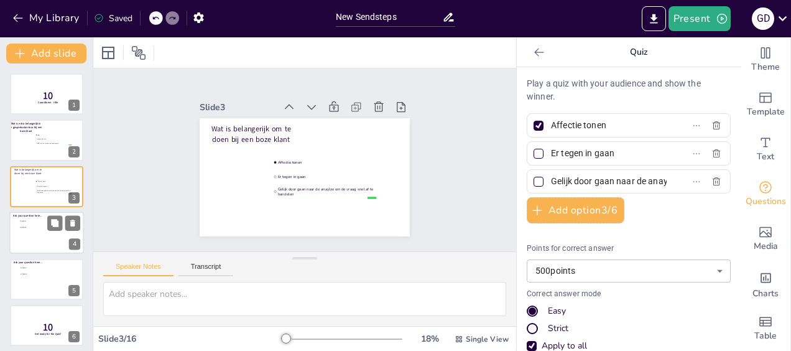
click at [44, 244] on div at bounding box center [46, 232] width 75 height 42
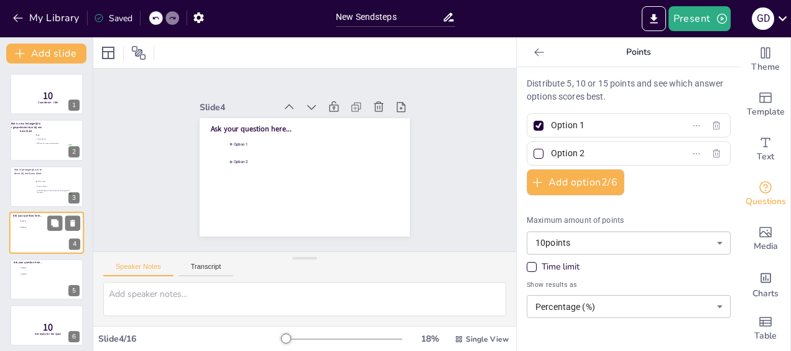
scroll to position [25, 0]
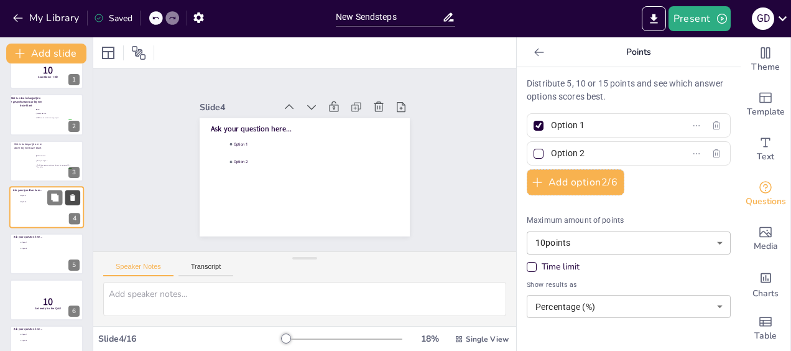
click at [76, 200] on icon at bounding box center [72, 197] width 9 height 9
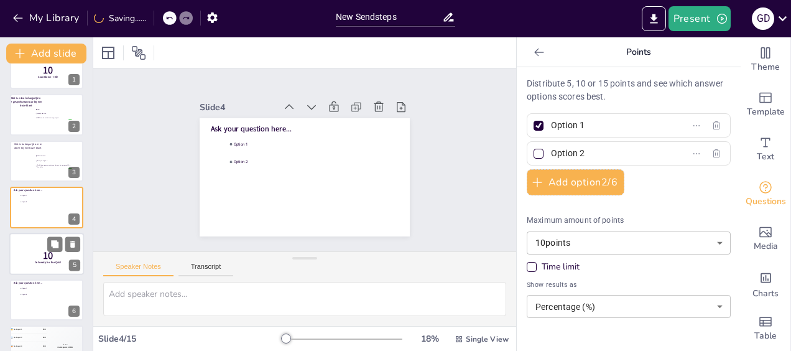
click at [50, 266] on div at bounding box center [46, 254] width 75 height 42
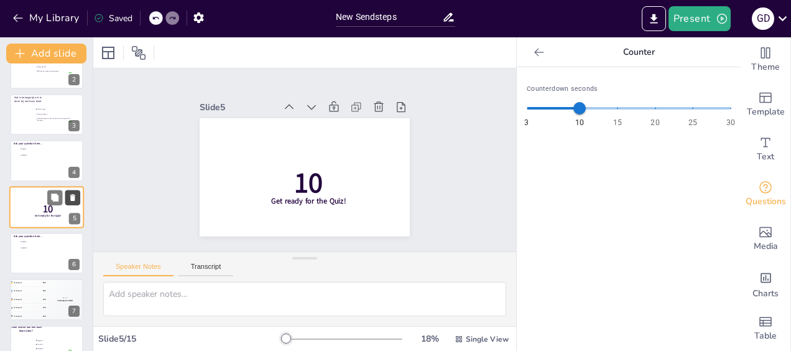
click at [72, 199] on icon at bounding box center [72, 197] width 5 height 7
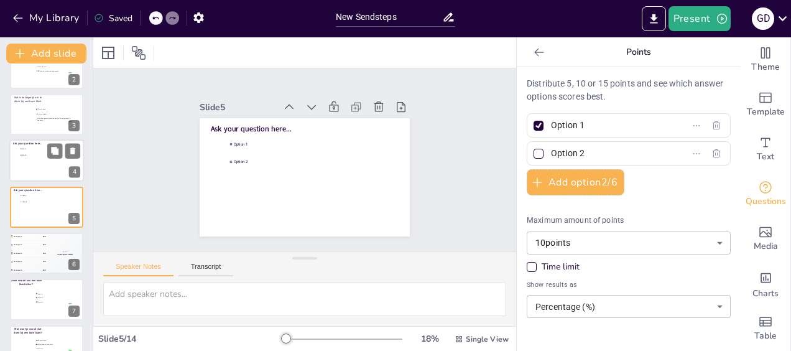
click at [48, 163] on div at bounding box center [46, 160] width 75 height 42
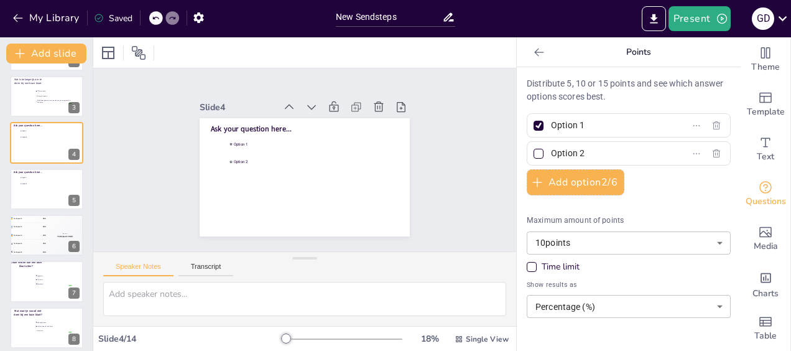
scroll to position [0, 0]
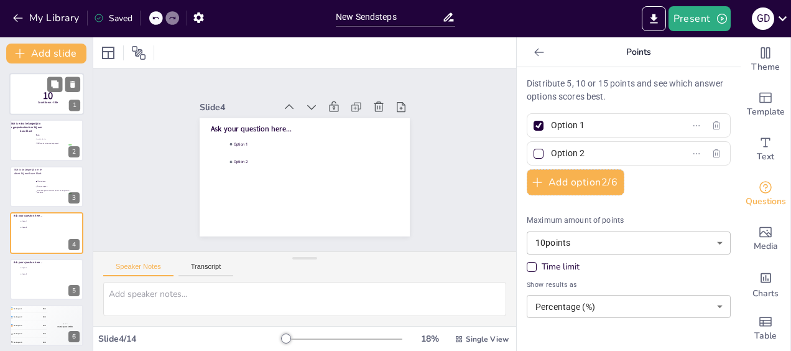
click at [39, 109] on div at bounding box center [46, 94] width 75 height 42
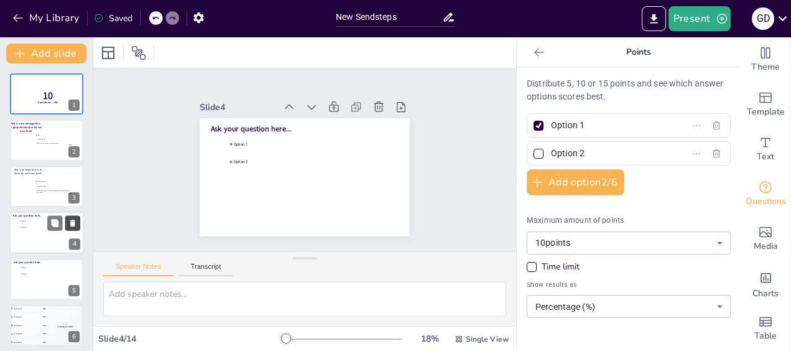
click at [74, 226] on icon at bounding box center [72, 222] width 5 height 7
click at [68, 222] on icon at bounding box center [72, 223] width 9 height 9
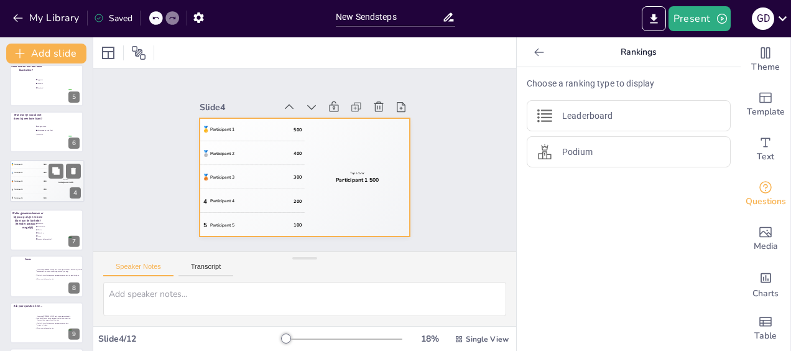
drag, startPoint x: 49, startPoint y: 238, endPoint x: 50, endPoint y: 190, distance: 47.9
click at [50, 190] on div "Top scorer Participant 1 500" at bounding box center [65, 180] width 37 height 41
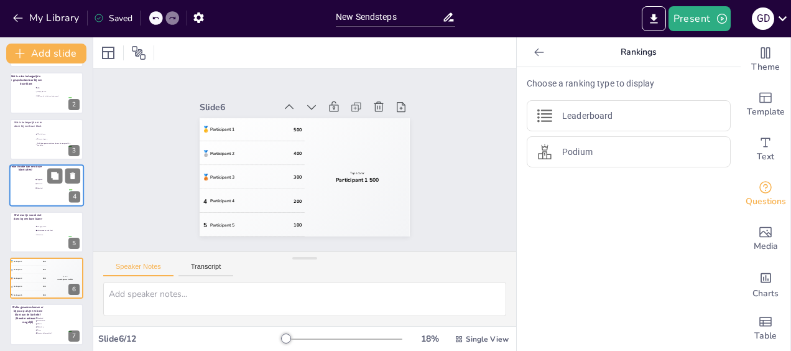
scroll to position [10, 0]
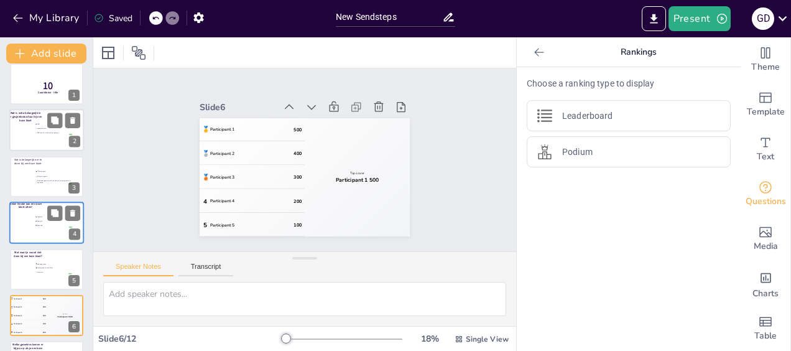
click at [41, 137] on div at bounding box center [46, 130] width 75 height 42
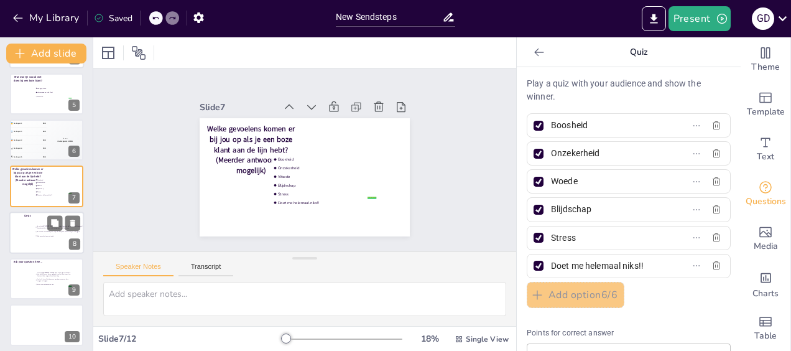
scroll to position [187, 0]
click at [52, 242] on div at bounding box center [46, 231] width 75 height 42
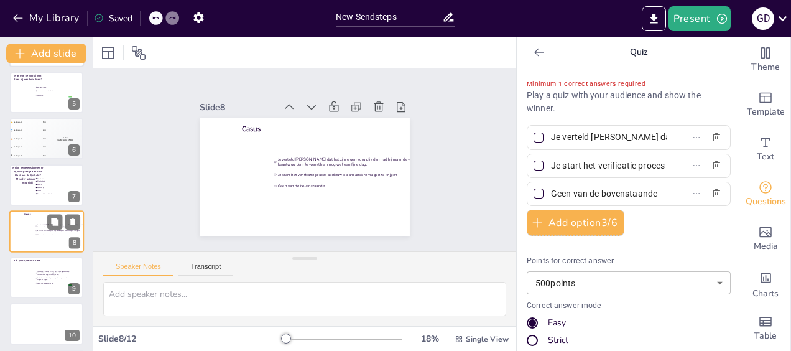
scroll to position [210, 0]
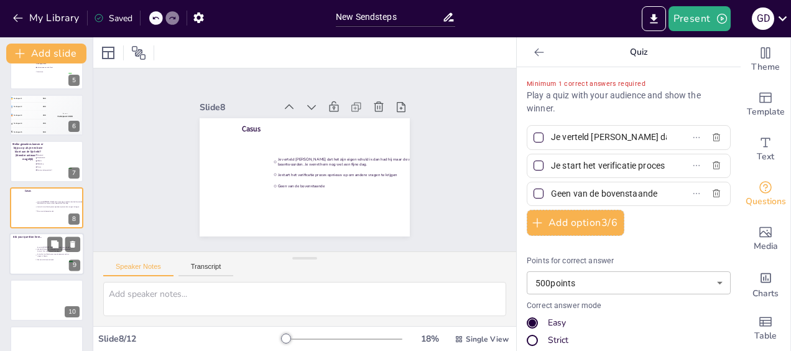
click at [53, 267] on div at bounding box center [46, 254] width 75 height 42
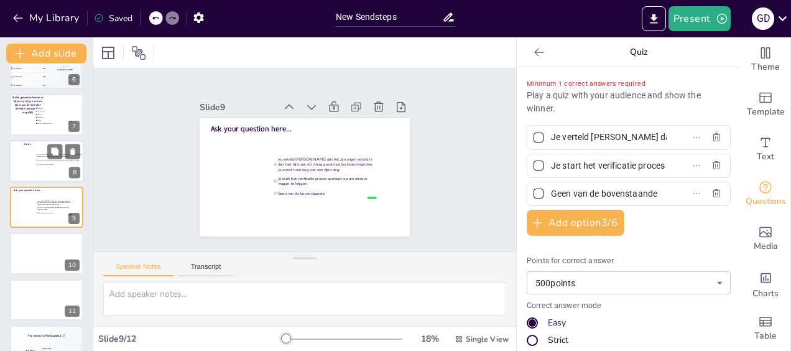
click at [43, 167] on div at bounding box center [46, 161] width 75 height 42
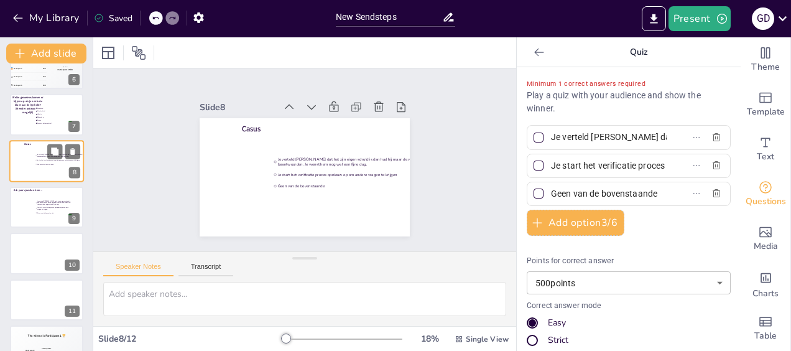
scroll to position [210, 0]
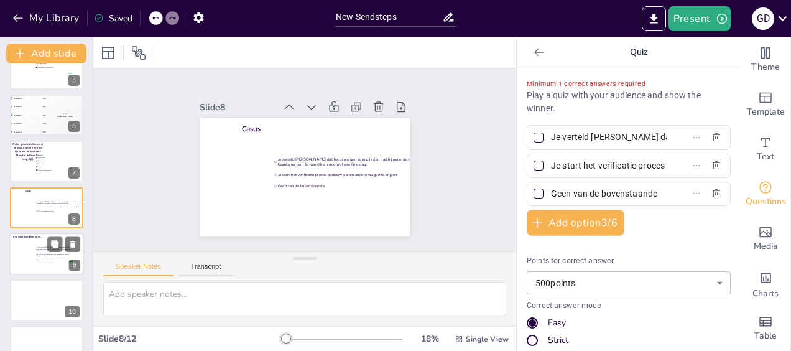
click at [41, 251] on span "Je verteld [PERSON_NAME] dat het zijn eigen schuld is dan had hij maar de vraag…" at bounding box center [54, 249] width 35 height 6
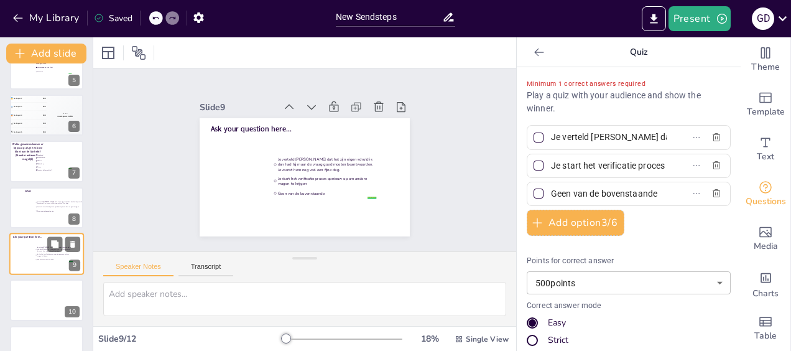
scroll to position [257, 0]
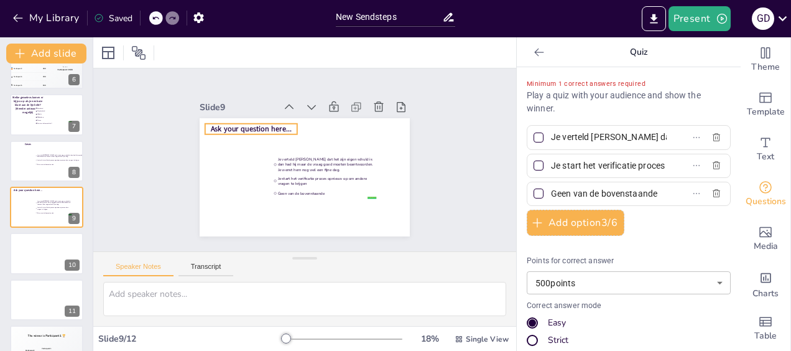
click at [270, 124] on span "Ask your question here..." at bounding box center [251, 129] width 81 height 10
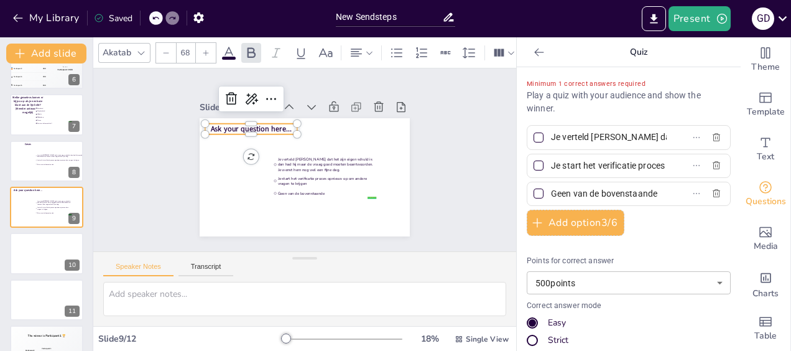
click at [270, 124] on span "Ask your question here..." at bounding box center [251, 129] width 81 height 10
click at [51, 157] on button at bounding box center [54, 151] width 15 height 15
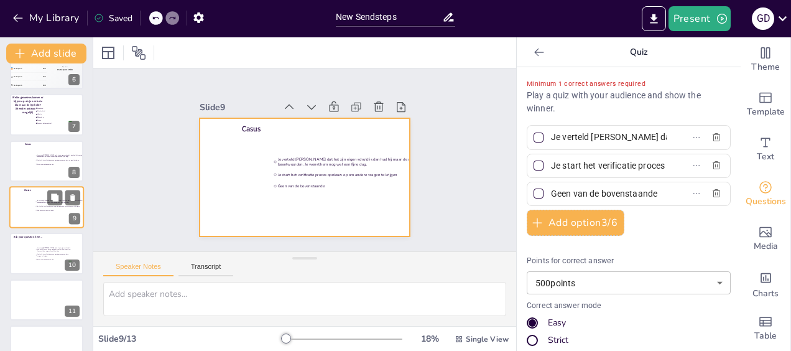
click at [60, 216] on div at bounding box center [46, 207] width 75 height 42
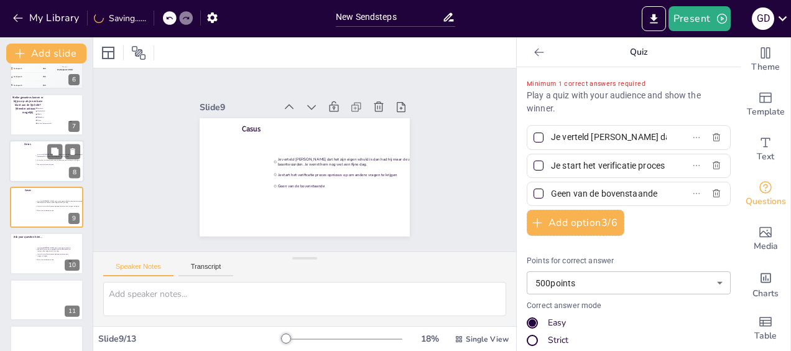
click at [50, 165] on li "Geen van de bovenstaande" at bounding box center [68, 164] width 67 height 4
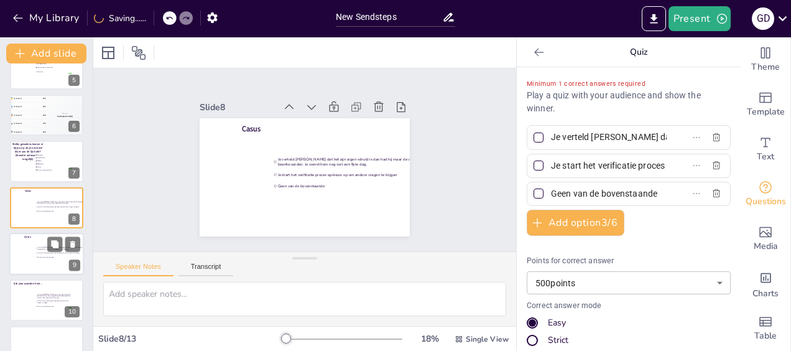
click at [49, 253] on span "Je start het verificatie proces opnieuw op om andere vragen te krijgen" at bounding box center [69, 253] width 65 height 2
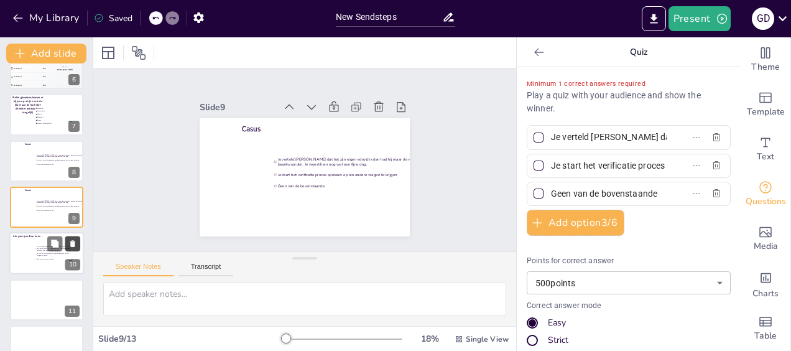
click at [74, 245] on icon at bounding box center [72, 244] width 5 height 7
click at [78, 194] on button at bounding box center [72, 197] width 15 height 15
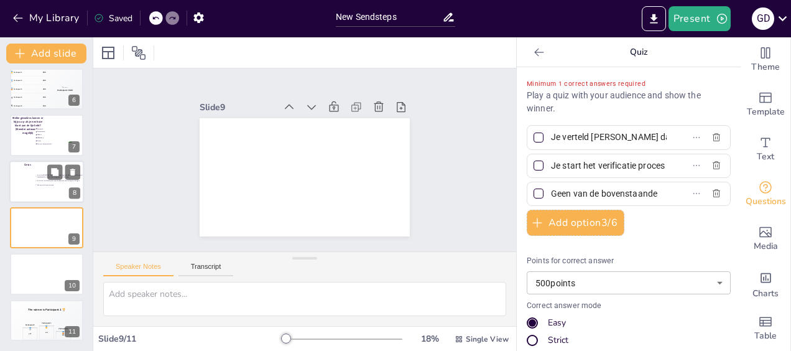
scroll to position [236, 0]
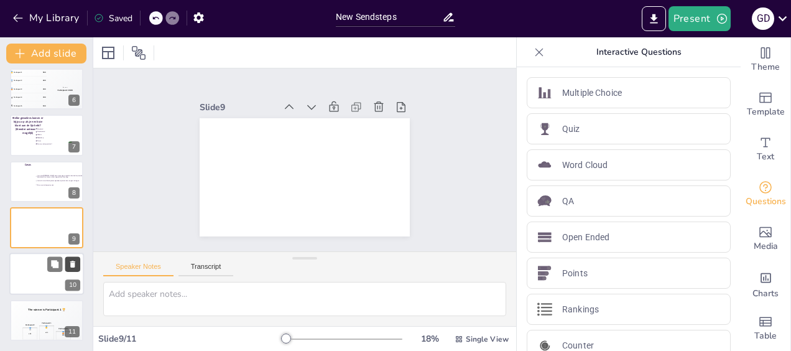
click at [75, 267] on icon at bounding box center [72, 264] width 5 height 7
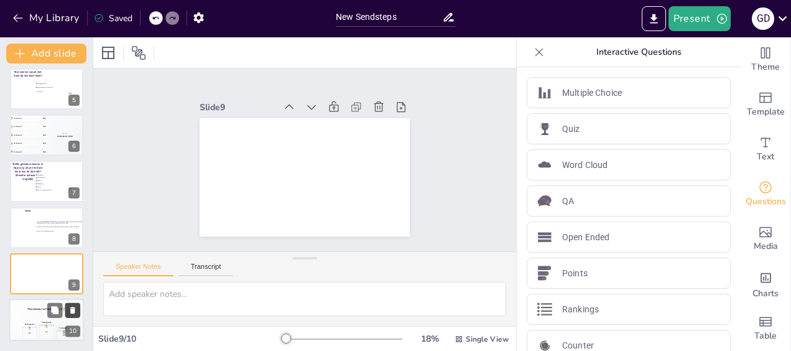
scroll to position [190, 0]
click at [74, 264] on icon at bounding box center [72, 264] width 5 height 7
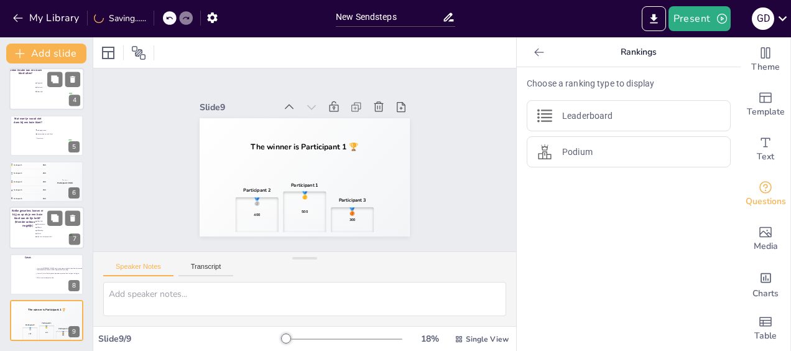
click at [42, 236] on span "Doet me helemaal niks!!" at bounding box center [54, 237] width 35 height 2
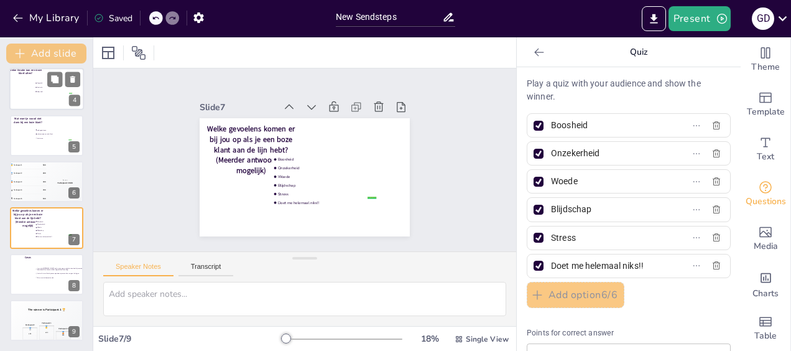
click at [60, 58] on button "Add slide" at bounding box center [46, 54] width 80 height 20
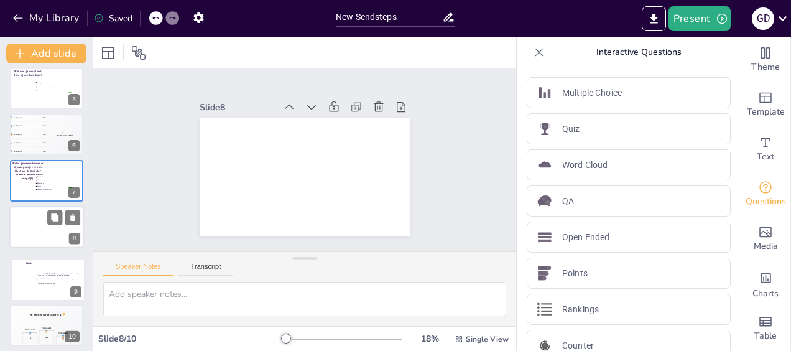
drag, startPoint x: 38, startPoint y: 312, endPoint x: 41, endPoint y: 246, distance: 66.0
click at [39, 259] on div "Casus false | editor Je verteld [PERSON_NAME] dat het zijn eigen schuld is dan …" at bounding box center [47, 259] width 73 height 0
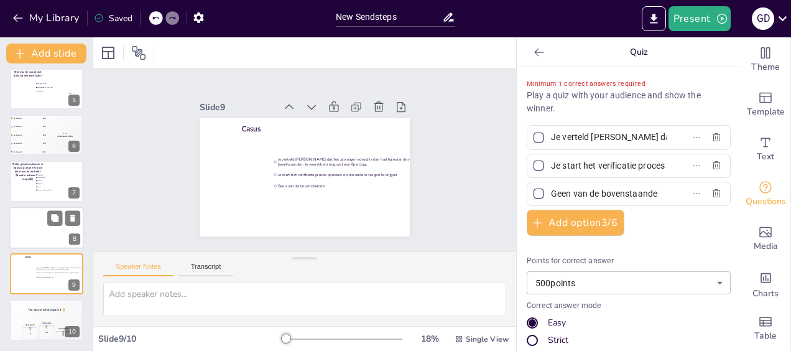
scroll to position [190, 0]
click at [37, 233] on div at bounding box center [46, 227] width 75 height 42
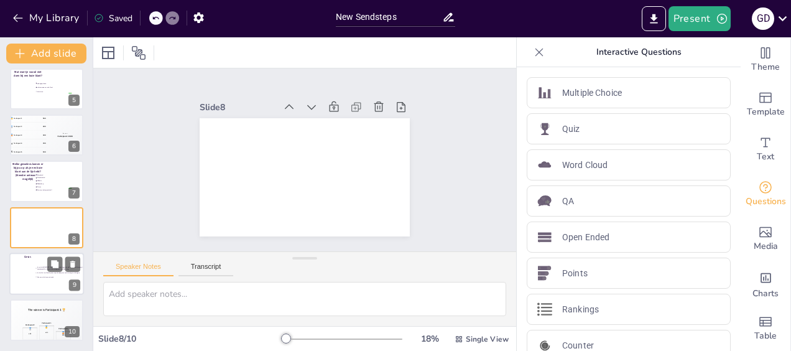
click at [44, 288] on div at bounding box center [46, 273] width 75 height 42
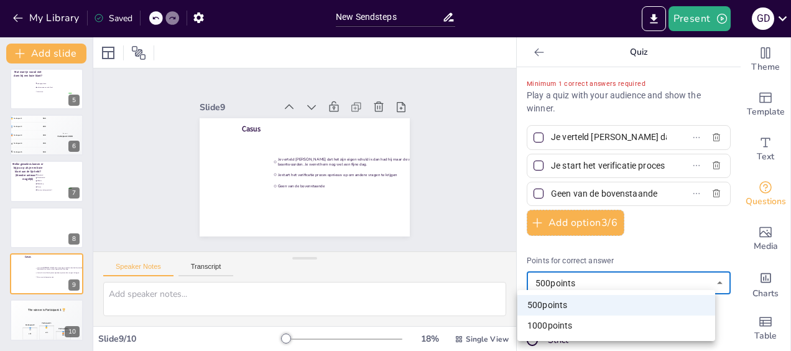
click at [557, 284] on body "My Library Saved New Sendsteps Present G D Document fonts Akatab Popular fonts …" at bounding box center [395, 175] width 791 height 351
drag, startPoint x: 558, startPoint y: 323, endPoint x: 474, endPoint y: 307, distance: 85.6
click at [558, 323] on li "1000 points" at bounding box center [616, 325] width 198 height 21
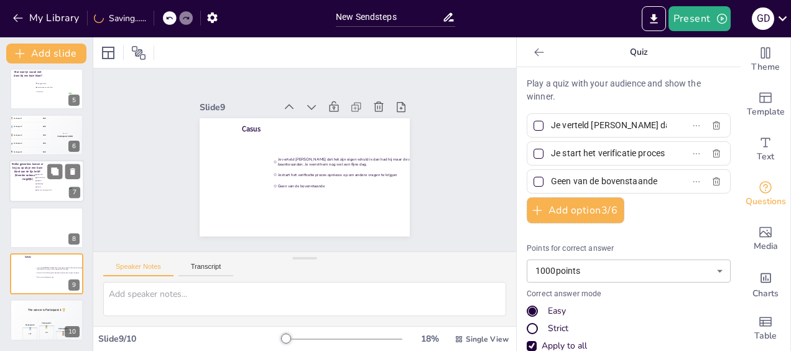
click at [27, 180] on span "Welke gevoelens komen er bij jou op als je een boze klant aan de lijn hebt? (Me…" at bounding box center [27, 171] width 31 height 19
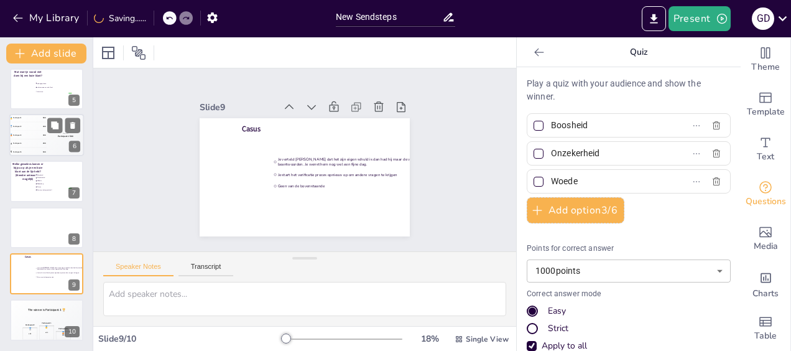
scroll to position [164, 0]
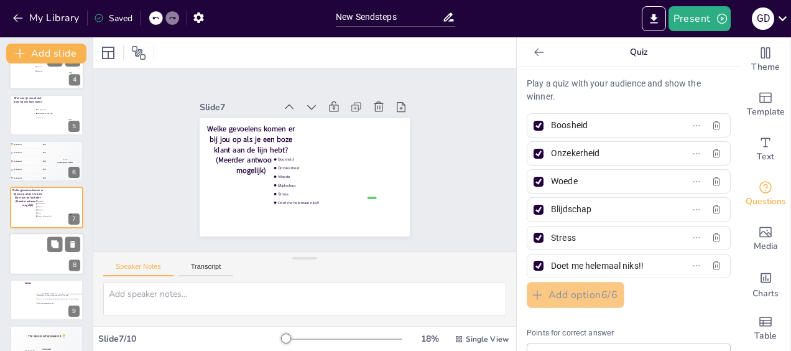
click at [30, 260] on div at bounding box center [46, 254] width 75 height 42
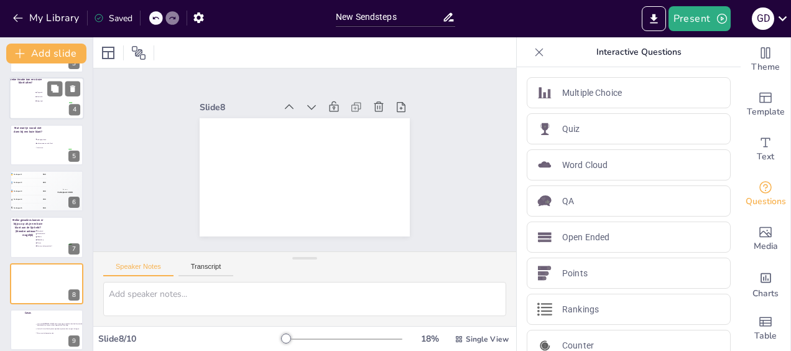
scroll to position [190, 0]
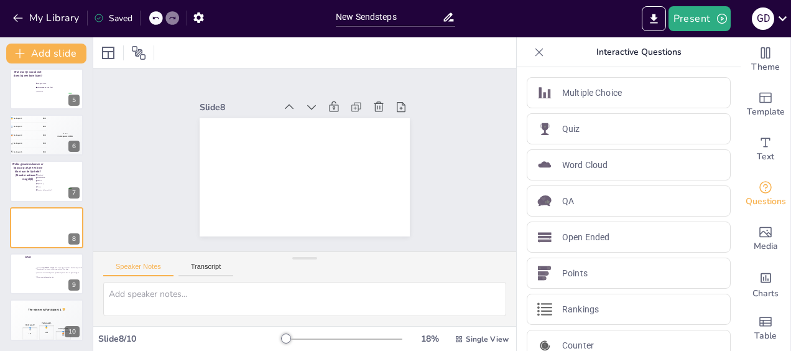
drag, startPoint x: 578, startPoint y: 137, endPoint x: 504, endPoint y: 155, distance: 76.9
click at [577, 136] on div "Quiz" at bounding box center [629, 128] width 204 height 31
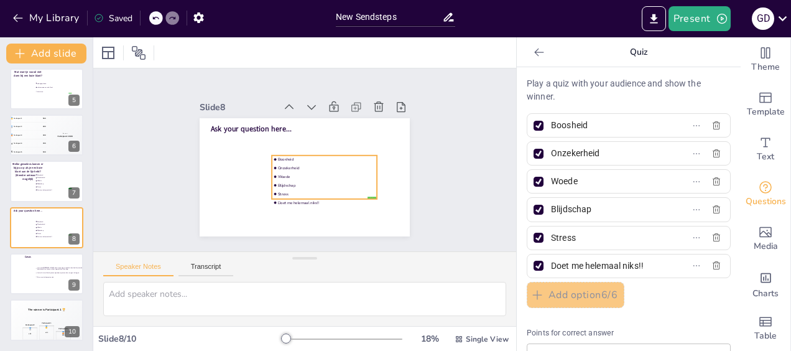
click at [282, 157] on span "Boosheid" at bounding box center [327, 159] width 98 height 5
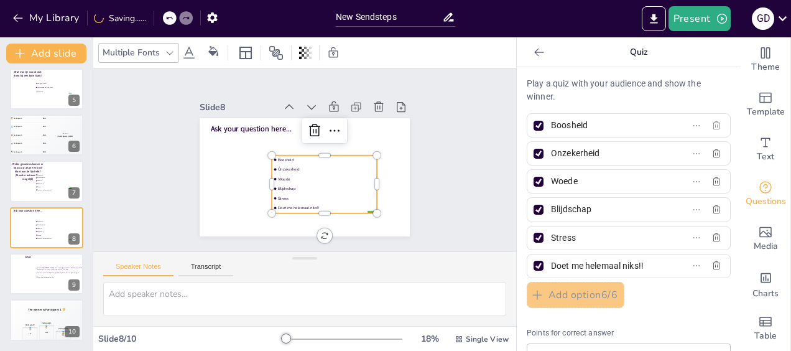
click at [711, 127] on icon "button" at bounding box center [716, 126] width 10 height 10
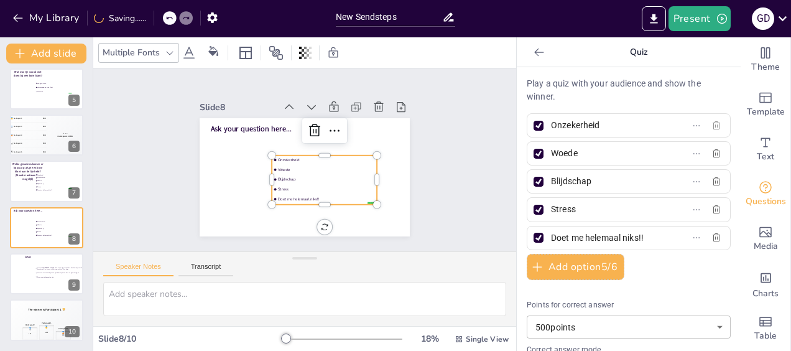
click at [711, 127] on icon "button" at bounding box center [716, 126] width 10 height 10
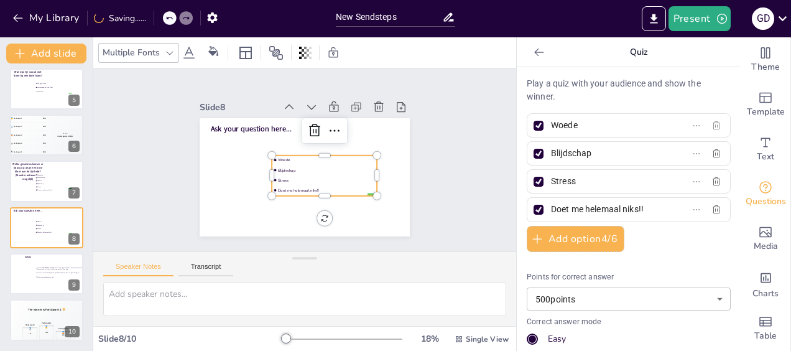
click at [711, 127] on icon "button" at bounding box center [716, 126] width 10 height 10
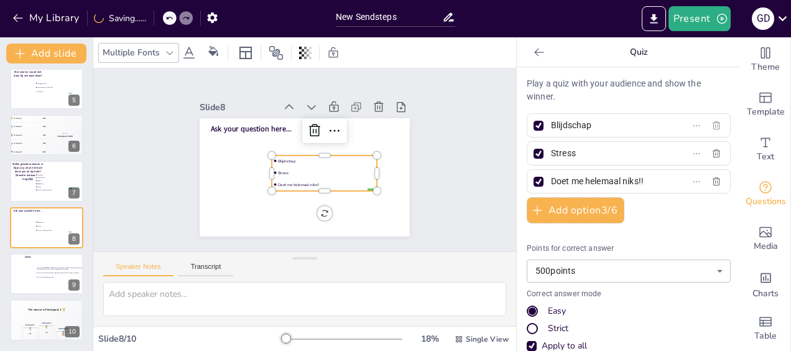
click at [711, 127] on icon "button" at bounding box center [716, 126] width 10 height 10
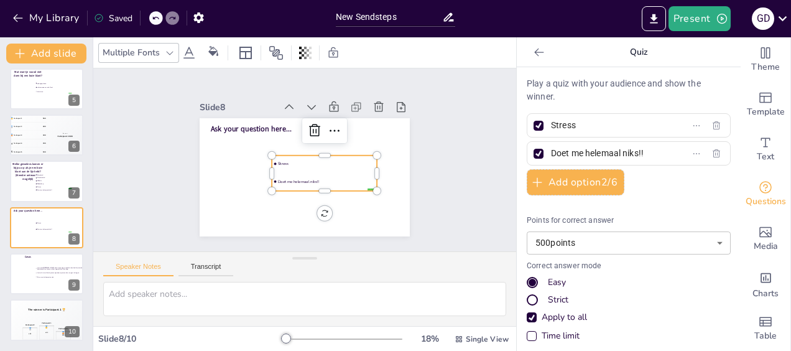
click at [627, 126] on input "Stress" at bounding box center [609, 125] width 116 height 18
click at [647, 154] on label "Doet me helemaal niks!!" at bounding box center [608, 153] width 155 height 18
click at [647, 154] on input "Doet me helemaal niks!!" at bounding box center [609, 153] width 116 height 18
drag, startPoint x: 644, startPoint y: 152, endPoint x: 531, endPoint y: 155, distance: 113.2
click at [531, 155] on label "Doet me helemaal niks!!" at bounding box center [608, 153] width 155 height 18
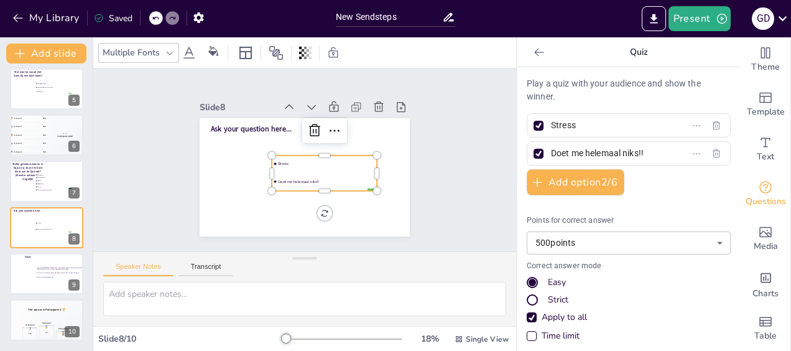
click at [551, 155] on input "Doet me helemaal niks!!" at bounding box center [609, 153] width 116 height 18
drag, startPoint x: 552, startPoint y: 129, endPoint x: 537, endPoint y: 132, distance: 15.1
click at [546, 132] on span "Stress" at bounding box center [604, 125] width 116 height 18
click at [551, 132] on input "Stress" at bounding box center [609, 125] width 116 height 18
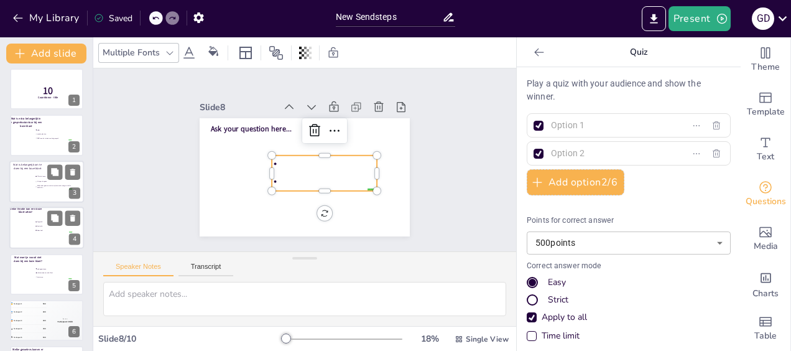
scroll to position [4, 0]
click at [50, 149] on div at bounding box center [46, 137] width 75 height 42
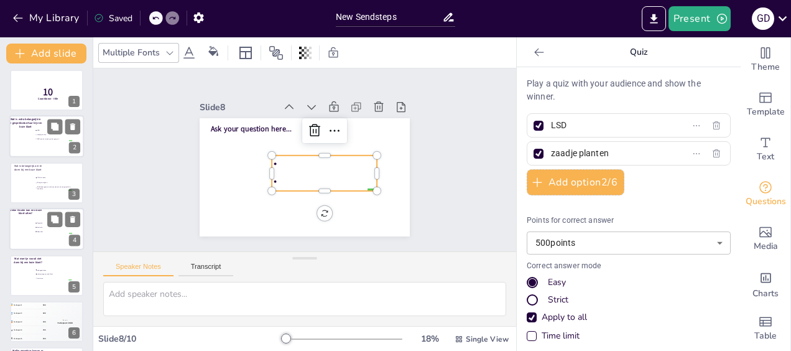
scroll to position [0, 0]
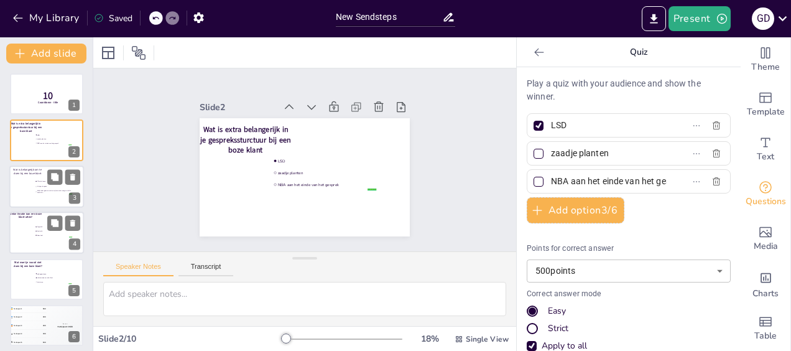
click at [30, 196] on div at bounding box center [46, 186] width 75 height 42
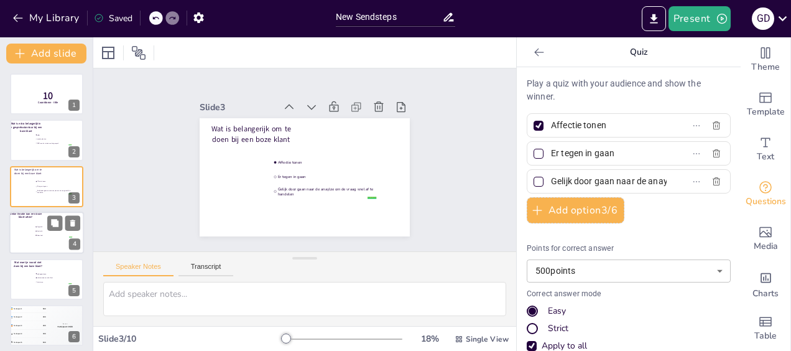
click at [42, 240] on div at bounding box center [46, 232] width 75 height 42
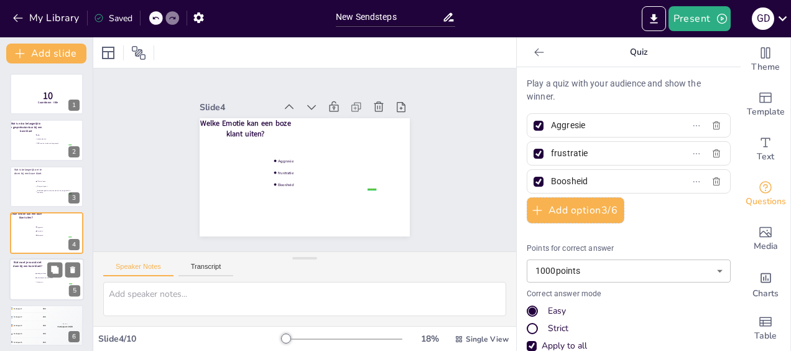
scroll to position [25, 0]
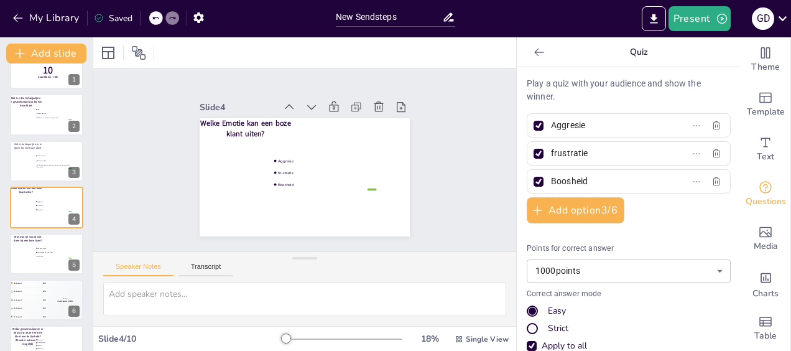
click at [664, 266] on body "My Library Saved New Sendsteps Present G D Document fonts Akatab Popular fonts …" at bounding box center [395, 175] width 791 height 351
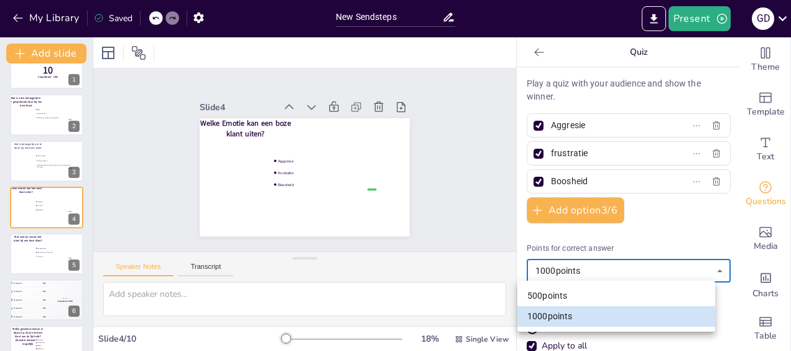
click at [586, 295] on li "500 points" at bounding box center [616, 295] width 198 height 21
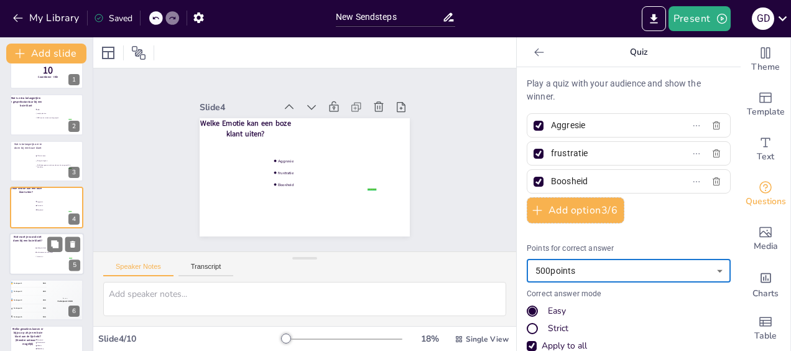
click at [47, 260] on div at bounding box center [46, 254] width 75 height 42
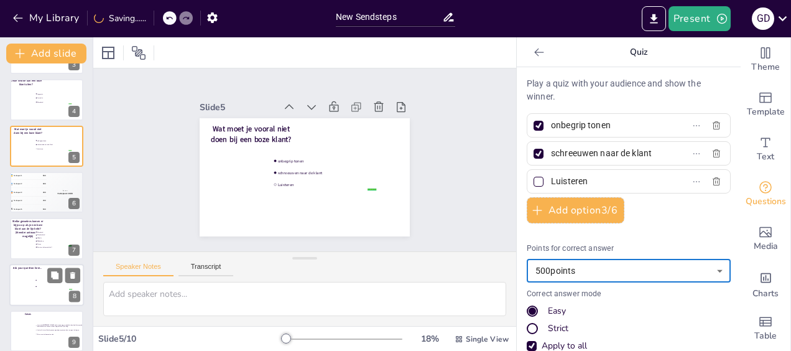
scroll to position [190, 0]
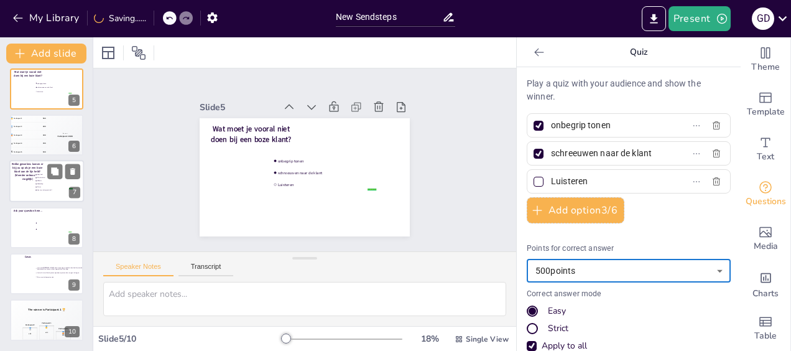
click at [40, 189] on span "Doet me helemaal niks!!" at bounding box center [54, 190] width 35 height 2
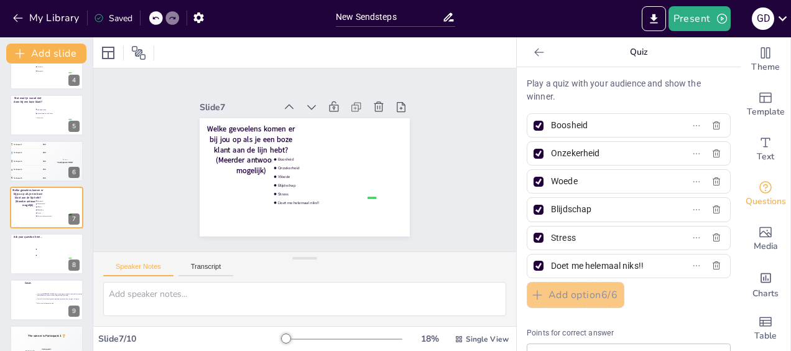
scroll to position [187, 0]
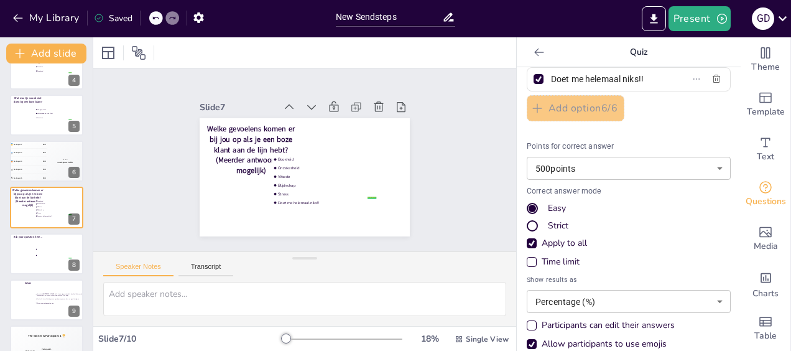
click at [615, 164] on body "My Library Saved New Sendsteps Present G D Document fonts Akatab Popular fonts …" at bounding box center [395, 175] width 791 height 351
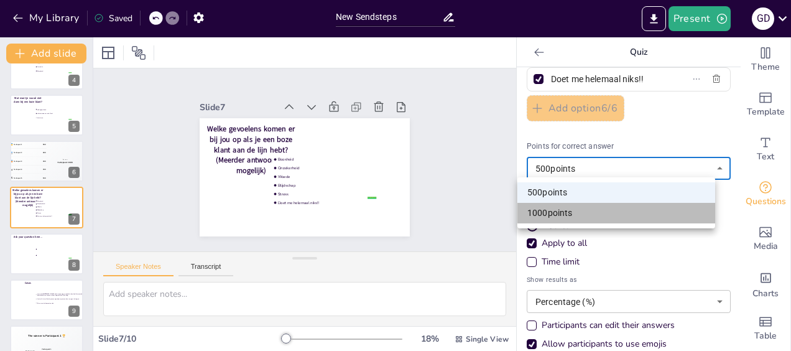
click at [597, 212] on li "1000 points" at bounding box center [616, 213] width 198 height 21
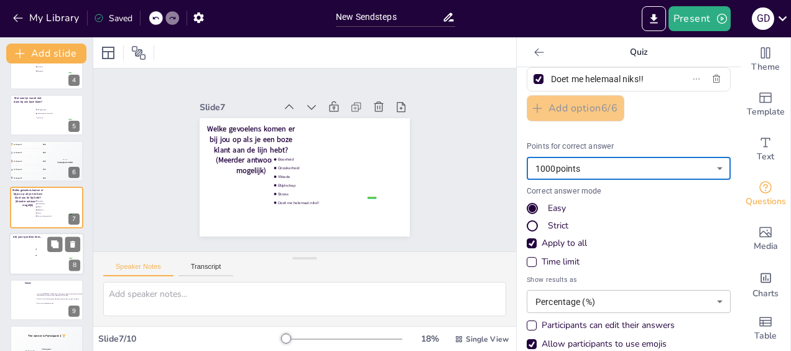
click at [33, 270] on div at bounding box center [46, 254] width 75 height 42
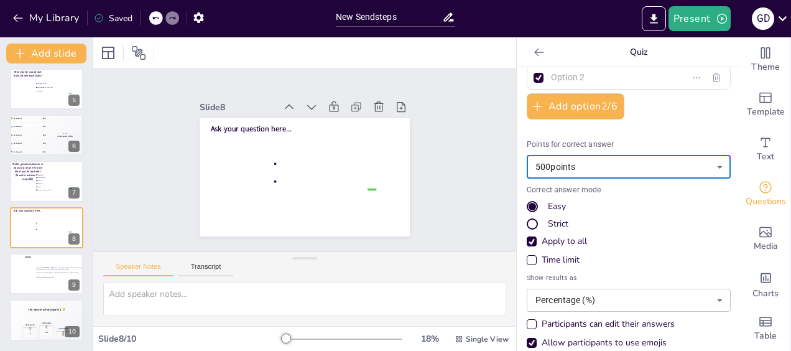
scroll to position [0, 0]
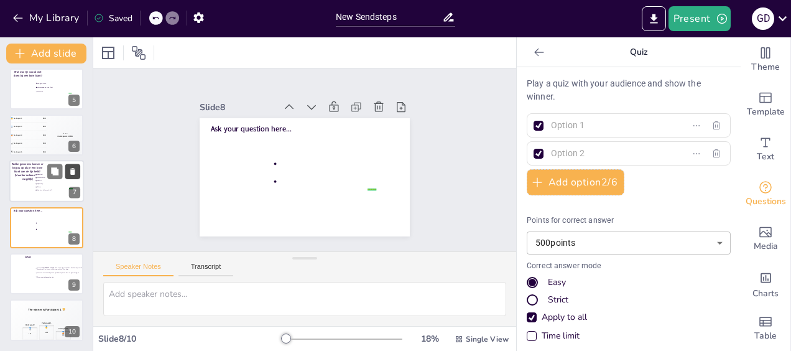
click at [74, 220] on icon at bounding box center [72, 218] width 5 height 7
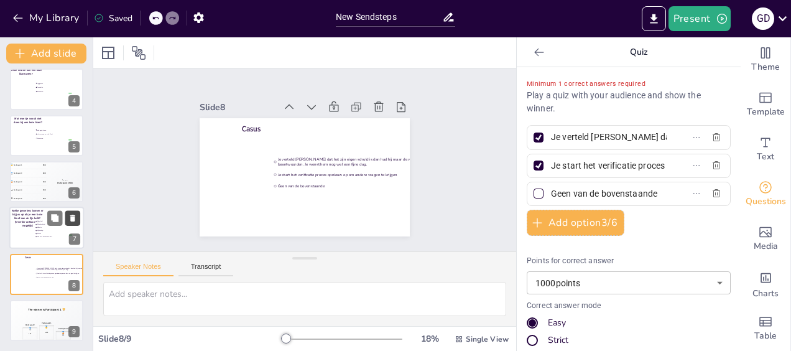
scroll to position [144, 0]
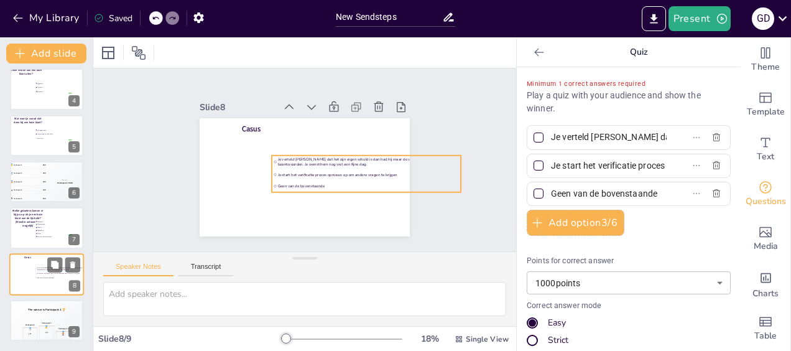
click at [40, 275] on li "Geen van de bovenstaande" at bounding box center [68, 277] width 67 height 4
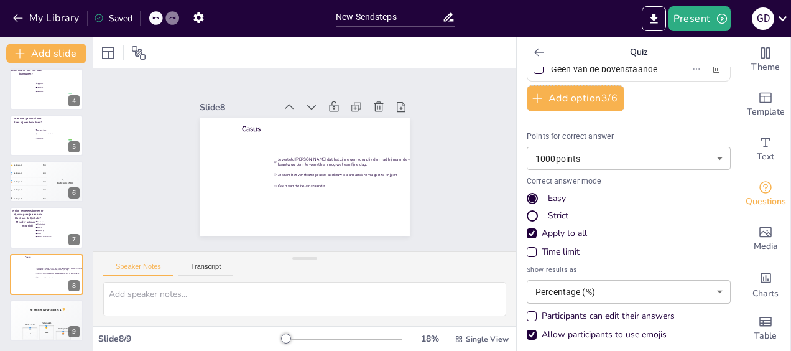
scroll to position [0, 0]
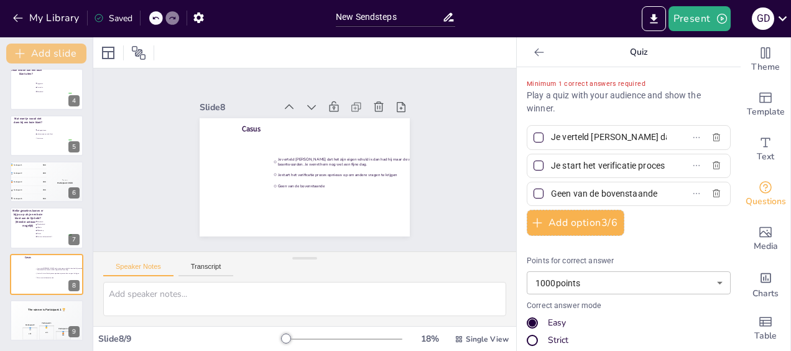
click at [51, 60] on button "Add slide" at bounding box center [46, 54] width 80 height 20
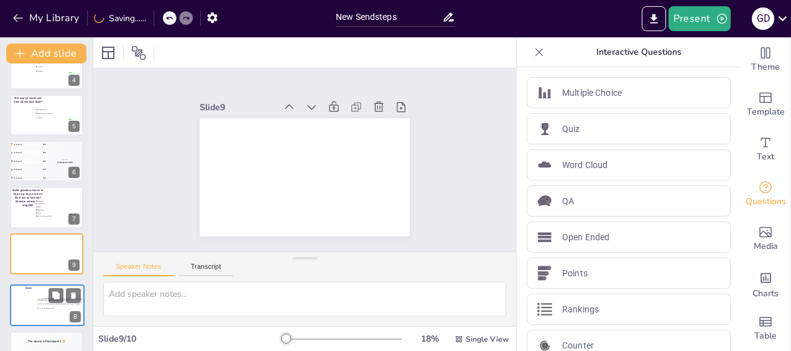
drag, startPoint x: 50, startPoint y: 285, endPoint x: 48, endPoint y: 310, distance: 24.9
click at [48, 318] on div at bounding box center [47, 304] width 73 height 41
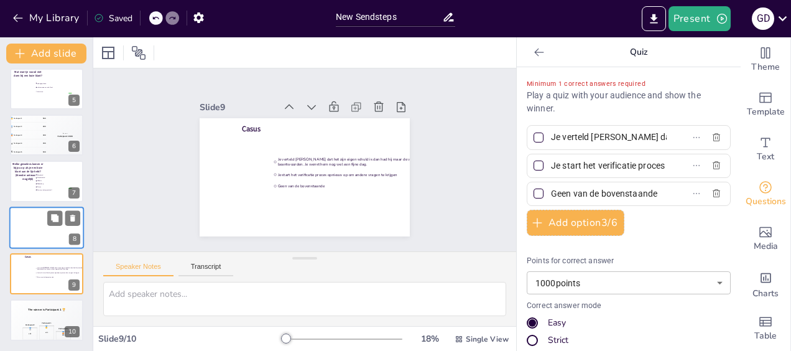
scroll to position [190, 0]
click at [30, 226] on div at bounding box center [46, 227] width 75 height 42
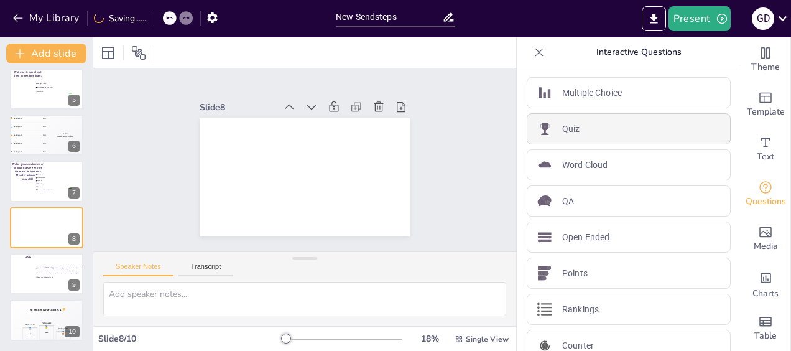
click at [593, 122] on div "Quiz" at bounding box center [629, 128] width 204 height 31
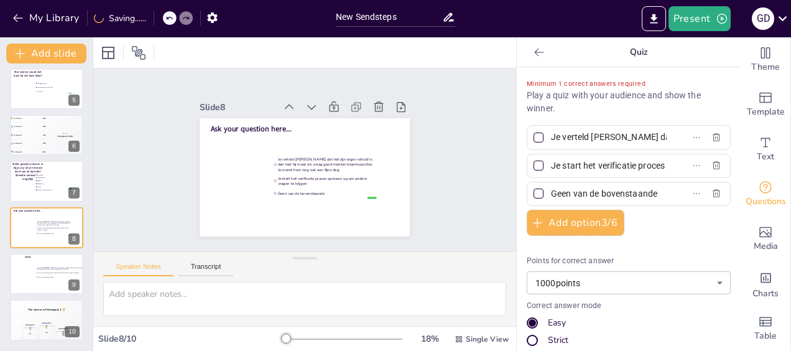
drag, startPoint x: 703, startPoint y: 133, endPoint x: 690, endPoint y: 137, distance: 13.6
click at [711, 133] on icon "button" at bounding box center [716, 137] width 10 height 10
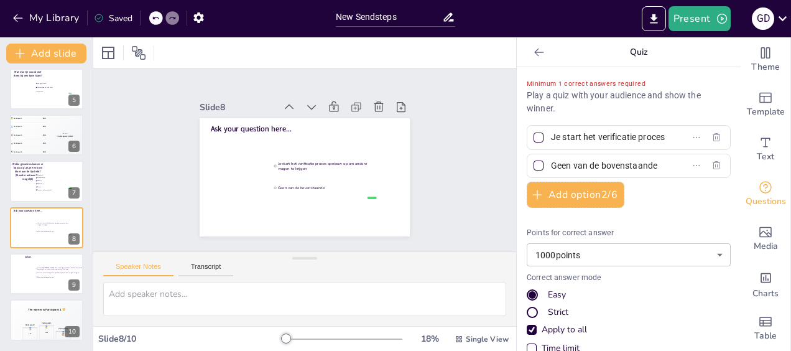
drag, startPoint x: 645, startPoint y: 136, endPoint x: 584, endPoint y: 139, distance: 61.7
click at [584, 139] on label "Je start het verificatie proces opnieuw op om andere vragen te krijgen" at bounding box center [608, 137] width 155 height 18
click at [584, 139] on input "Je start het verificatie proces opnieuw op om andere vragen te krijgen" at bounding box center [609, 137] width 116 height 18
drag, startPoint x: 611, startPoint y: 141, endPoint x: 520, endPoint y: 141, distance: 90.2
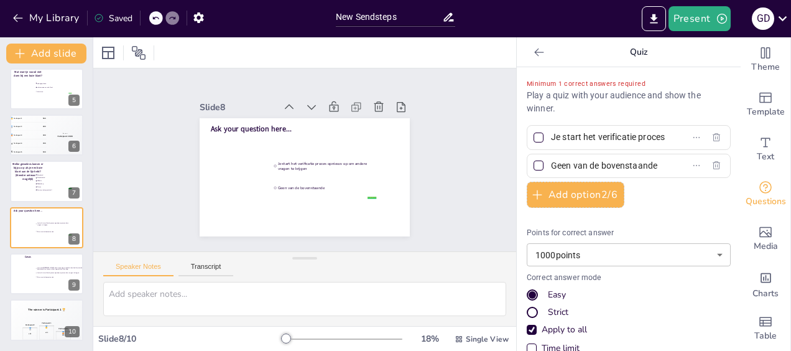
click at [527, 141] on div "Je start het verificatie proces opnieuw op om andere vragen te krijgen" at bounding box center [629, 137] width 204 height 24
drag, startPoint x: 631, startPoint y: 163, endPoint x: 529, endPoint y: 172, distance: 102.4
click at [527, 172] on div "Geen van de bovenstaande" at bounding box center [629, 166] width 204 height 24
drag, startPoint x: 575, startPoint y: 163, endPoint x: 527, endPoint y: 167, distance: 47.5
click at [531, 167] on label "nde" at bounding box center [608, 166] width 155 height 18
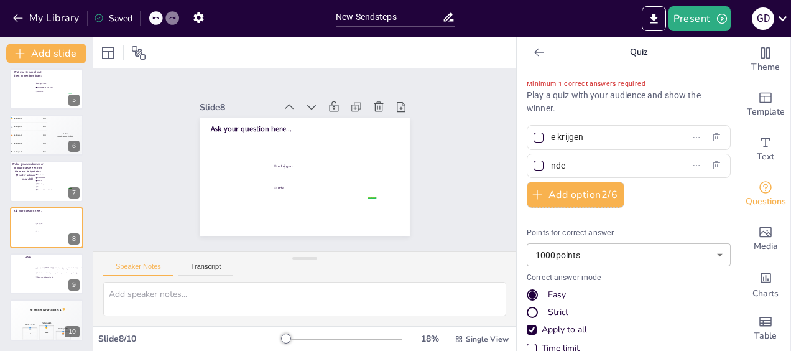
click at [551, 167] on input "nde" at bounding box center [609, 166] width 116 height 18
drag, startPoint x: 582, startPoint y: 129, endPoint x: 527, endPoint y: 137, distance: 55.8
click at [531, 137] on label "e krijgen" at bounding box center [608, 137] width 155 height 18
click at [551, 137] on input "e krijgen" at bounding box center [609, 137] width 116 height 18
click at [372, 104] on icon at bounding box center [378, 107] width 12 height 12
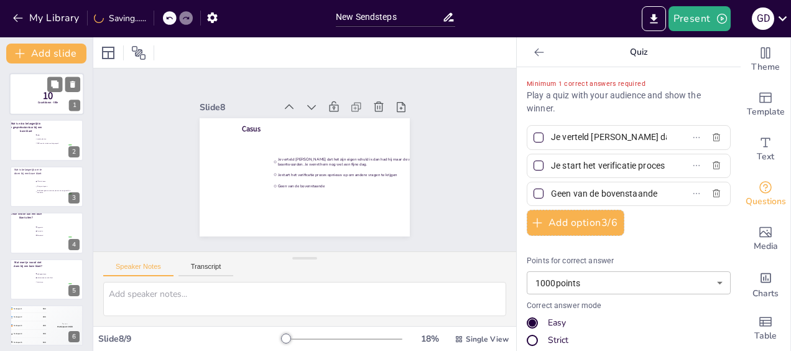
click at [45, 102] on span "Countdown - title" at bounding box center [48, 103] width 21 height 4
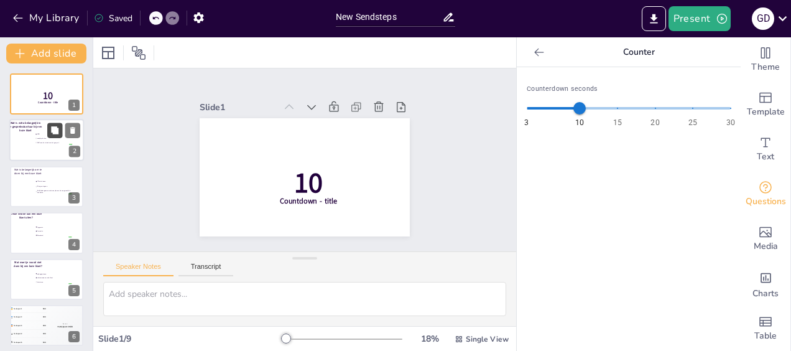
click at [52, 136] on button at bounding box center [54, 130] width 15 height 15
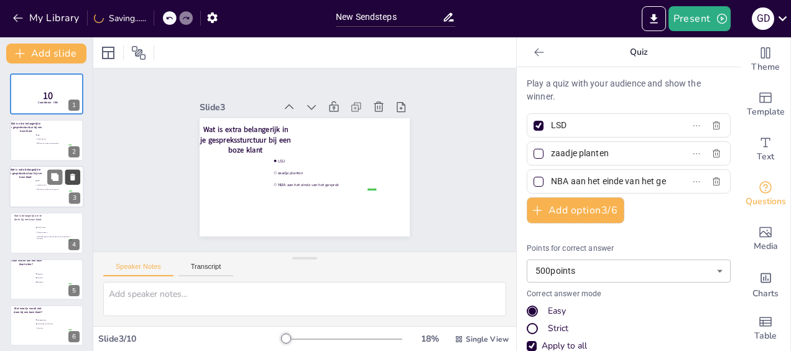
click at [73, 177] on icon at bounding box center [72, 176] width 5 height 7
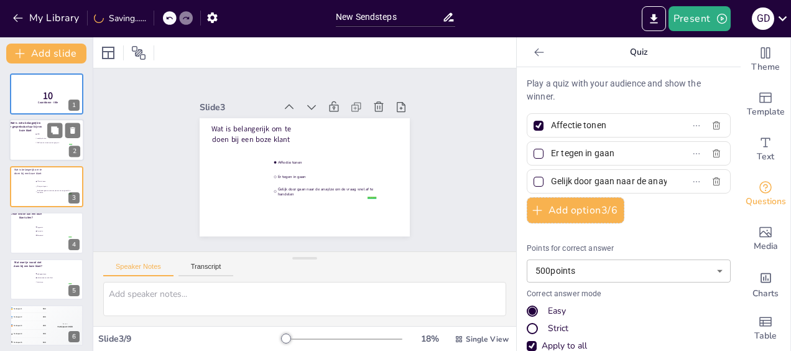
click at [46, 150] on div at bounding box center [46, 140] width 75 height 42
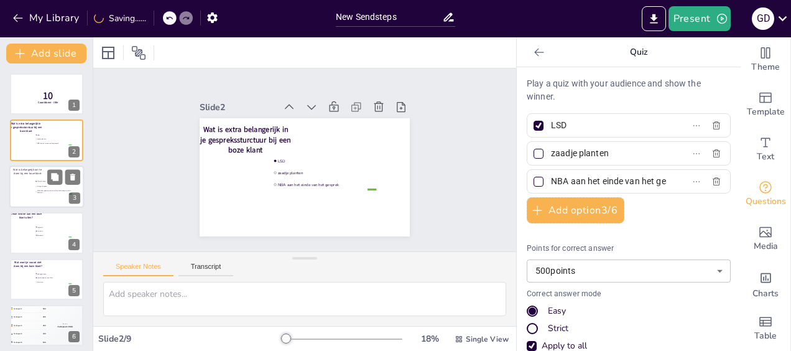
click at [34, 188] on div at bounding box center [46, 186] width 75 height 42
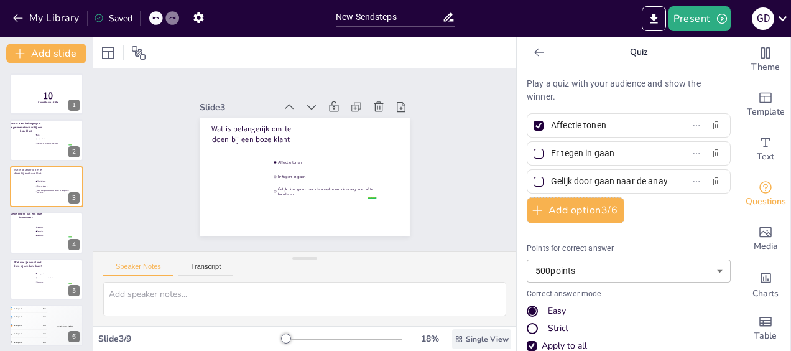
click at [485, 341] on span "Single View" at bounding box center [487, 339] width 43 height 10
click at [479, 310] on span "List View" at bounding box center [464, 311] width 65 height 12
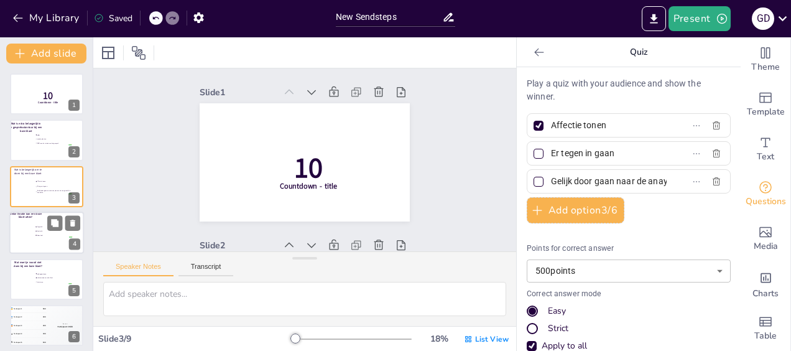
click at [39, 234] on span "Boosheid" at bounding box center [54, 235] width 35 height 2
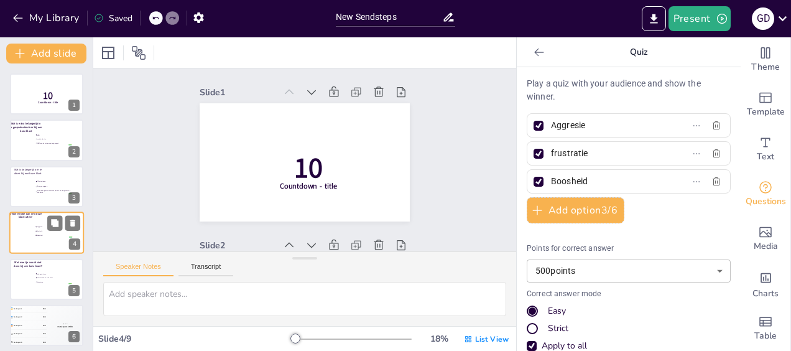
scroll to position [461, 0]
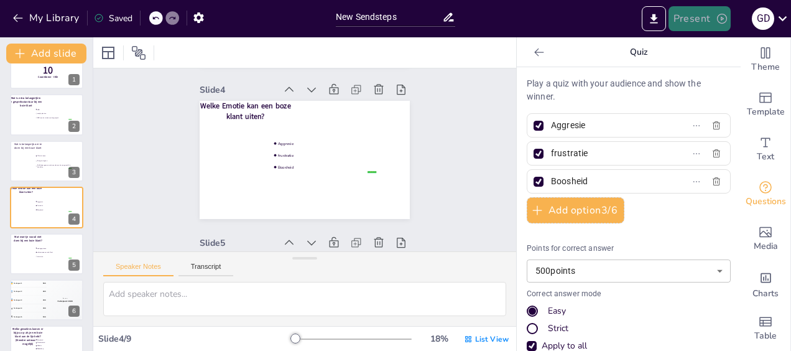
click at [706, 22] on button "Present" at bounding box center [699, 18] width 62 height 25
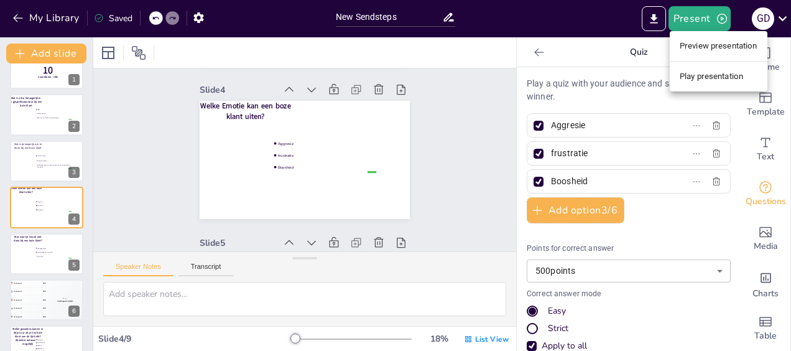
click at [729, 49] on li "Preview presentation" at bounding box center [719, 46] width 98 height 20
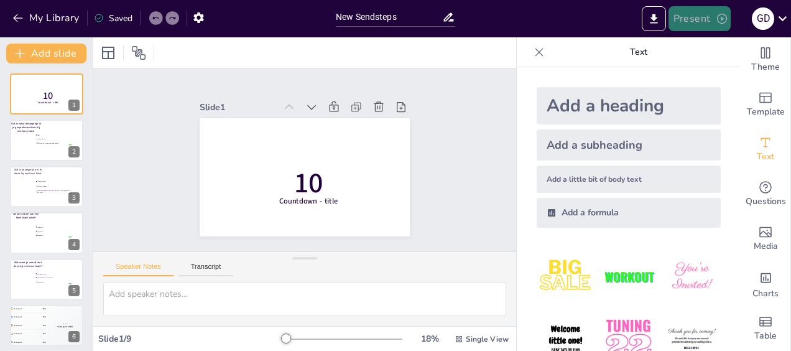
click at [714, 16] on button "Present" at bounding box center [699, 18] width 62 height 25
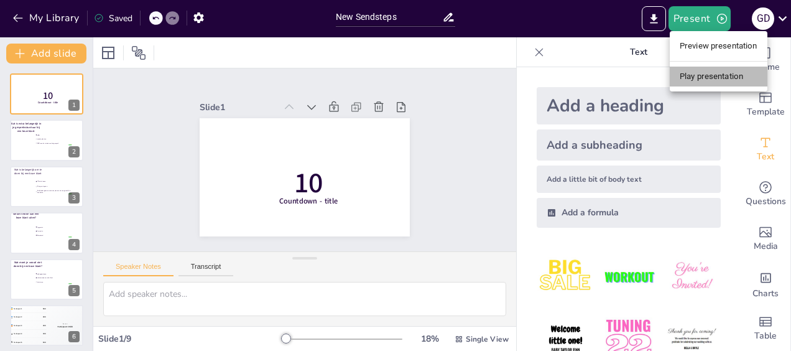
click at [741, 72] on li "Play presentation" at bounding box center [719, 77] width 98 height 20
